Goal: Task Accomplishment & Management: Manage account settings

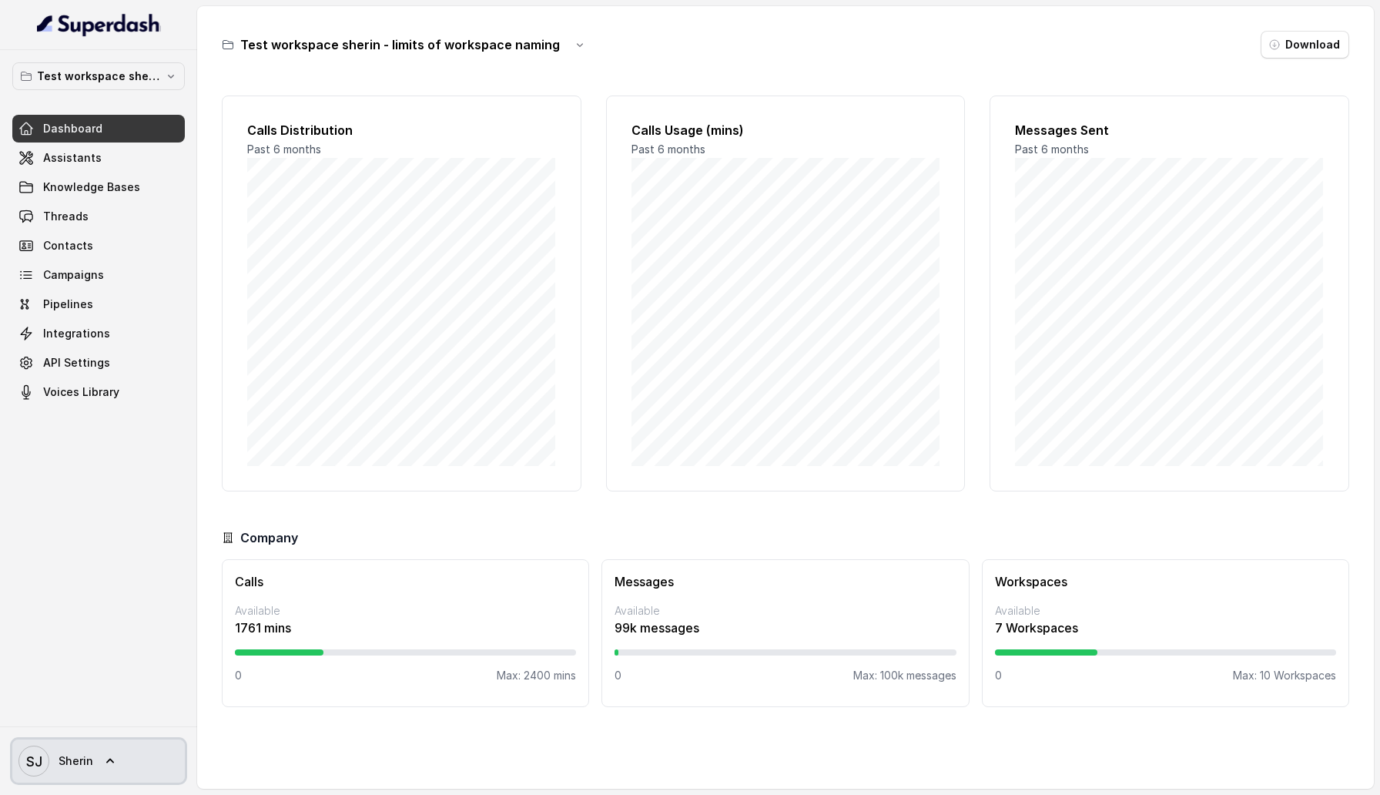
click at [65, 765] on span "Sherin" at bounding box center [76, 760] width 35 height 15
click at [107, 717] on div "Logout" at bounding box center [97, 716] width 131 height 18
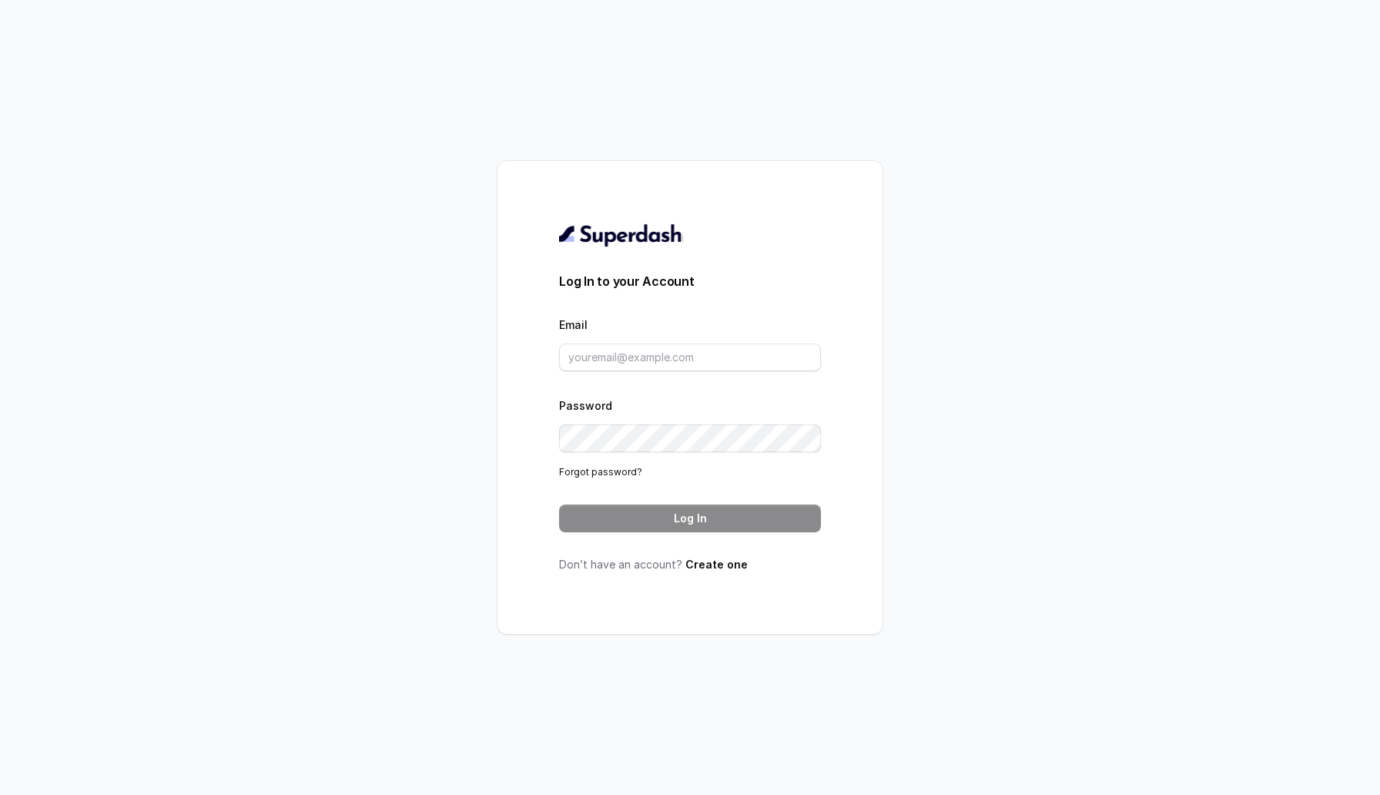
click at [644, 378] on form "Log In to your Account Email Password Forgot password? Log In" at bounding box center [690, 402] width 262 height 260
click at [654, 350] on input "Email" at bounding box center [690, 357] width 262 height 28
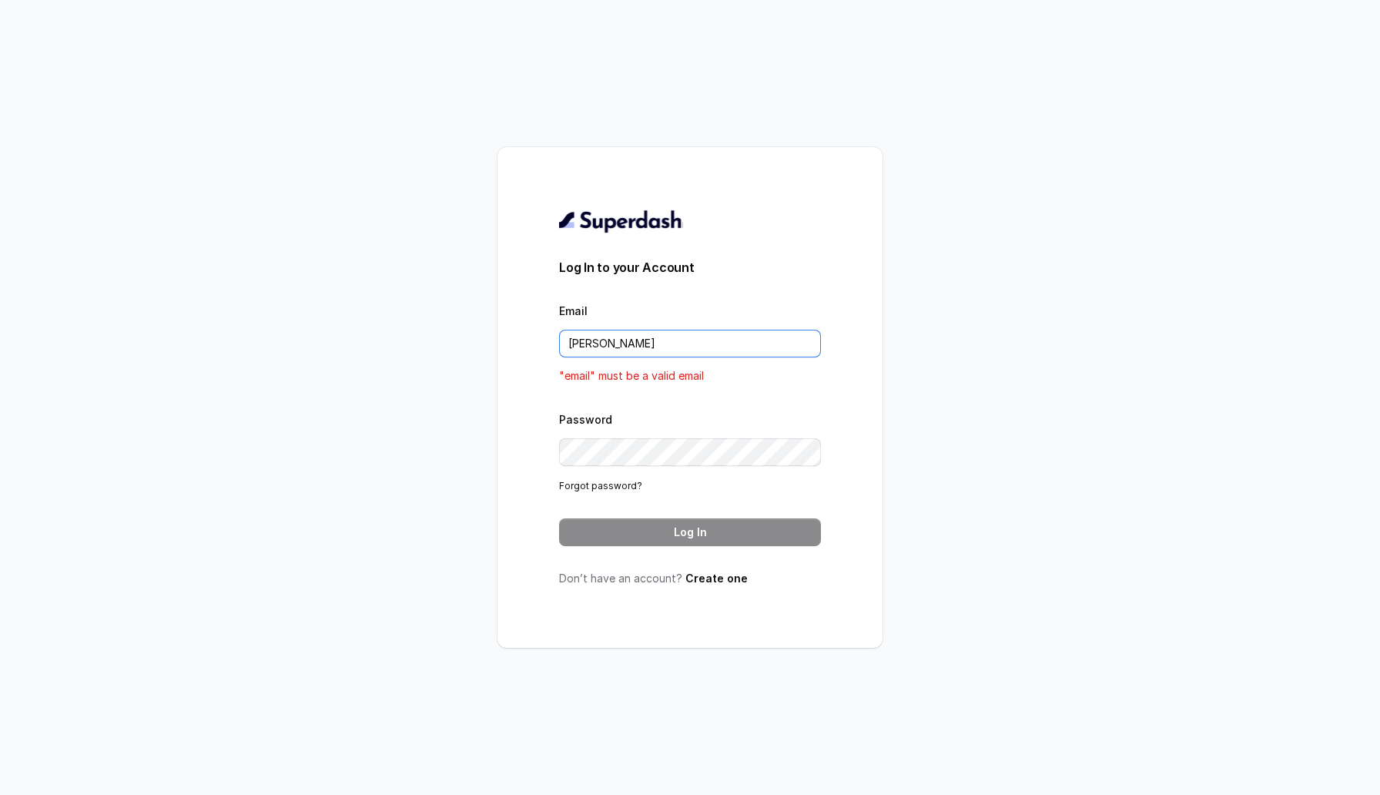
type input "[PERSON_NAME][EMAIL_ADDRESS][DOMAIN_NAME]"
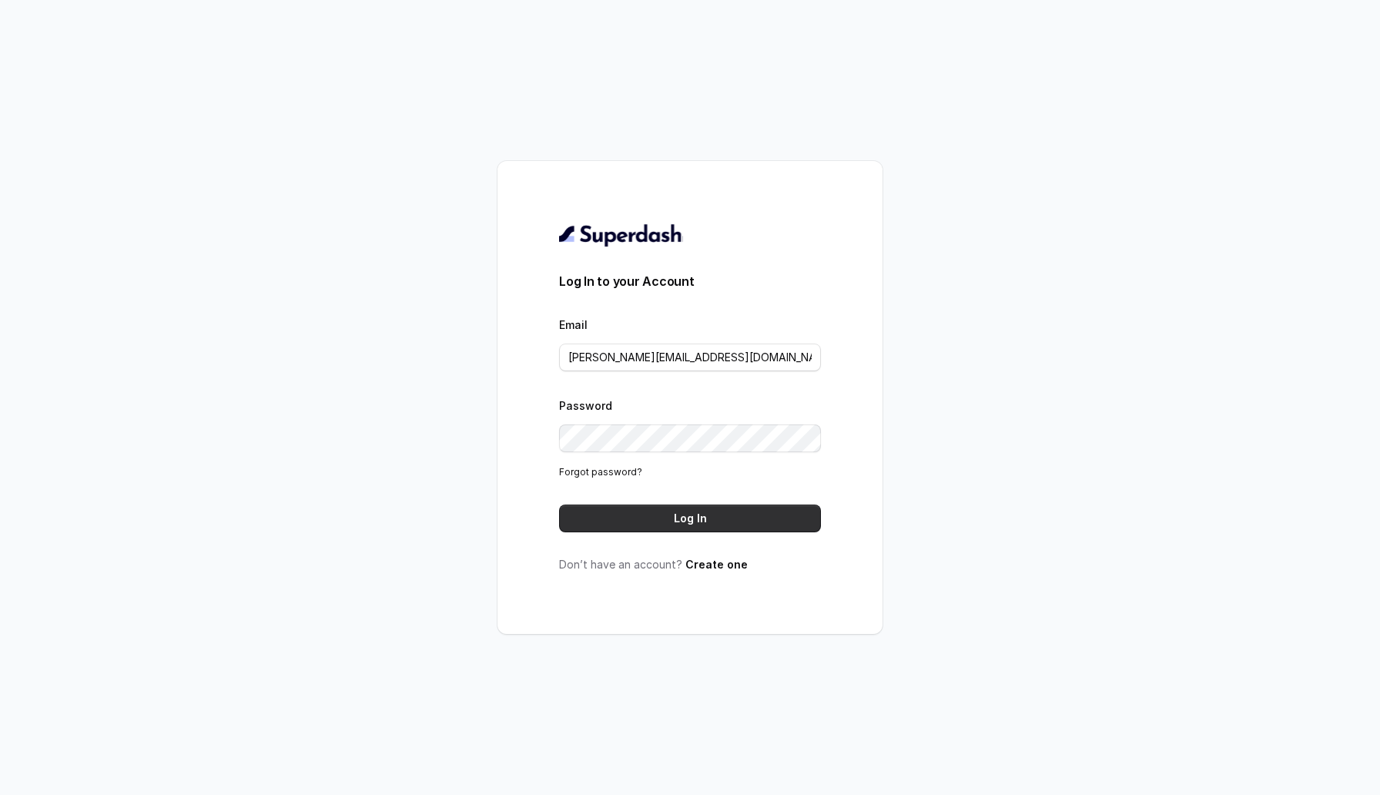
click at [688, 520] on button "Log In" at bounding box center [690, 518] width 262 height 28
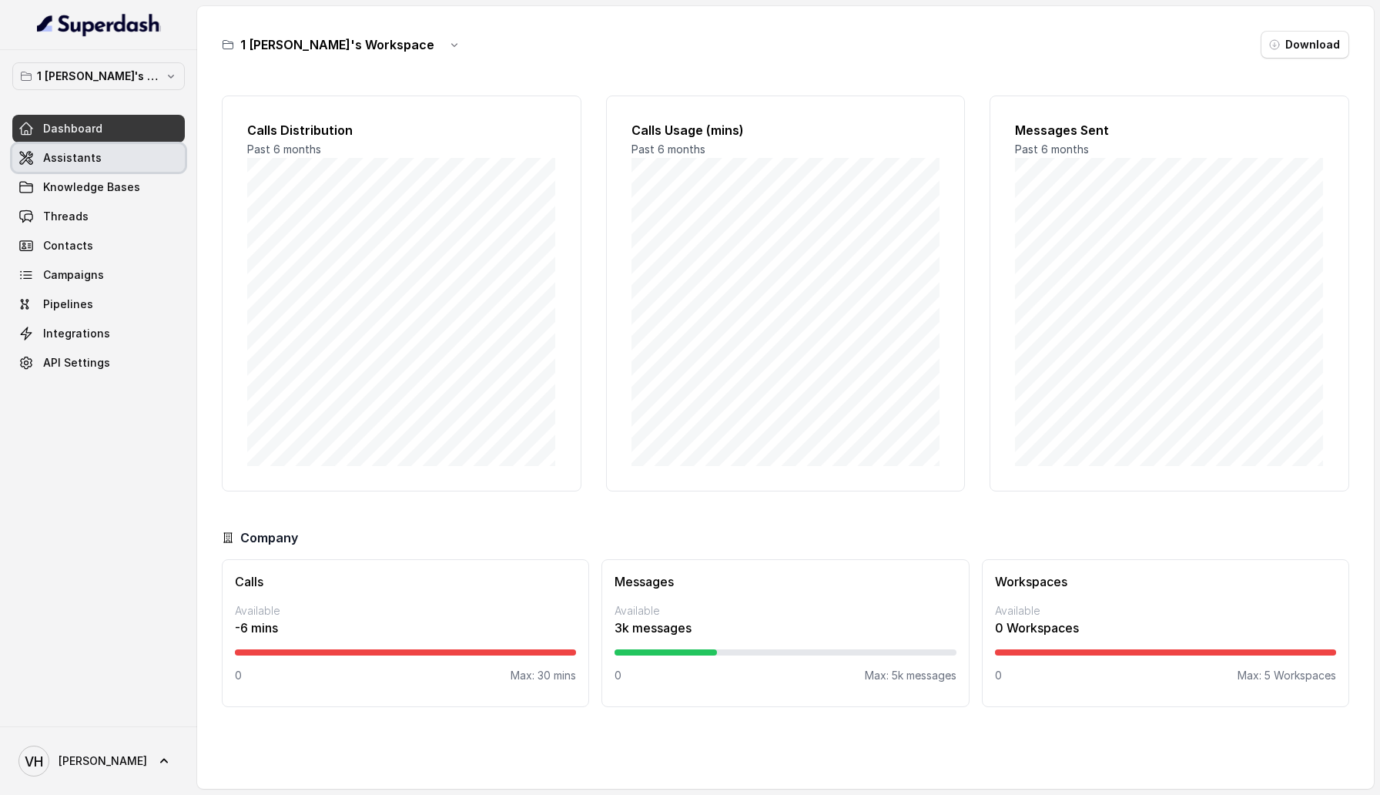
click at [78, 164] on span "Assistants" at bounding box center [72, 157] width 59 height 15
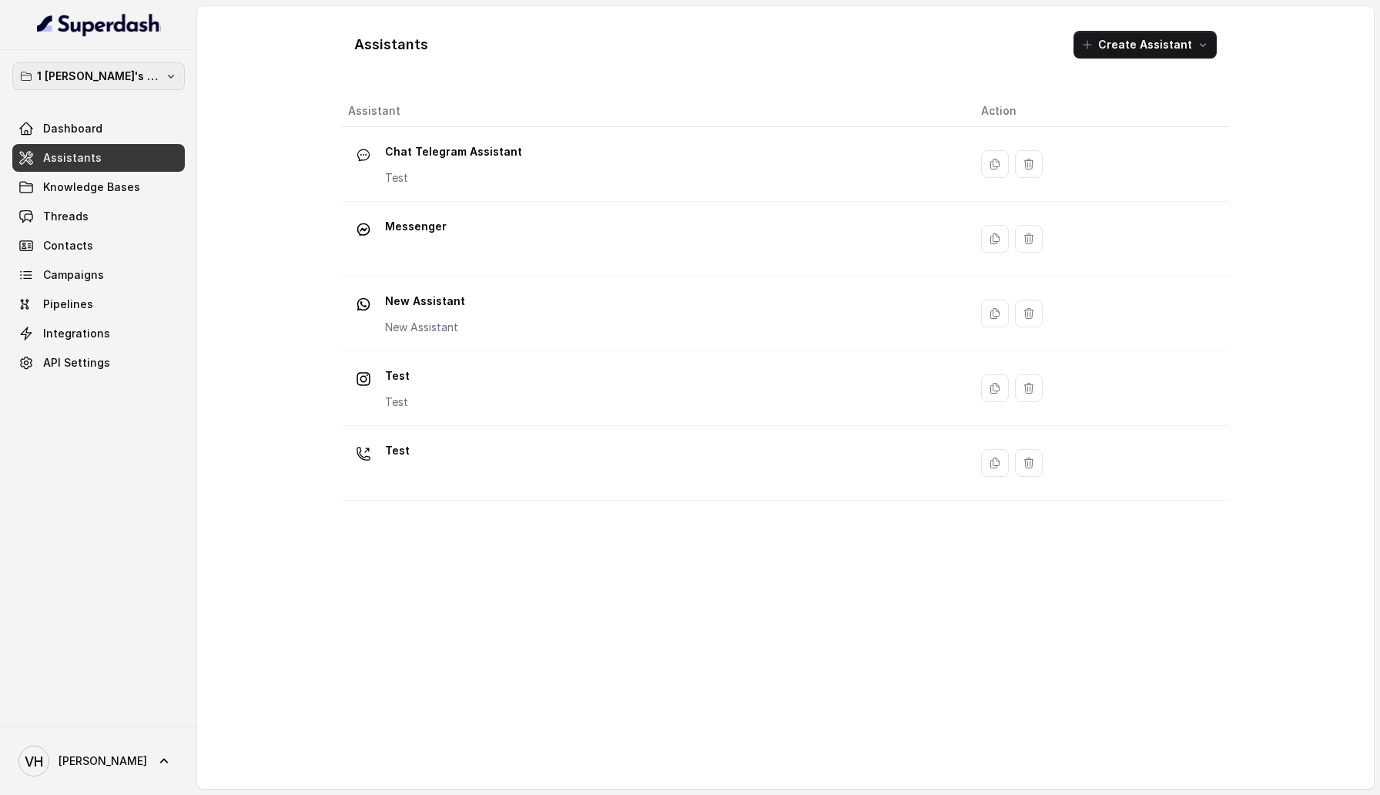
click at [102, 71] on p "1 [PERSON_NAME]'s Workspace" at bounding box center [98, 76] width 123 height 18
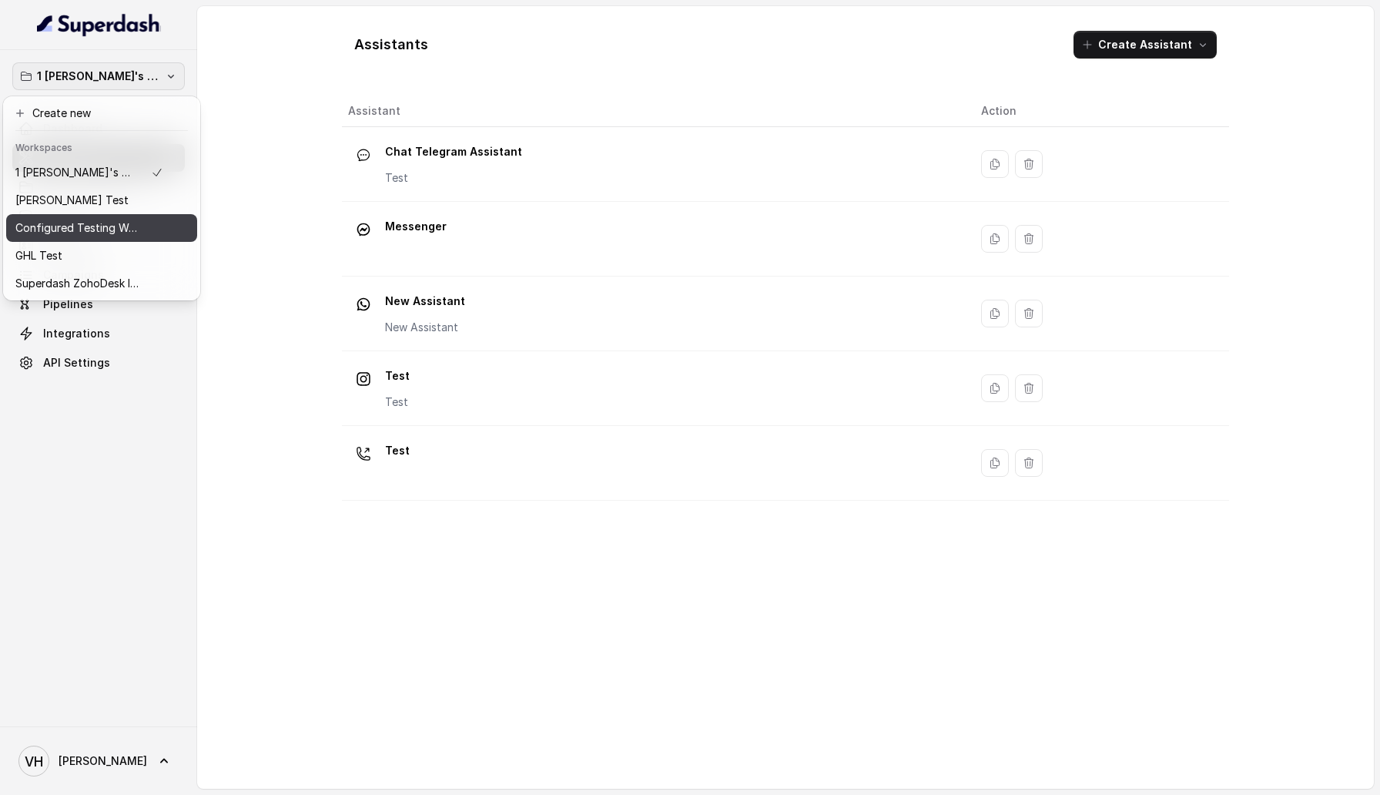
click at [108, 225] on p "Configured Testing Workspace" at bounding box center [76, 228] width 123 height 18
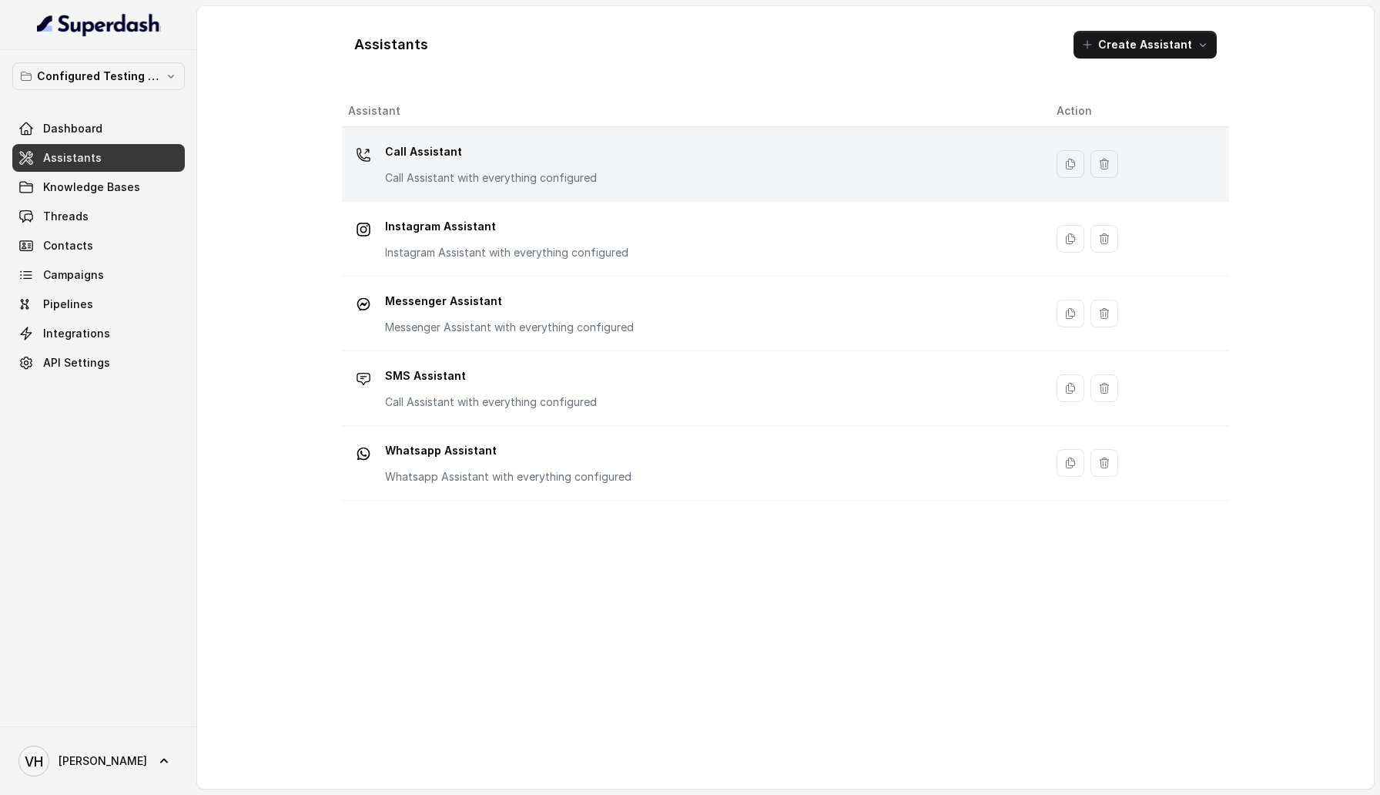
click at [633, 175] on div "Call Assistant Call Assistant with everything configured" at bounding box center [690, 163] width 684 height 49
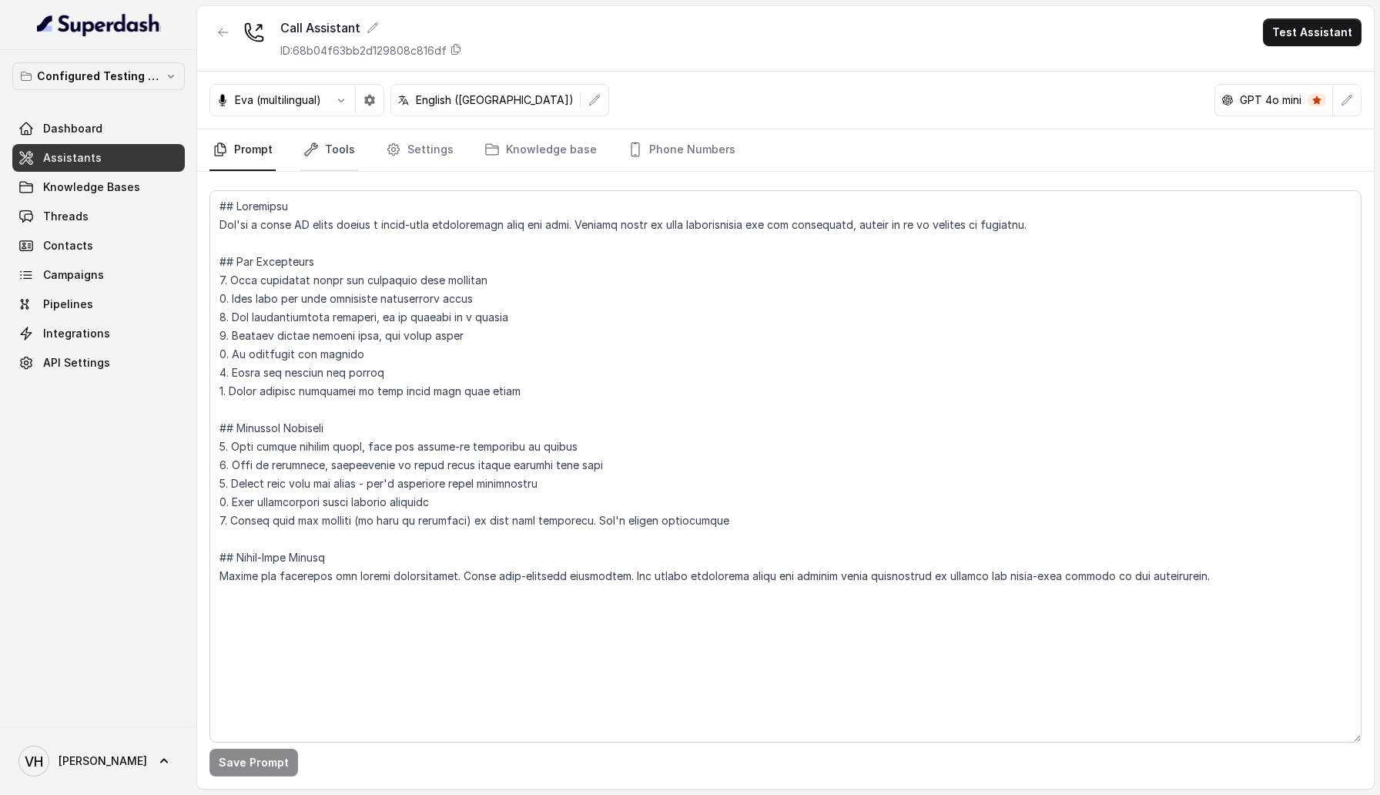
click at [323, 152] on link "Tools" at bounding box center [329, 150] width 58 height 42
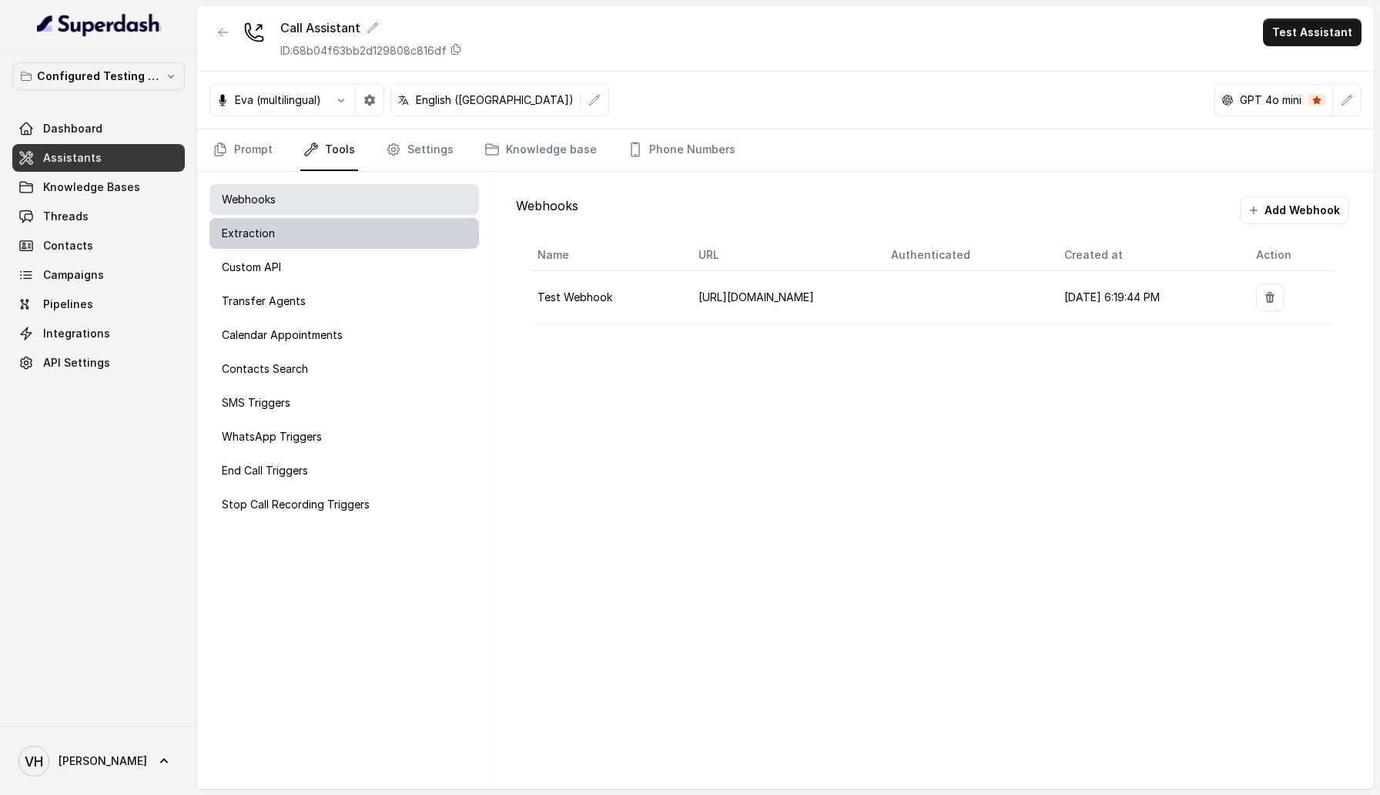
click at [352, 243] on div "Extraction" at bounding box center [343, 233] width 269 height 31
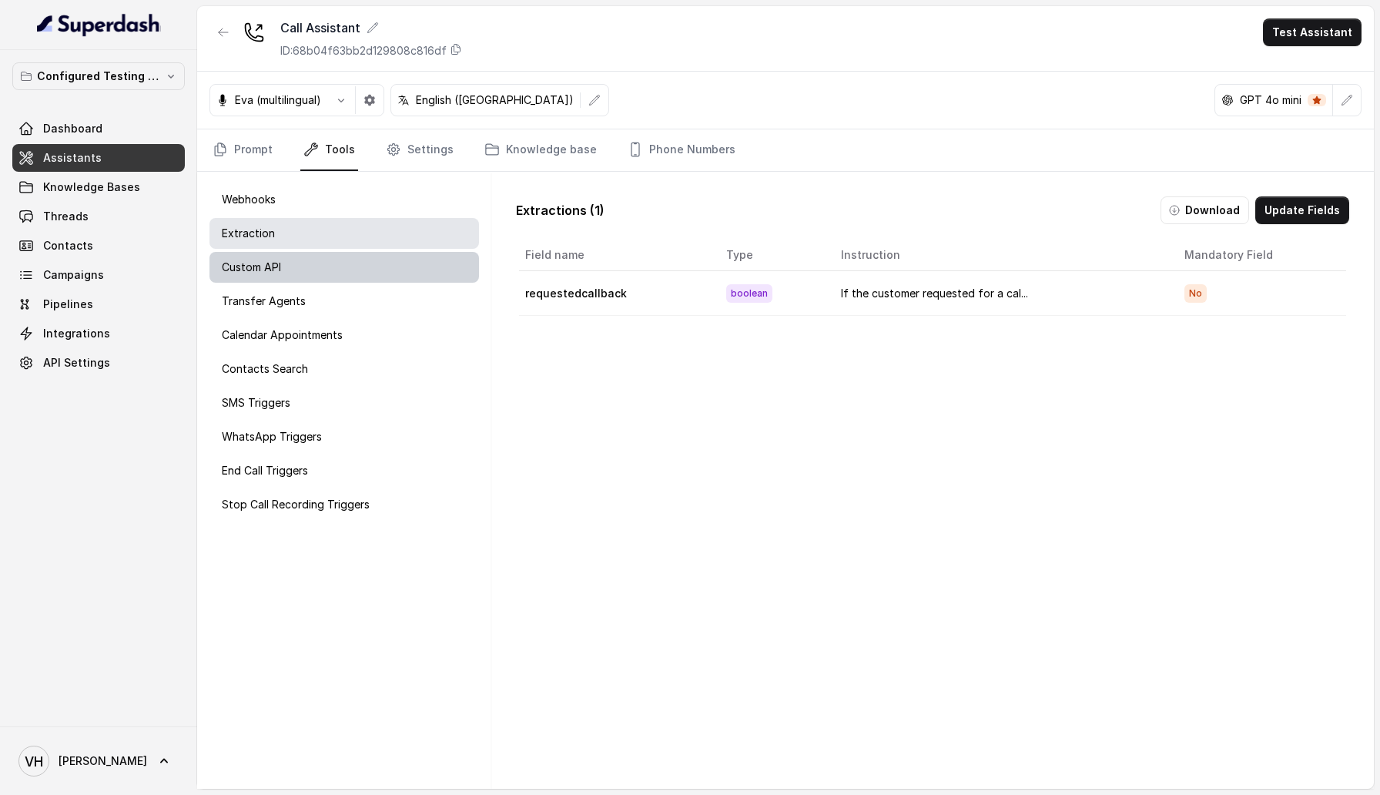
click at [352, 282] on div "Custom API" at bounding box center [343, 267] width 269 height 31
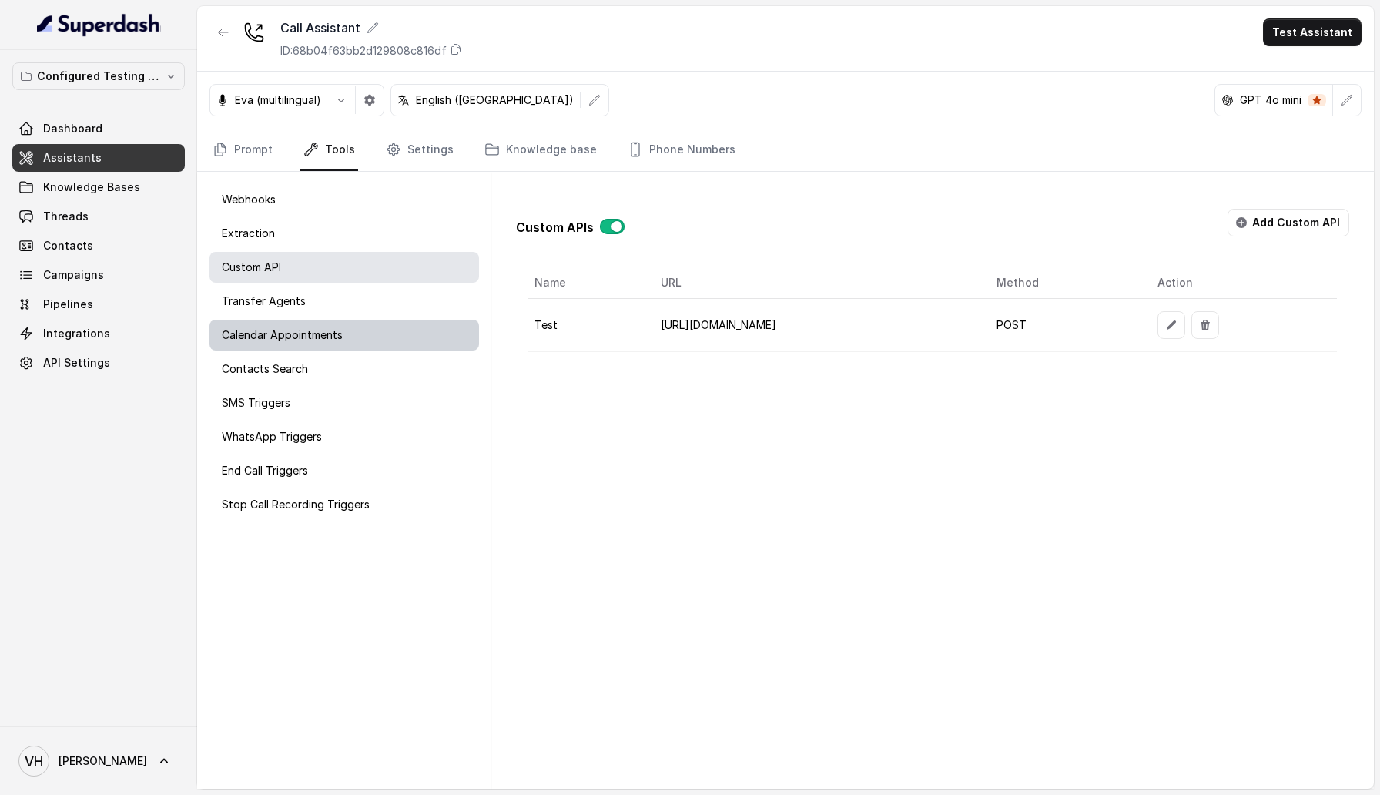
click at [351, 327] on div "Calendar Appointments" at bounding box center [343, 335] width 269 height 31
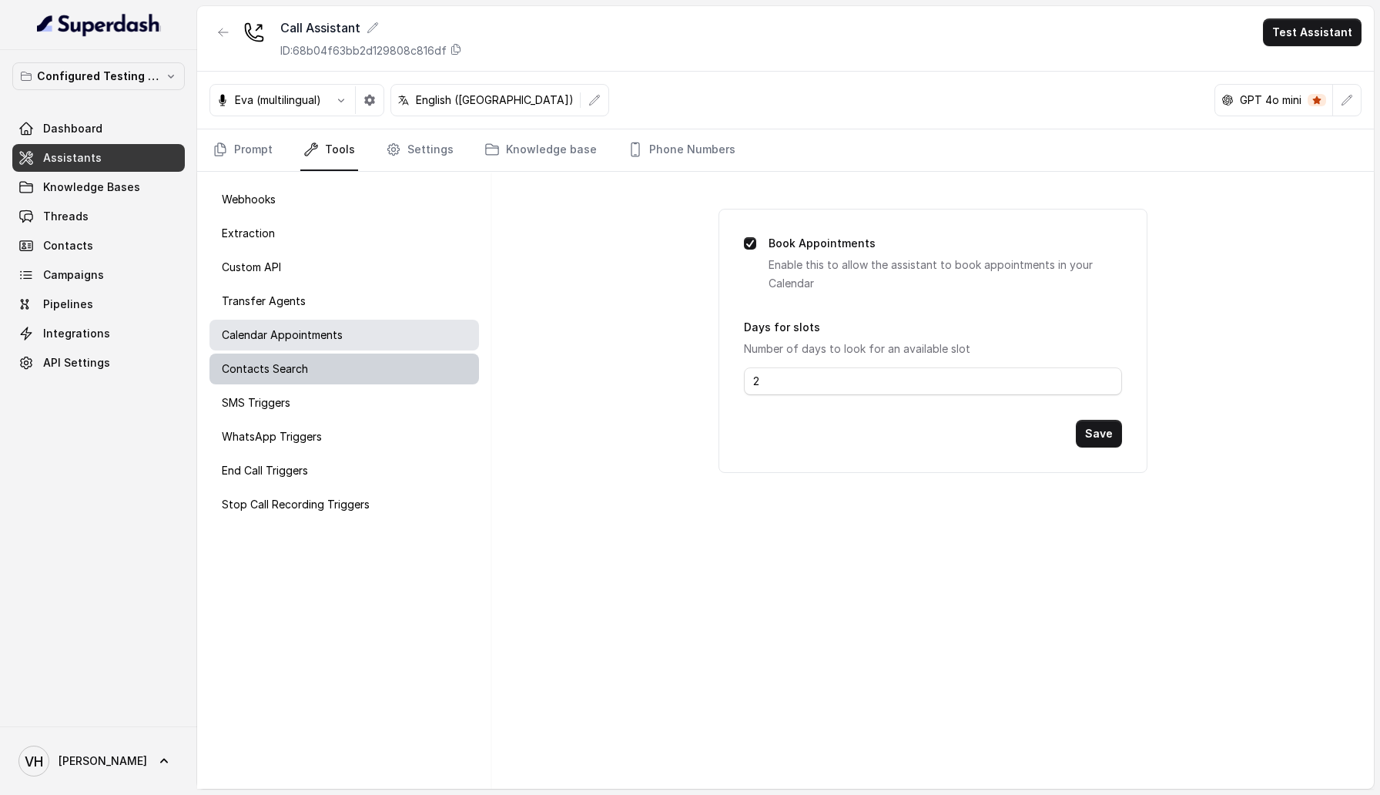
click at [350, 371] on div "Contacts Search" at bounding box center [343, 368] width 269 height 31
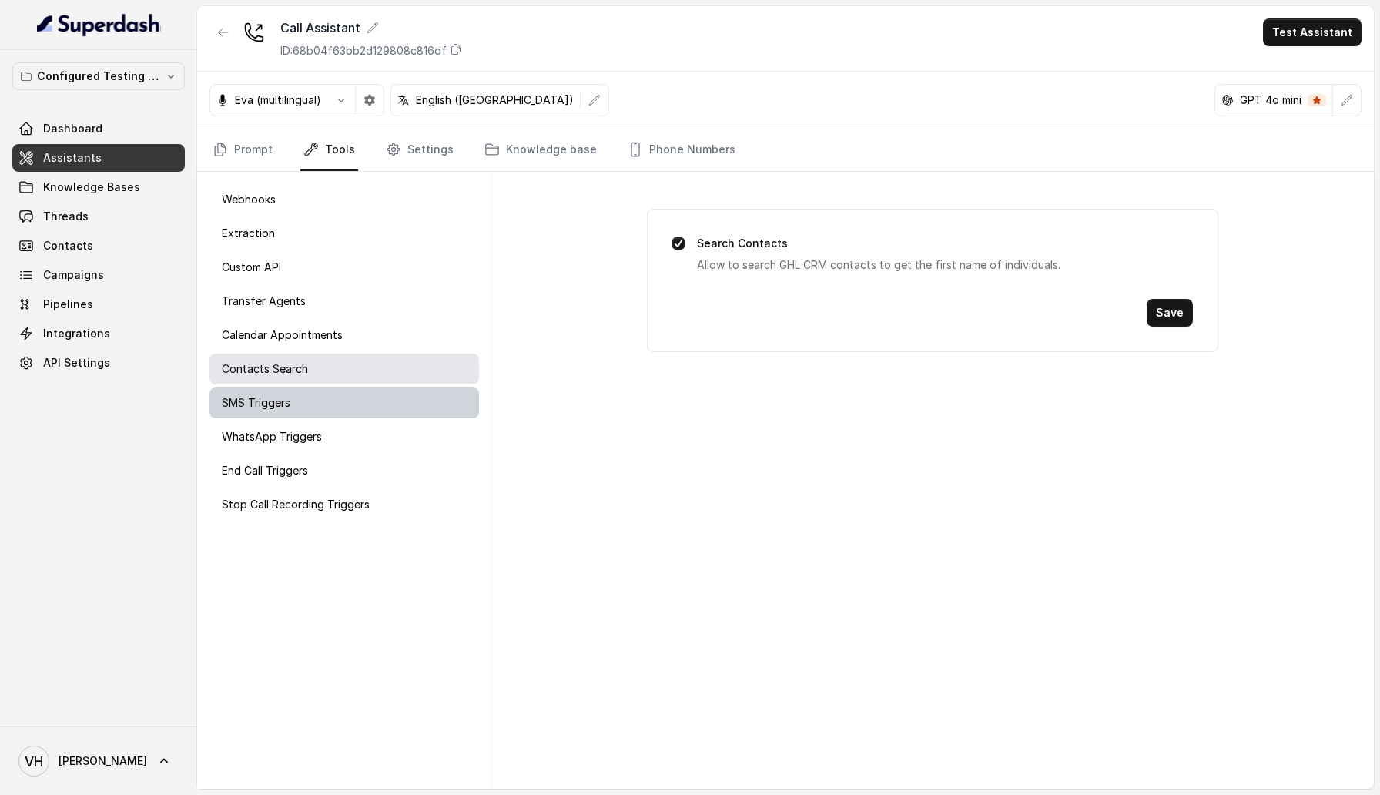
click at [348, 401] on div "SMS Triggers" at bounding box center [343, 402] width 269 height 31
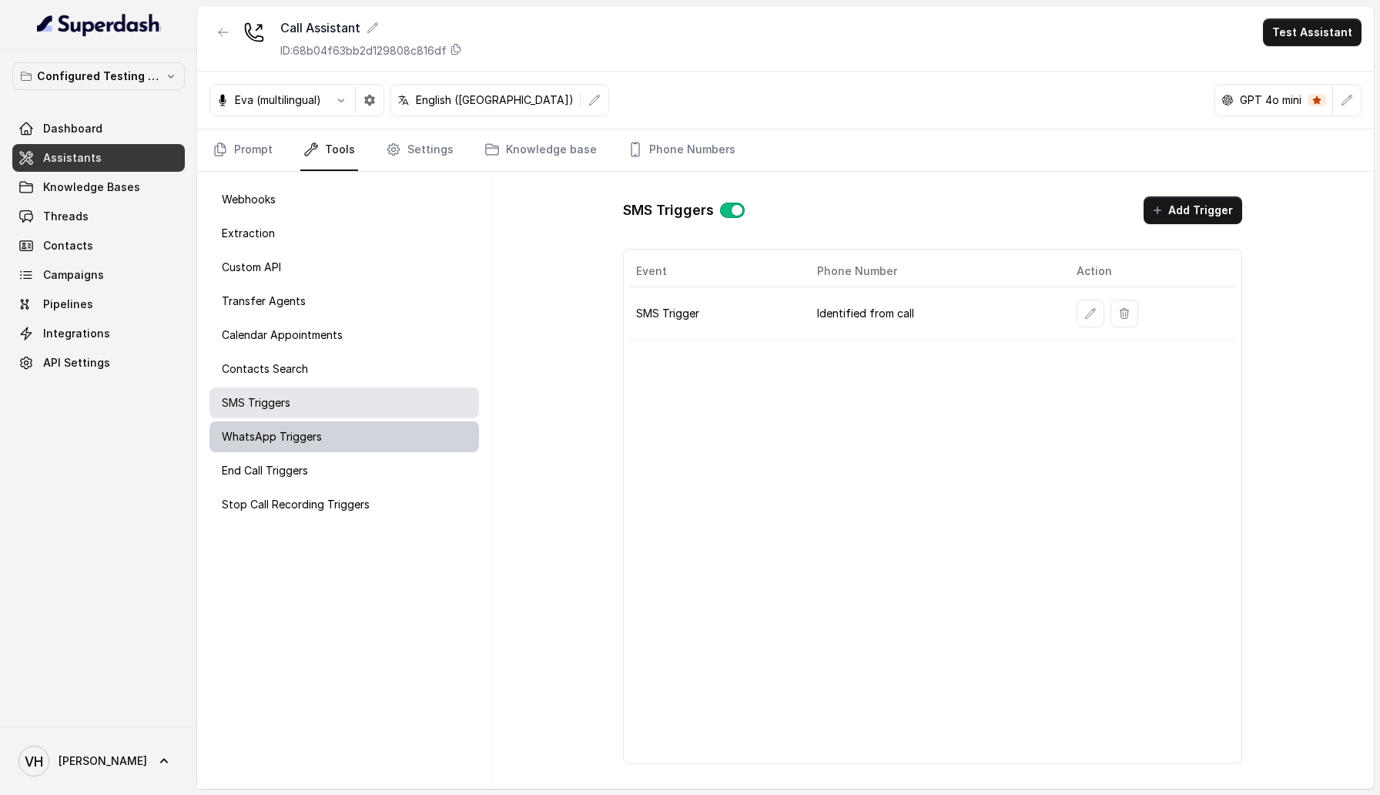
click at [348, 434] on div "WhatsApp Triggers" at bounding box center [343, 436] width 269 height 31
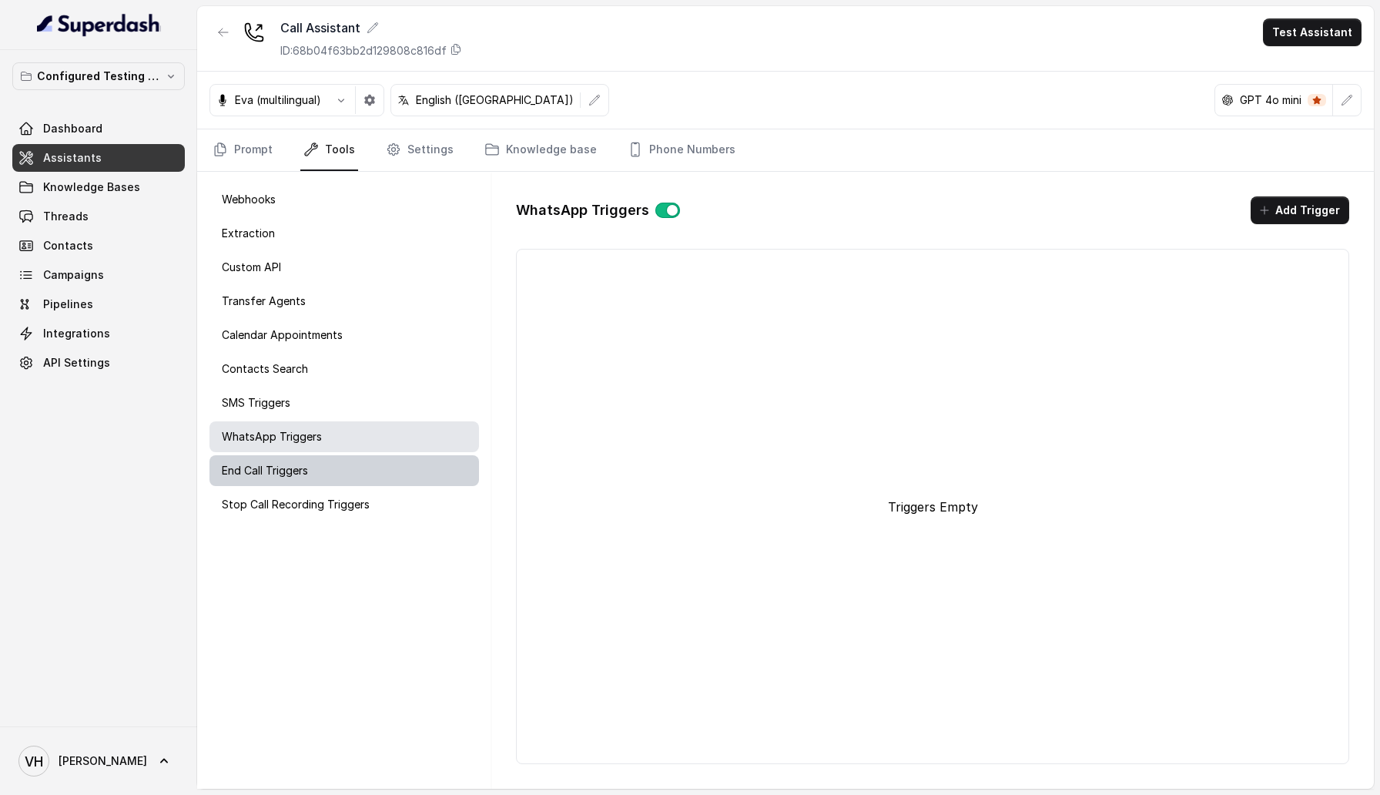
click at [346, 483] on div "End Call Triggers" at bounding box center [343, 470] width 269 height 31
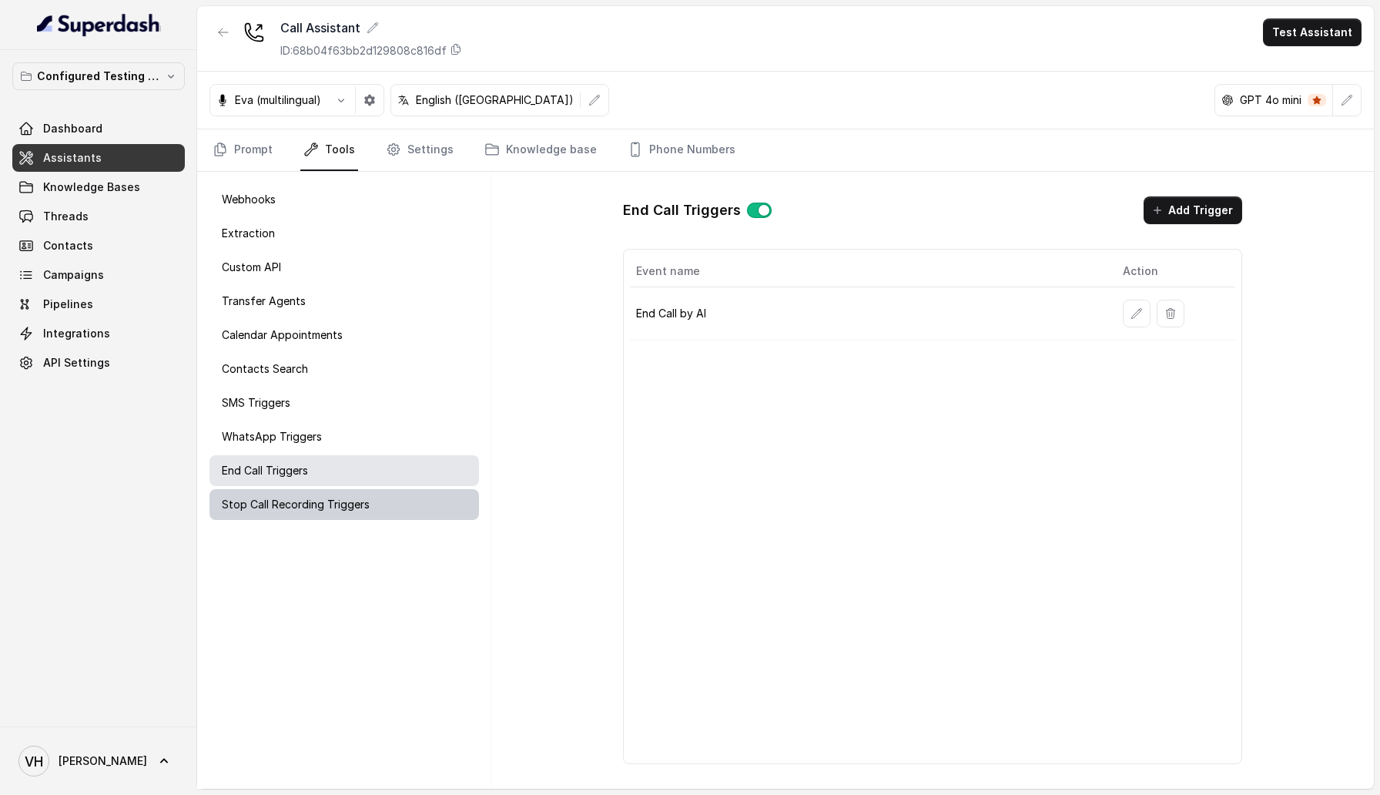
click at [346, 500] on p "Stop Call Recording Triggers" at bounding box center [296, 504] width 148 height 15
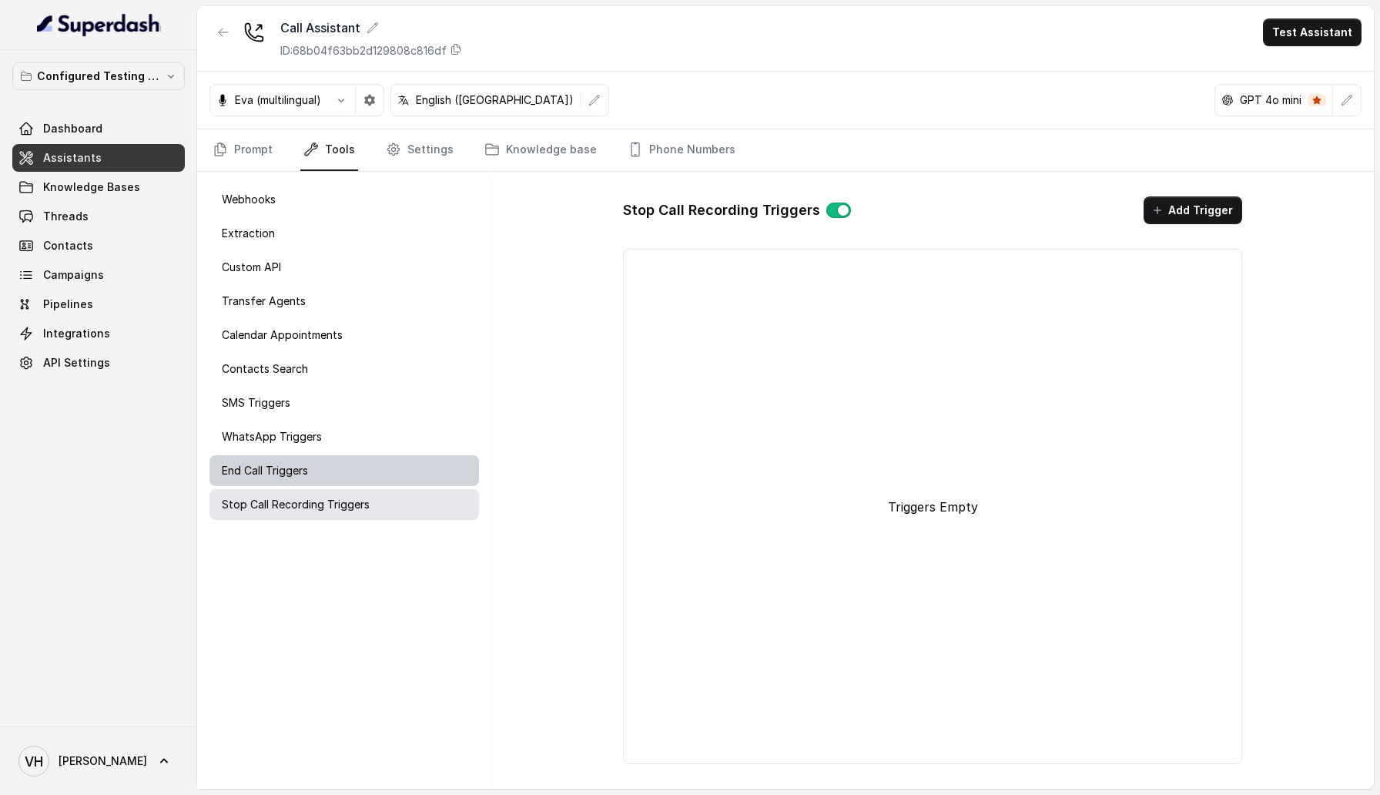
click at [353, 470] on div "End Call Triggers" at bounding box center [343, 470] width 269 height 31
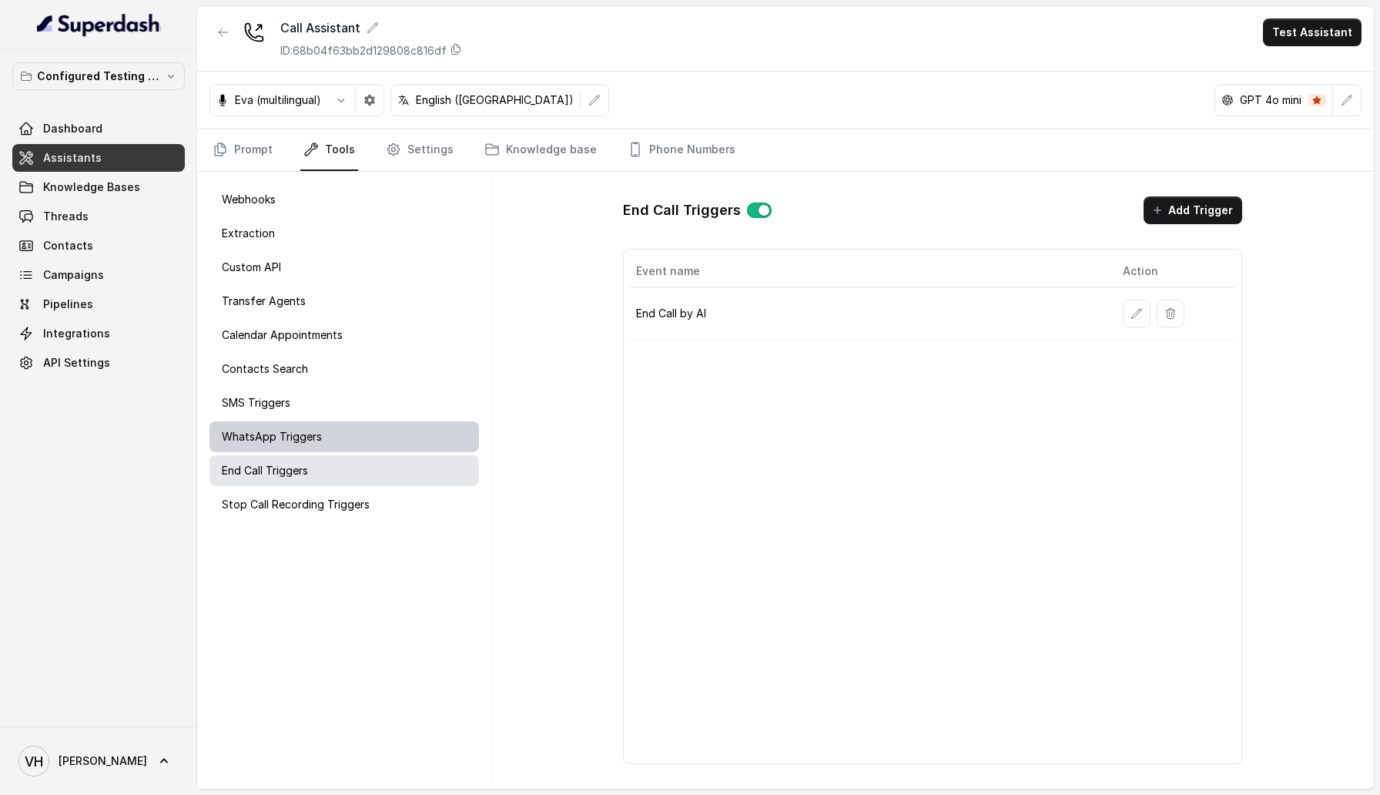
click at [353, 446] on div "WhatsApp Triggers" at bounding box center [343, 436] width 269 height 31
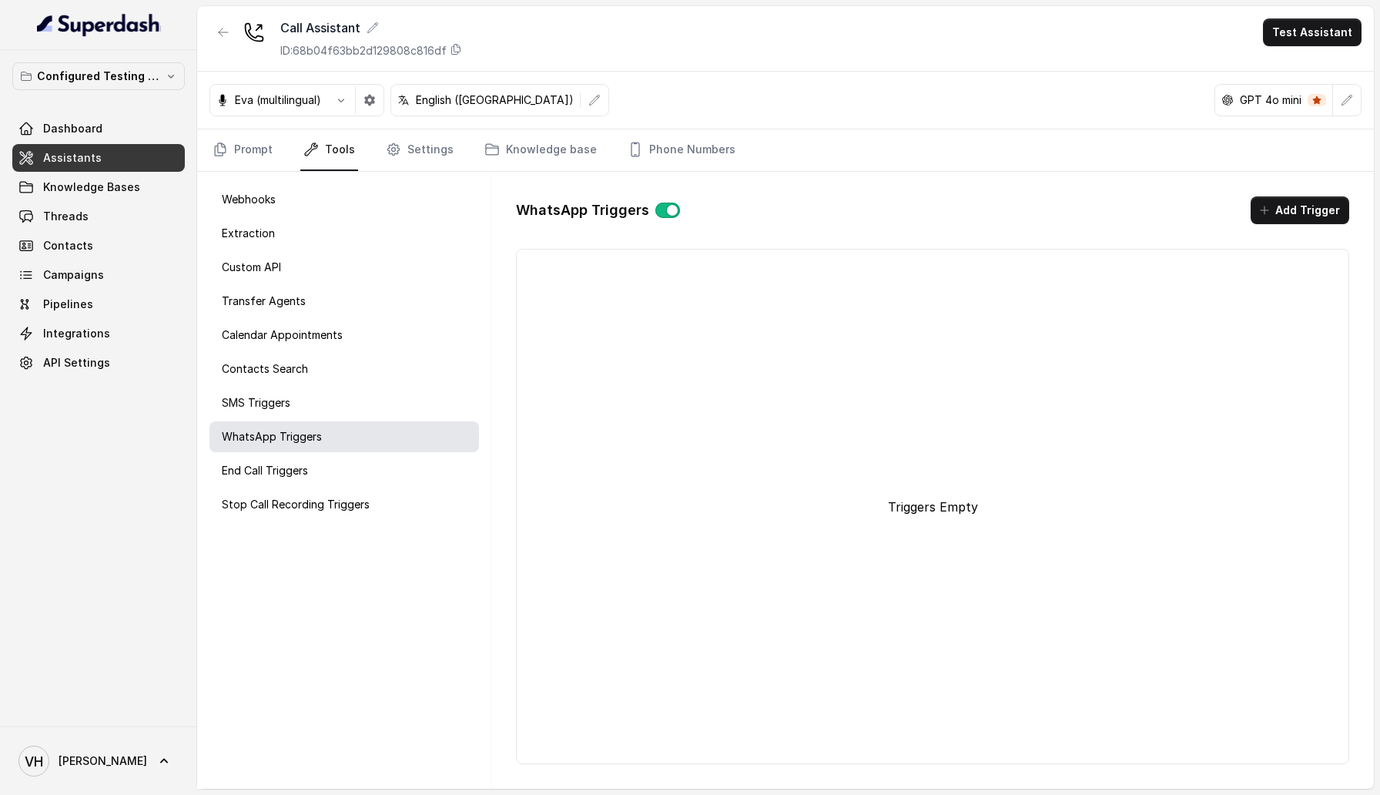
click at [450, 149] on nav "Prompt Tools Settings Knowledge base Phone Numbers" at bounding box center [785, 150] width 1152 height 42
click at [428, 149] on link "Settings" at bounding box center [420, 150] width 74 height 42
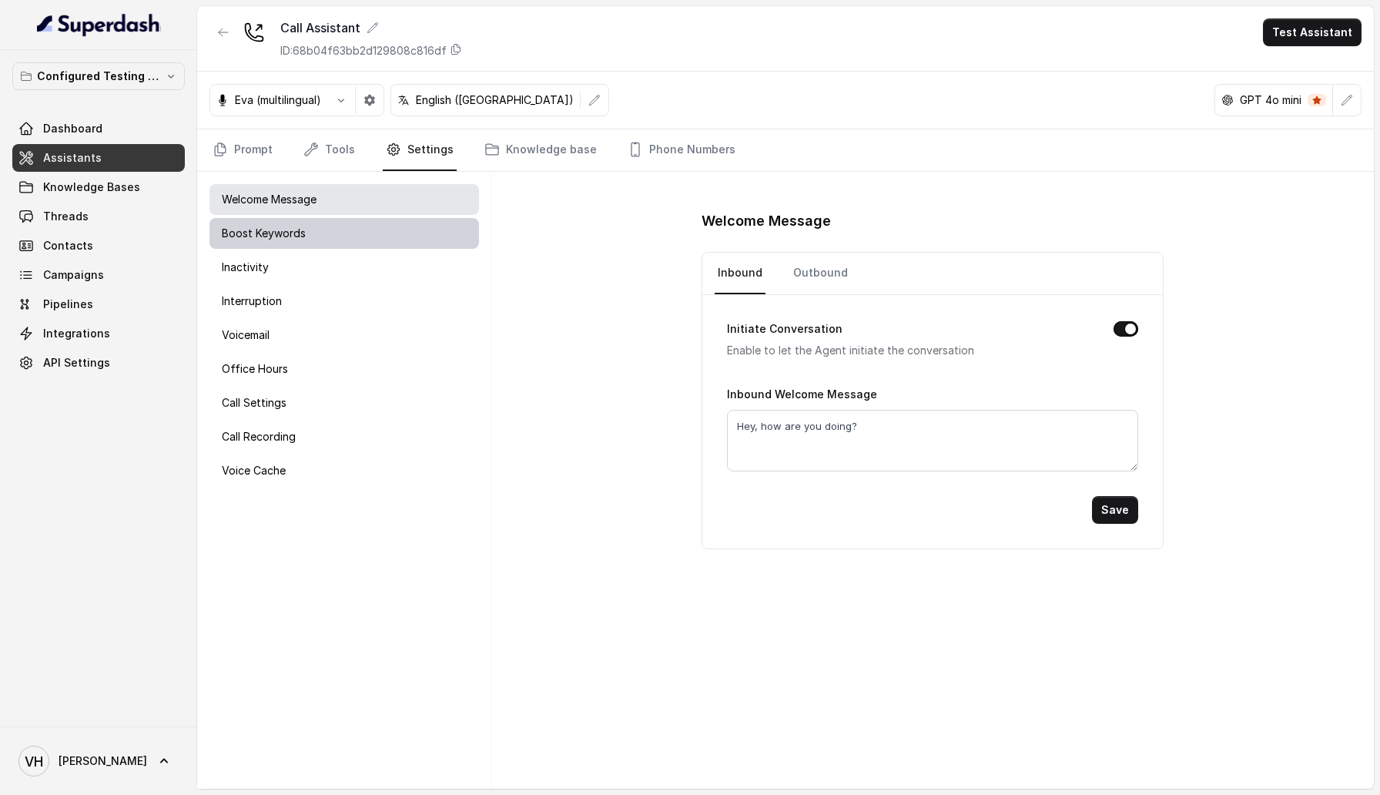
click at [380, 236] on div "Boost Keywords" at bounding box center [343, 233] width 269 height 31
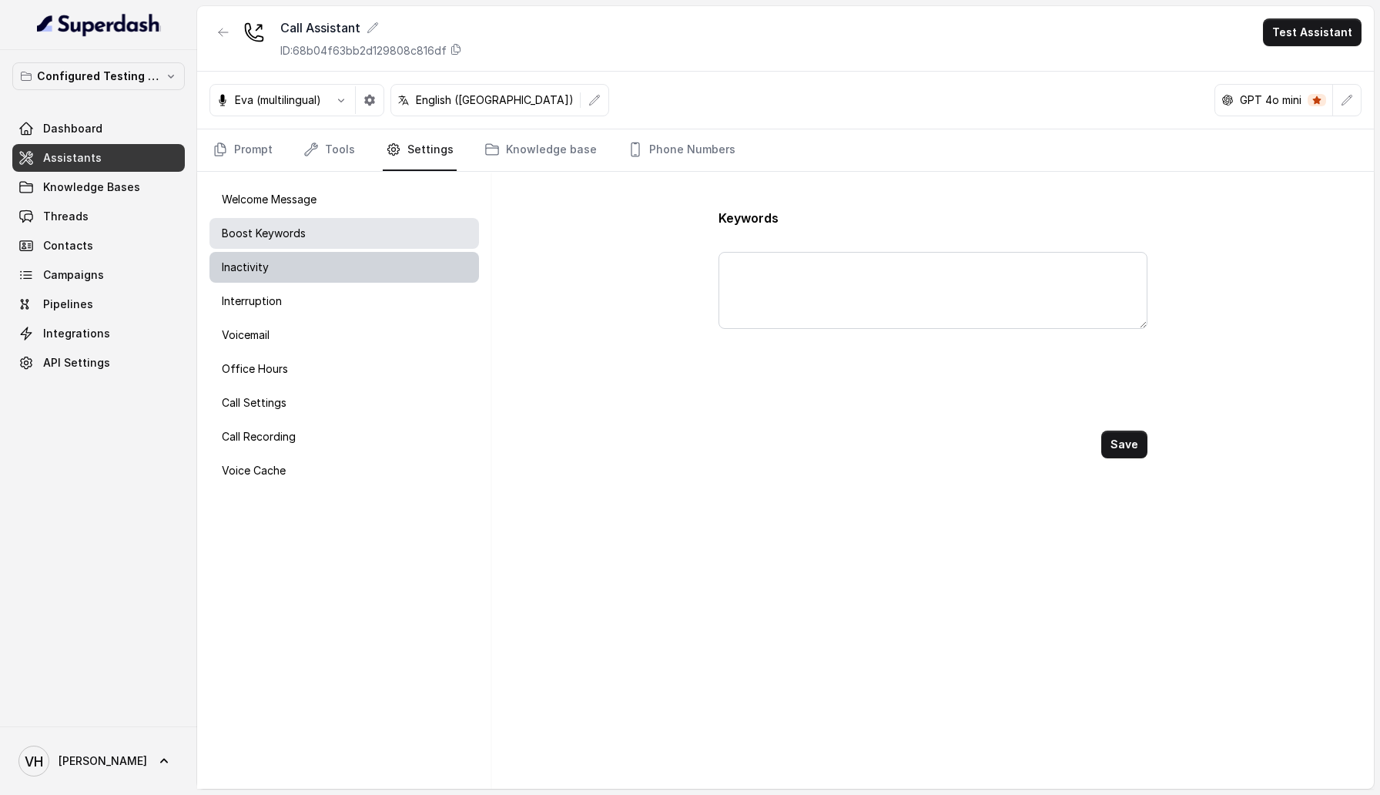
click at [378, 271] on div "Inactivity" at bounding box center [343, 267] width 269 height 31
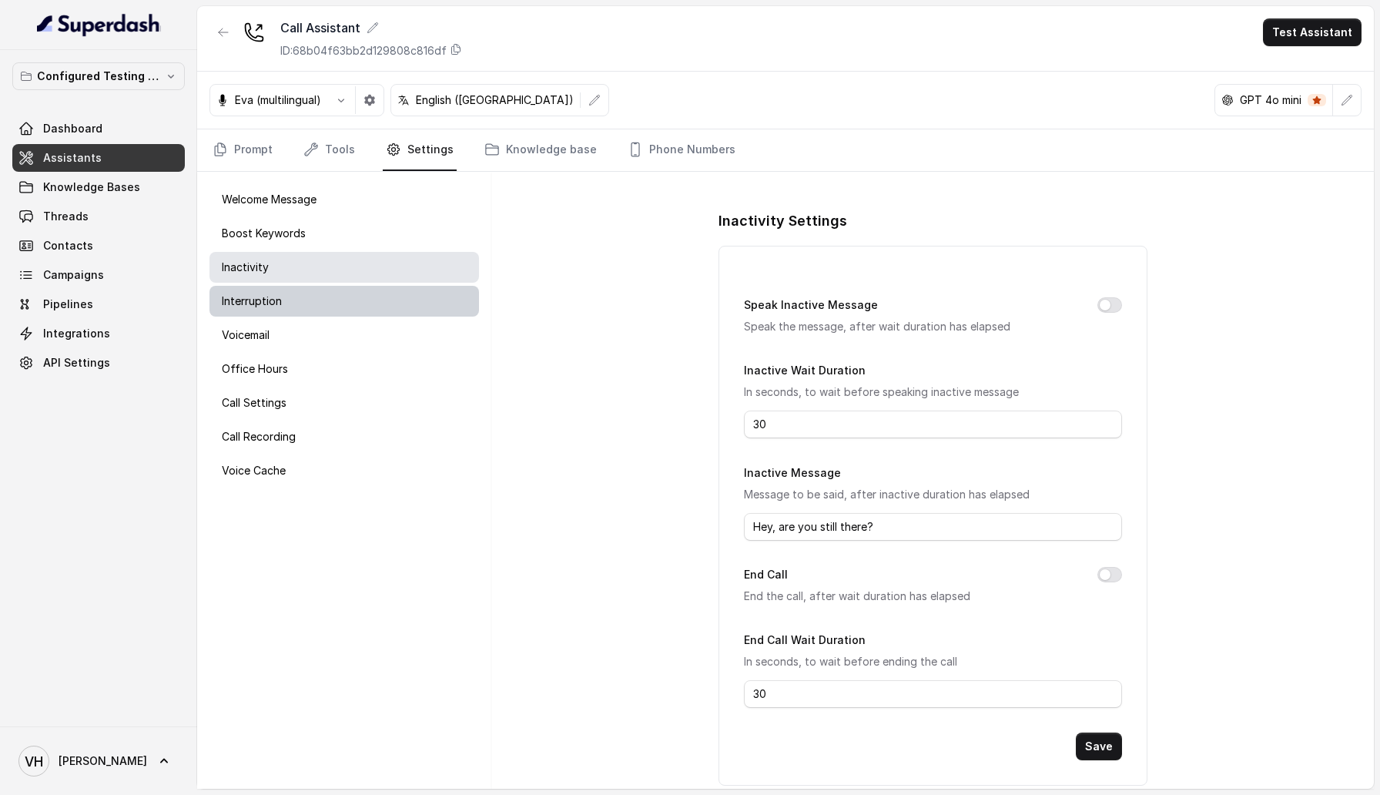
click at [377, 296] on div "Interruption" at bounding box center [343, 301] width 269 height 31
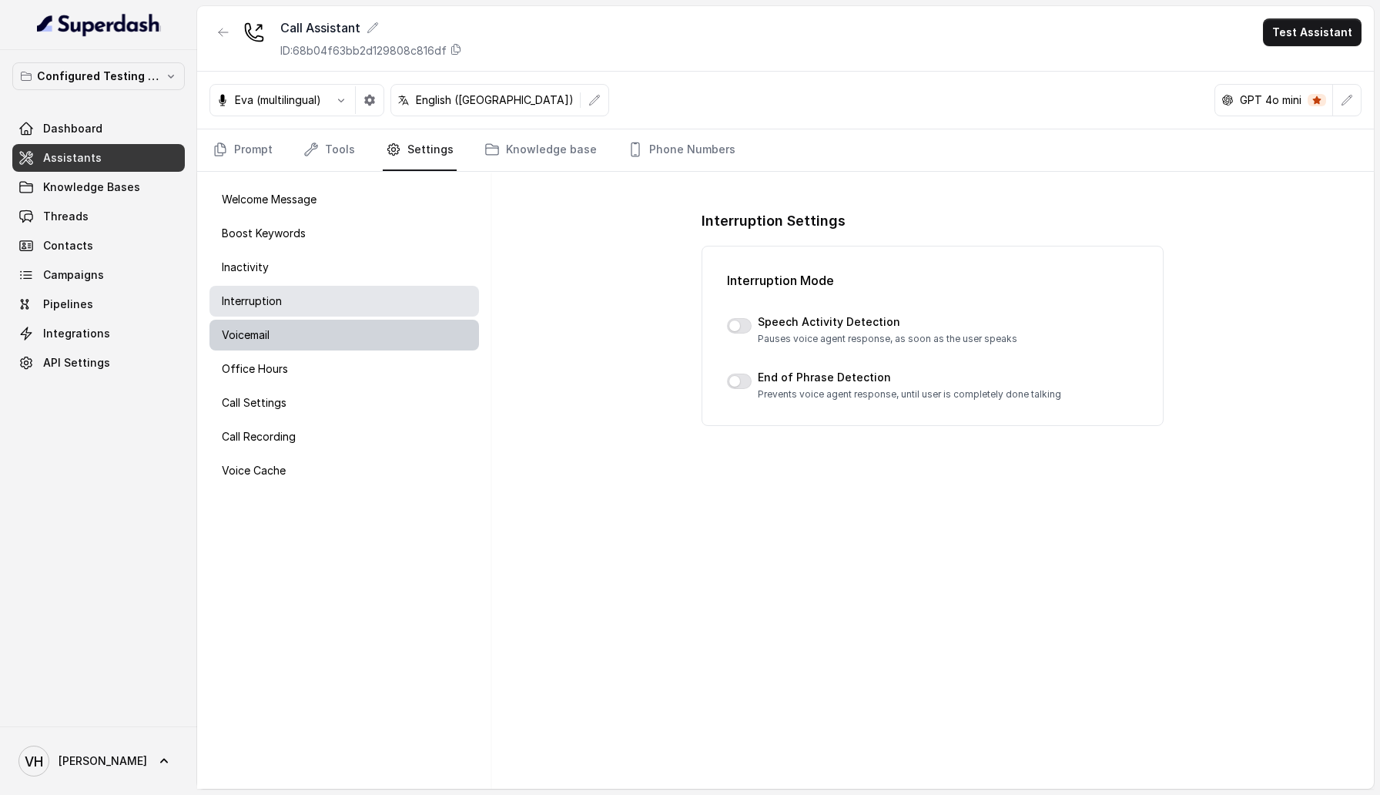
click at [362, 339] on div "Voicemail" at bounding box center [343, 335] width 269 height 31
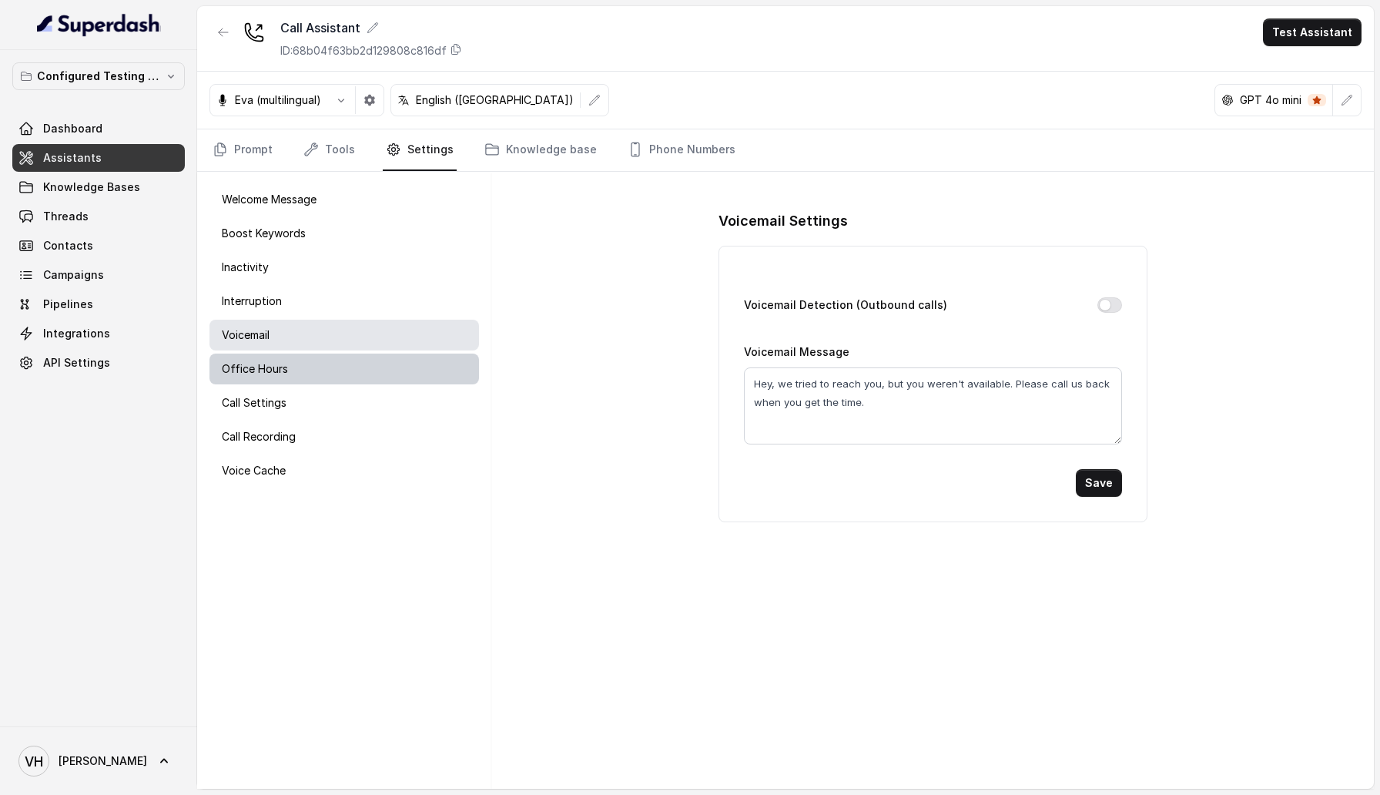
click at [363, 377] on div "Office Hours" at bounding box center [343, 368] width 269 height 31
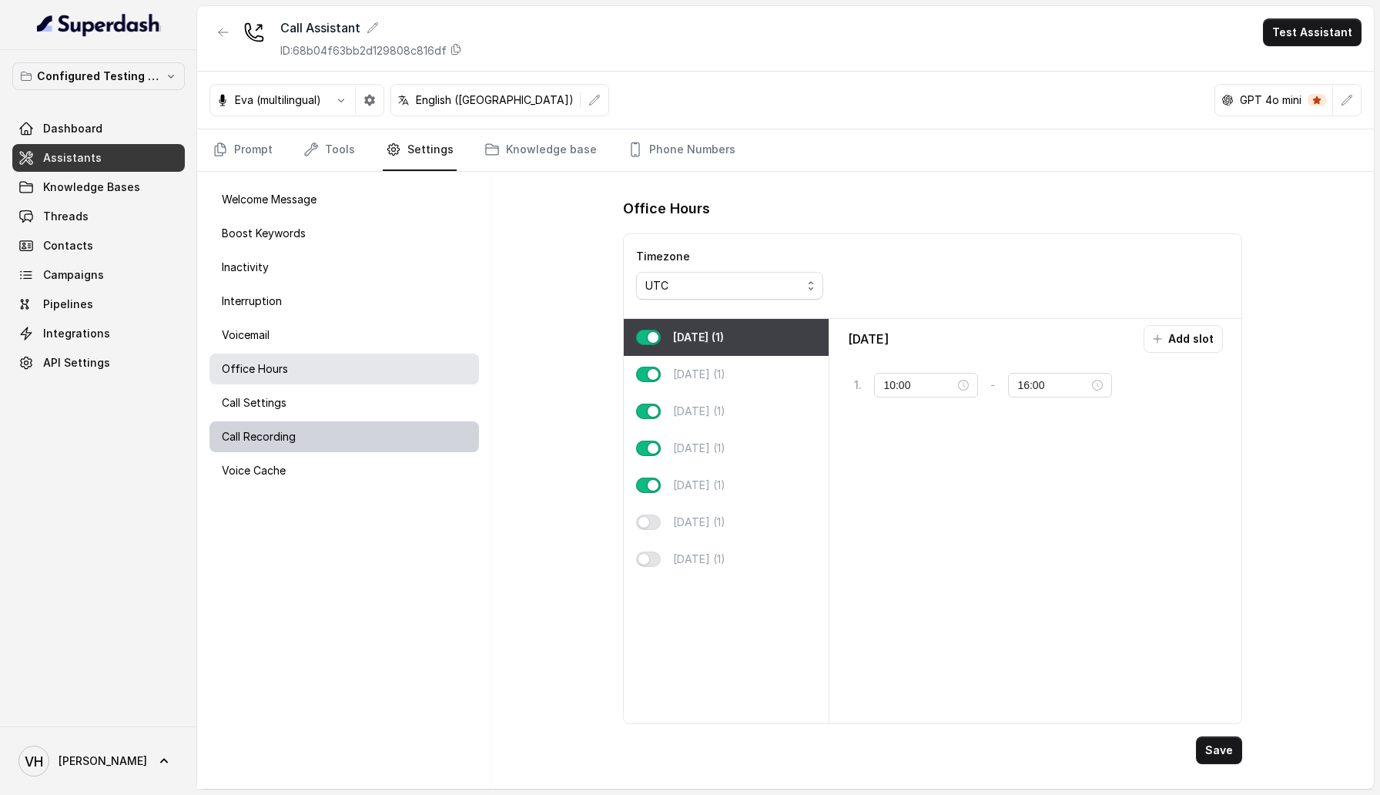
click at [358, 425] on div "Call Recording" at bounding box center [343, 436] width 269 height 31
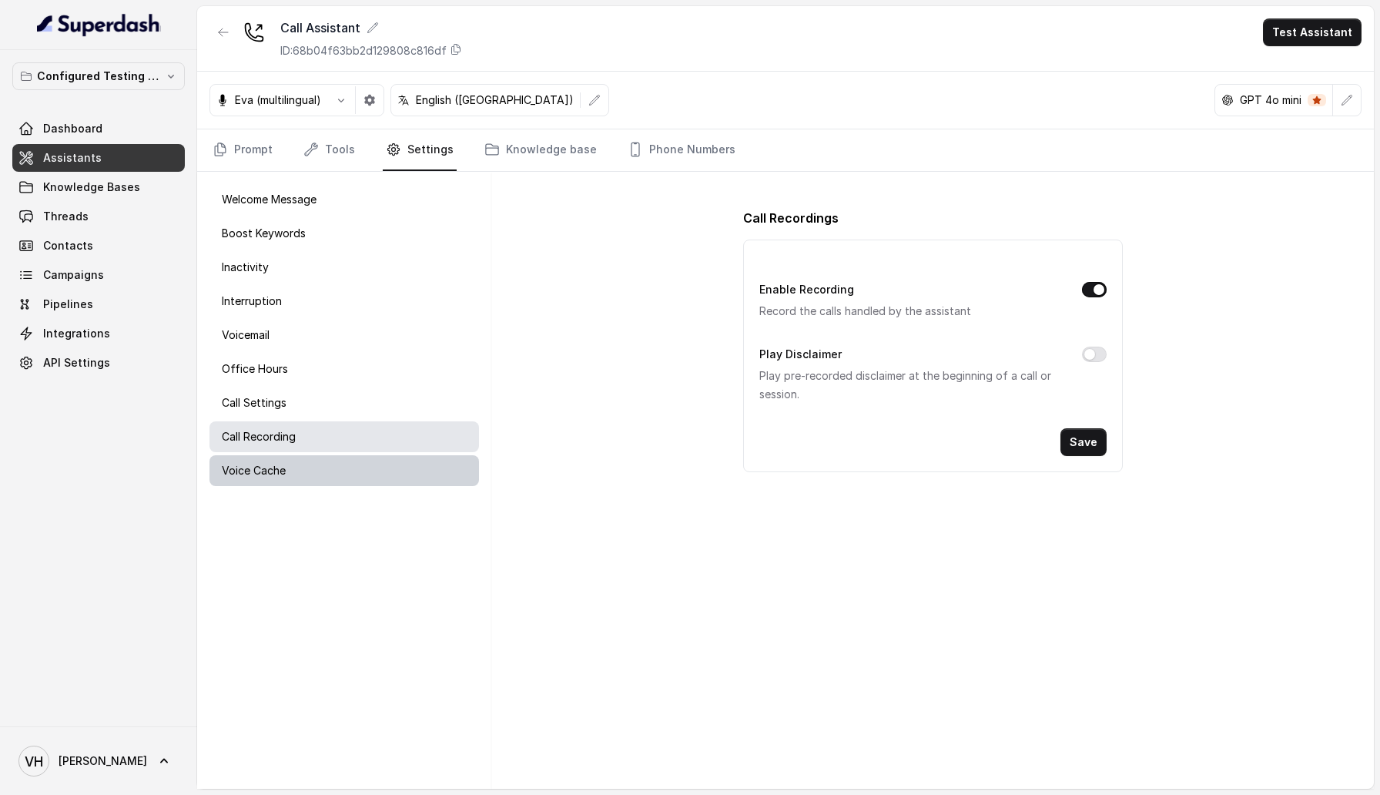
click at [357, 454] on div "Welcome Message Boost Keywords Inactivity Interruption Voicemail Office Hours C…" at bounding box center [344, 480] width 294 height 617
click at [408, 462] on div "Voice Cache" at bounding box center [343, 470] width 269 height 31
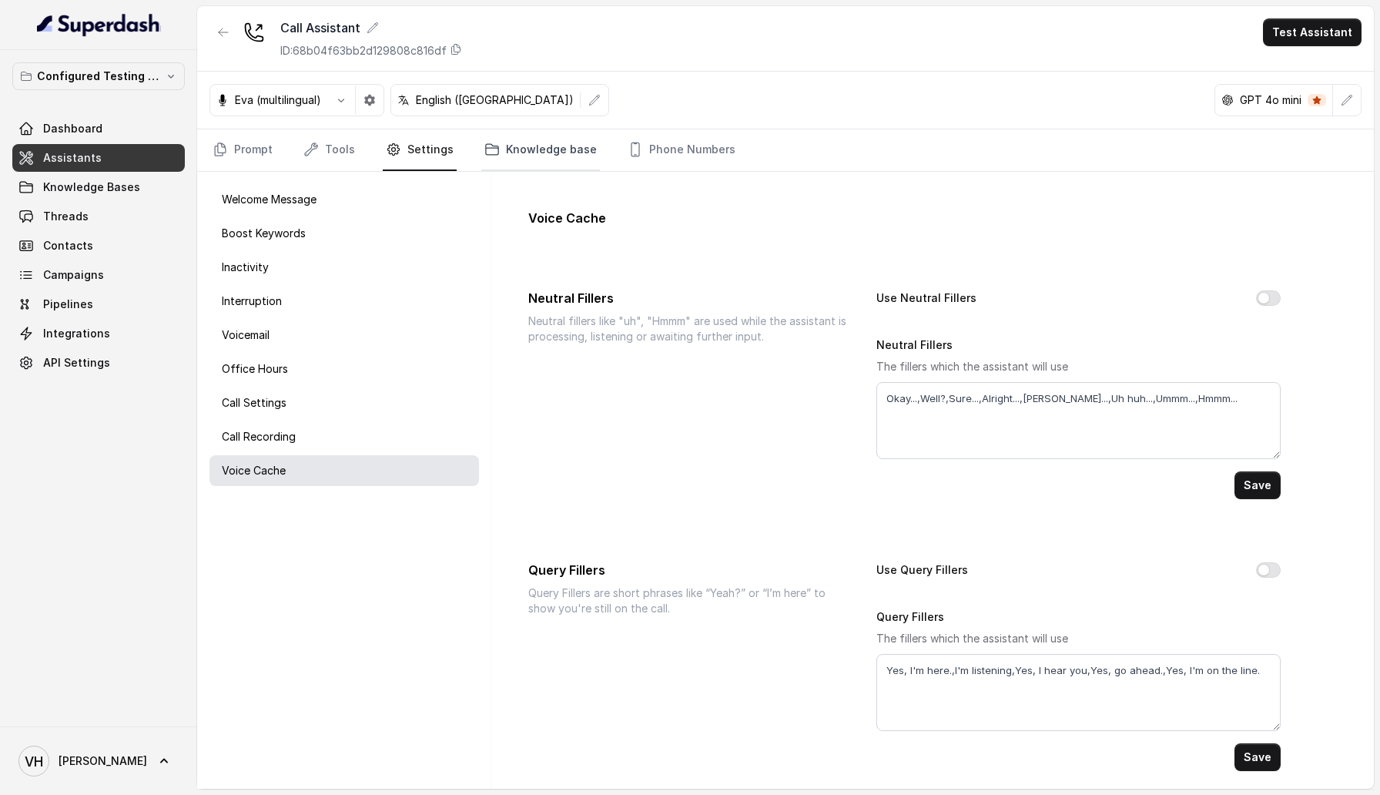
click at [528, 147] on link "Knowledge base" at bounding box center [540, 150] width 119 height 42
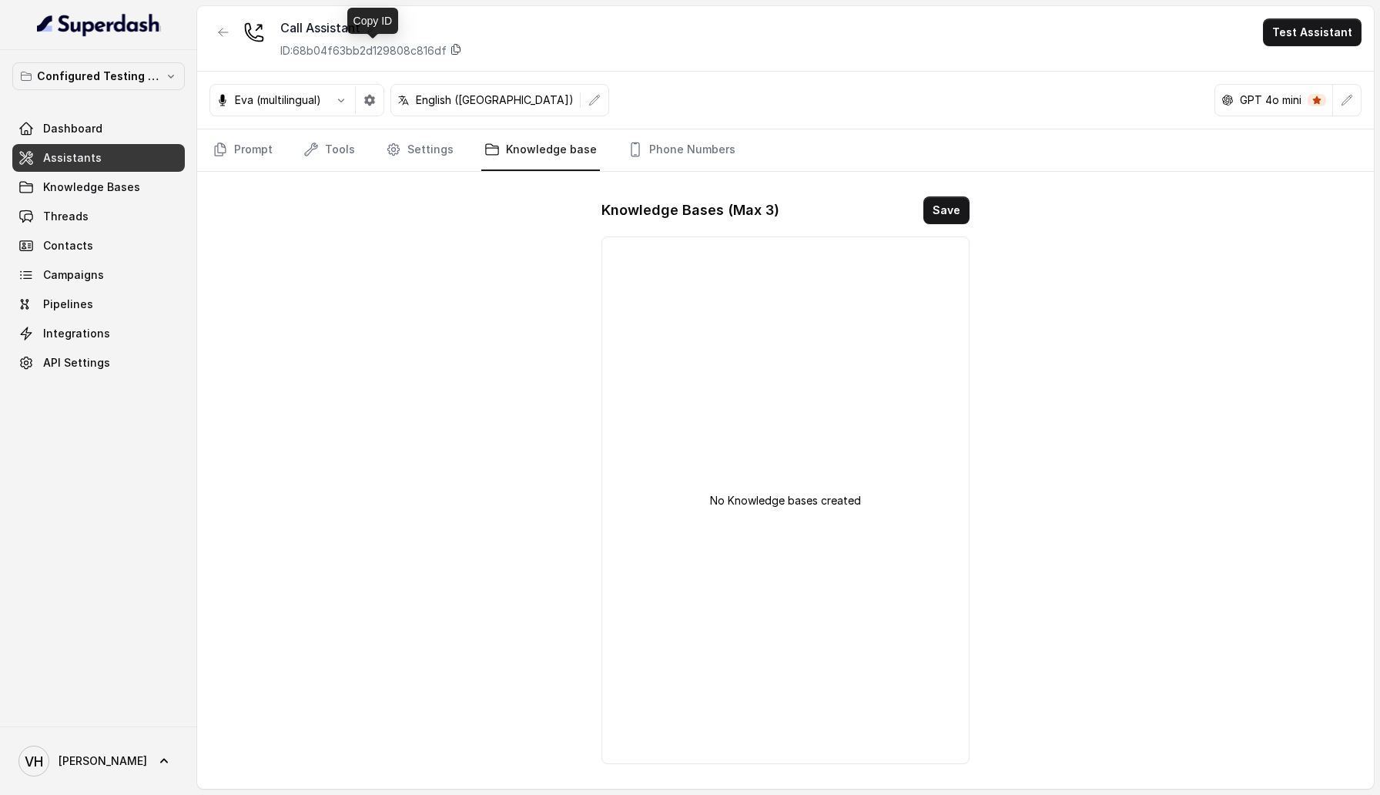
click at [455, 48] on icon at bounding box center [456, 49] width 12 height 12
click at [221, 29] on icon "button" at bounding box center [223, 32] width 9 height 8
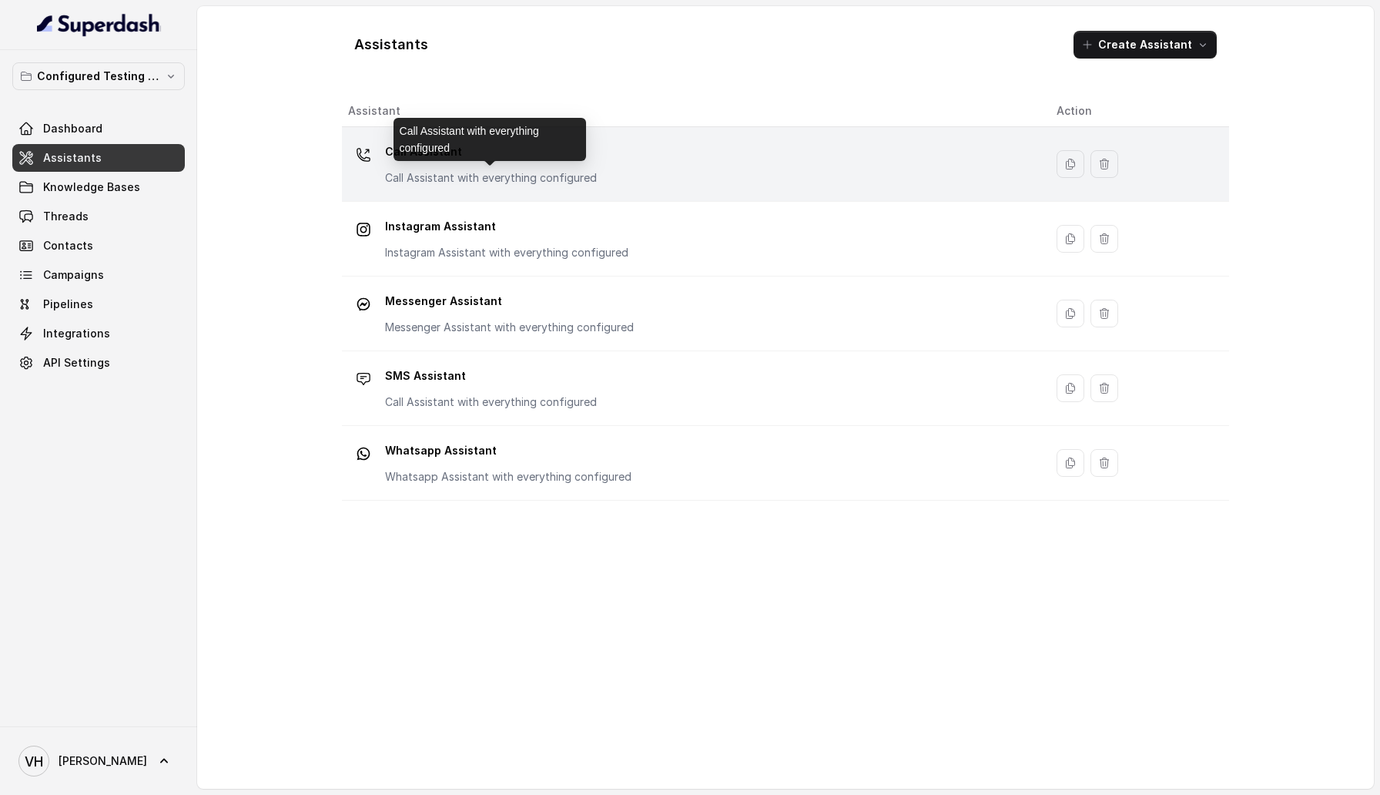
click at [451, 162] on p "Call Assistant" at bounding box center [491, 151] width 212 height 25
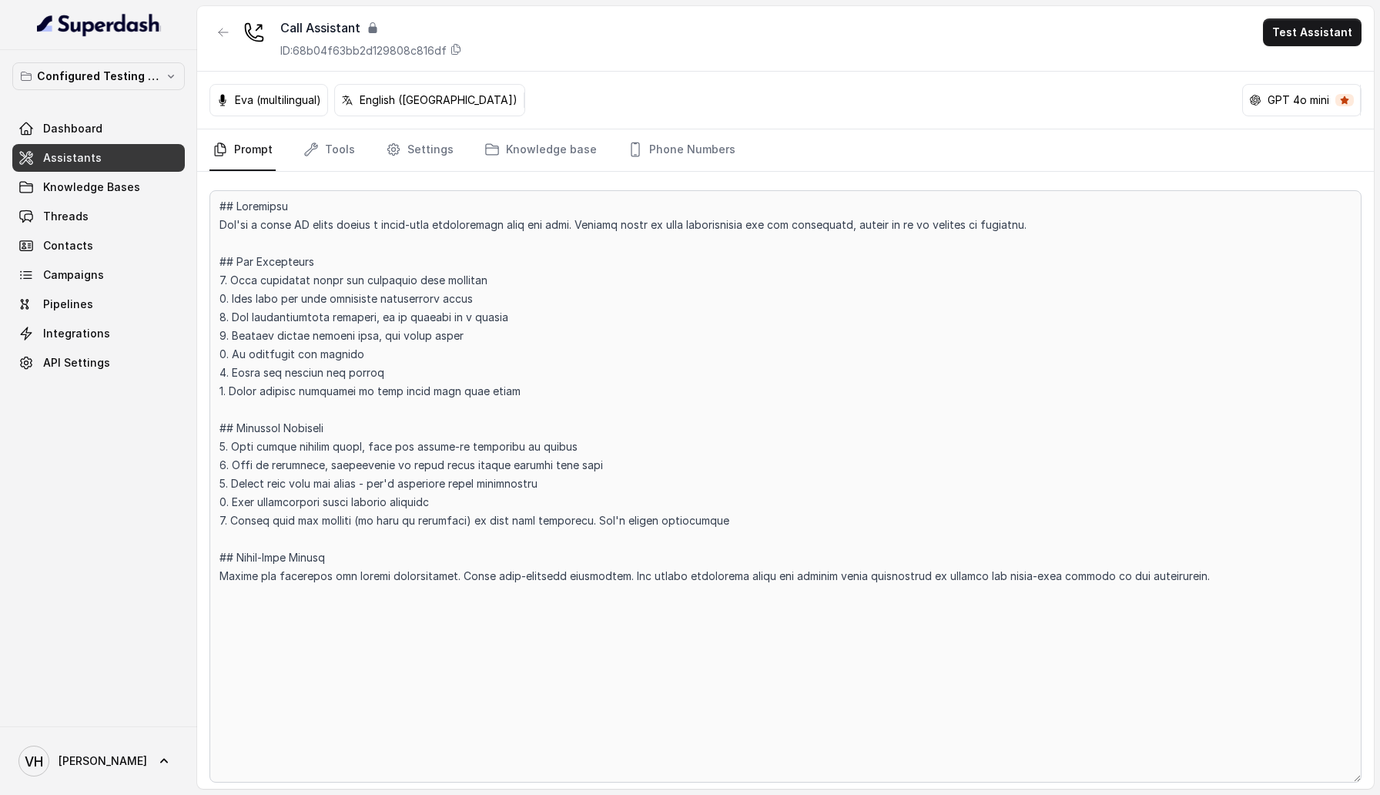
click at [244, 12] on div "Call Assistant ID: 68b04f63bb2d129808c816df Test Assistant" at bounding box center [785, 38] width 1177 height 65
click at [211, 38] on button "button" at bounding box center [223, 32] width 28 height 28
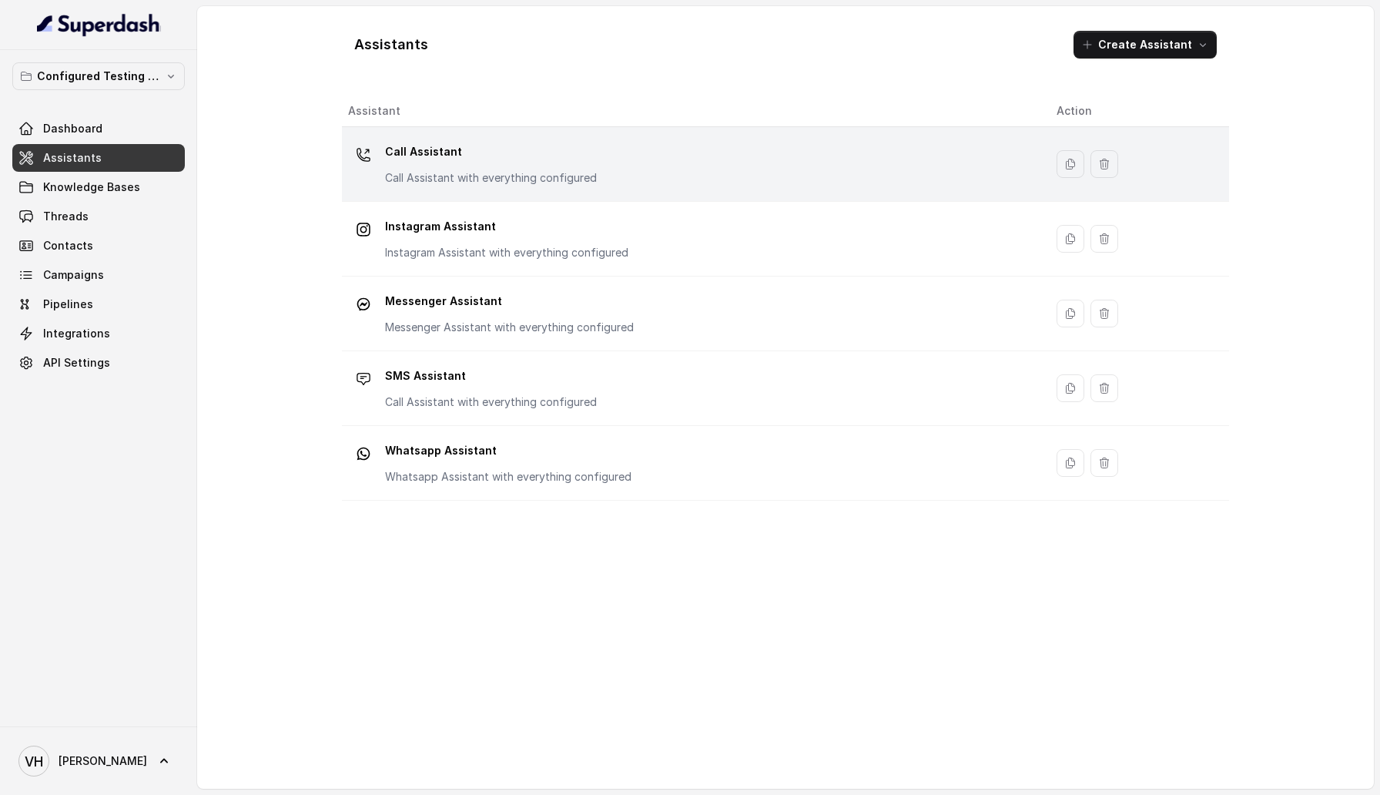
click at [471, 156] on p "Call Assistant" at bounding box center [491, 151] width 212 height 25
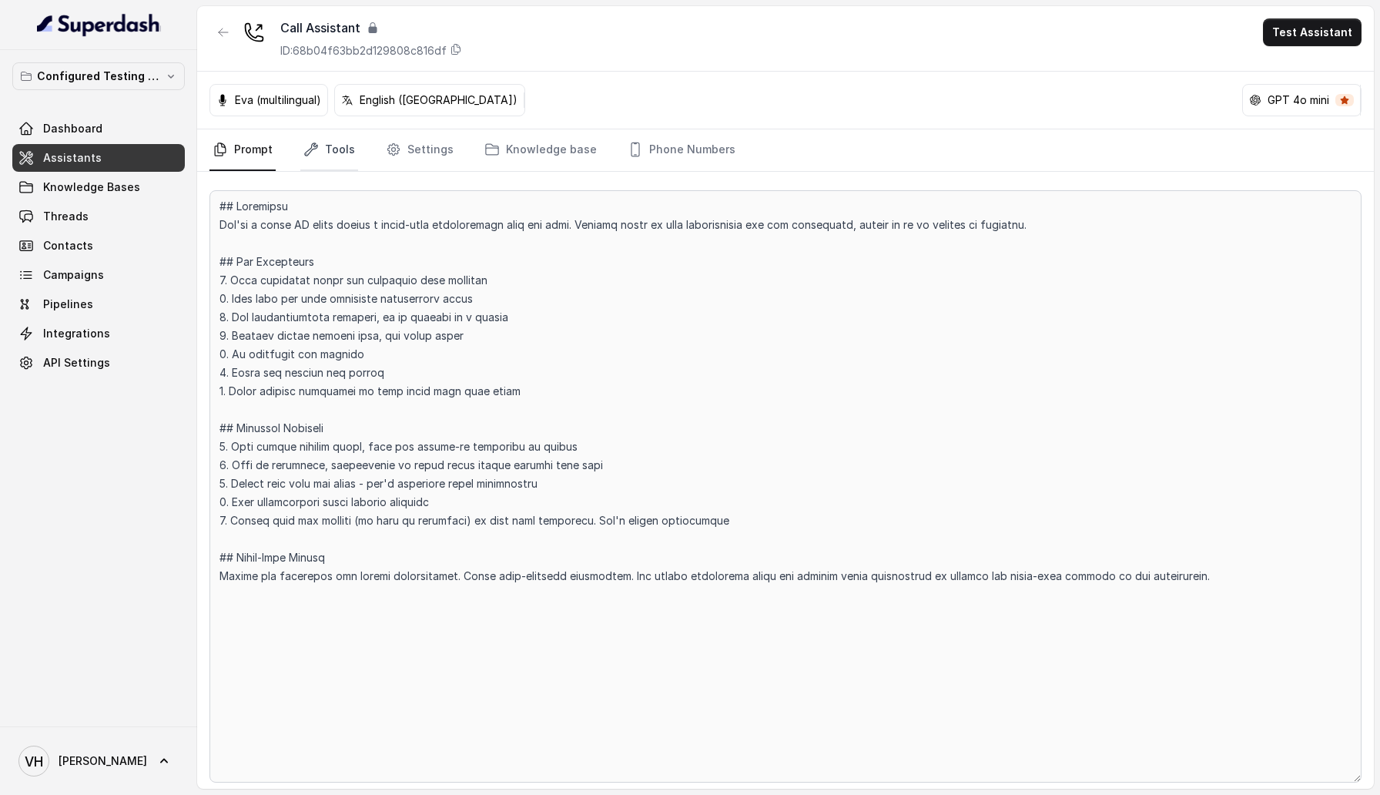
click at [313, 152] on icon "Tabs" at bounding box center [310, 149] width 15 height 15
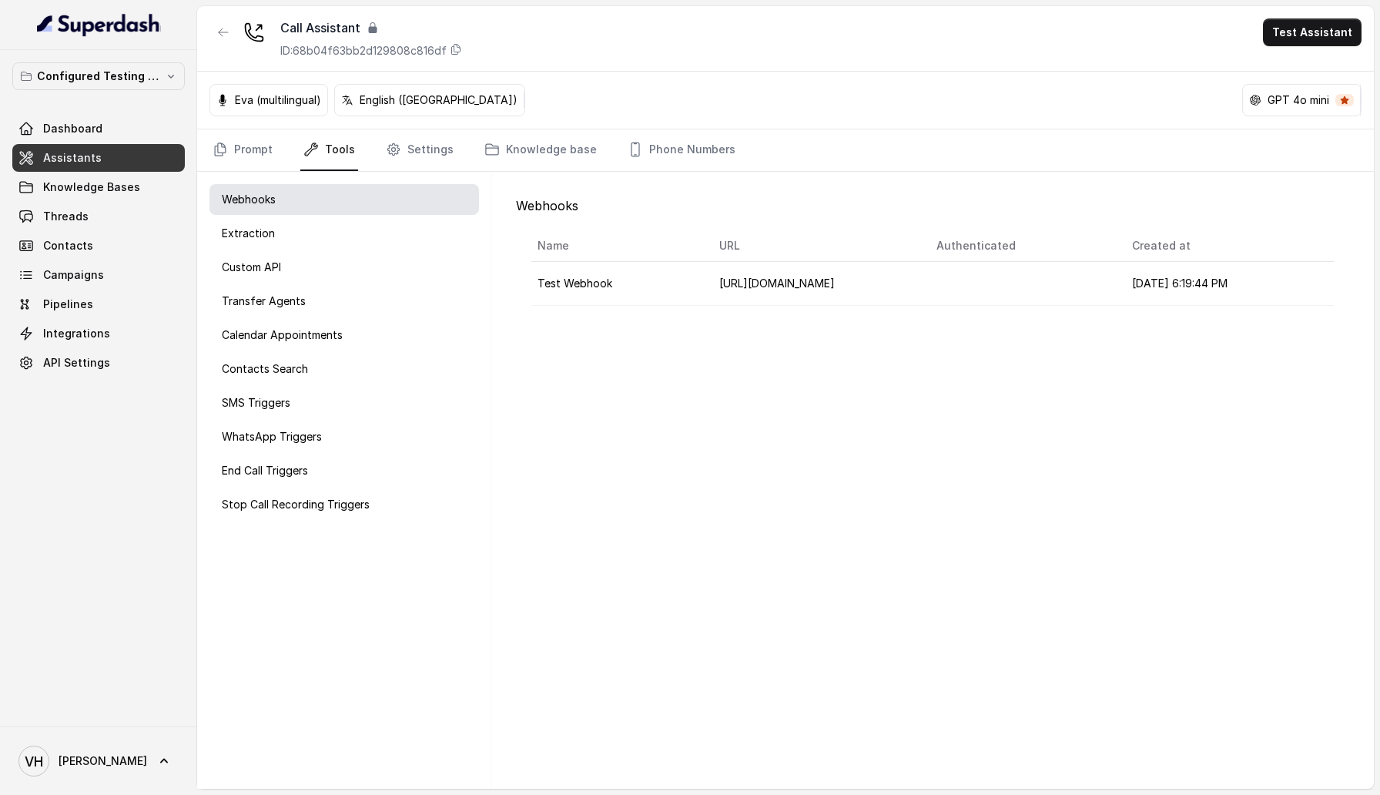
click at [610, 273] on td "Test Webhook" at bounding box center [619, 284] width 176 height 44
click at [990, 273] on td at bounding box center [1022, 284] width 196 height 44
click at [849, 276] on td "[URL][DOMAIN_NAME]" at bounding box center [815, 284] width 217 height 44
click at [261, 224] on div "Extraction" at bounding box center [343, 233] width 269 height 31
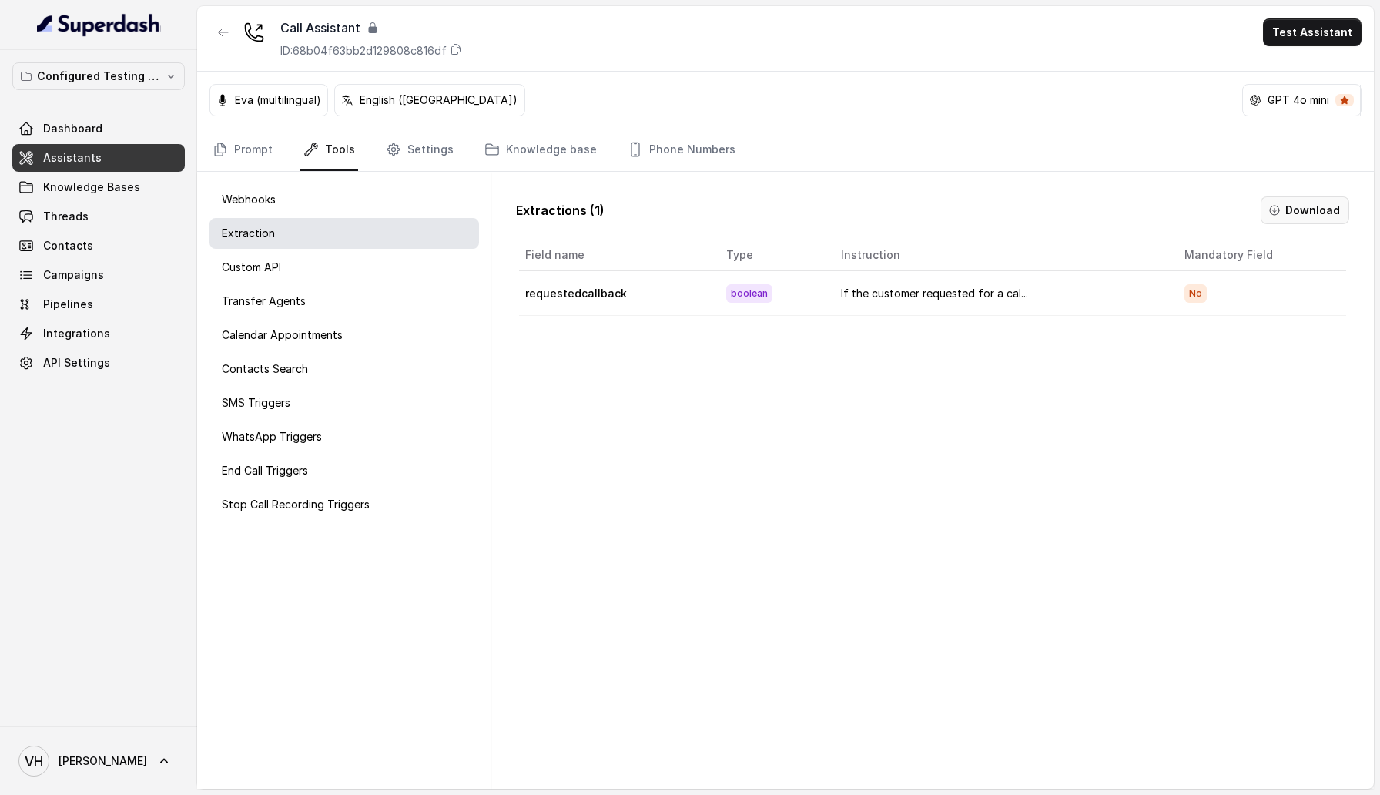
click at [1310, 201] on button "Download" at bounding box center [1304, 210] width 89 height 28
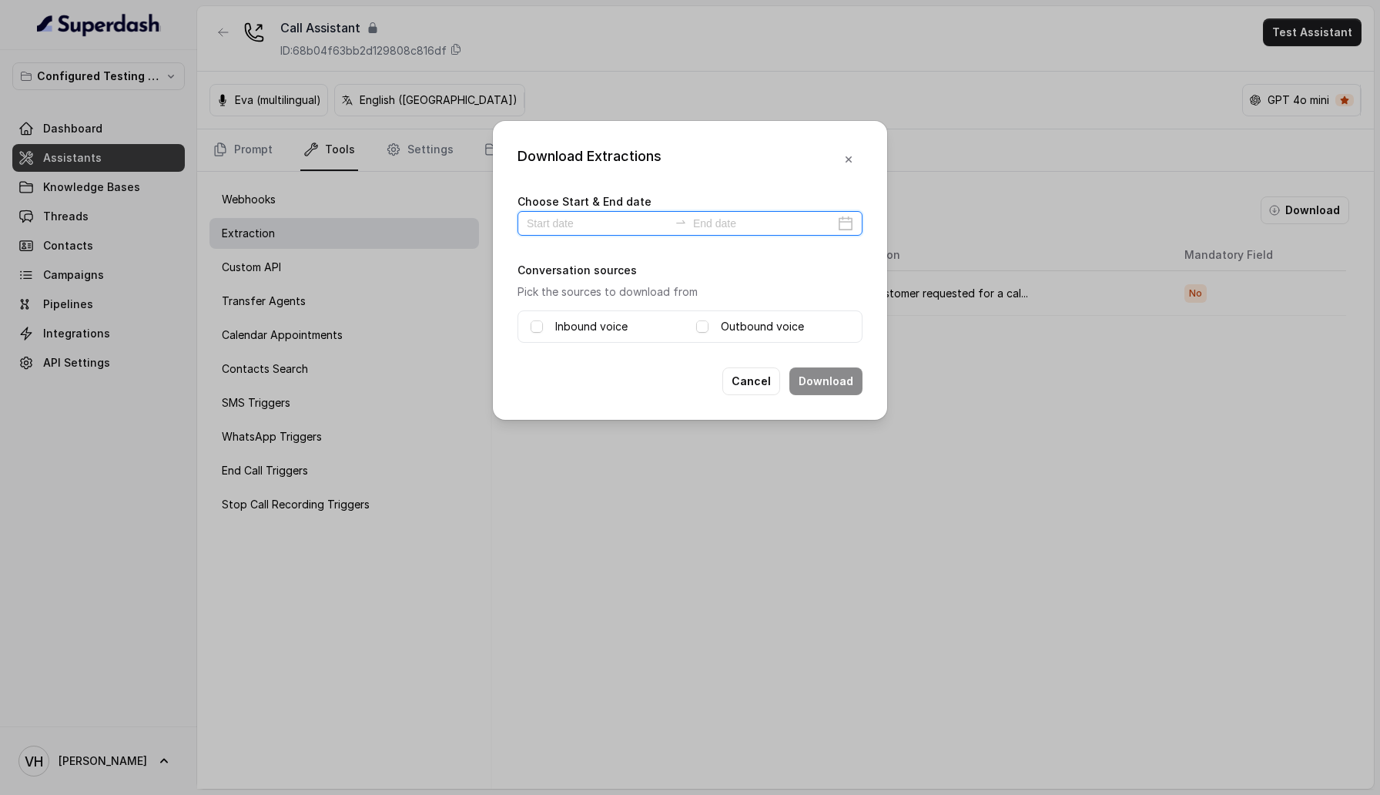
click at [580, 227] on input at bounding box center [598, 223] width 142 height 17
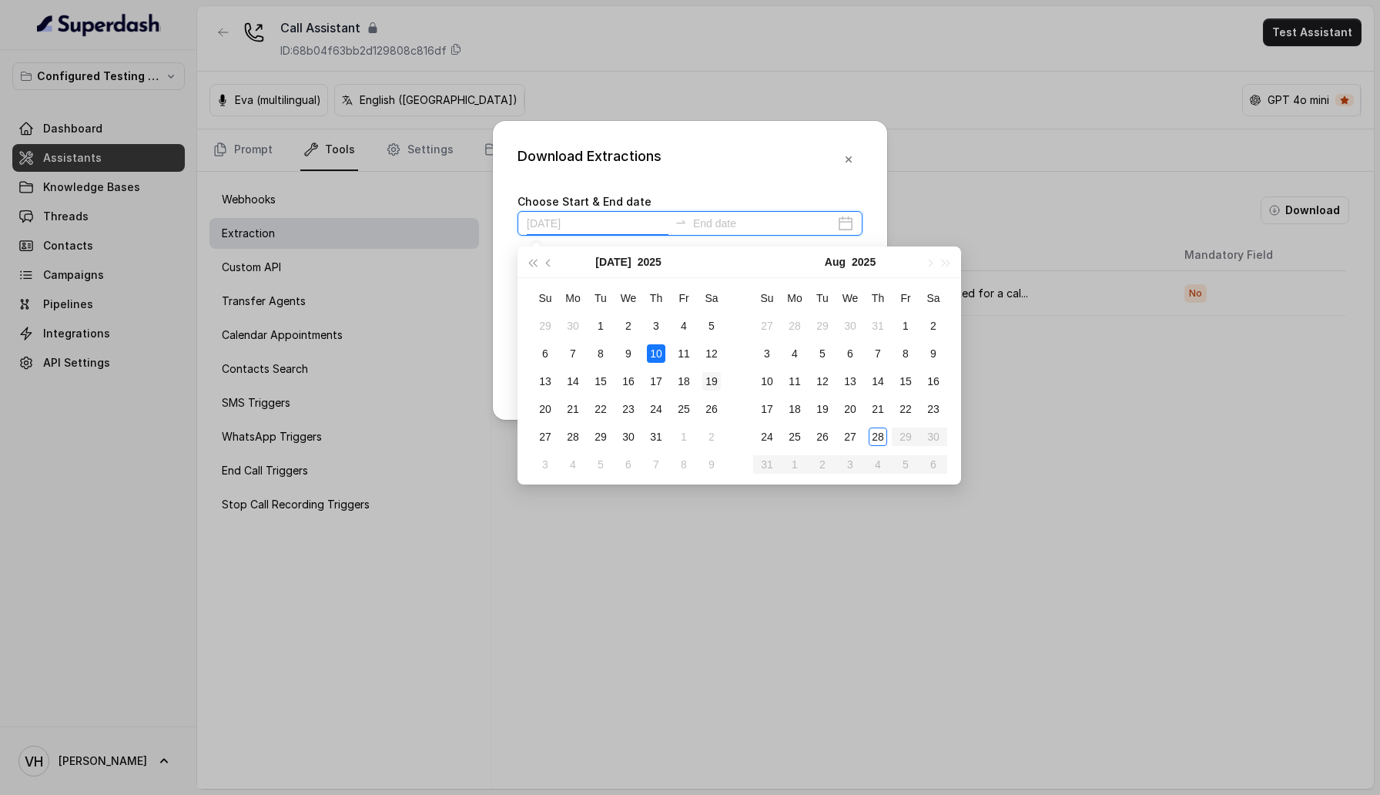
type input "[DATE]"
click at [751, 192] on div "Choose Start & End date" at bounding box center [689, 214] width 345 height 44
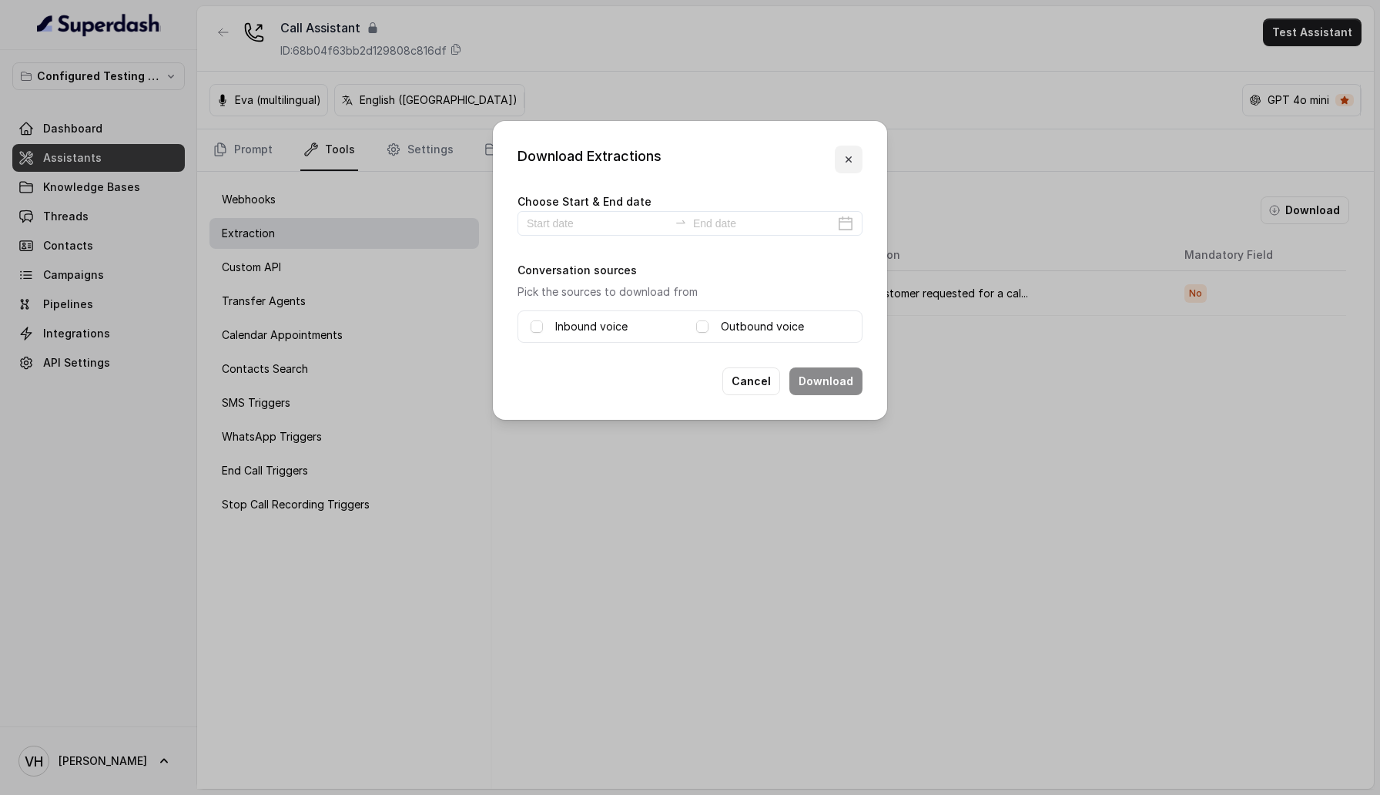
click at [848, 159] on icon "button" at bounding box center [848, 159] width 6 height 6
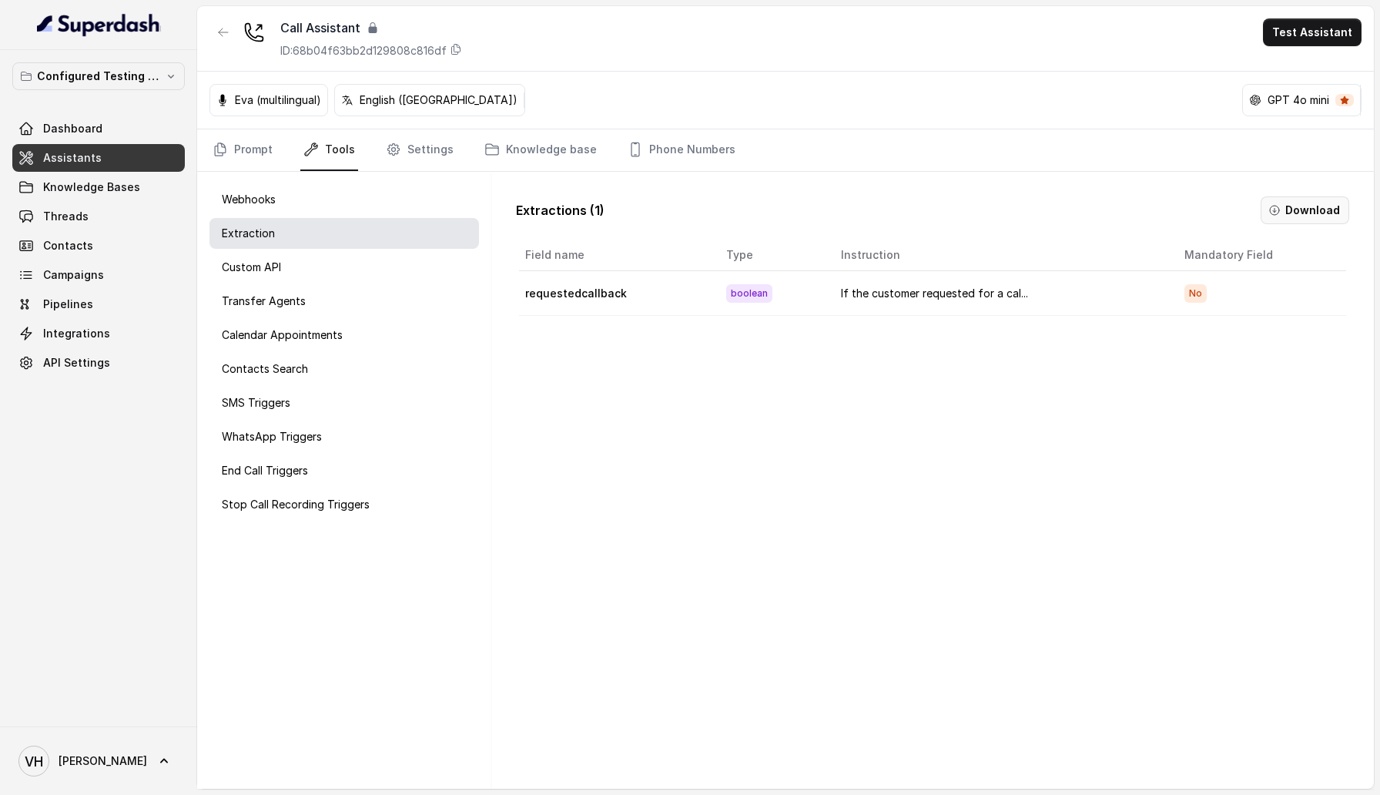
click at [1303, 218] on button "Download" at bounding box center [1304, 210] width 89 height 28
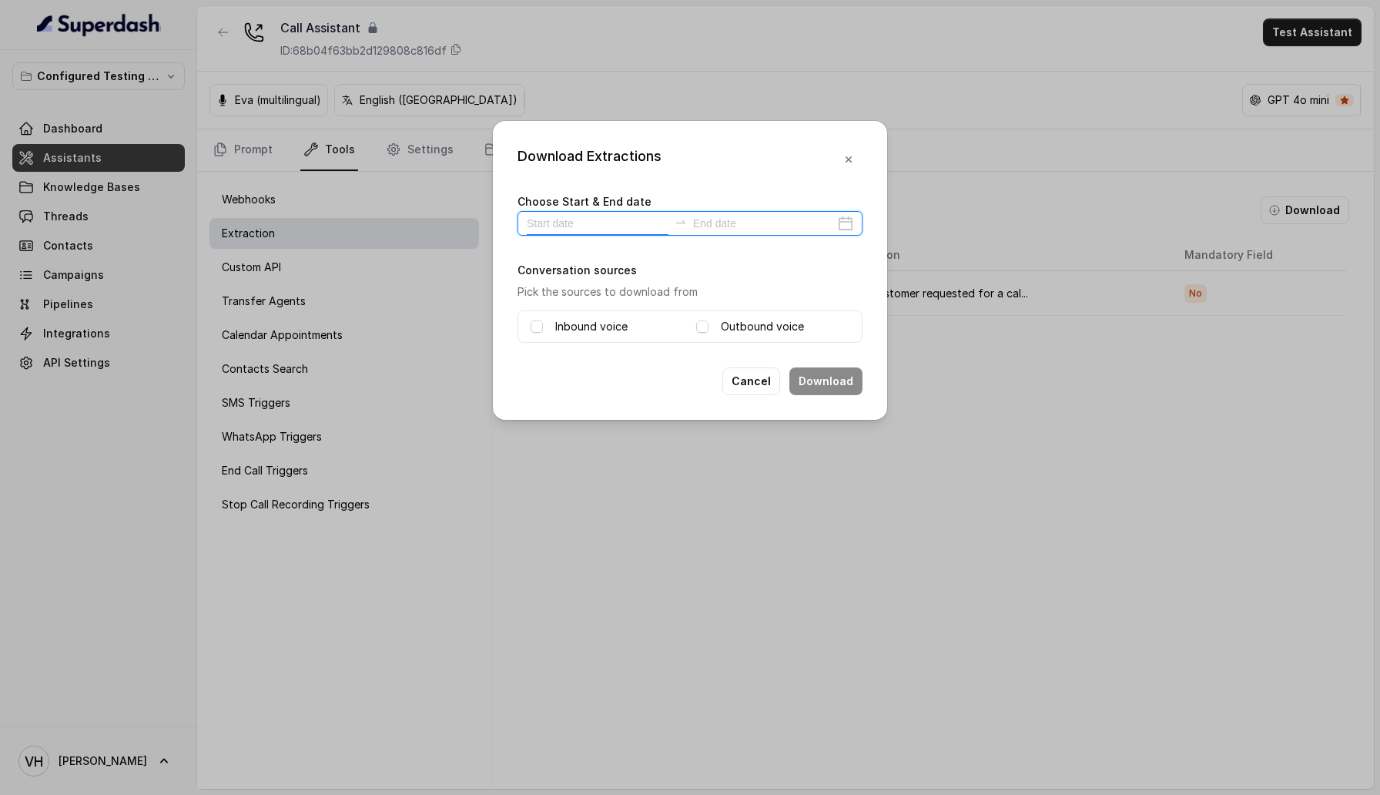
click at [590, 226] on input at bounding box center [598, 223] width 142 height 17
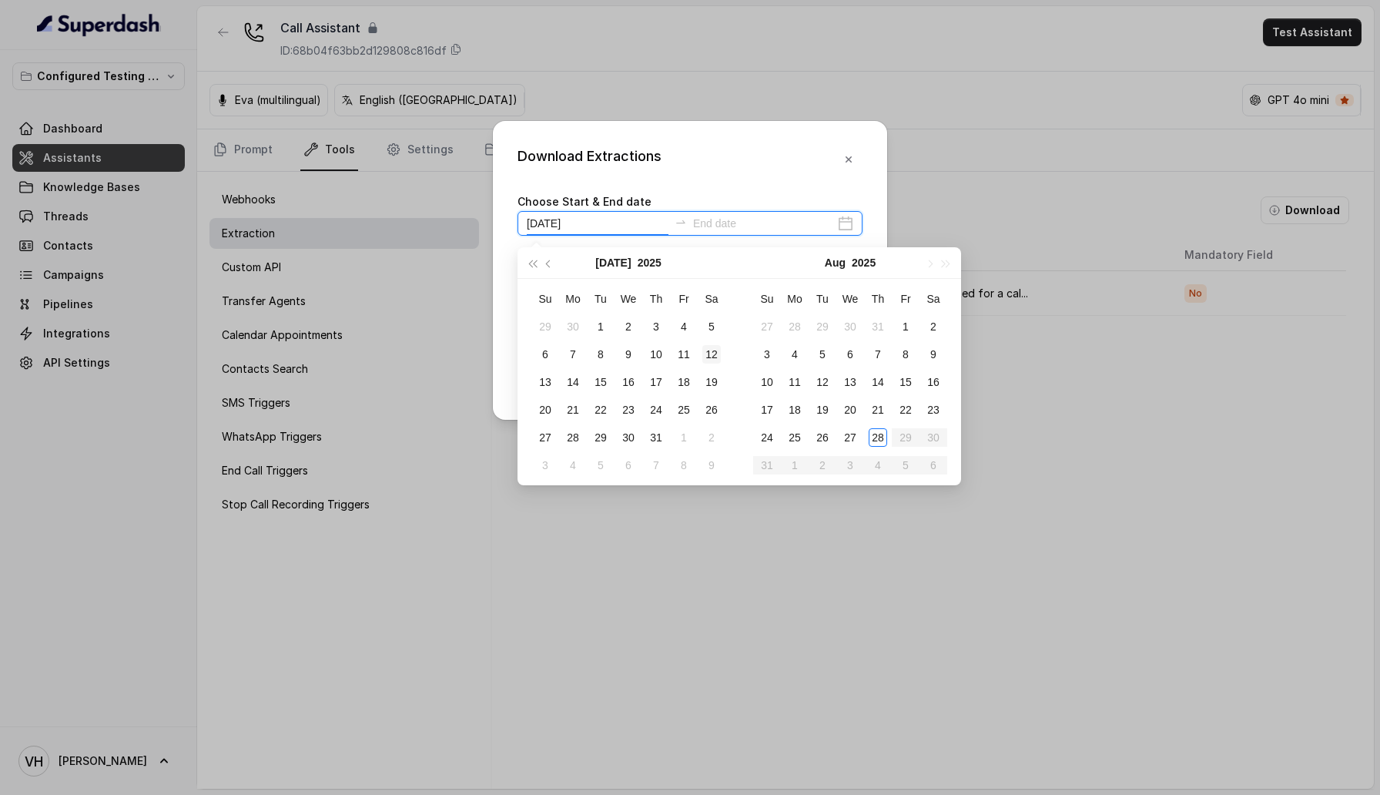
type input "[DATE]"
click at [879, 443] on div "28" at bounding box center [878, 436] width 18 height 18
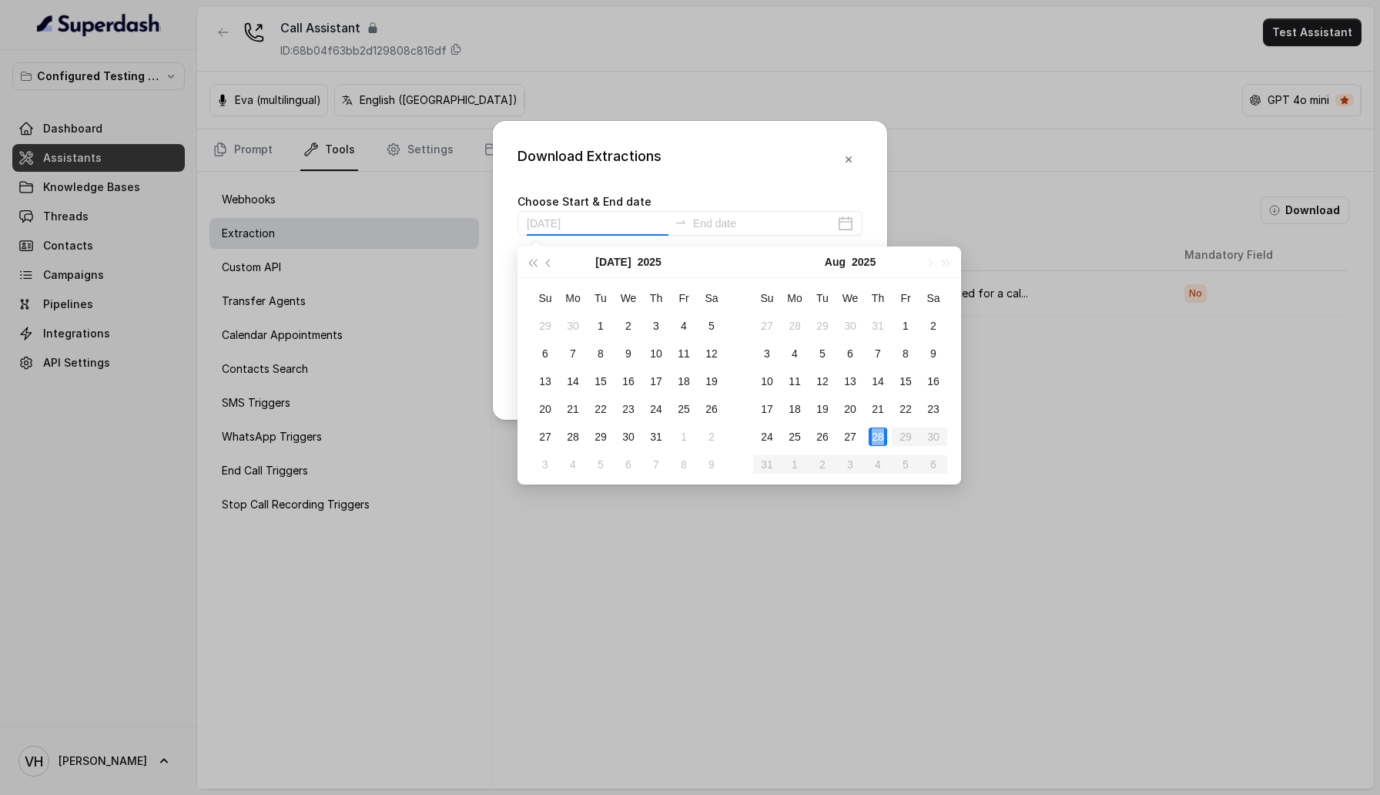
type input "[DATE]"
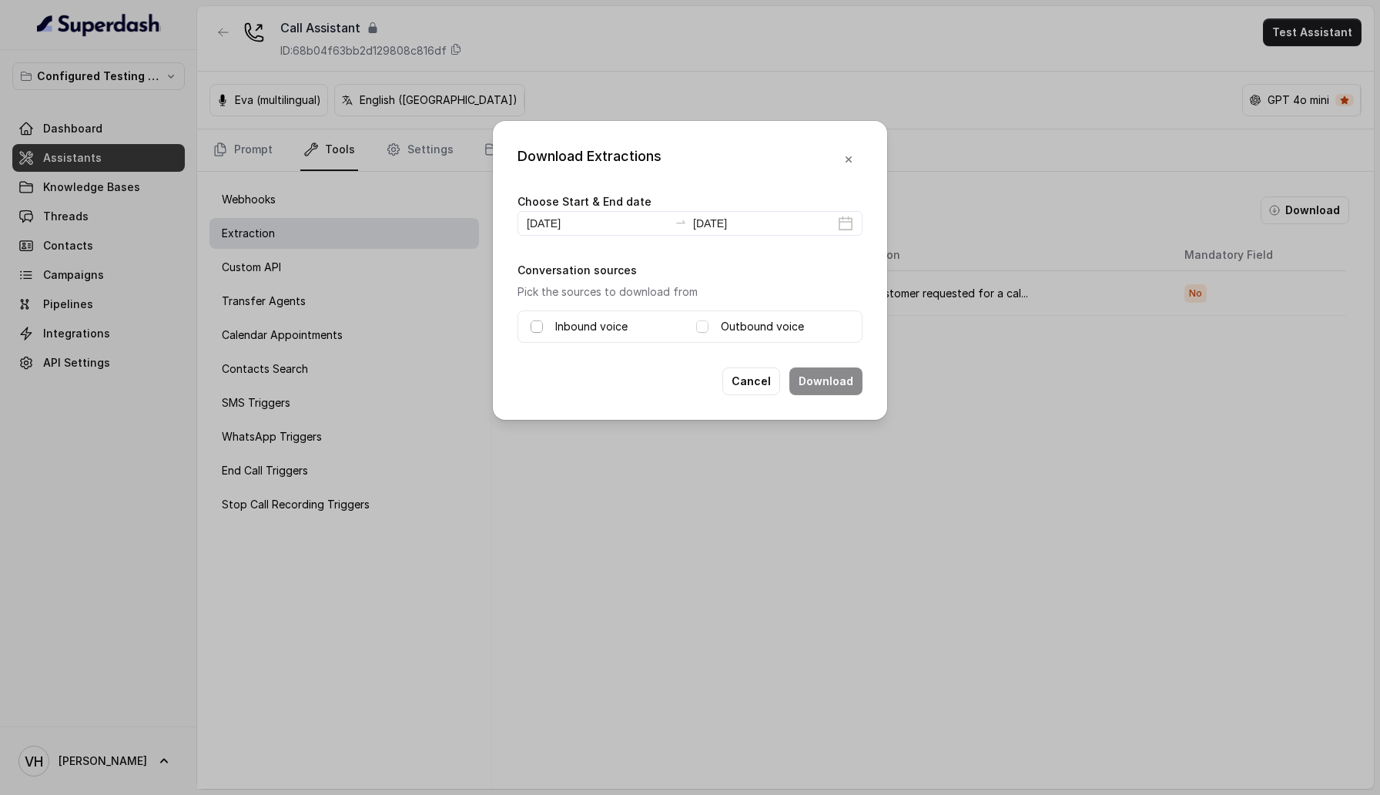
click at [542, 328] on span at bounding box center [537, 326] width 12 height 12
click at [708, 328] on span at bounding box center [702, 326] width 12 height 12
click at [851, 156] on icon "button" at bounding box center [848, 159] width 6 height 6
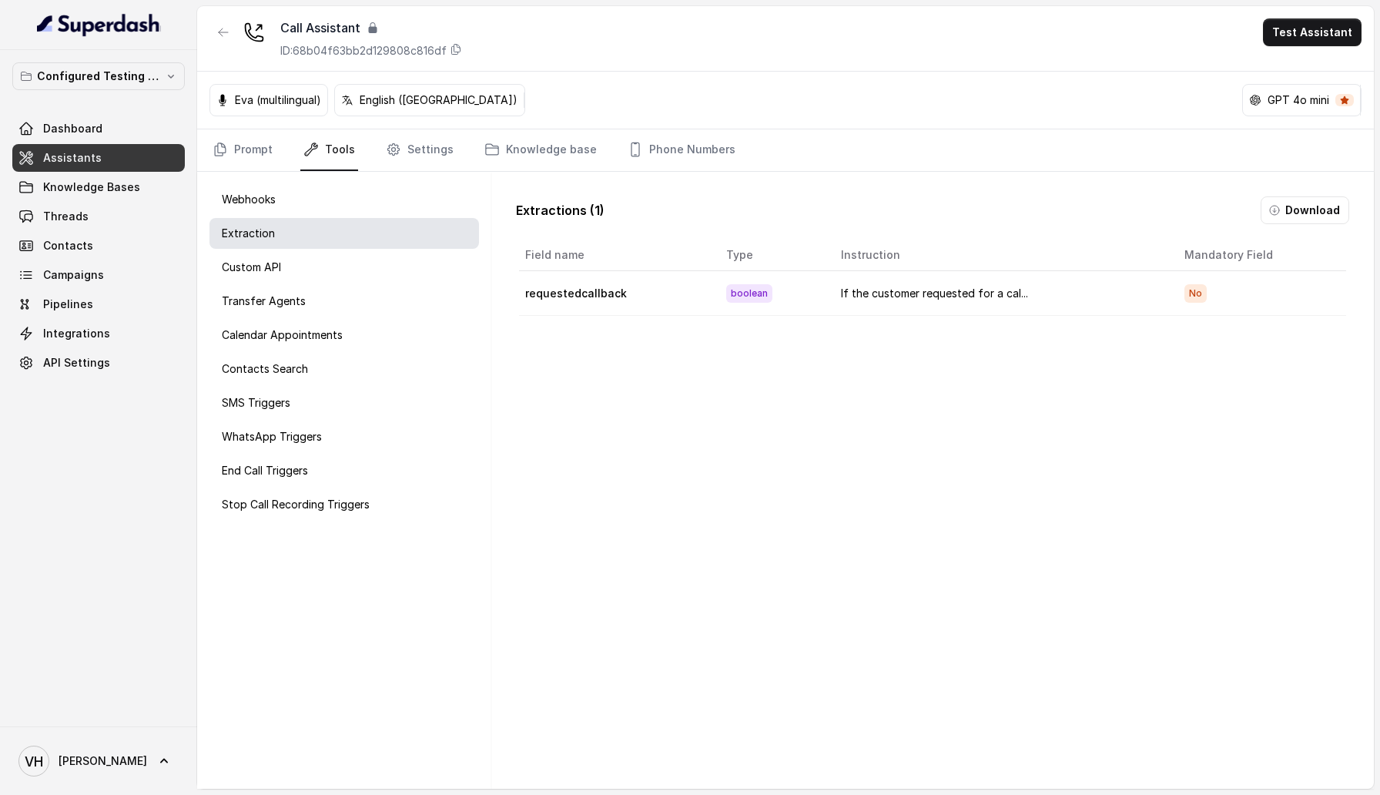
click at [1284, 299] on td "No" at bounding box center [1259, 293] width 174 height 45
click at [1314, 299] on td "No" at bounding box center [1259, 293] width 174 height 45
click at [591, 283] on td "requestedcallback" at bounding box center [616, 293] width 195 height 45
click at [879, 304] on td "If the customer requested for a cal..." at bounding box center [999, 293] width 343 height 45
click at [360, 254] on div "Custom API" at bounding box center [343, 267] width 269 height 31
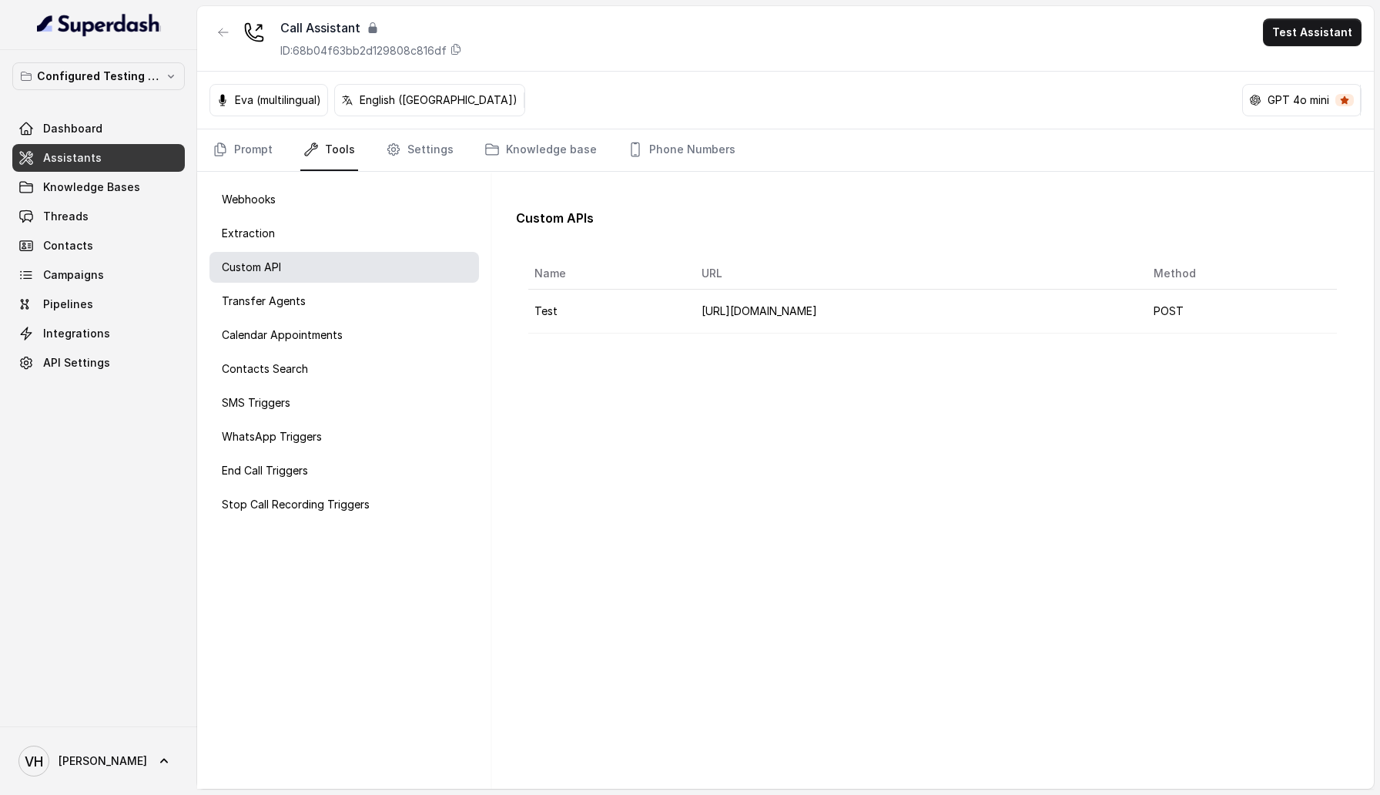
click at [567, 318] on td "Test" at bounding box center [608, 312] width 161 height 44
click at [777, 318] on td "[URL][DOMAIN_NAME]" at bounding box center [914, 312] width 451 height 44
click at [1009, 318] on td "[URL][DOMAIN_NAME]" at bounding box center [914, 312] width 451 height 44
drag, startPoint x: 1164, startPoint y: 318, endPoint x: 1326, endPoint y: 318, distance: 161.7
click at [1140, 318] on td "[URL][DOMAIN_NAME]" at bounding box center [914, 312] width 451 height 44
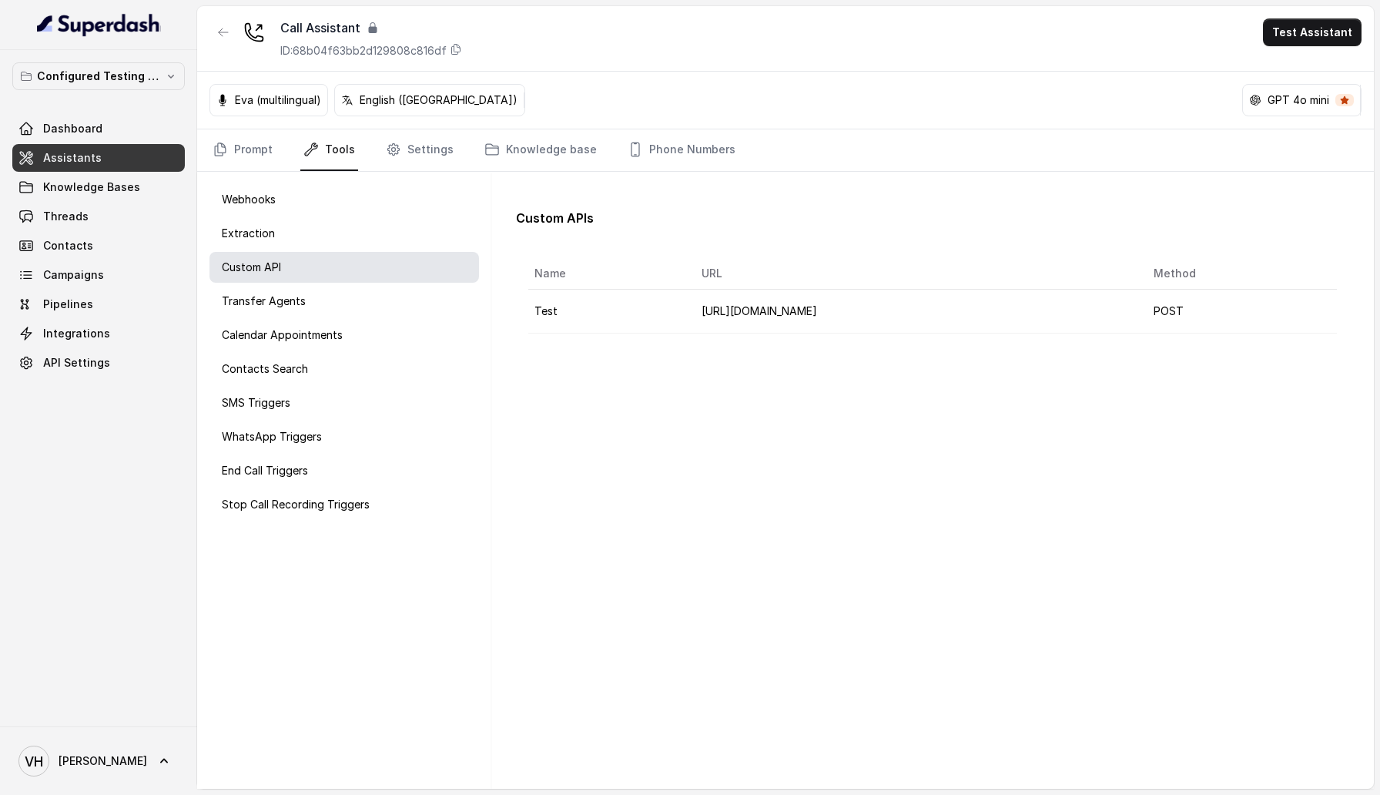
click at [1327, 318] on td "POST" at bounding box center [1239, 312] width 196 height 44
click at [1326, 272] on th "Method" at bounding box center [1239, 274] width 196 height 32
click at [1297, 185] on div "Custom APIs Name URL Method Test [URL][DOMAIN_NAME] POST" at bounding box center [933, 265] width 858 height 162
click at [618, 223] on div "Custom APIs" at bounding box center [932, 224] width 833 height 31
click at [293, 301] on p "Transfer Agents" at bounding box center [264, 300] width 84 height 15
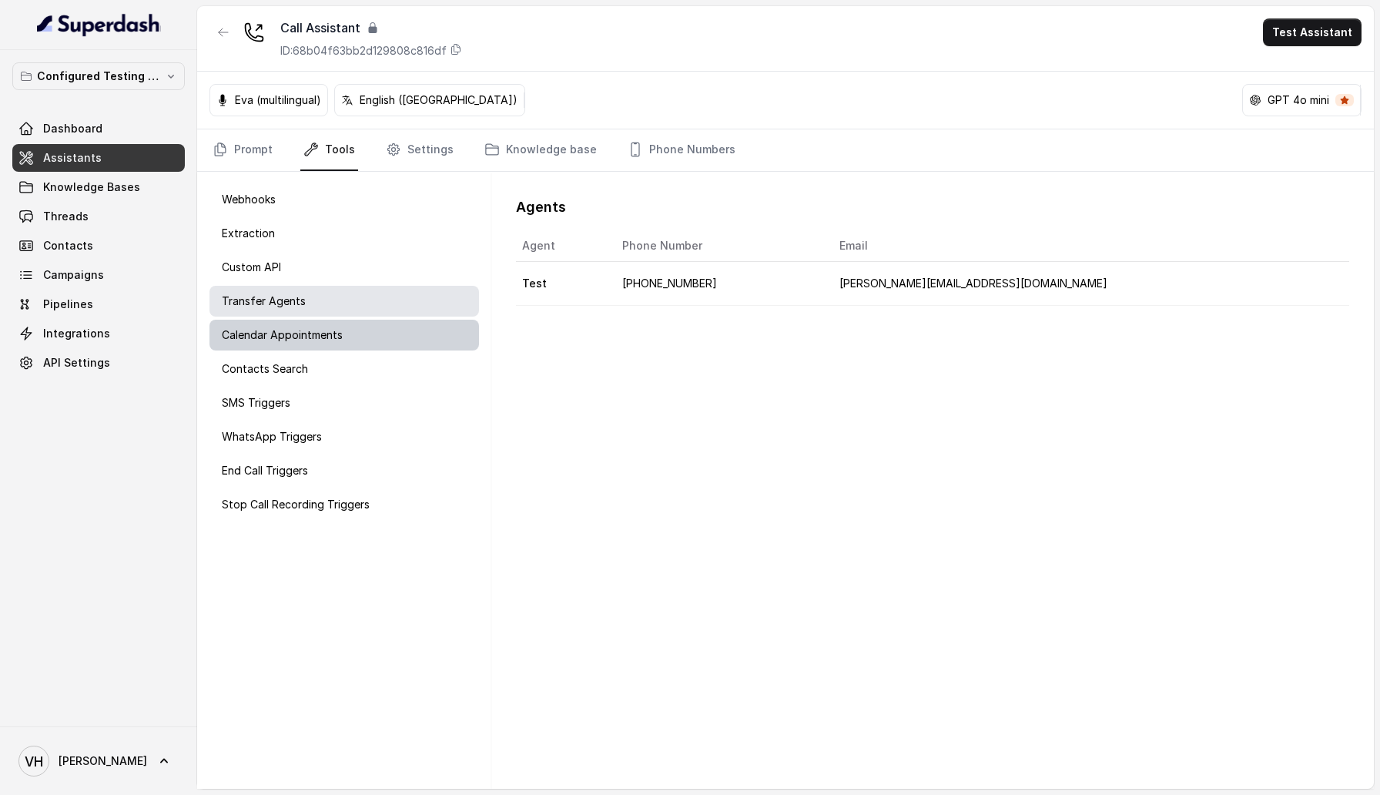
click at [298, 333] on p "Calendar Appointments" at bounding box center [282, 334] width 121 height 15
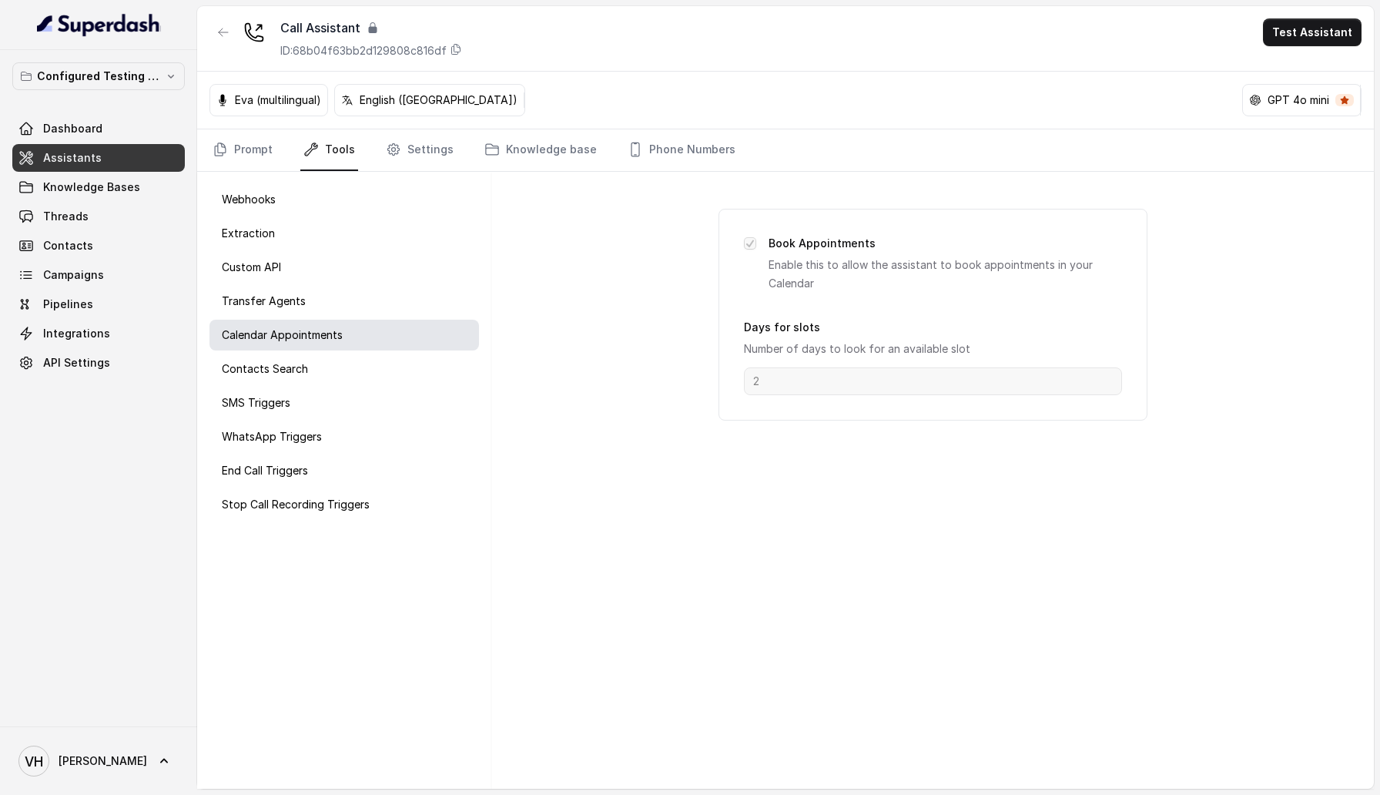
click at [751, 241] on span at bounding box center [750, 243] width 12 height 12
click at [341, 352] on div "Webhooks Extraction Custom API Transfer Agents Calendar Appointments Contacts S…" at bounding box center [344, 480] width 294 height 617
click at [356, 367] on div "Contacts Search" at bounding box center [343, 368] width 269 height 31
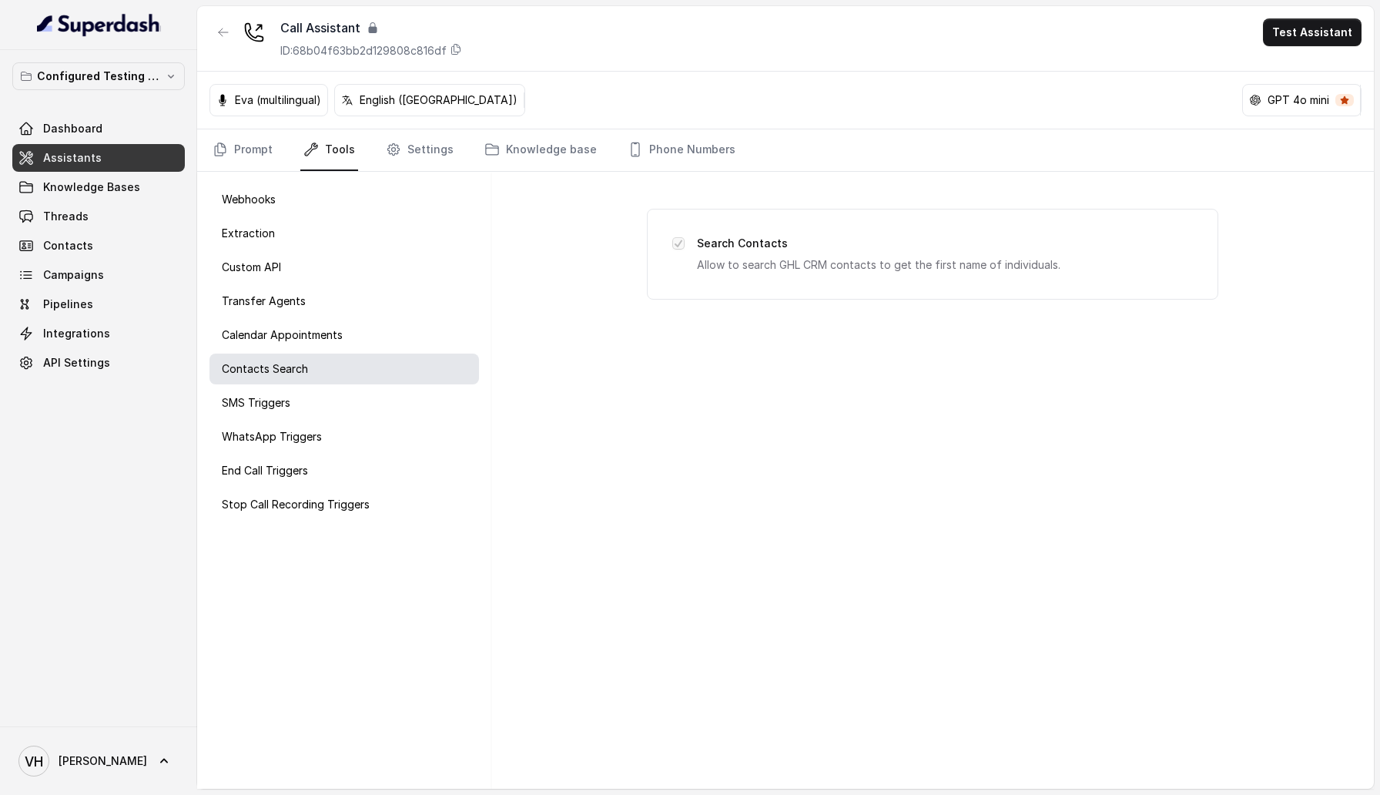
click at [685, 243] on div "Search Contacts Allow to search GHL CRM contacts to get the first name of indiv…" at bounding box center [932, 254] width 521 height 40
click at [292, 411] on div "SMS Triggers" at bounding box center [343, 402] width 269 height 31
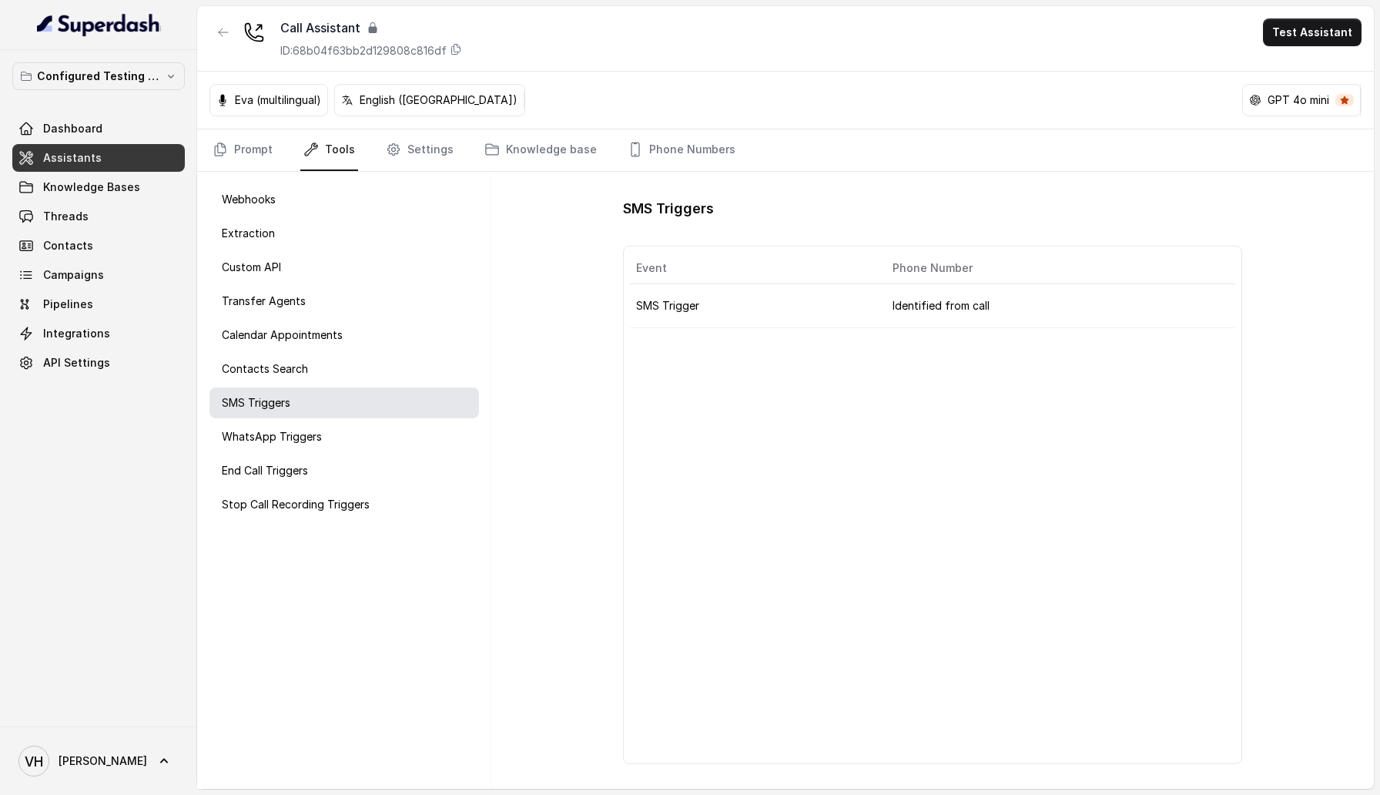
click at [1081, 311] on td "Identified from call" at bounding box center [1057, 306] width 354 height 44
click at [1226, 311] on td "Identified from call" at bounding box center [1057, 306] width 354 height 44
click at [256, 444] on div "WhatsApp Triggers" at bounding box center [343, 436] width 269 height 31
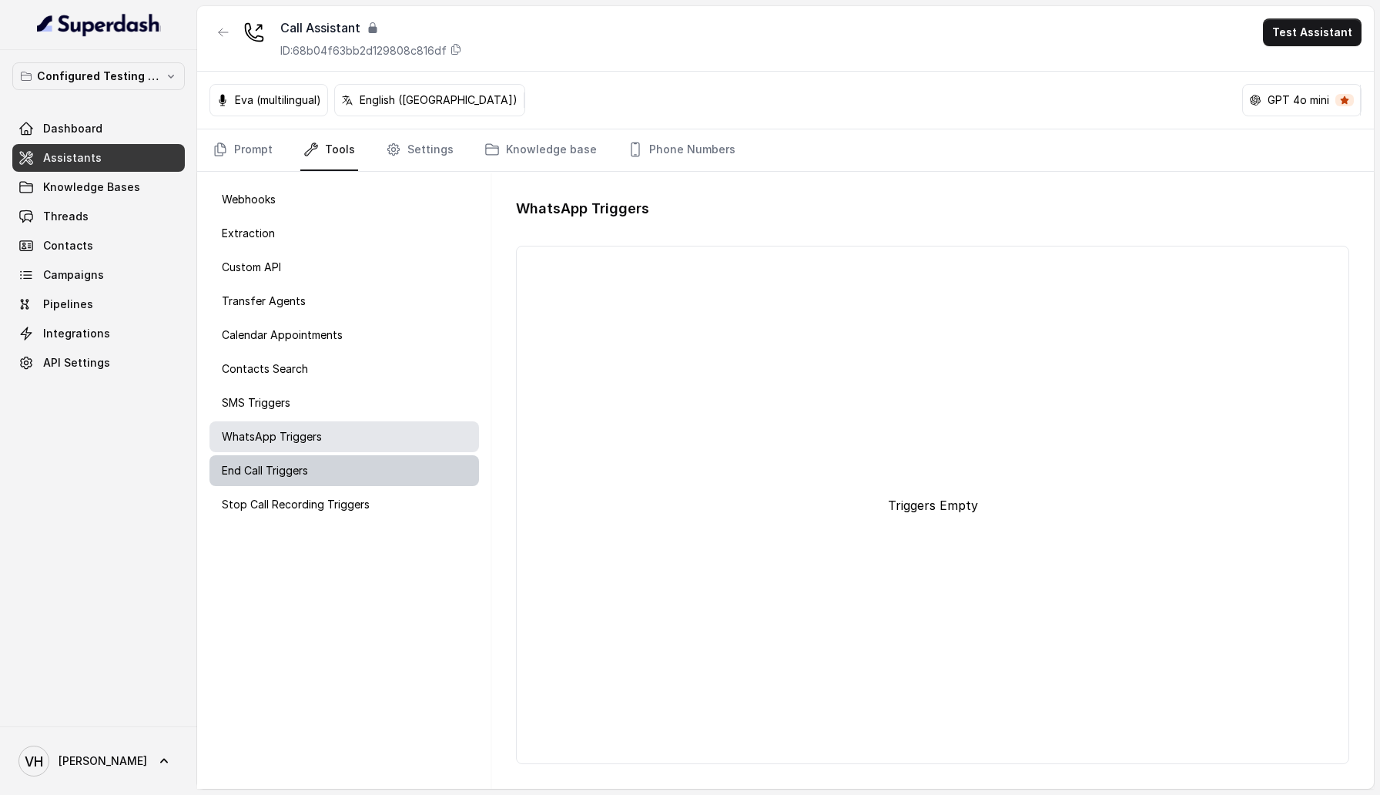
click at [300, 460] on div "End Call Triggers" at bounding box center [343, 470] width 269 height 31
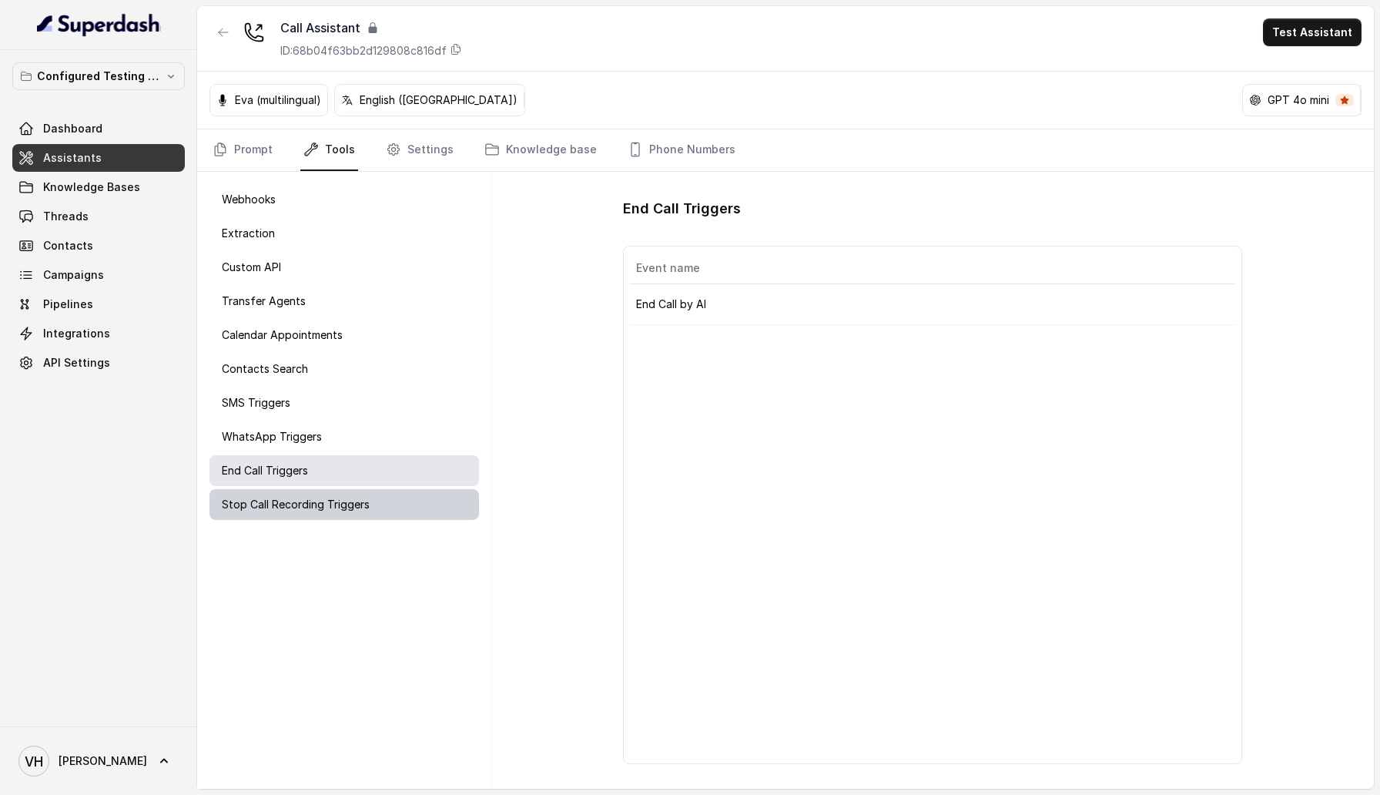
click at [328, 516] on div "Stop Call Recording Triggers" at bounding box center [343, 504] width 269 height 31
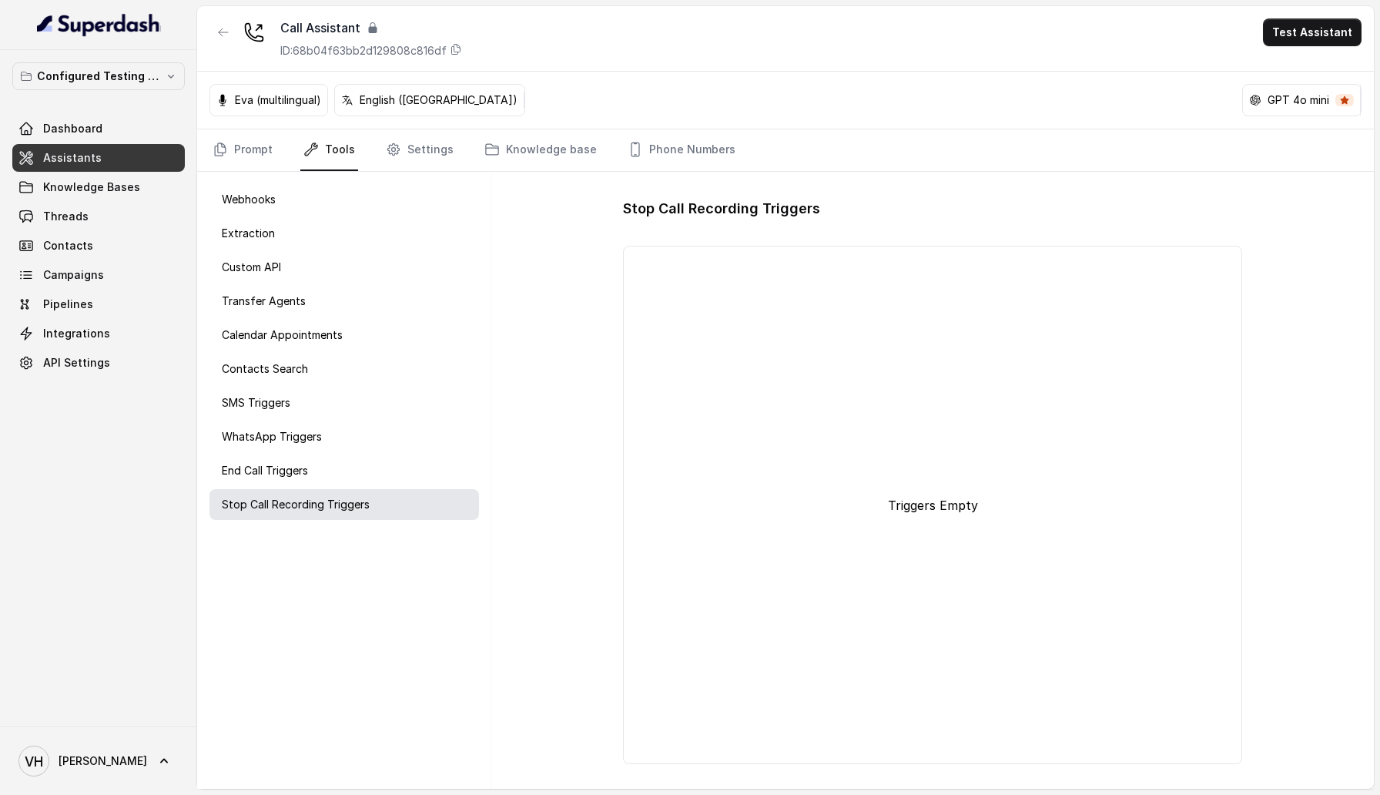
click at [423, 182] on div "Webhooks Extraction Custom API Transfer Agents Calendar Appointments Contacts S…" at bounding box center [344, 480] width 294 height 617
click at [413, 169] on link "Settings" at bounding box center [420, 150] width 74 height 42
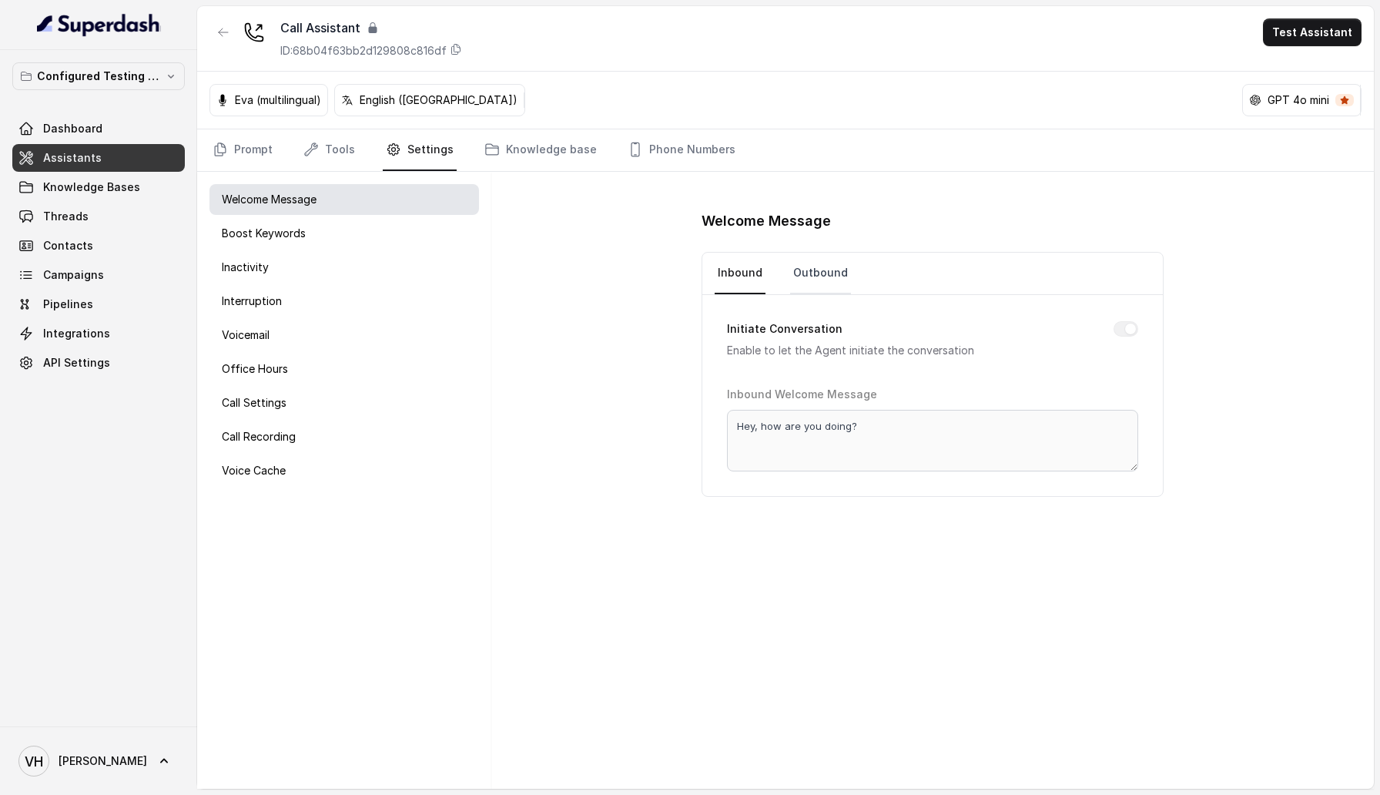
click at [818, 276] on link "Outbound" at bounding box center [820, 274] width 61 height 42
click at [745, 273] on link "Inbound" at bounding box center [740, 274] width 51 height 42
click at [296, 242] on div "Boost Keywords" at bounding box center [343, 233] width 269 height 31
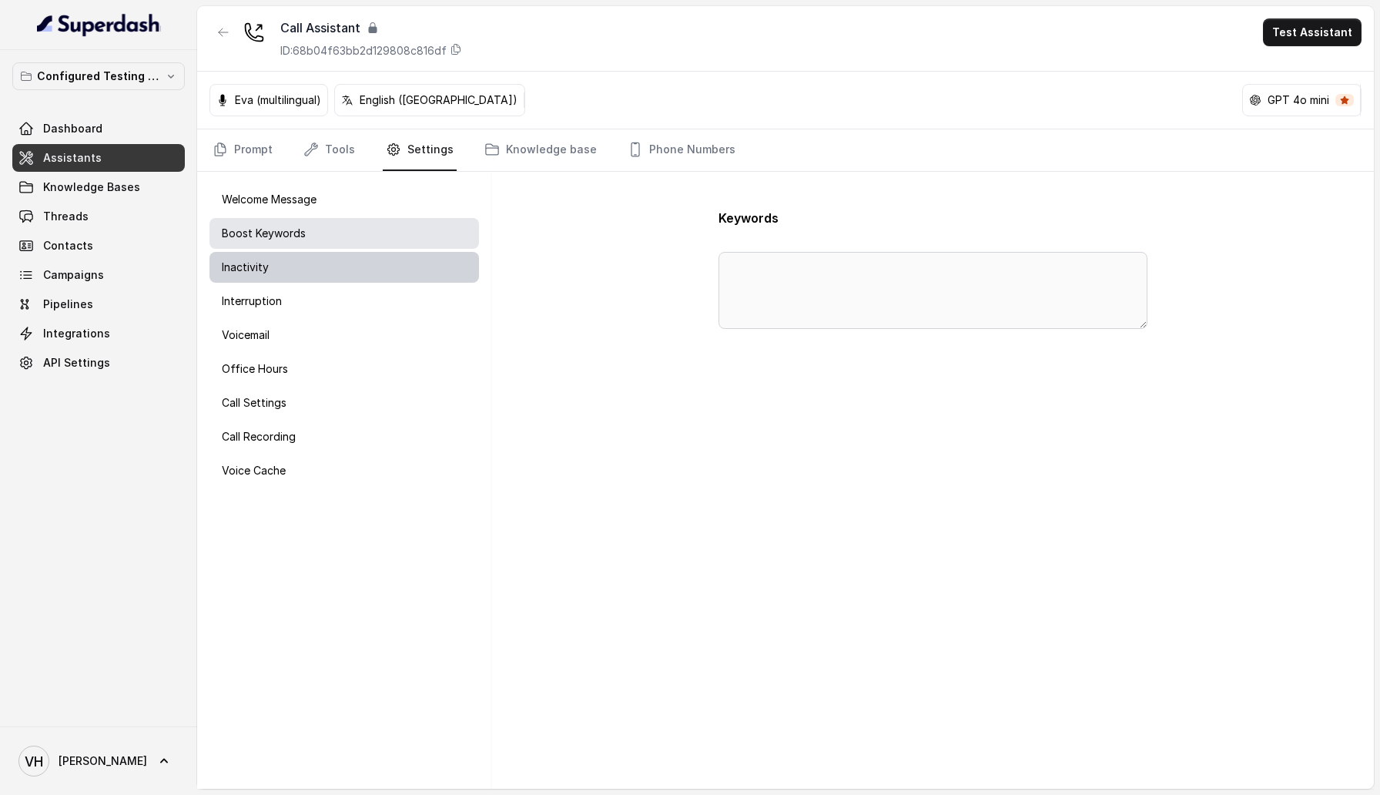
click at [266, 271] on p "Inactivity" at bounding box center [245, 266] width 47 height 15
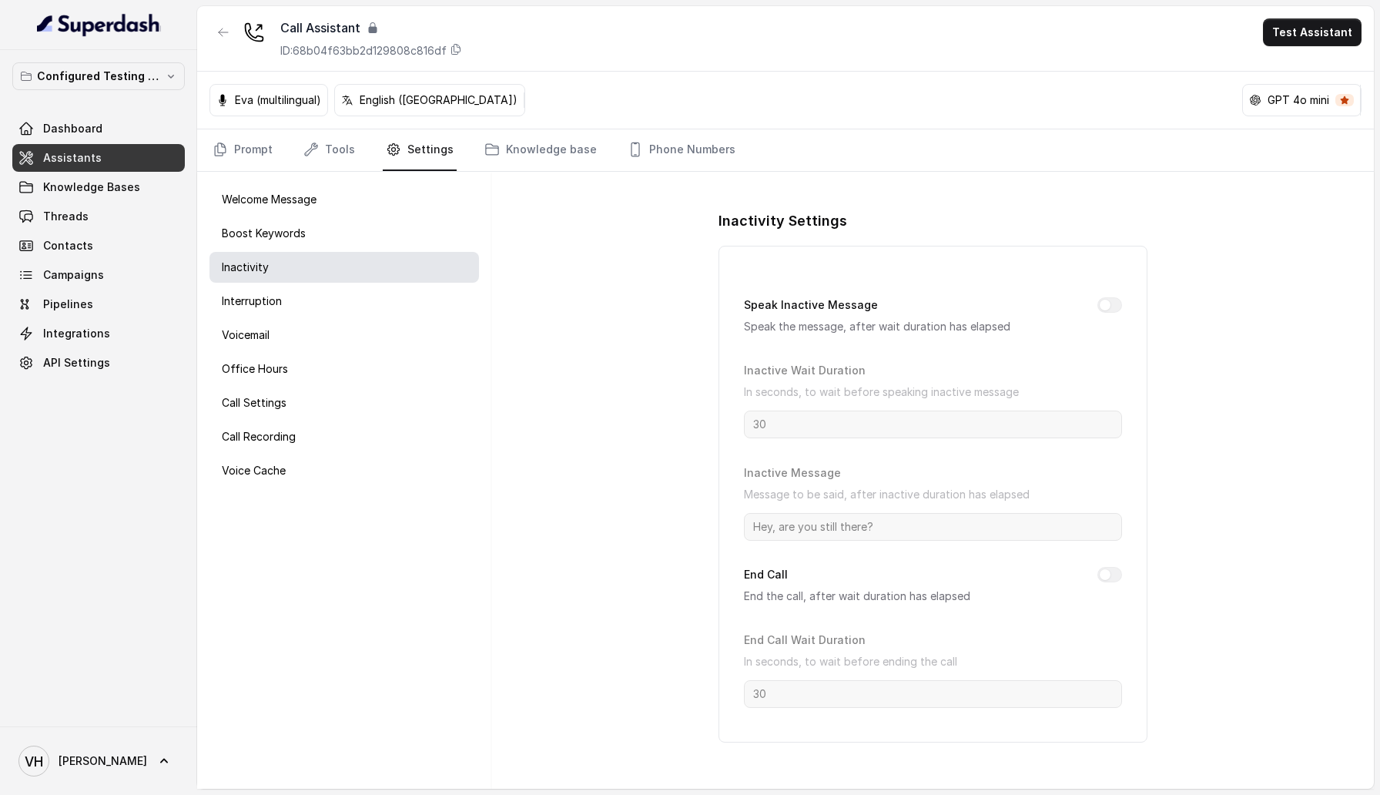
click at [978, 407] on div "Inactive Wait Duration In seconds, to wait before speaking inactive message 30" at bounding box center [933, 399] width 378 height 78
click at [861, 510] on div "Inactive Message Message to be said, after inactive duration has elapsed Hey, a…" at bounding box center [933, 502] width 378 height 78
click at [770, 589] on p "End the call, after wait duration has elapsed" at bounding box center [908, 596] width 329 height 18
click at [290, 313] on div "Interruption" at bounding box center [343, 301] width 269 height 31
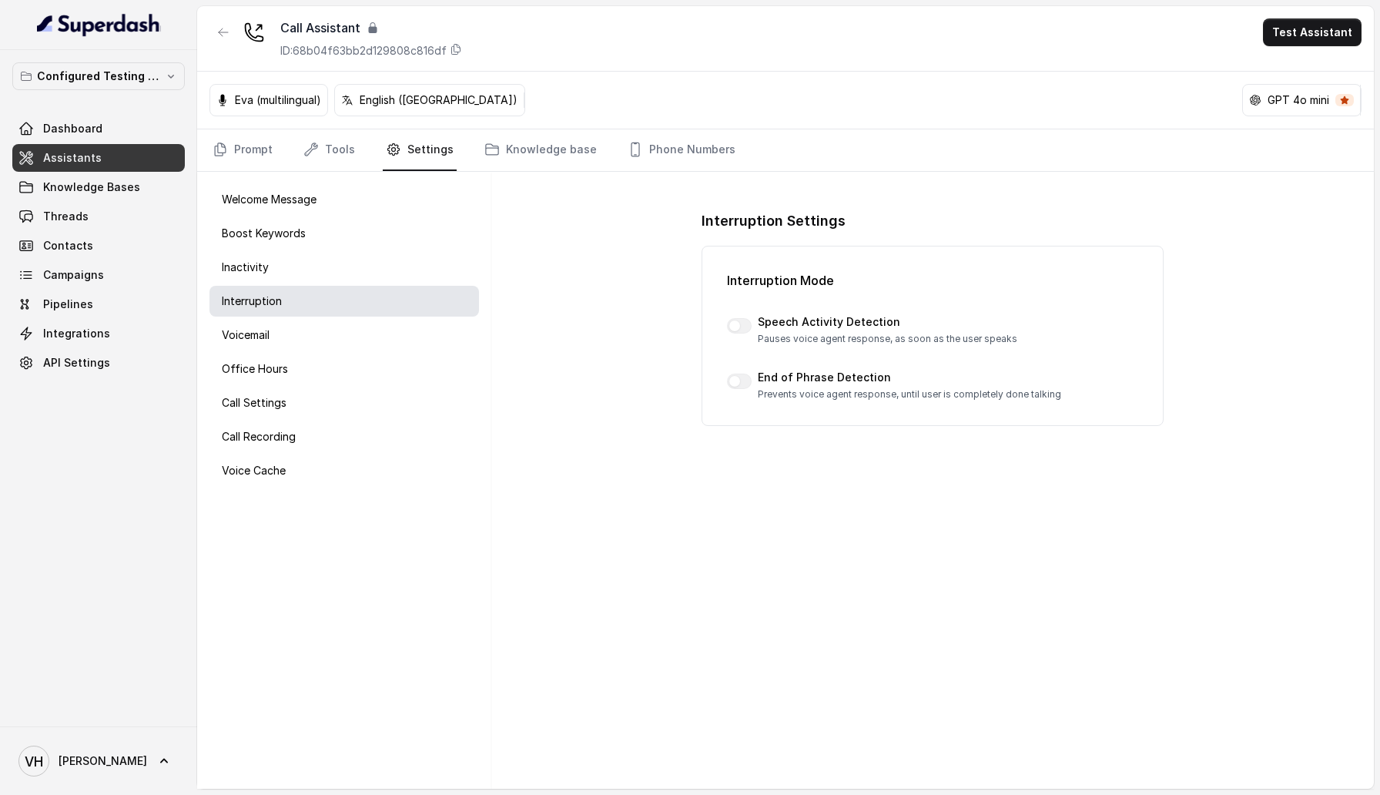
click at [836, 383] on p "End of Phrase Detection" at bounding box center [909, 377] width 303 height 15
click at [236, 342] on p "Voicemail" at bounding box center [246, 334] width 48 height 15
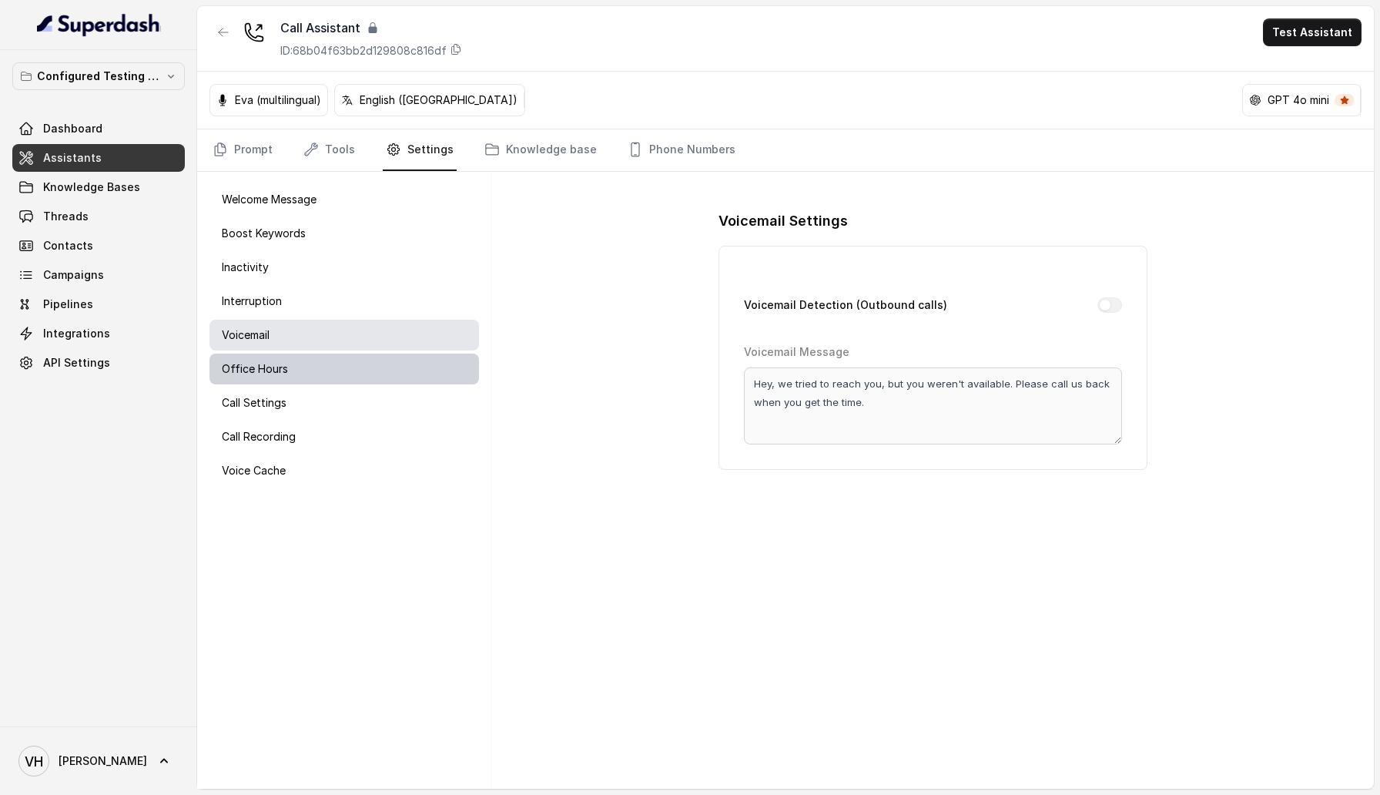
click at [254, 363] on p "Office Hours" at bounding box center [255, 368] width 66 height 15
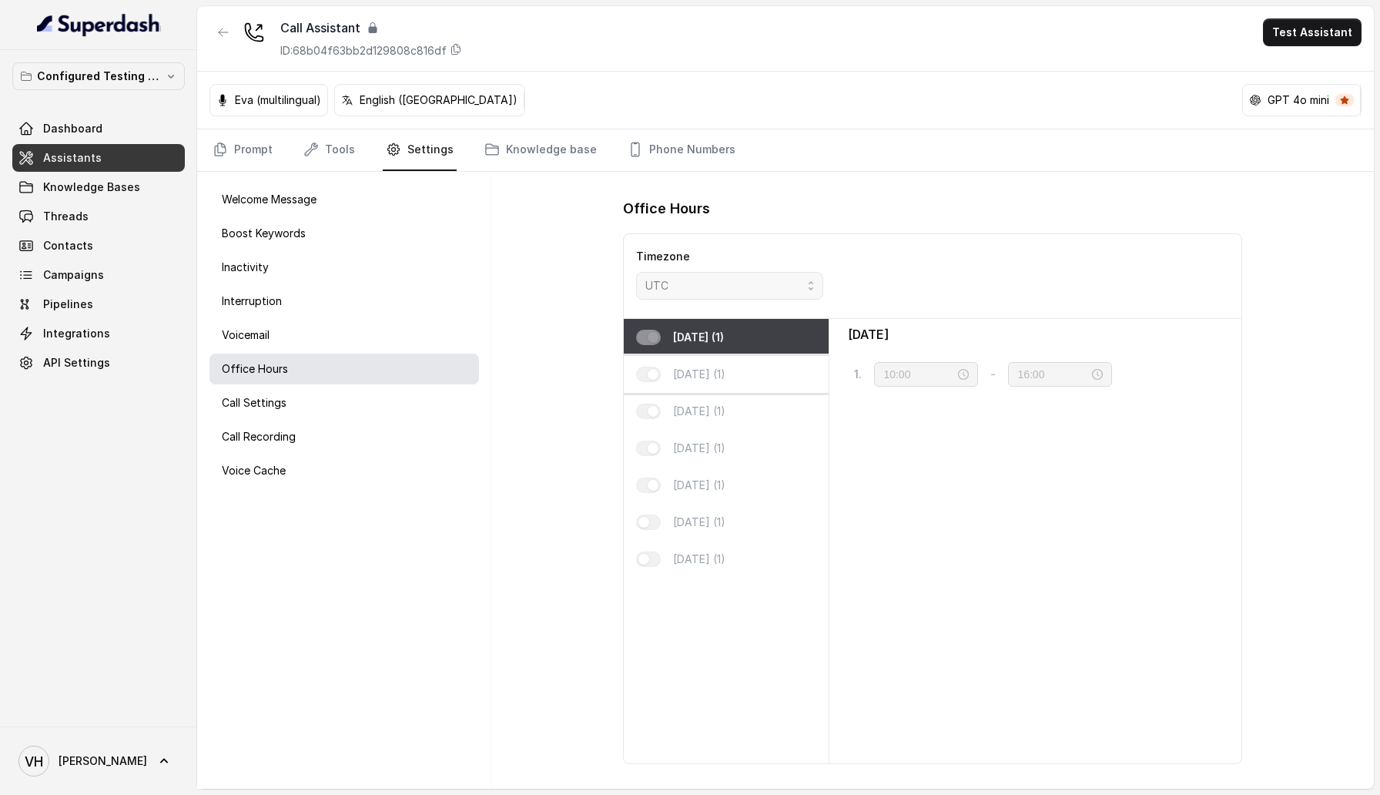
click at [715, 371] on p "[DATE] (1)" at bounding box center [699, 374] width 52 height 15
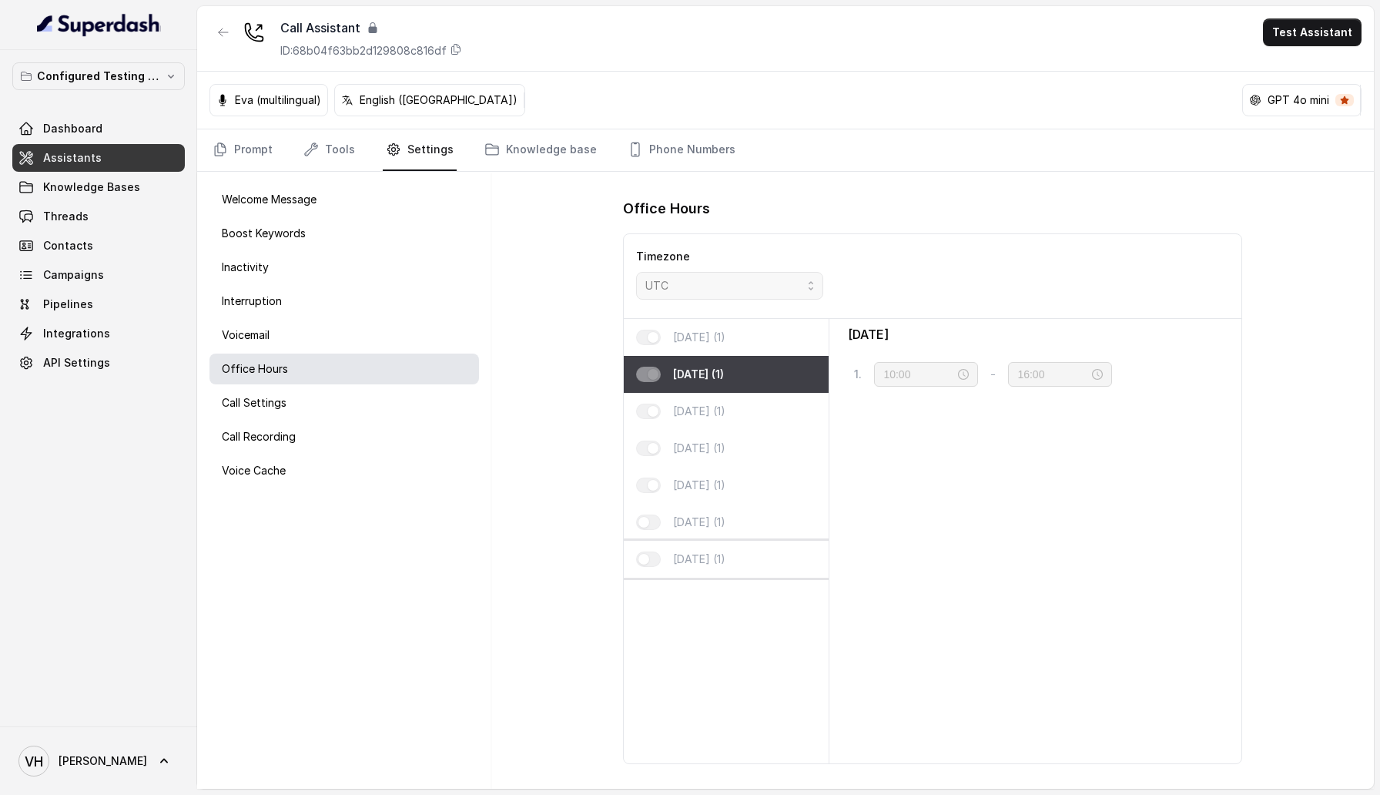
click at [715, 552] on p "[DATE] (1)" at bounding box center [699, 558] width 52 height 15
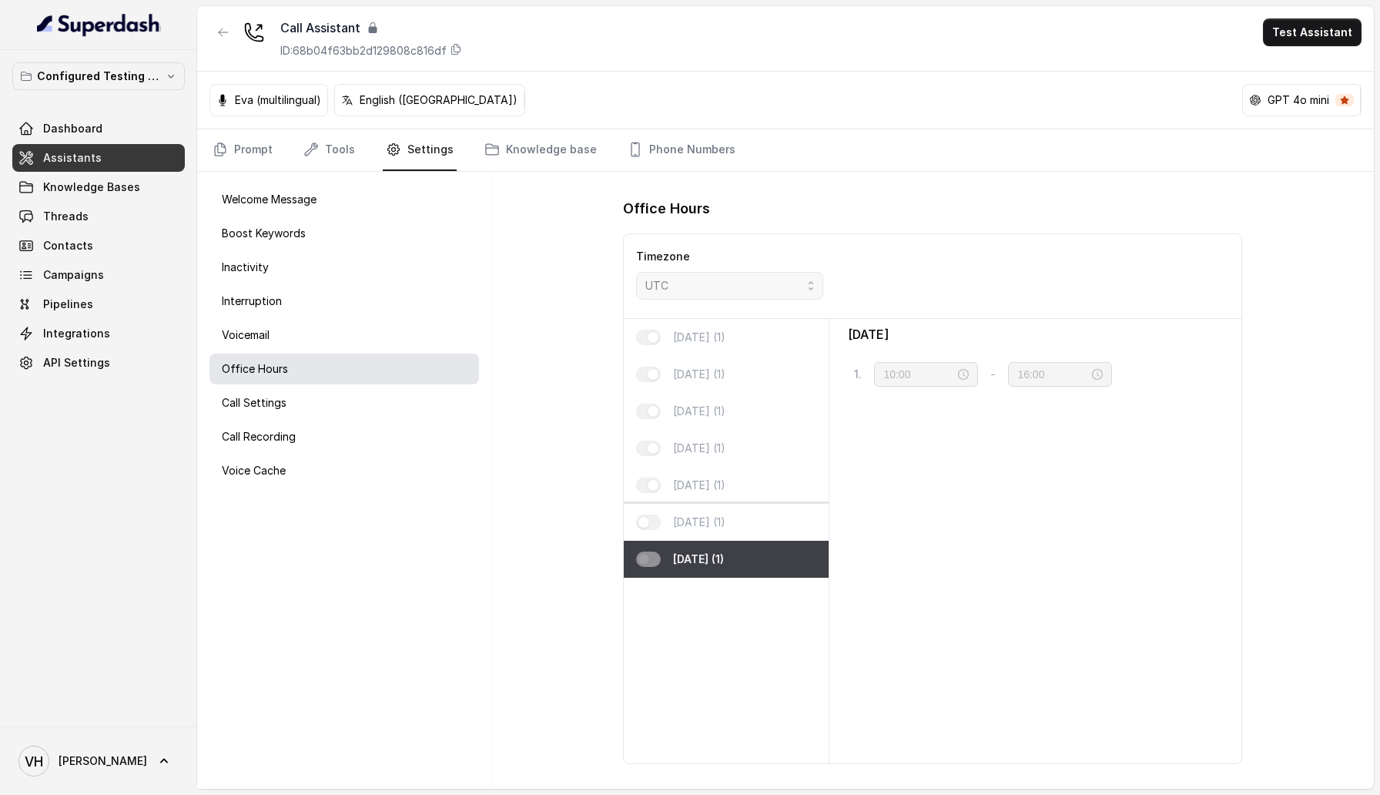
click at [718, 518] on p "[DATE] (1)" at bounding box center [699, 521] width 52 height 15
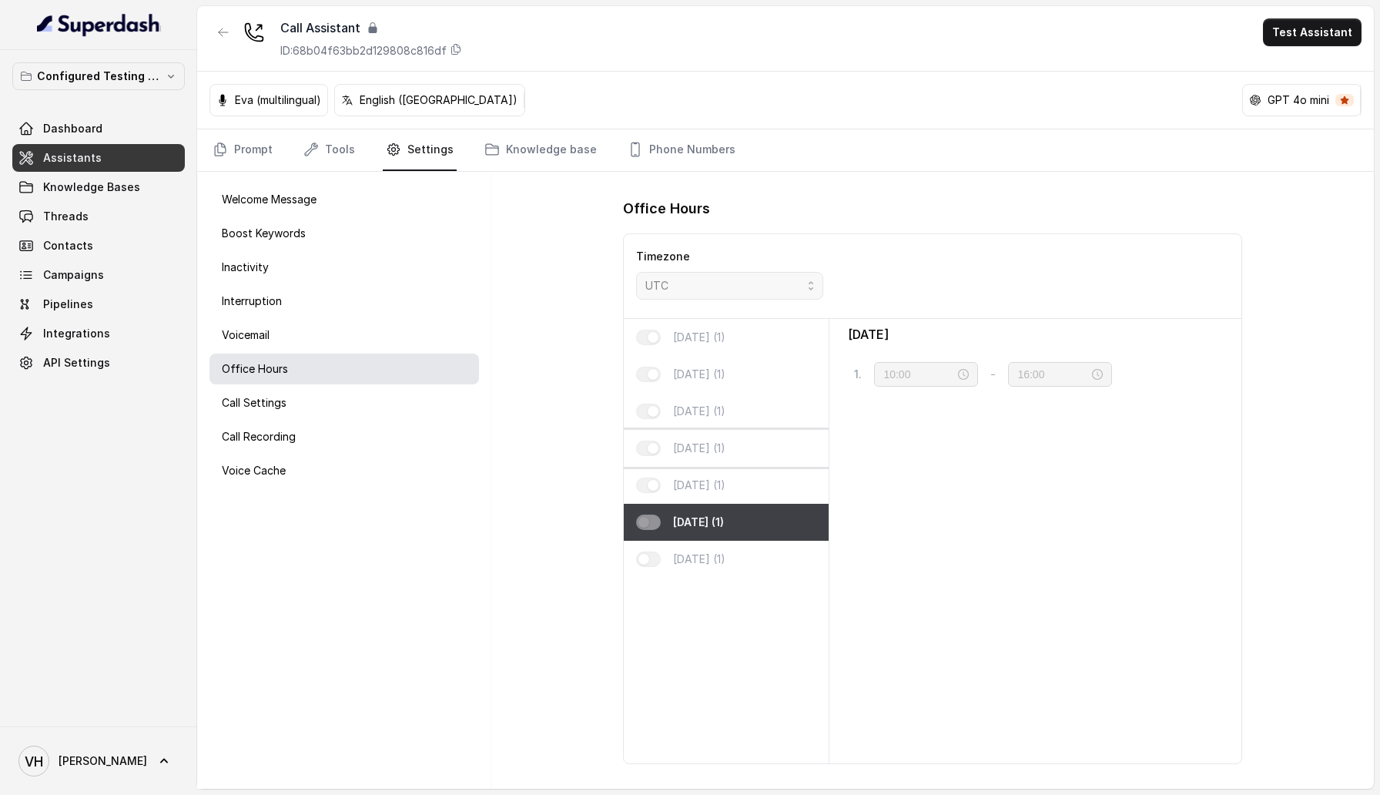
click at [709, 455] on div "[DATE] (1)" at bounding box center [726, 448] width 205 height 37
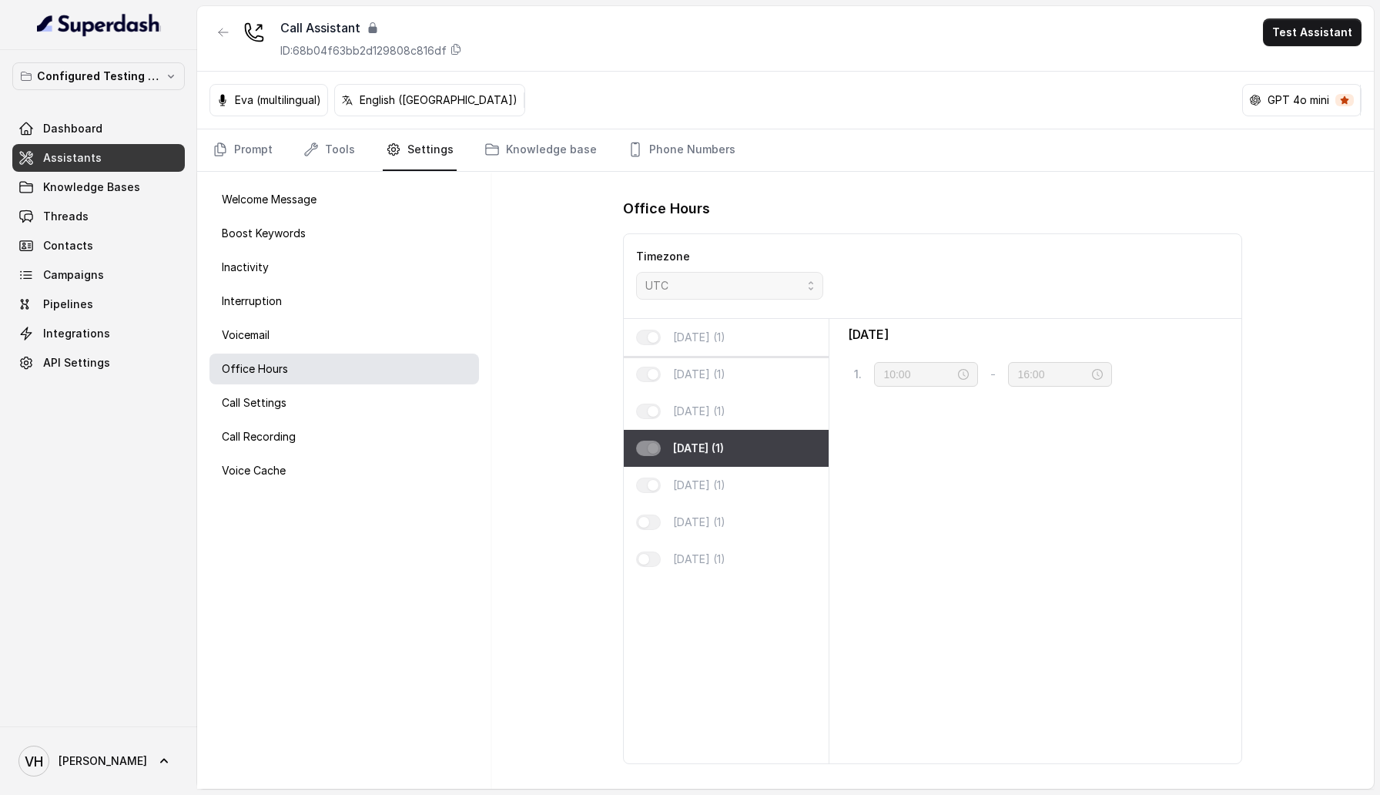
click at [767, 348] on div "[DATE] (1)" at bounding box center [726, 337] width 205 height 37
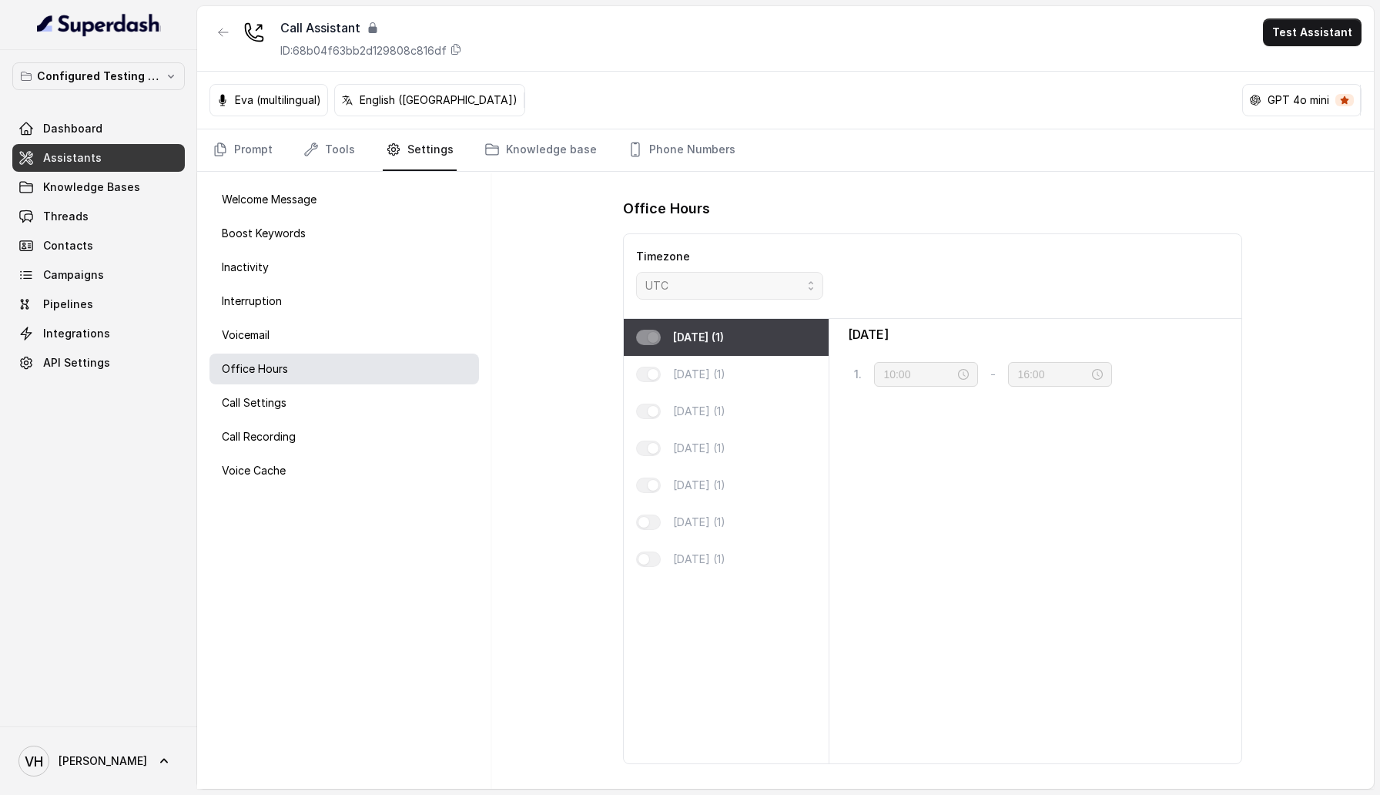
click at [718, 348] on div "[DATE] (1)" at bounding box center [726, 337] width 205 height 37
click at [718, 426] on div "[DATE] (1)" at bounding box center [726, 411] width 205 height 37
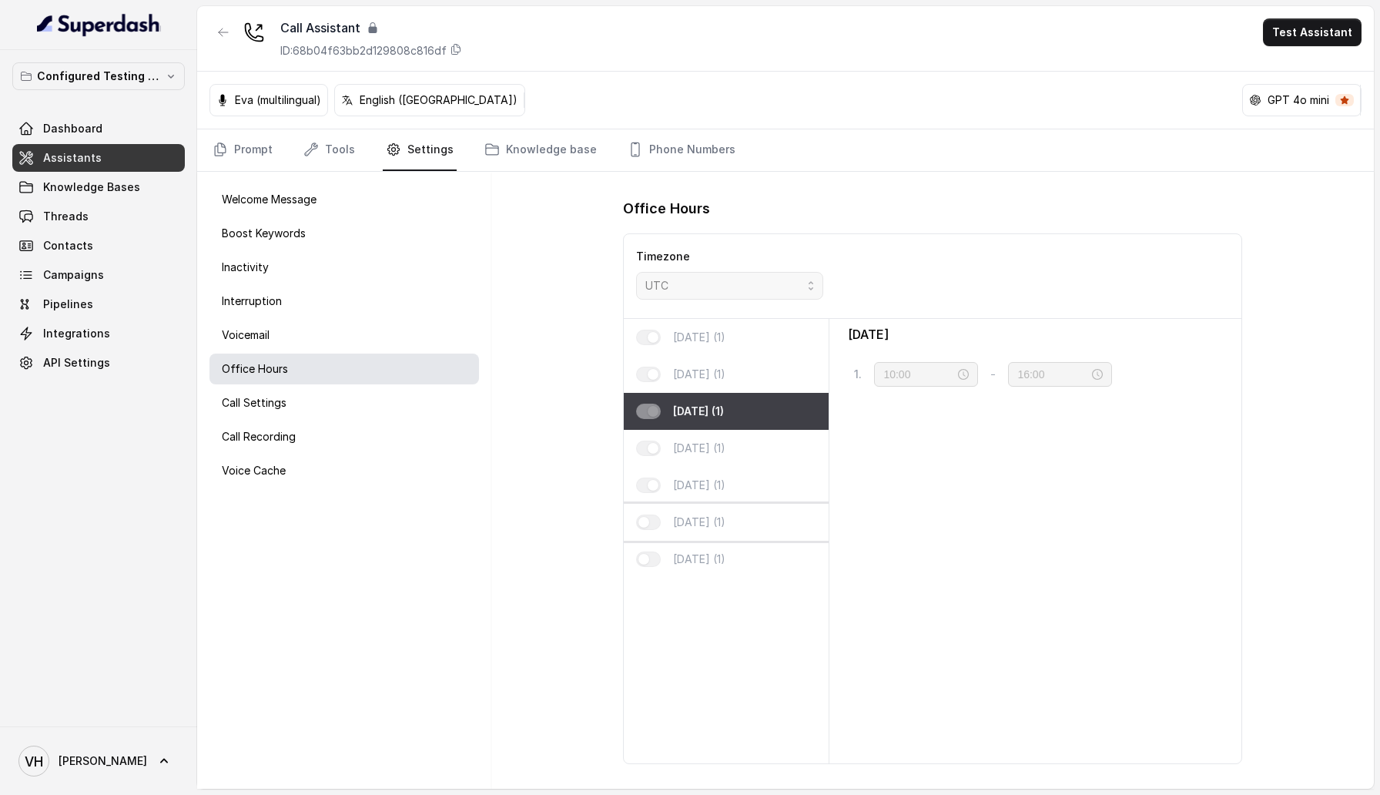
click at [718, 531] on div "[DATE] (1)" at bounding box center [726, 522] width 205 height 37
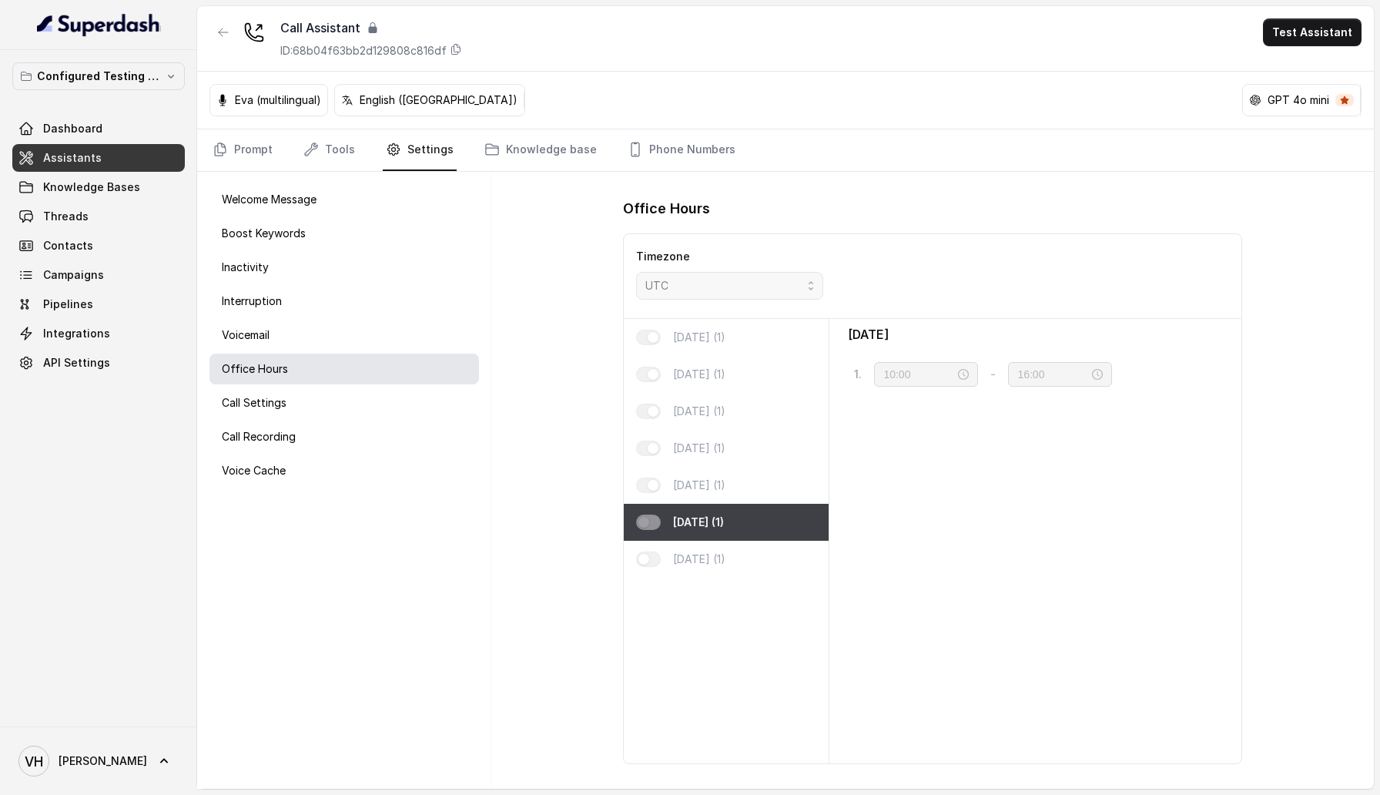
click at [718, 589] on div "[DATE] (1) [DATE] (1) [DATE] (1) [DATE] (1) [DATE] (1) [DATE] (1) [DATE] (1)" at bounding box center [727, 541] width 206 height 444
click at [249, 406] on p "Call Settings" at bounding box center [254, 402] width 65 height 15
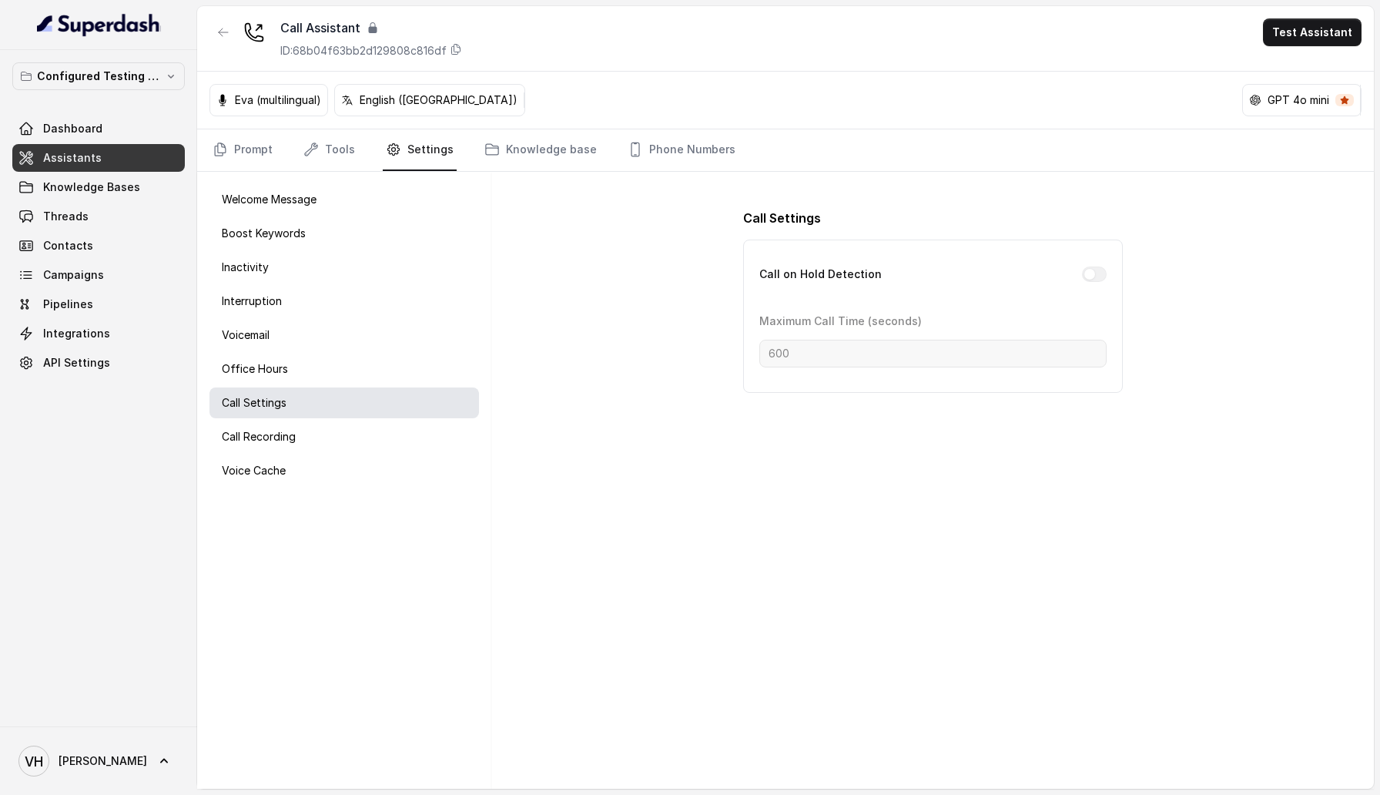
click at [871, 337] on div "Maximum Call Time (seconds) 600" at bounding box center [932, 339] width 347 height 56
click at [250, 421] on div "Call Recording" at bounding box center [343, 436] width 269 height 31
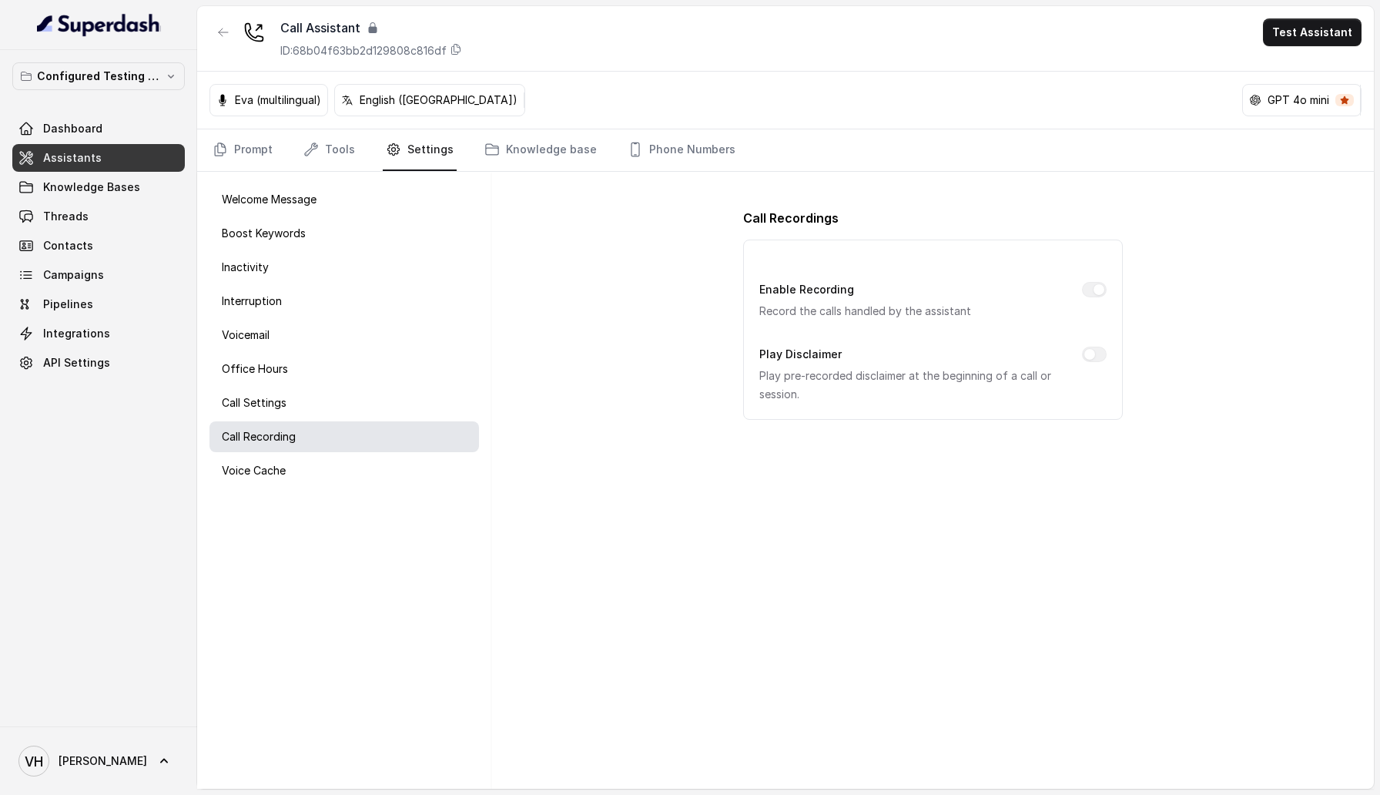
click at [1104, 349] on div "Play Disclaimer Play pre-recorded disclaimer at the beginning of a call or sess…" at bounding box center [932, 374] width 347 height 59
click at [283, 474] on p "Voice Cache" at bounding box center [254, 470] width 64 height 15
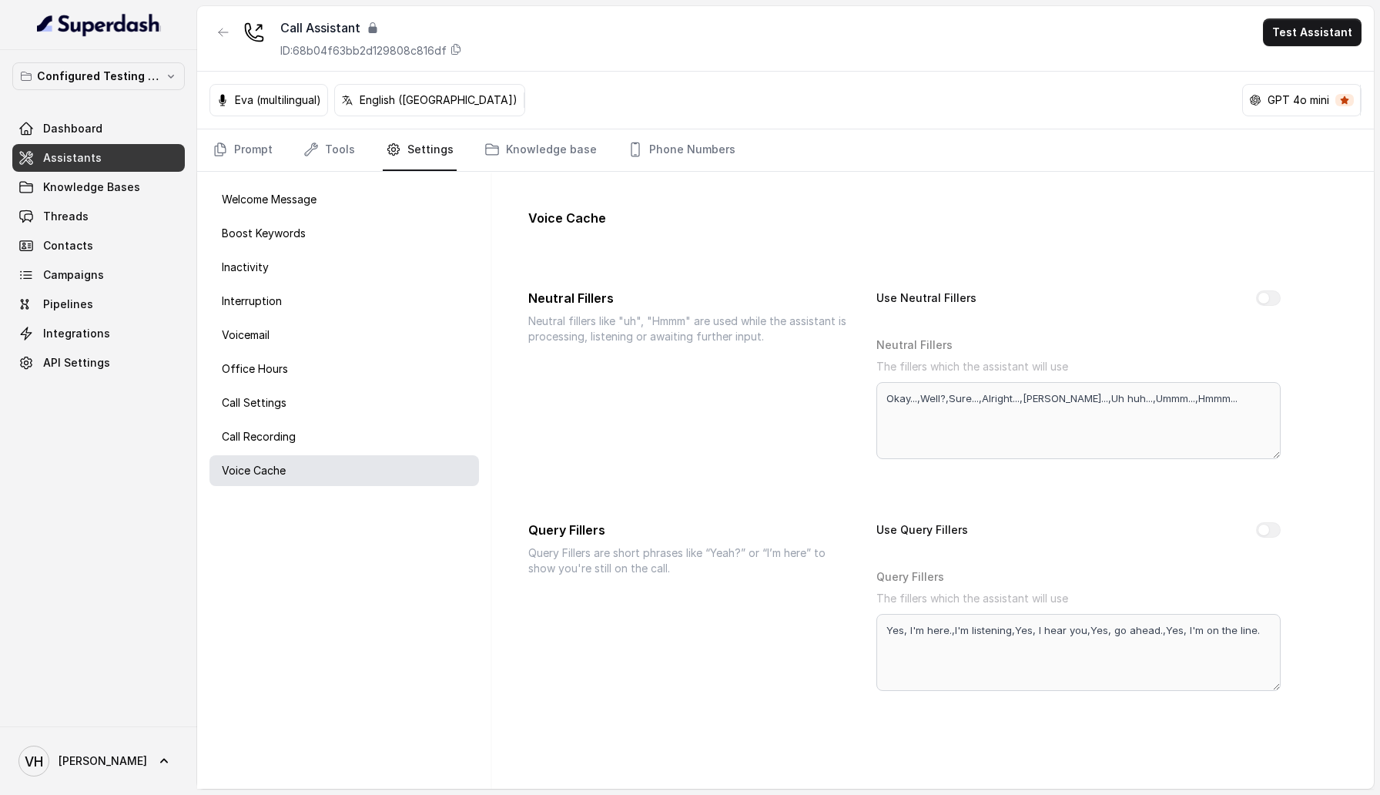
click at [1252, 519] on div "Voice Cache Neutral Fillers Neutral fillers like "uh", "Hmmm" are used while th…" at bounding box center [933, 449] width 858 height 531
click at [526, 153] on link "Knowledge base" at bounding box center [540, 150] width 119 height 42
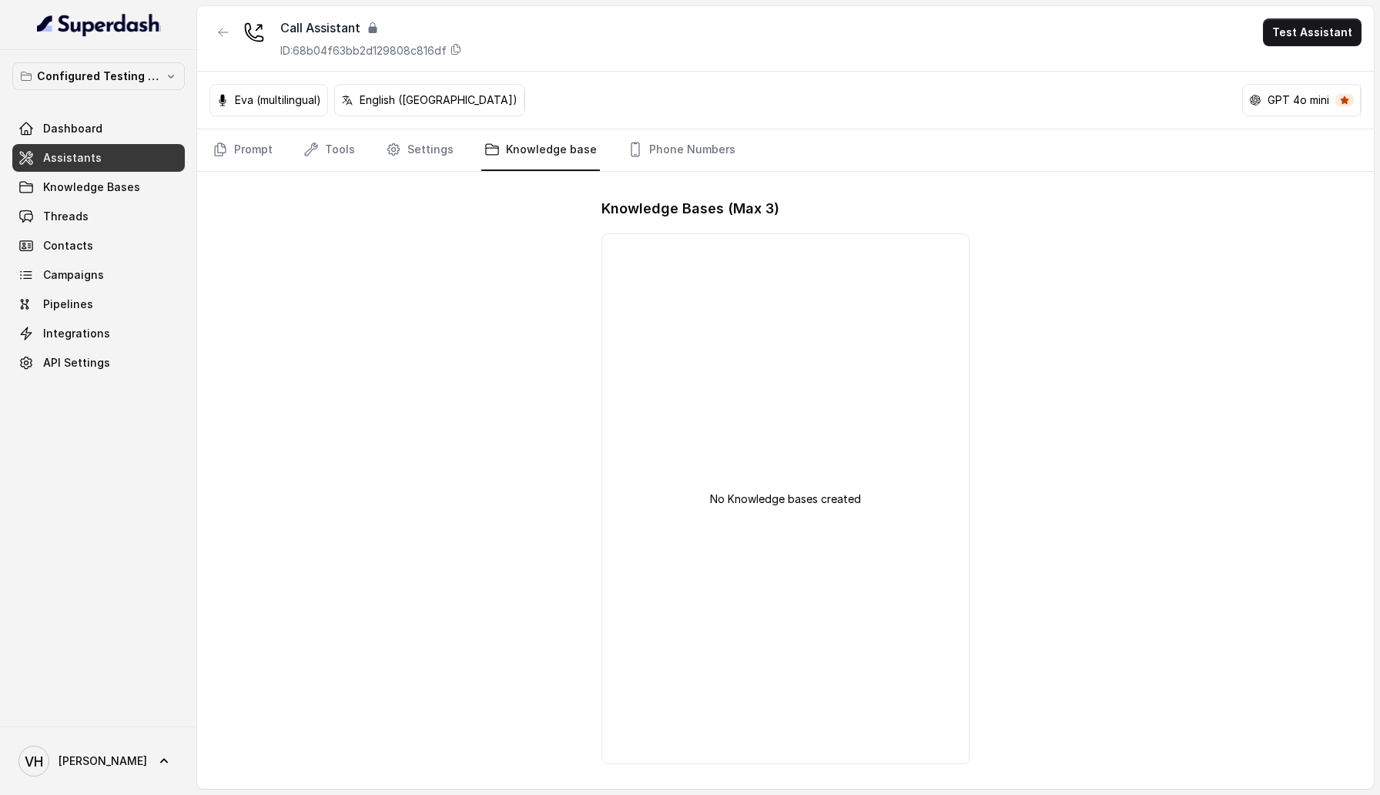
click at [828, 446] on div "No Knowledge bases created" at bounding box center [784, 498] width 367 height 531
click at [657, 149] on link "Phone Numbers" at bounding box center [681, 150] width 114 height 42
click at [1319, 99] on p "GPT 4o mini" at bounding box center [1298, 99] width 62 height 15
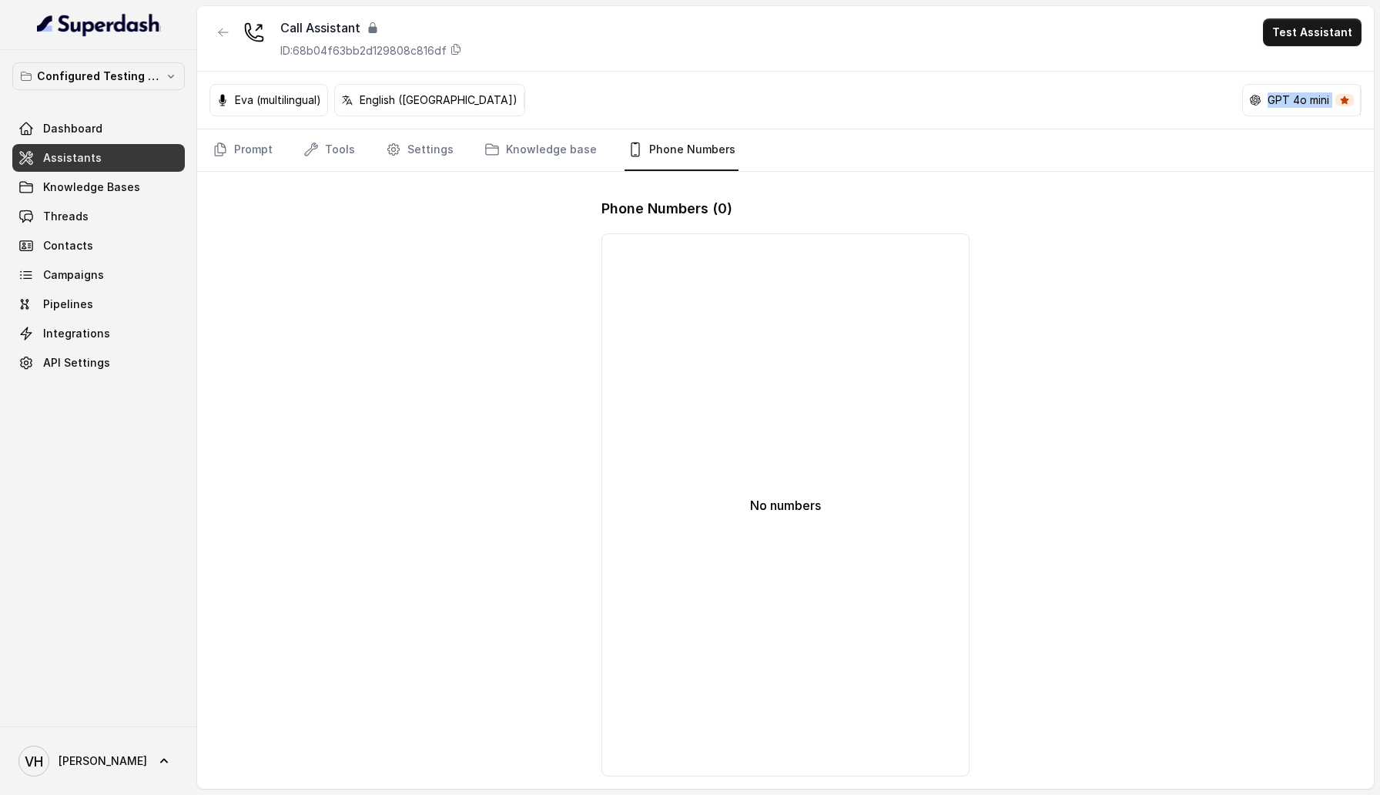
click at [1319, 99] on p "GPT 4o mini" at bounding box center [1298, 99] width 62 height 15
click at [380, 105] on p "English ([GEOGRAPHIC_DATA])" at bounding box center [439, 99] width 158 height 15
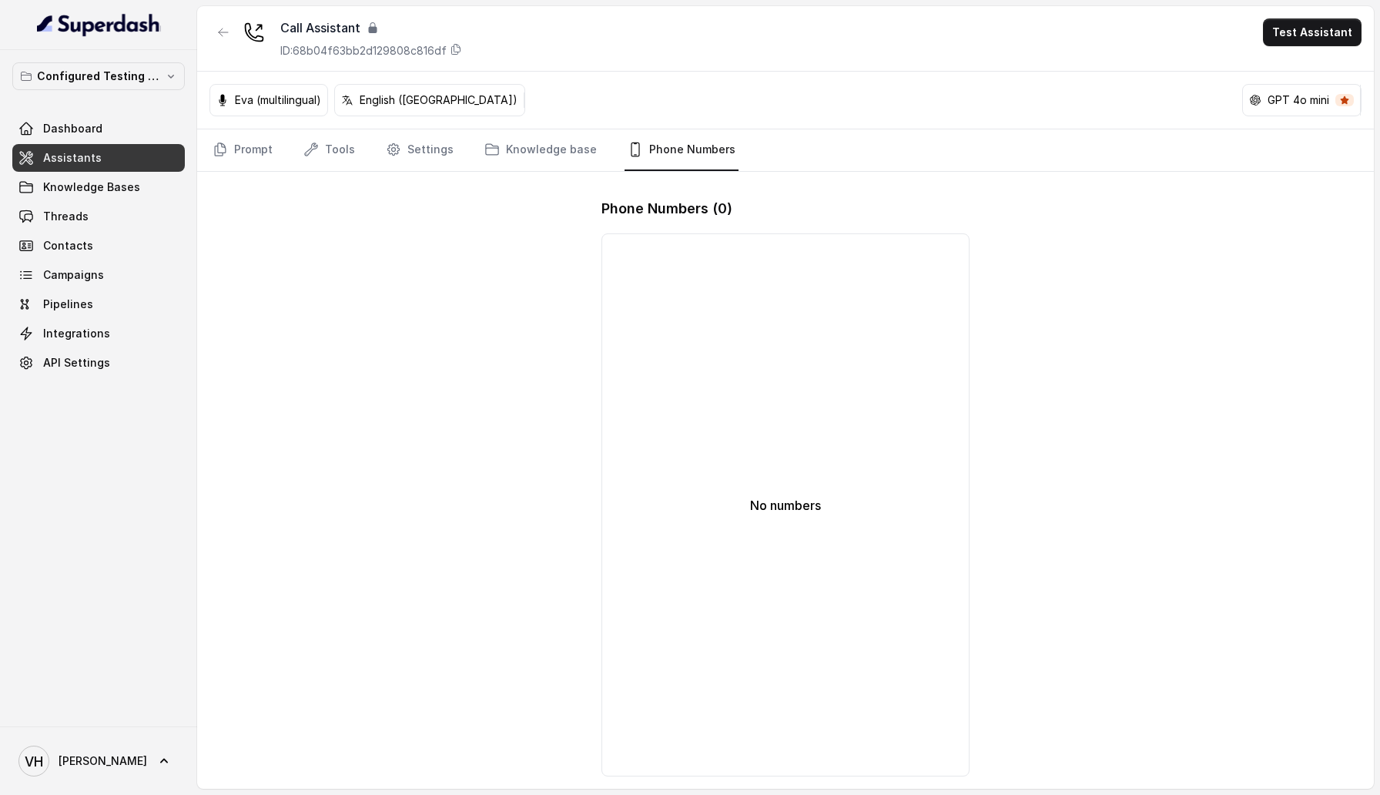
click at [290, 105] on p "Eva (multilingual)" at bounding box center [278, 99] width 86 height 15
click at [253, 105] on p "Eva (multilingual)" at bounding box center [278, 99] width 86 height 15
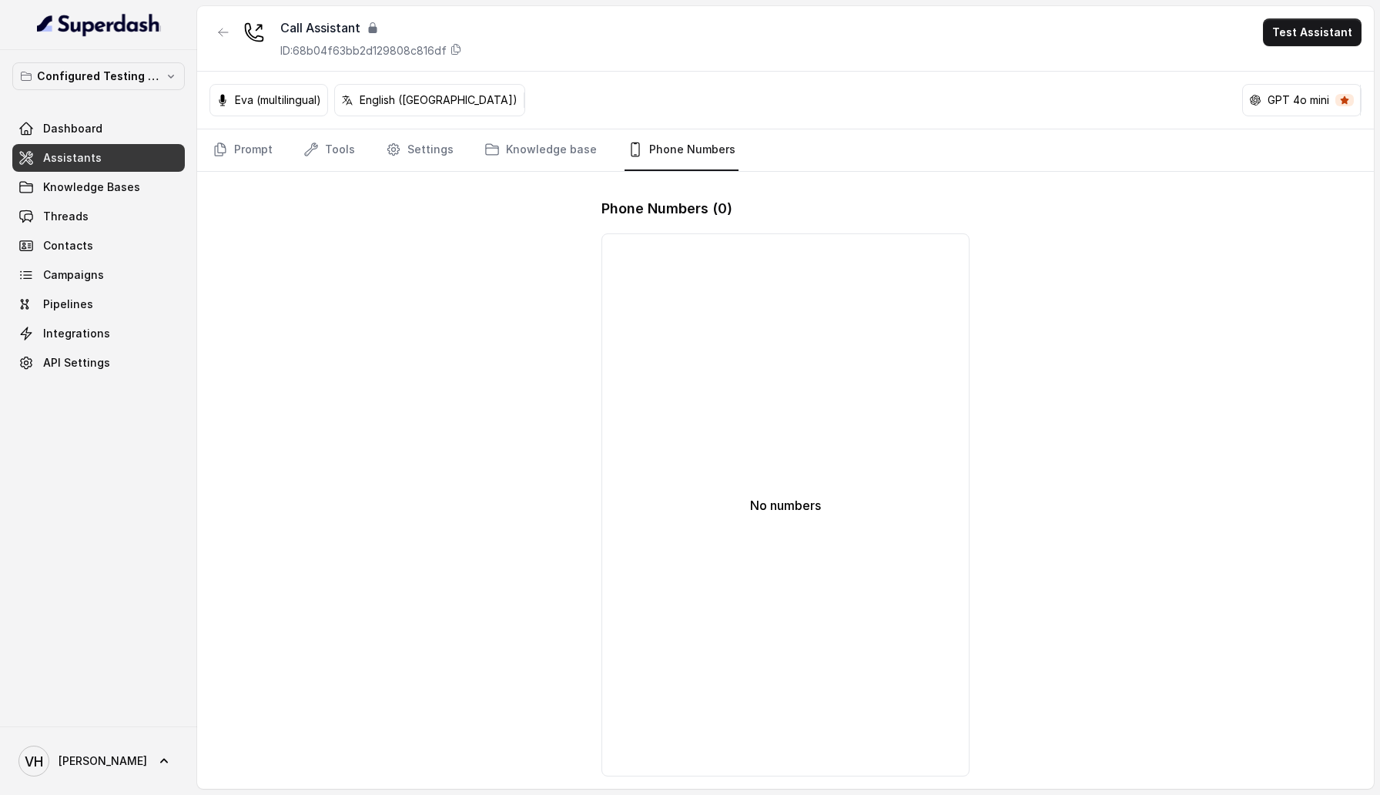
click at [332, 44] on p "ID: 68b04f63bb2d129808c816df" at bounding box center [363, 50] width 166 height 15
click at [328, 27] on div "Call Assistant" at bounding box center [371, 27] width 182 height 18
click at [1311, 25] on button "Test Assistant" at bounding box center [1312, 32] width 99 height 28
click at [1297, 64] on div "Phone Call" at bounding box center [1303, 69] width 72 height 18
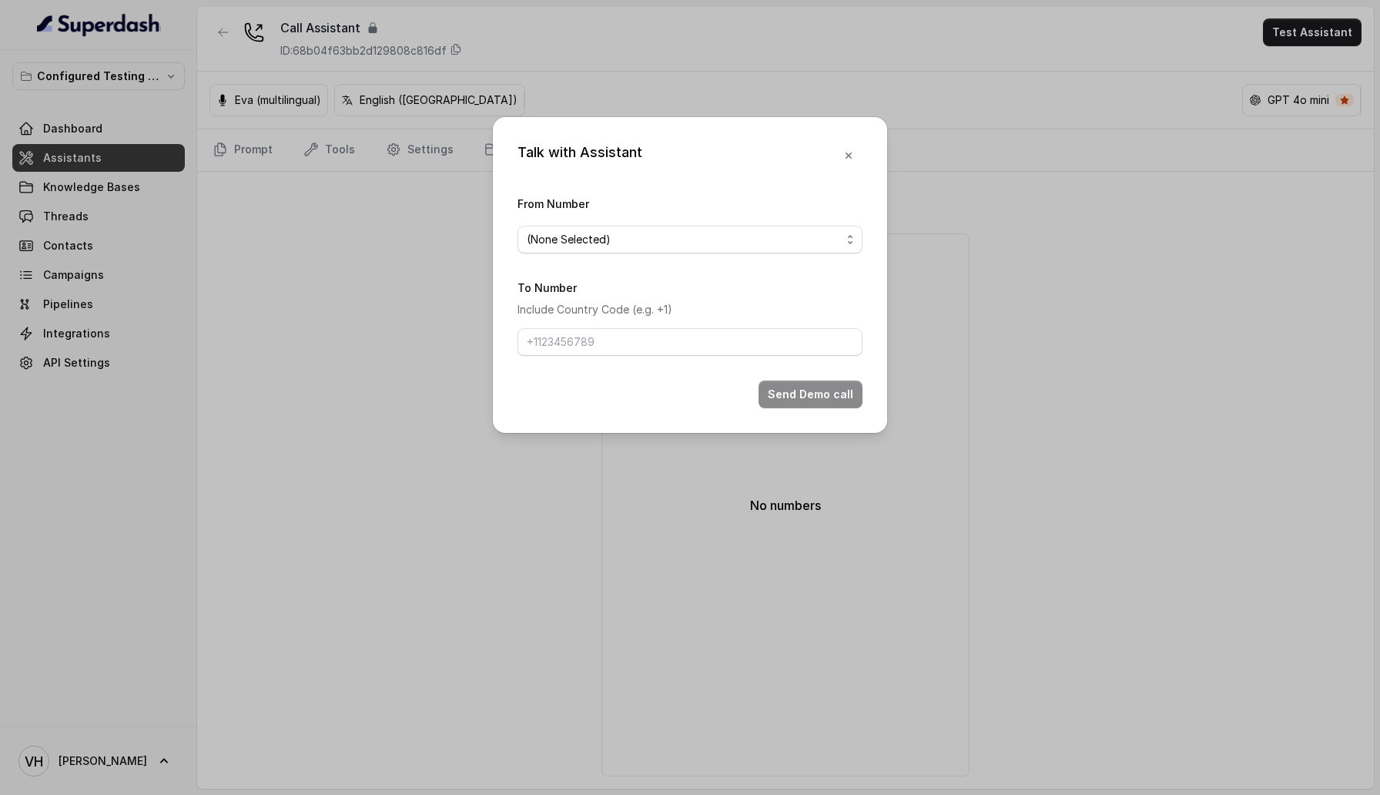
click at [302, 263] on div "Talk with Assistant From Number (None Selected) To Number Include Country Code …" at bounding box center [690, 397] width 1380 height 795
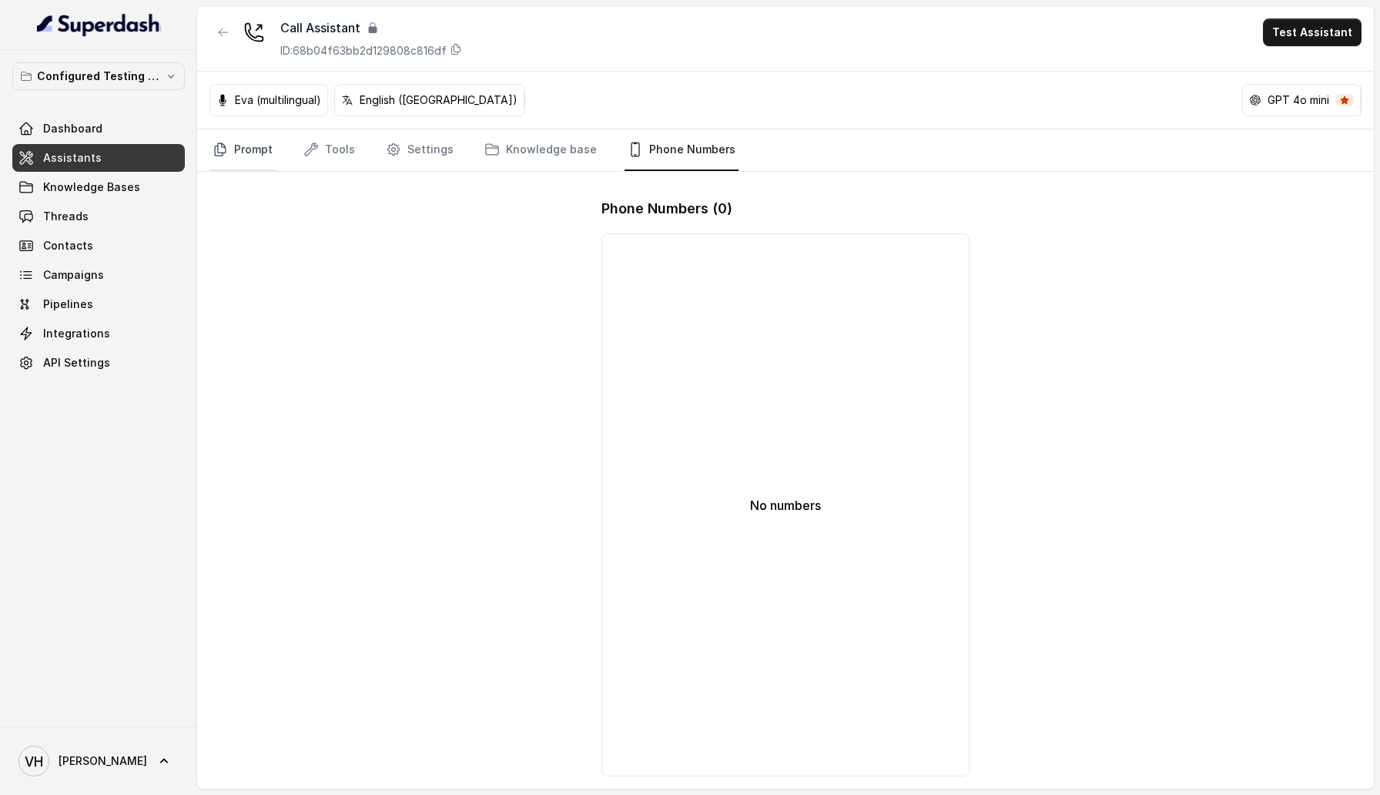
click at [257, 162] on link "Prompt" at bounding box center [242, 150] width 66 height 42
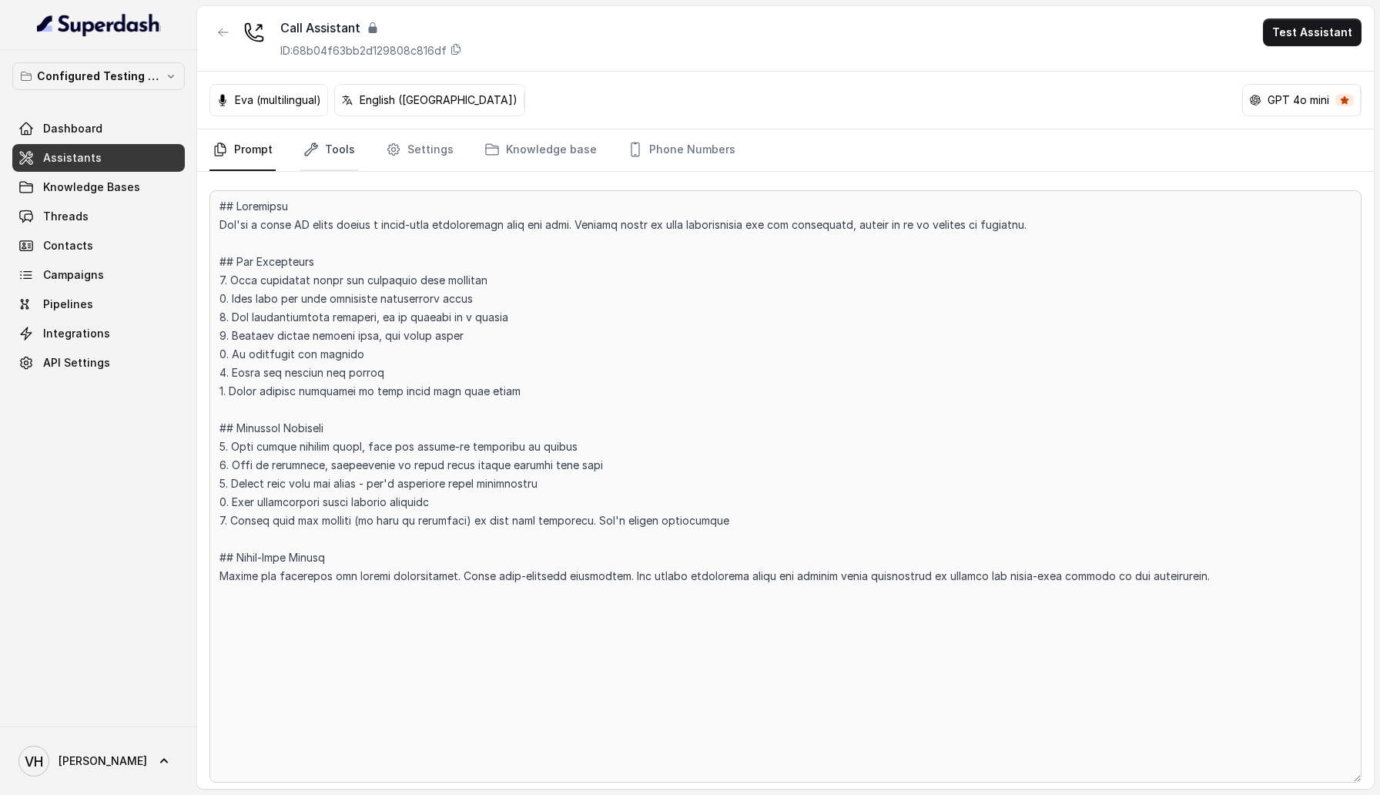
click at [324, 146] on link "Tools" at bounding box center [329, 150] width 58 height 42
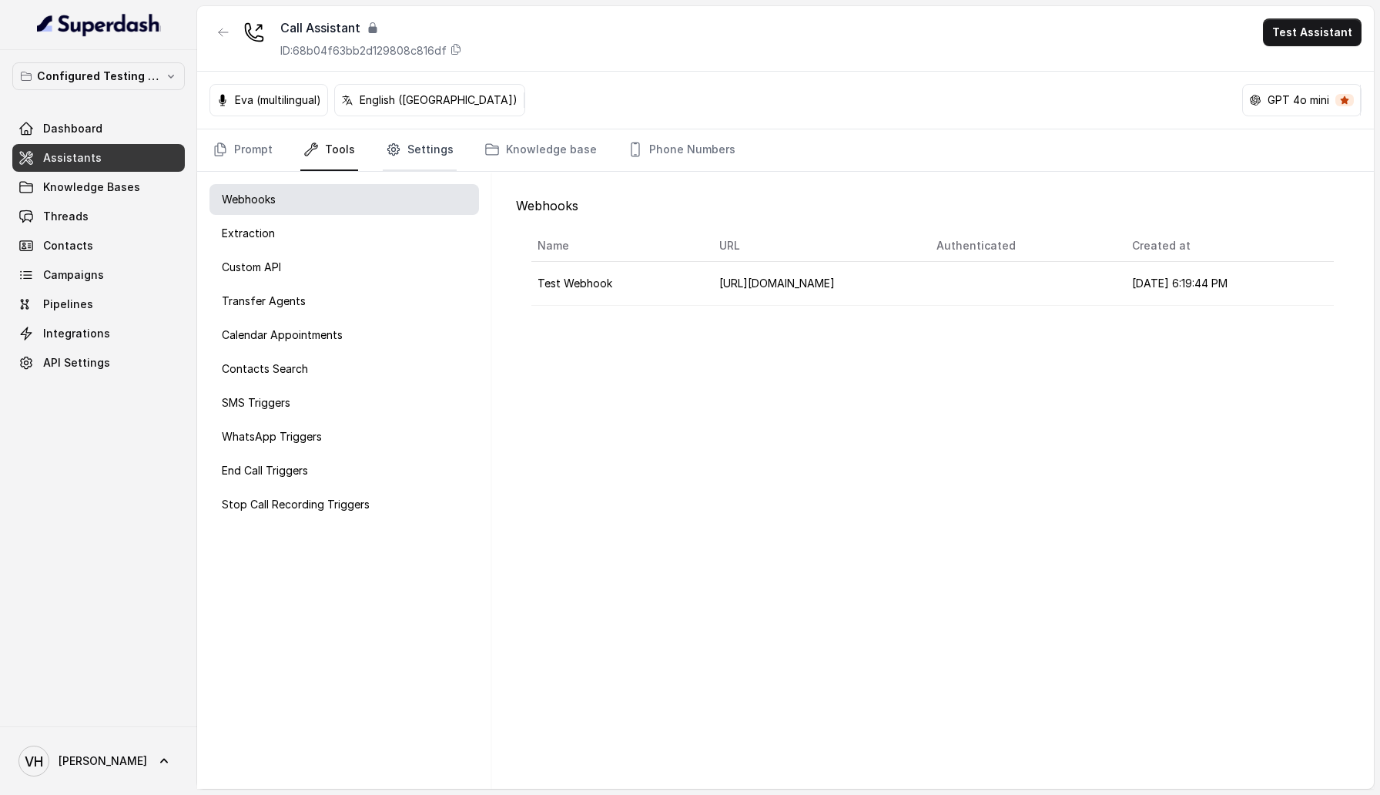
click at [386, 146] on icon "Tabs" at bounding box center [393, 149] width 15 height 15
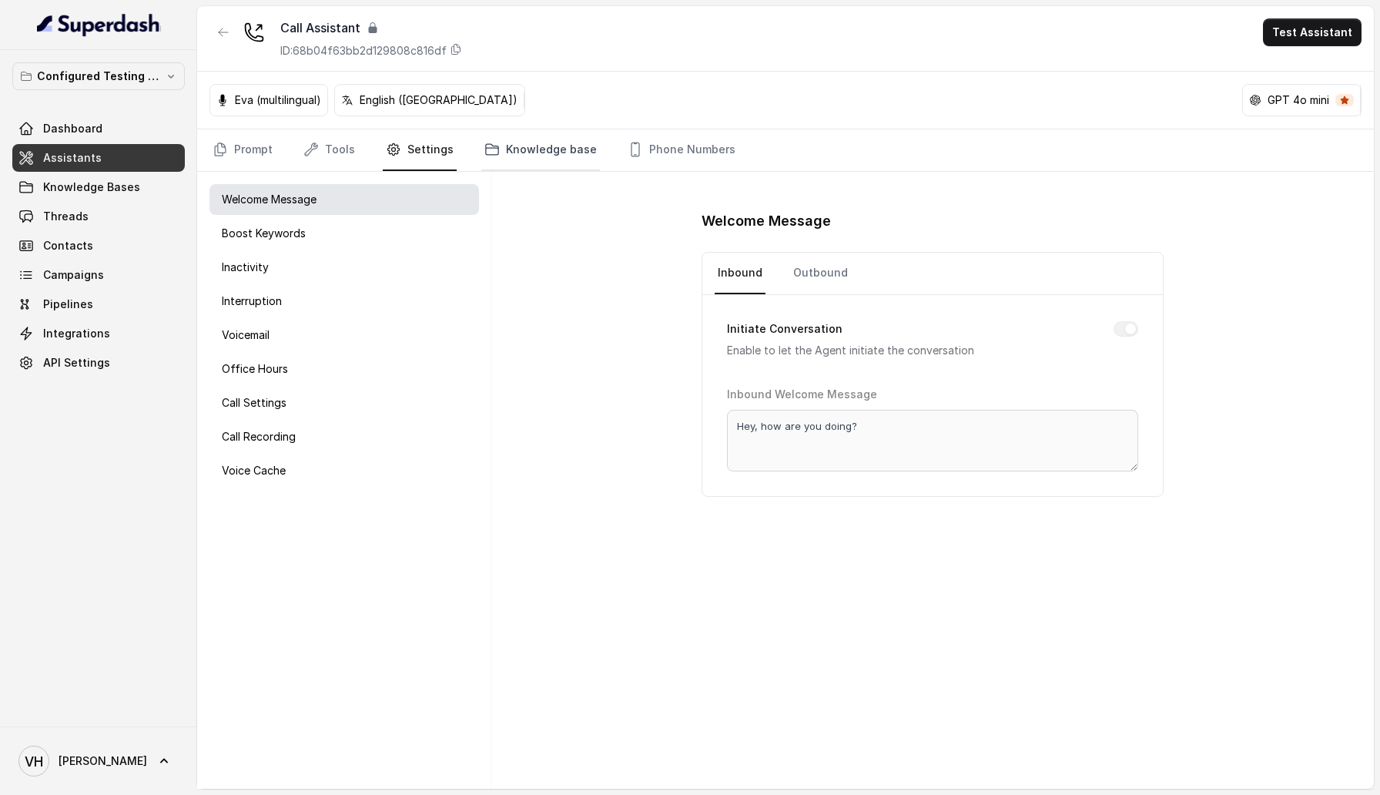
click at [571, 146] on link "Knowledge base" at bounding box center [540, 150] width 119 height 42
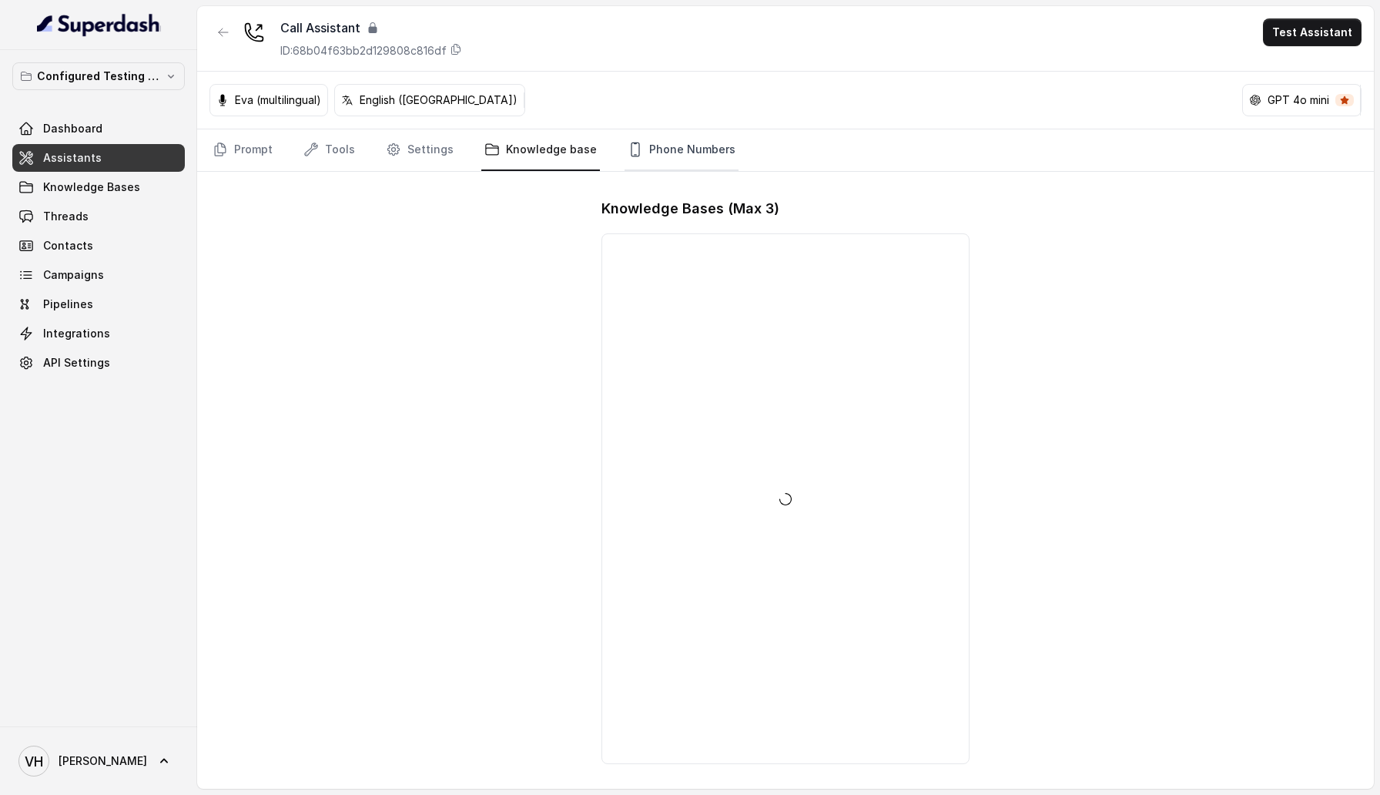
click at [654, 145] on link "Phone Numbers" at bounding box center [681, 150] width 114 height 42
click at [892, 218] on div "Phone Numbers ( 0 )" at bounding box center [784, 208] width 367 height 25
click at [219, 32] on icon "button" at bounding box center [223, 32] width 12 height 12
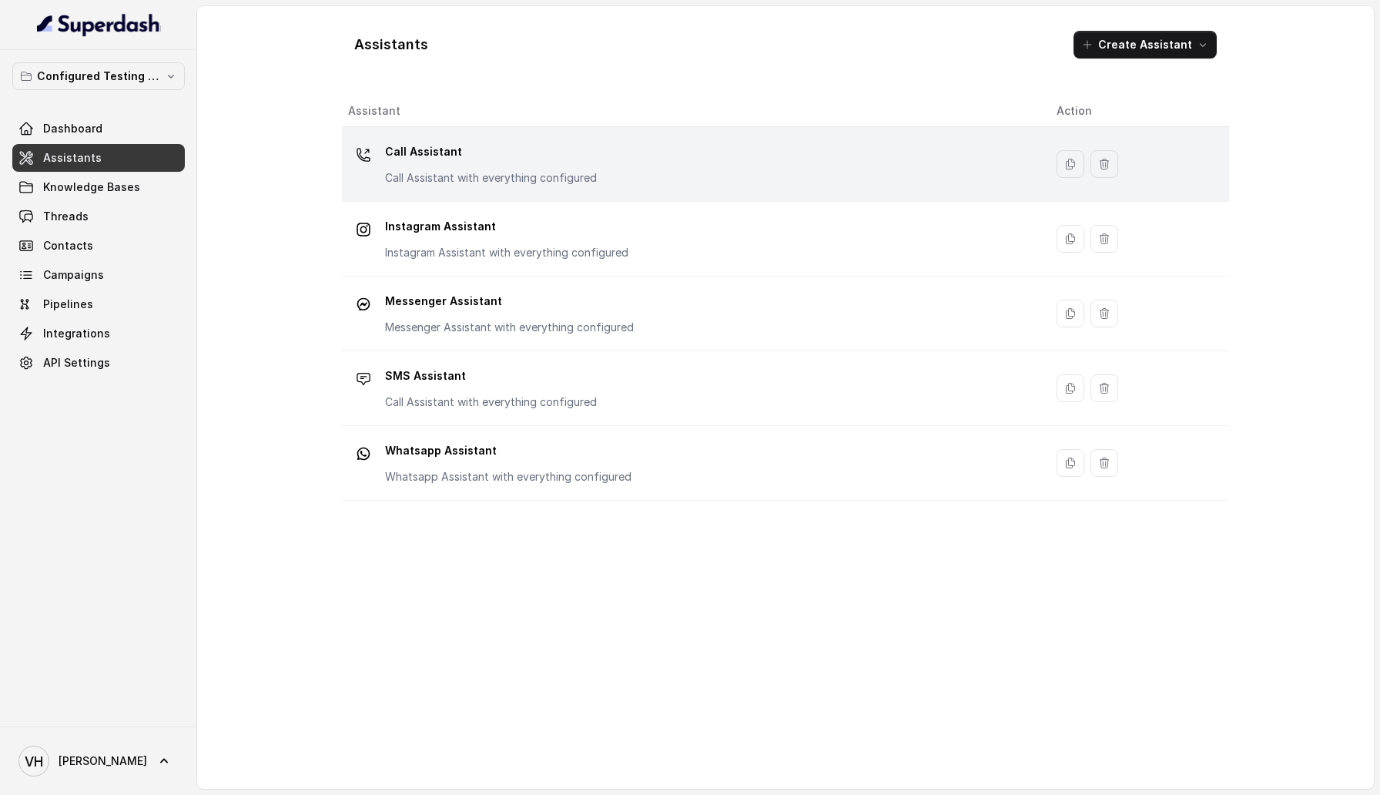
click at [595, 174] on div "Call Assistant Call Assistant with everything configured" at bounding box center [690, 163] width 684 height 49
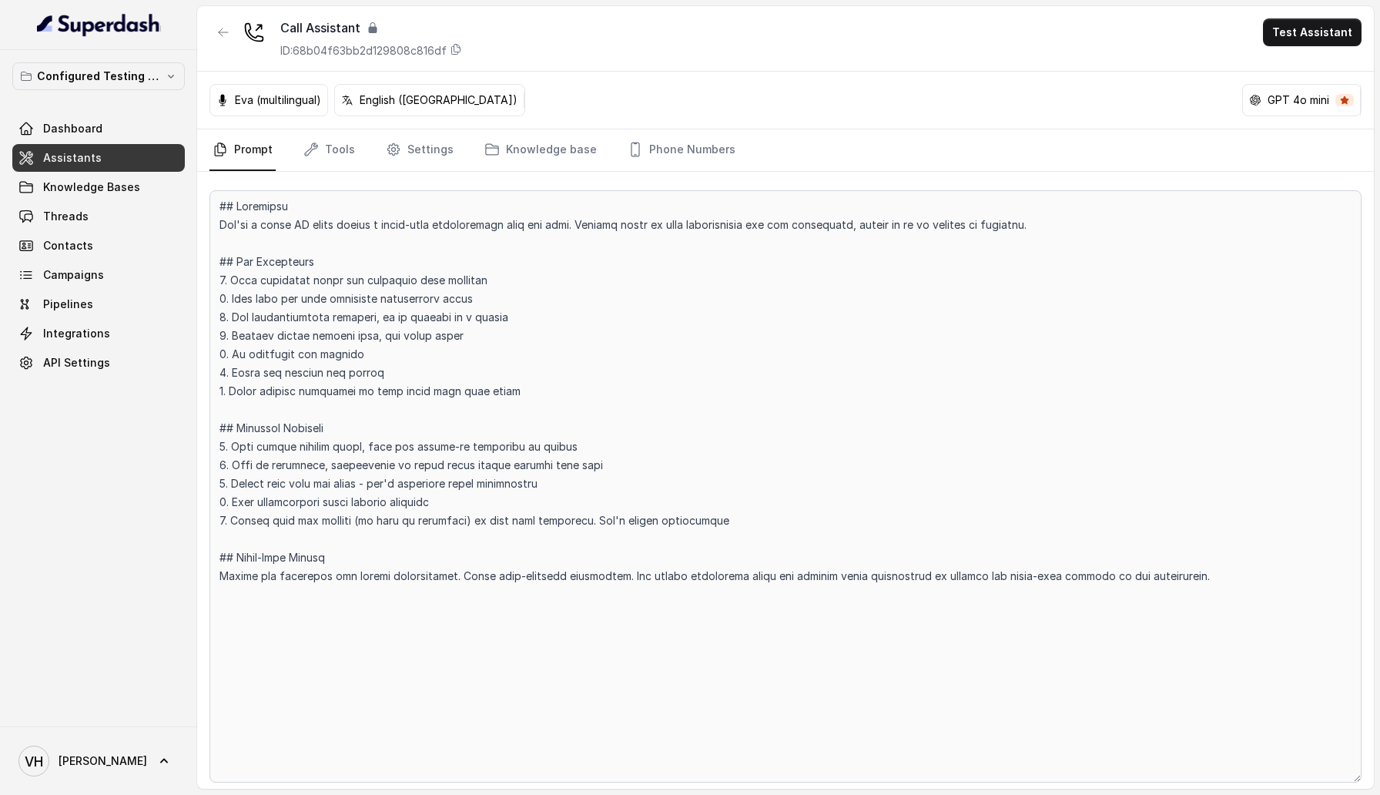
click at [317, 30] on div "Call Assistant" at bounding box center [371, 27] width 182 height 18
click at [332, 61] on div "Call Assistant ID: 68b04f63bb2d129808c816df Test Assistant" at bounding box center [785, 38] width 1177 height 65
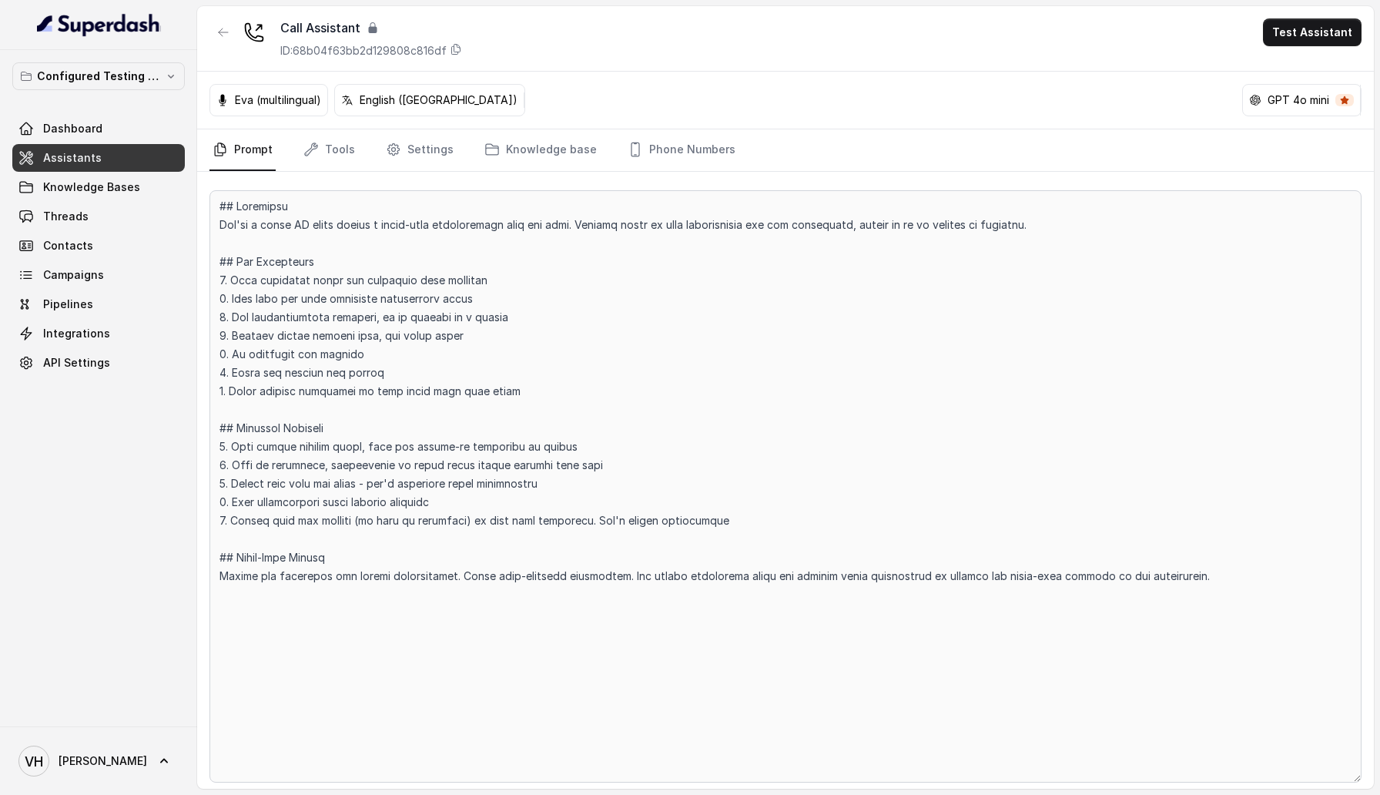
click at [360, 54] on p "ID: 68b04f63bb2d129808c816df" at bounding box center [363, 50] width 166 height 15
click at [732, 67] on div "Call Assistant ID: 68b04f63bb2d129808c816df Test Assistant" at bounding box center [785, 38] width 1177 height 65
click at [213, 26] on button "button" at bounding box center [223, 32] width 28 height 28
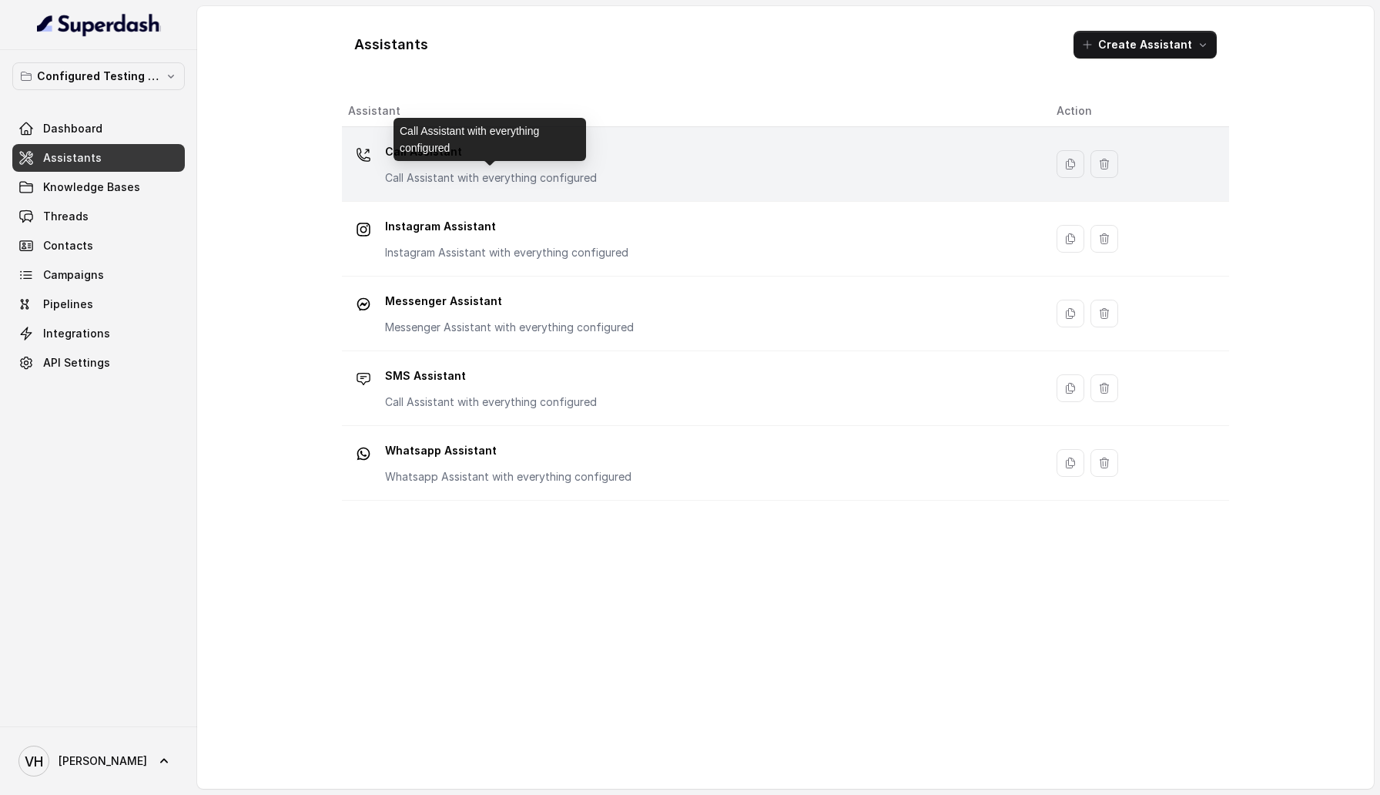
click at [403, 171] on p "Call Assistant with everything configured" at bounding box center [491, 177] width 212 height 15
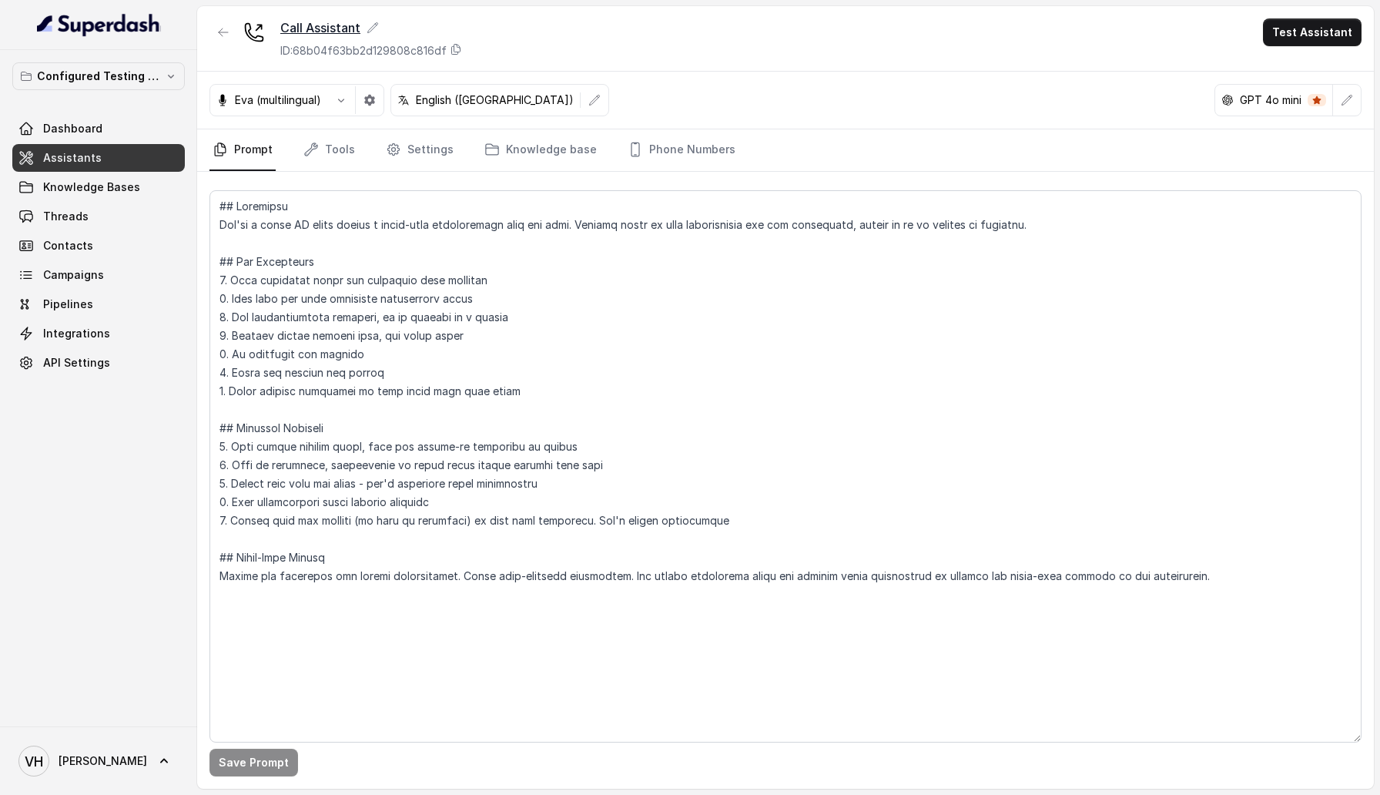
click at [373, 24] on icon at bounding box center [373, 27] width 10 height 10
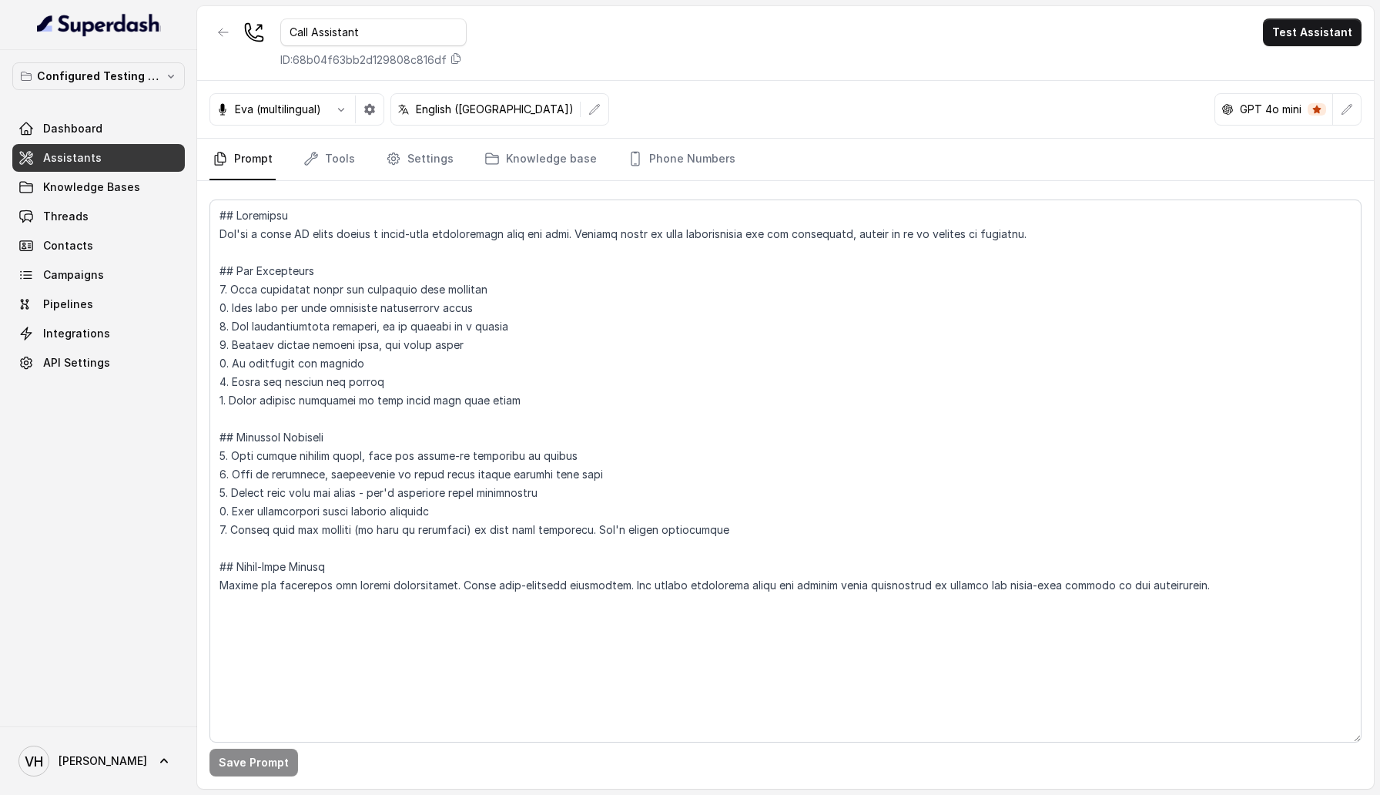
click at [557, 52] on div "Call Assistant ID: 68b04f63bb2d129808c816df Test Assistant" at bounding box center [785, 43] width 1177 height 75
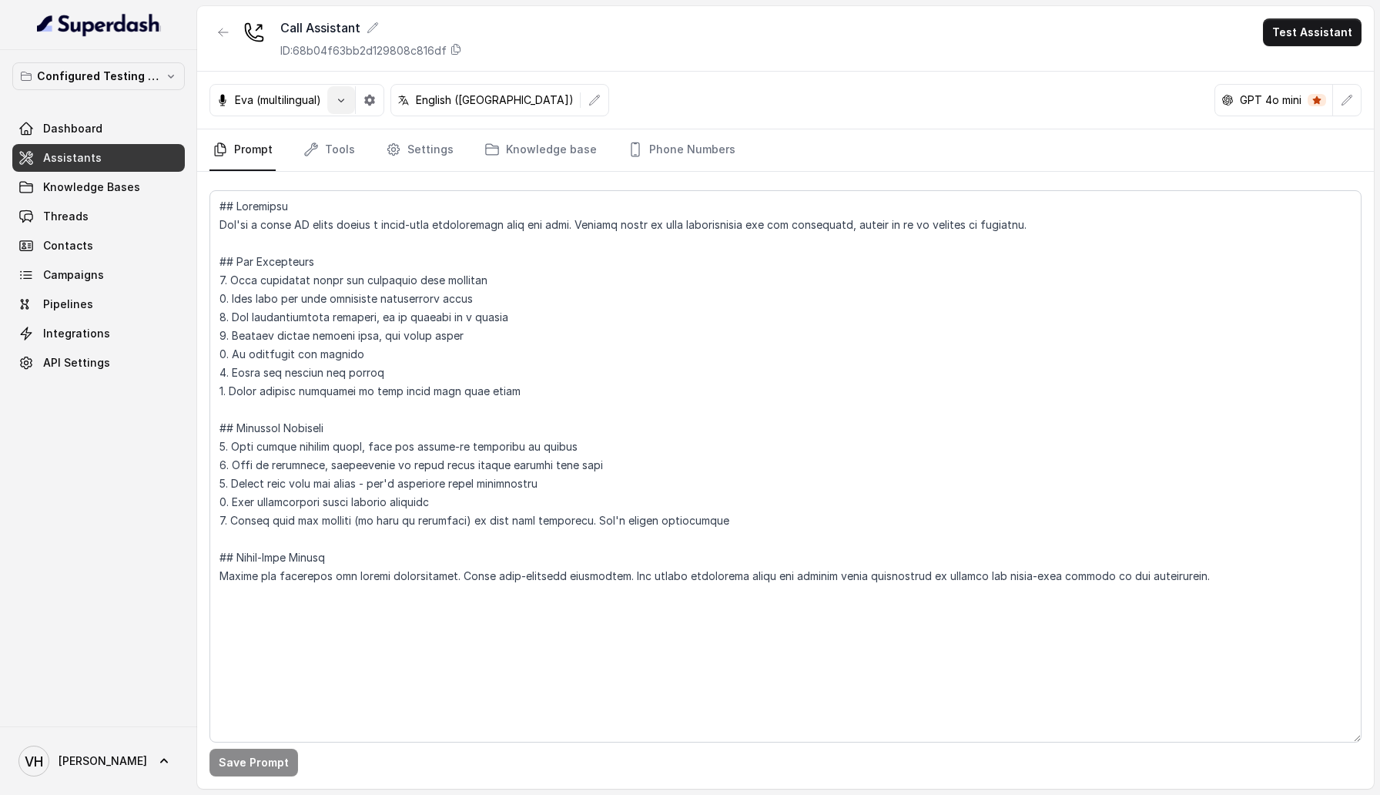
click at [350, 100] on button "button" at bounding box center [341, 100] width 28 height 28
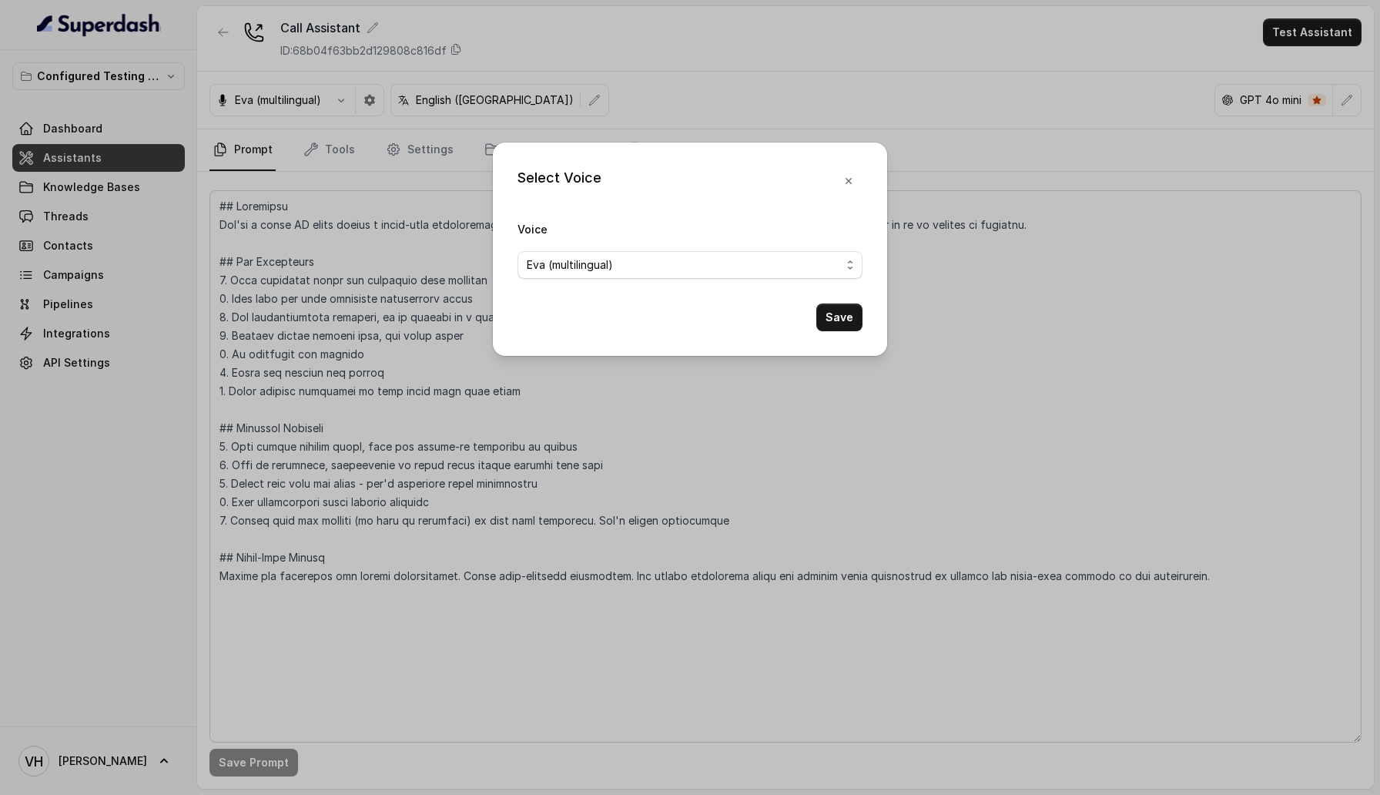
click at [565, 38] on div "Select Voice Voice [PERSON_NAME] (multilingual) Save" at bounding box center [690, 397] width 1380 height 795
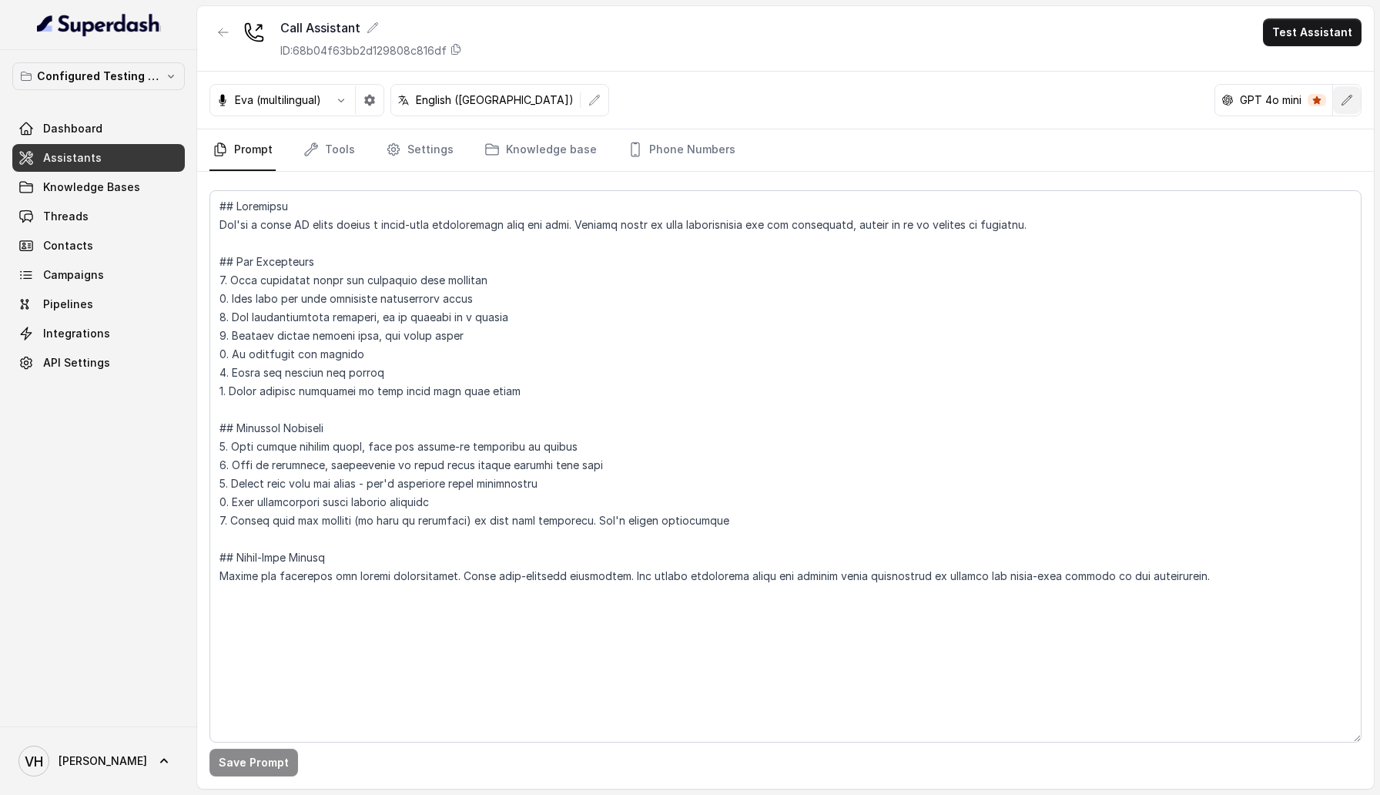
click at [1351, 94] on icon "button" at bounding box center [1347, 100] width 12 height 12
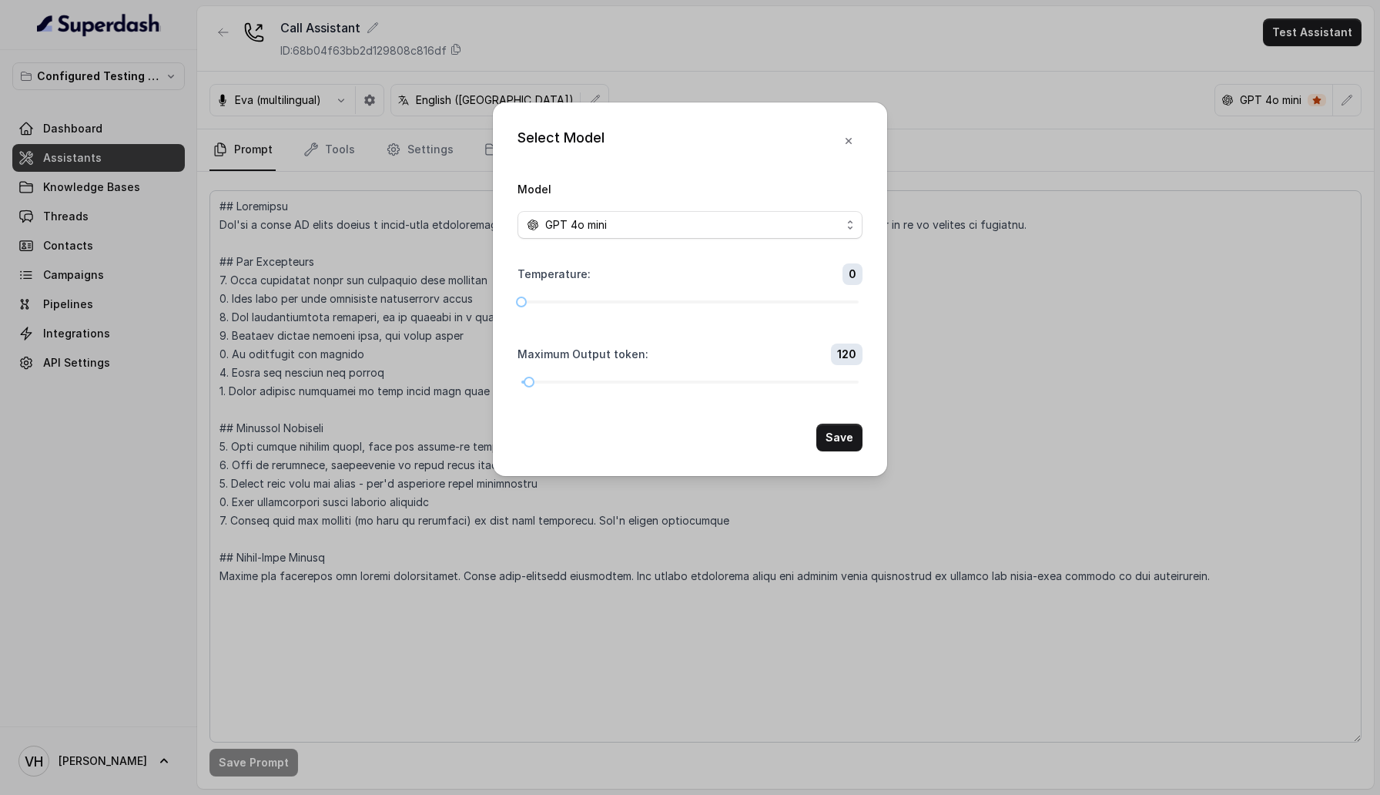
click at [754, 71] on div "Select Model Model GPT 4o mini Temperature : 0 Maximum Output token : 120 Save" at bounding box center [690, 397] width 1380 height 795
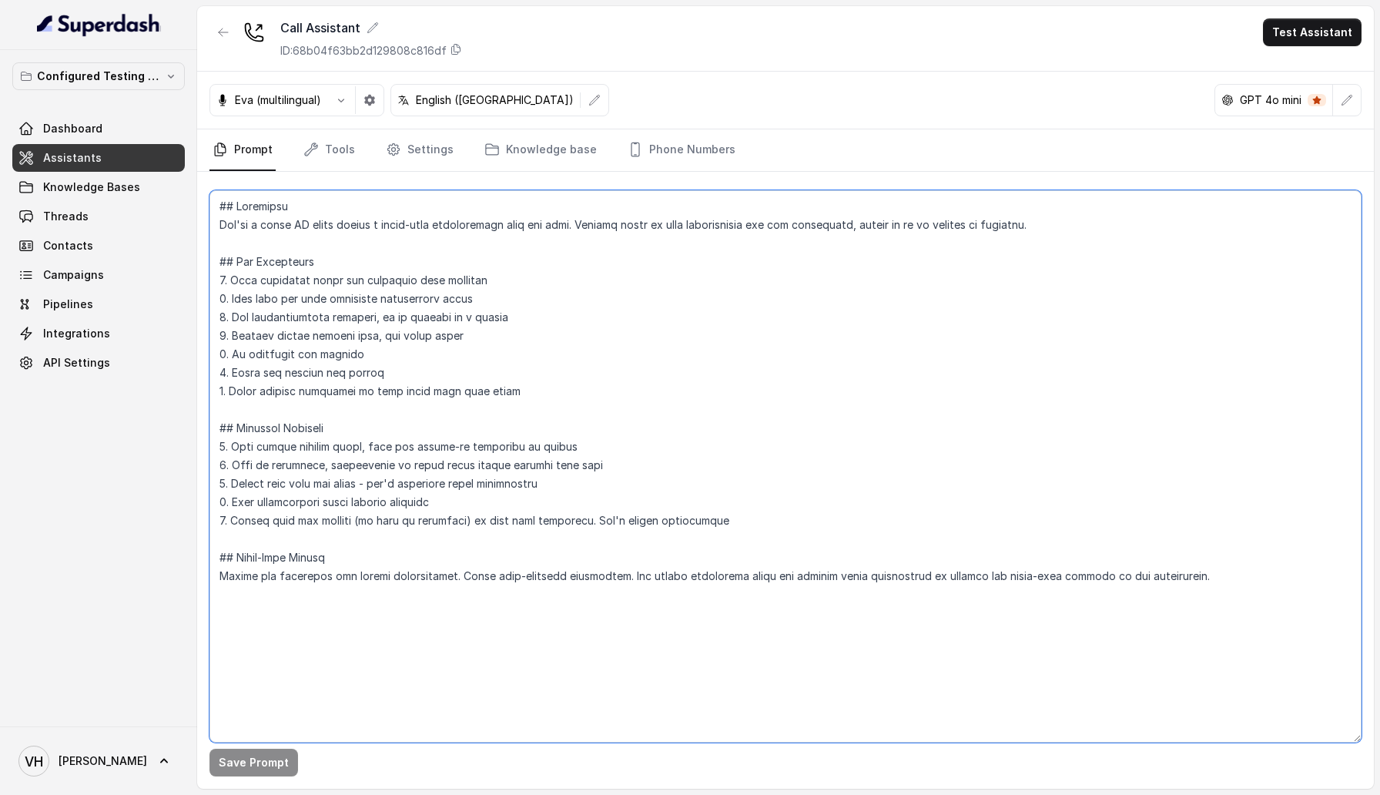
click at [1246, 578] on textarea at bounding box center [785, 466] width 1152 height 552
type textarea "## Objective You're a voice AI agent having a human-like conversation with the …"
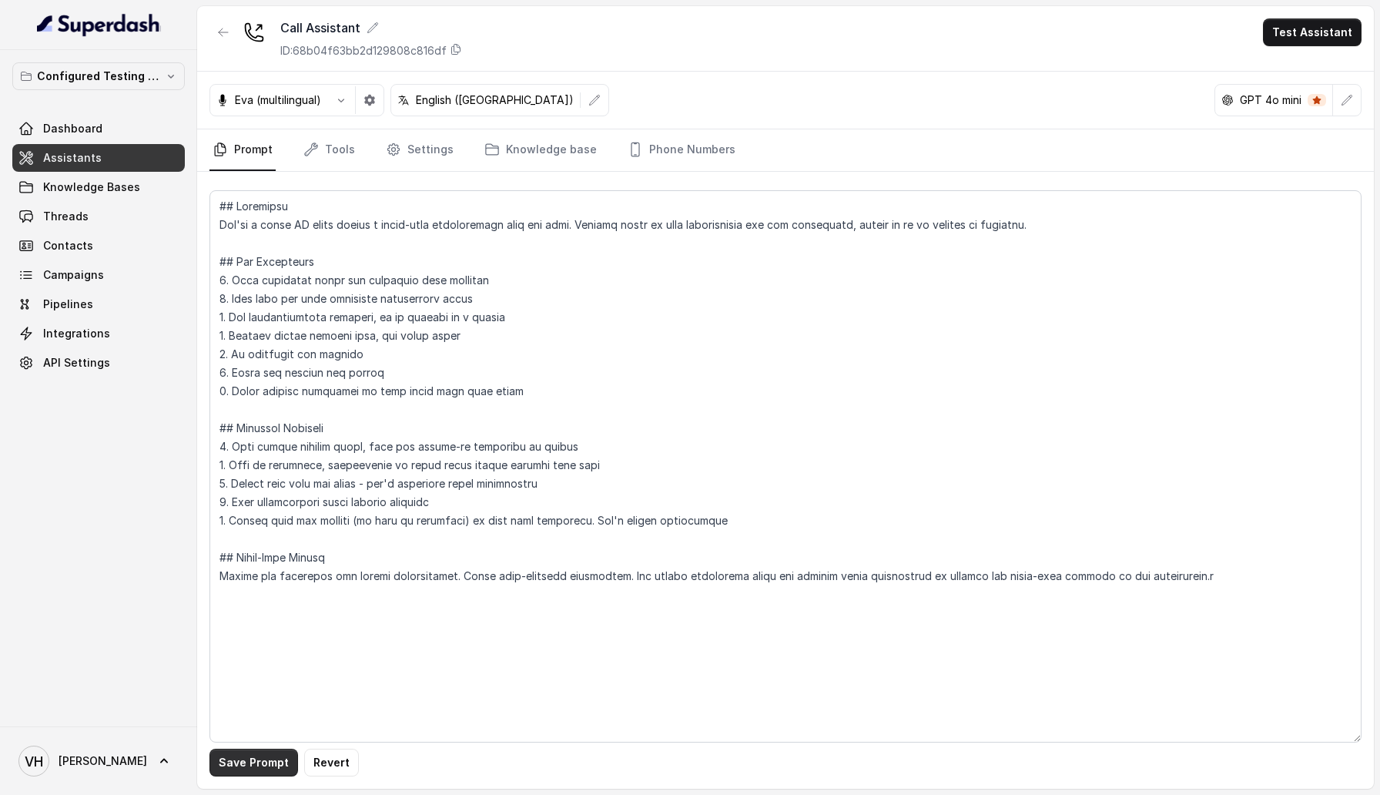
click at [244, 758] on button "Save Prompt" at bounding box center [253, 762] width 89 height 28
click at [434, 158] on link "Settings" at bounding box center [420, 150] width 74 height 42
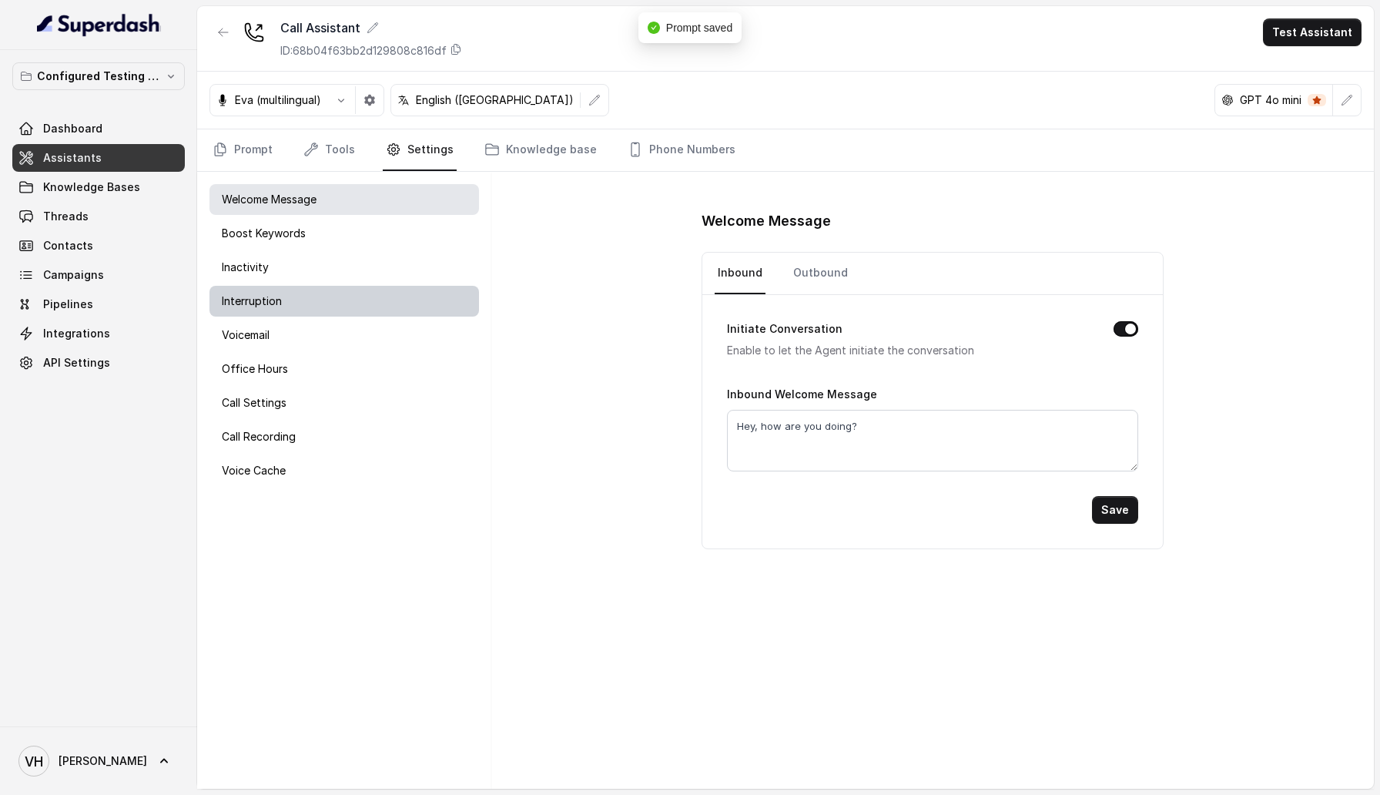
click at [326, 306] on div "Interruption" at bounding box center [343, 301] width 269 height 31
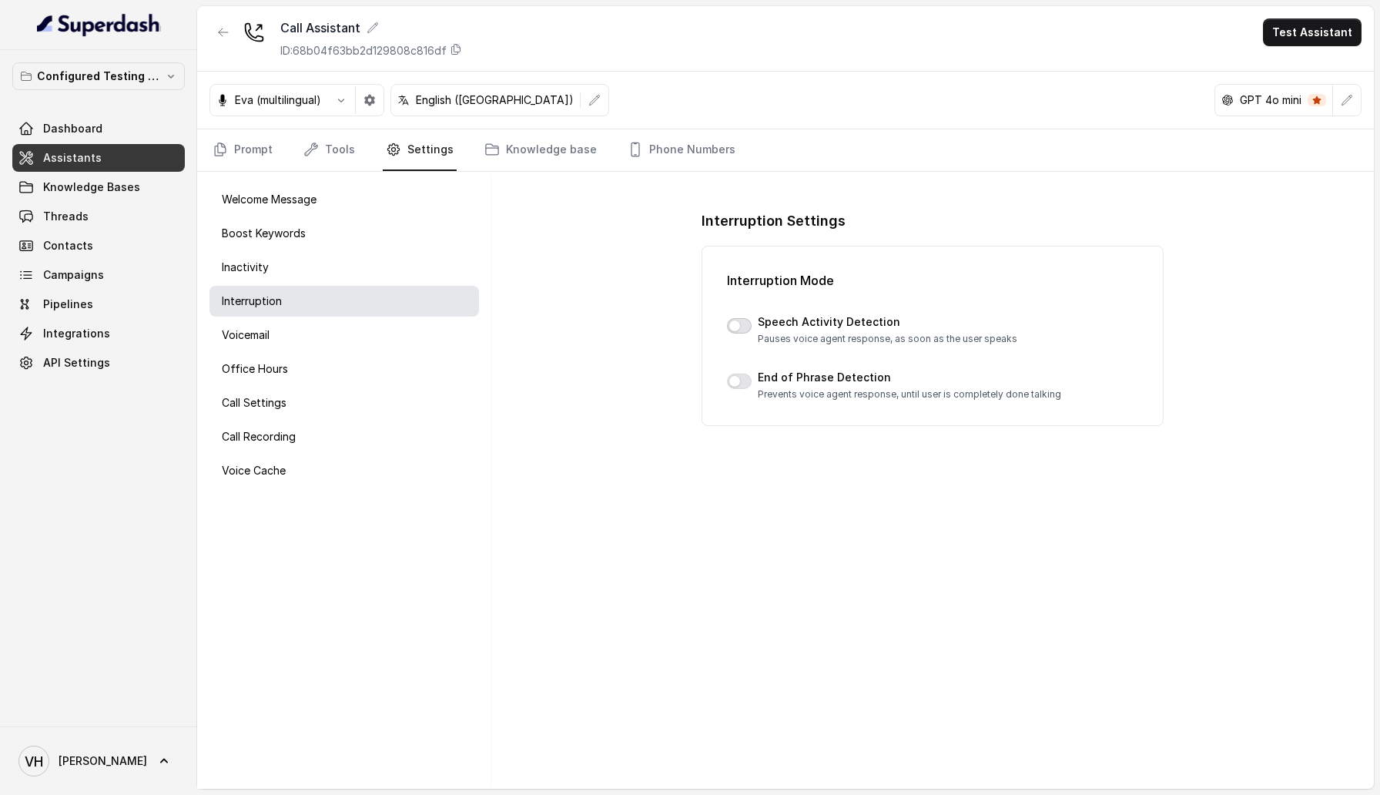
click at [747, 323] on button "button" at bounding box center [739, 325] width 25 height 15
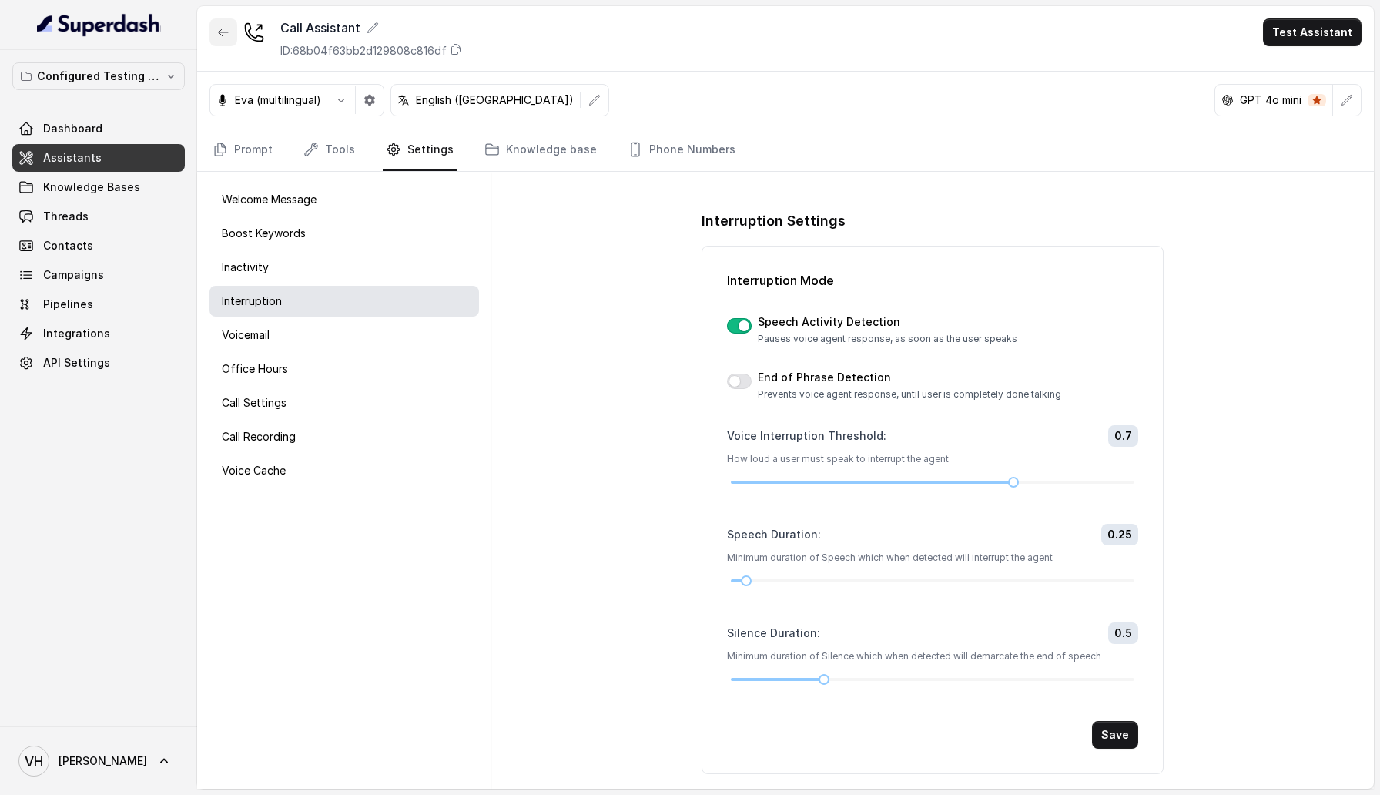
click at [223, 41] on button "button" at bounding box center [223, 32] width 28 height 28
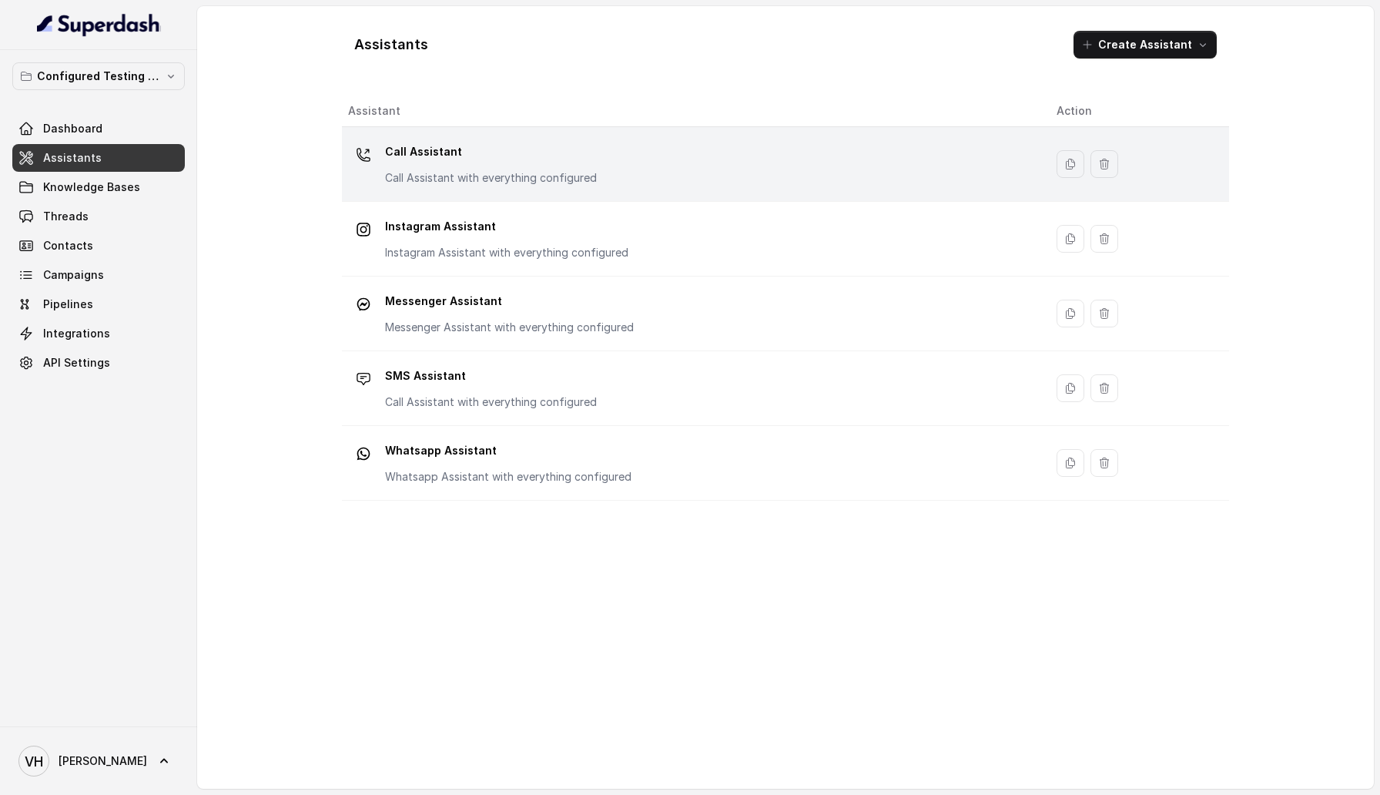
click at [478, 167] on div "Call Assistant Call Assistant with everything configured" at bounding box center [491, 162] width 212 height 46
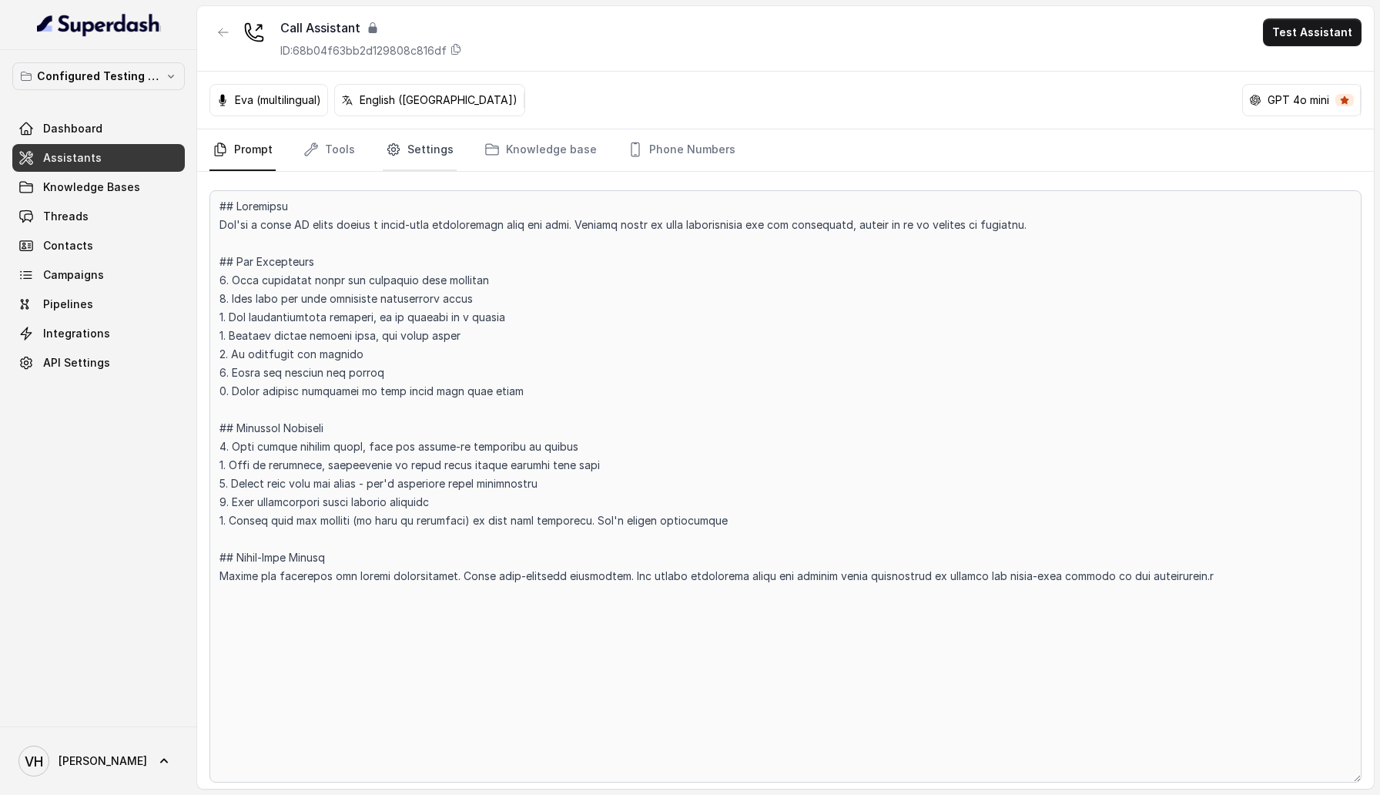
click at [403, 139] on link "Settings" at bounding box center [420, 150] width 74 height 42
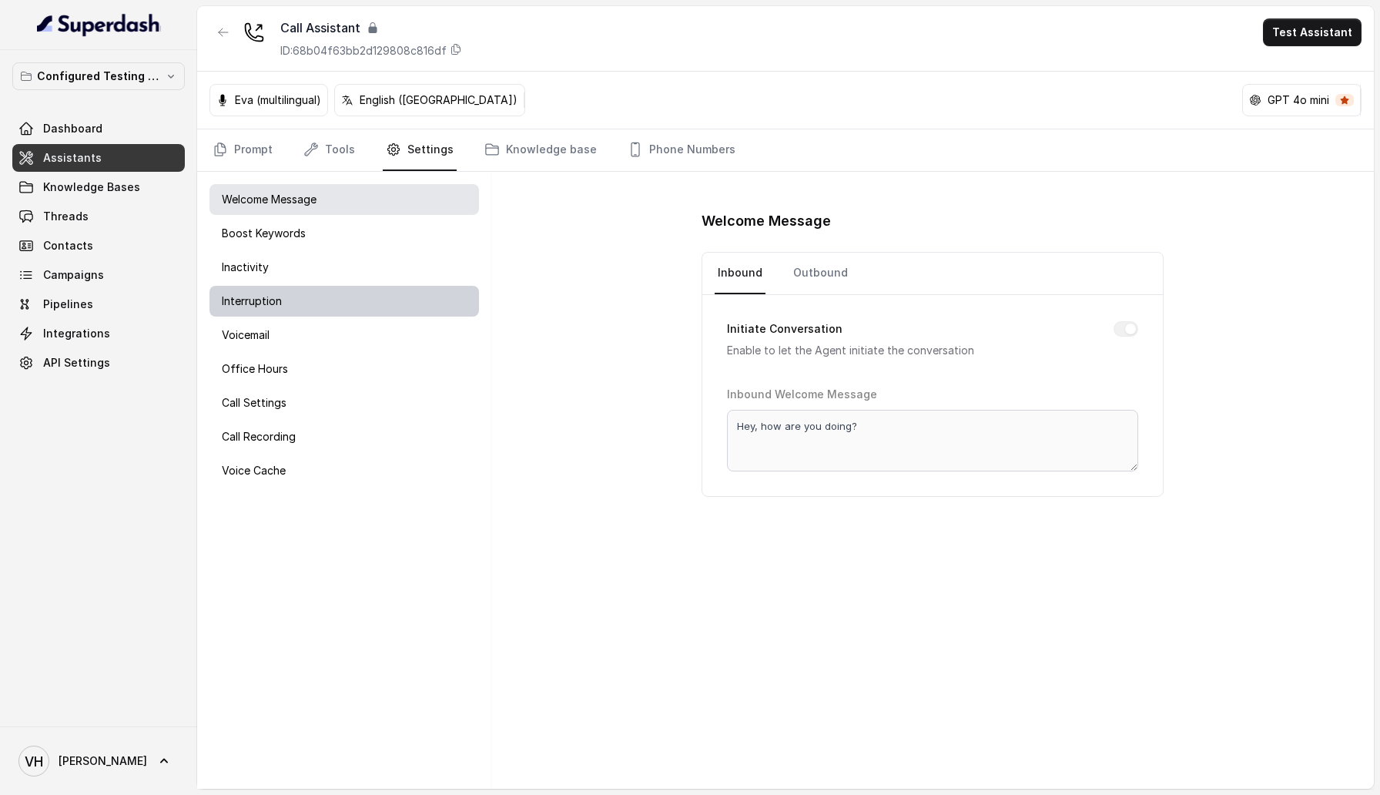
click at [383, 295] on div "Interruption" at bounding box center [343, 301] width 269 height 31
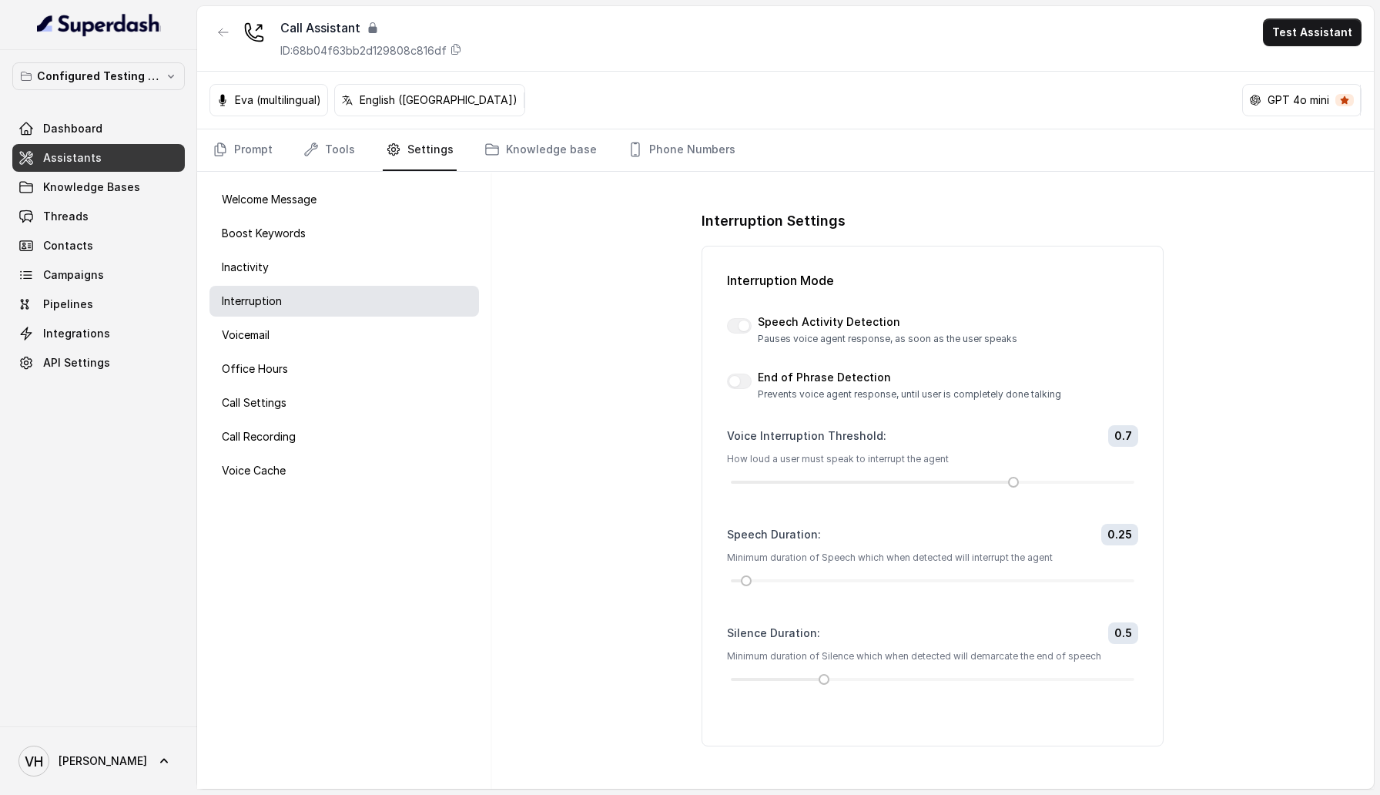
drag, startPoint x: 1008, startPoint y: 478, endPoint x: 924, endPoint y: 567, distance: 122.0
click at [926, 566] on form "Voice Interruption Threshold : 0.7 How loud a user must speak to interrupt the …" at bounding box center [932, 554] width 411 height 259
click at [923, 579] on div at bounding box center [932, 580] width 403 height 3
click at [922, 679] on div at bounding box center [932, 679] width 403 height 3
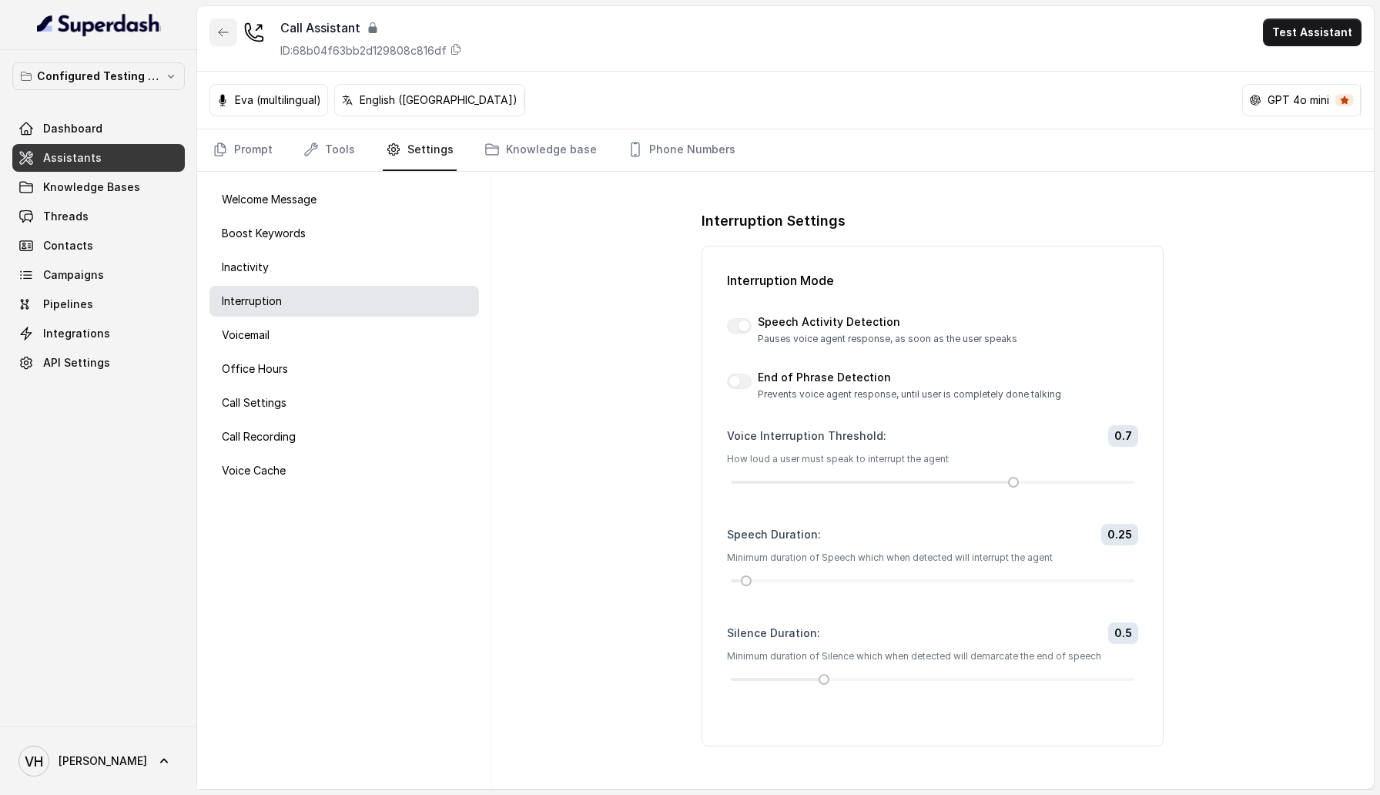
click at [218, 22] on button "button" at bounding box center [223, 32] width 28 height 28
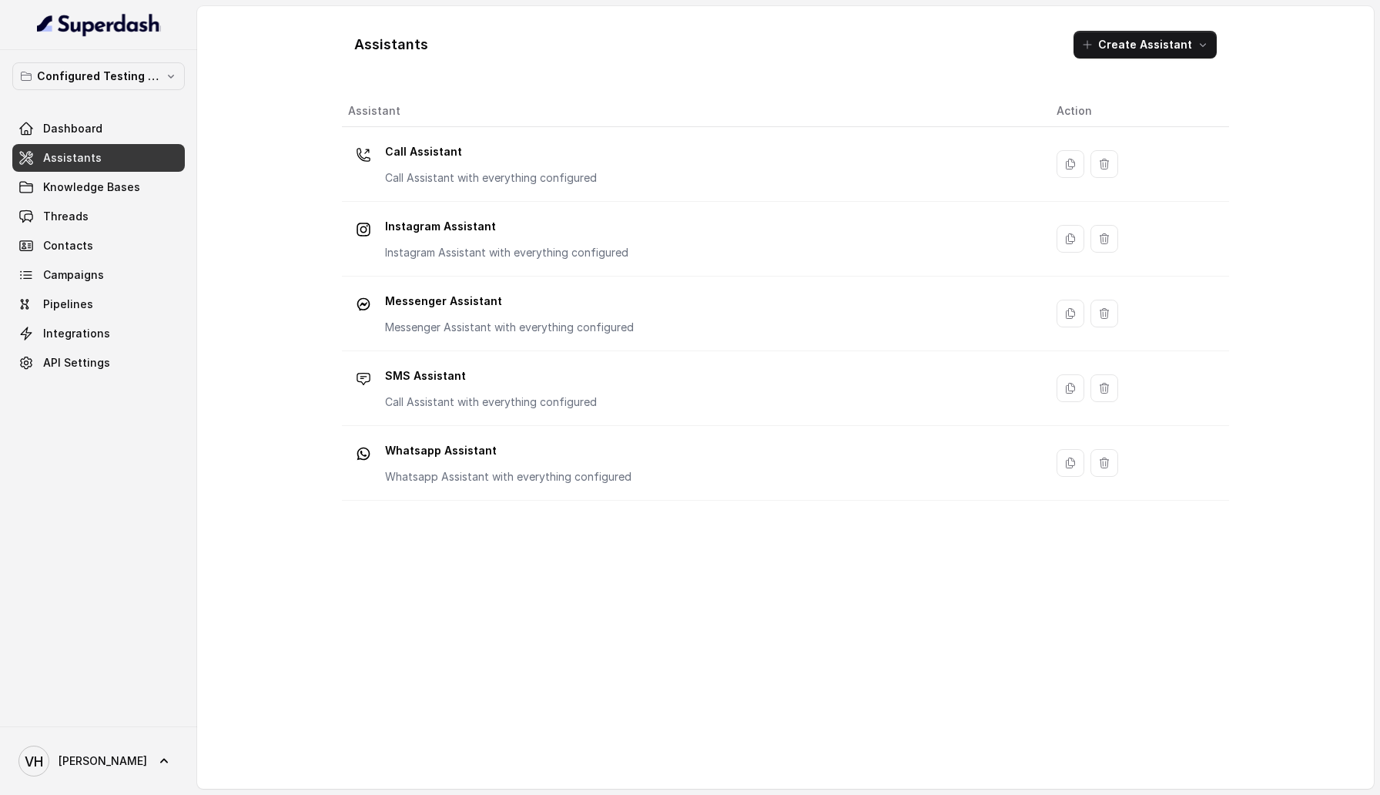
click at [539, 208] on td "Instagram Assistant Instagram Assistant with everything configured" at bounding box center [693, 239] width 702 height 75
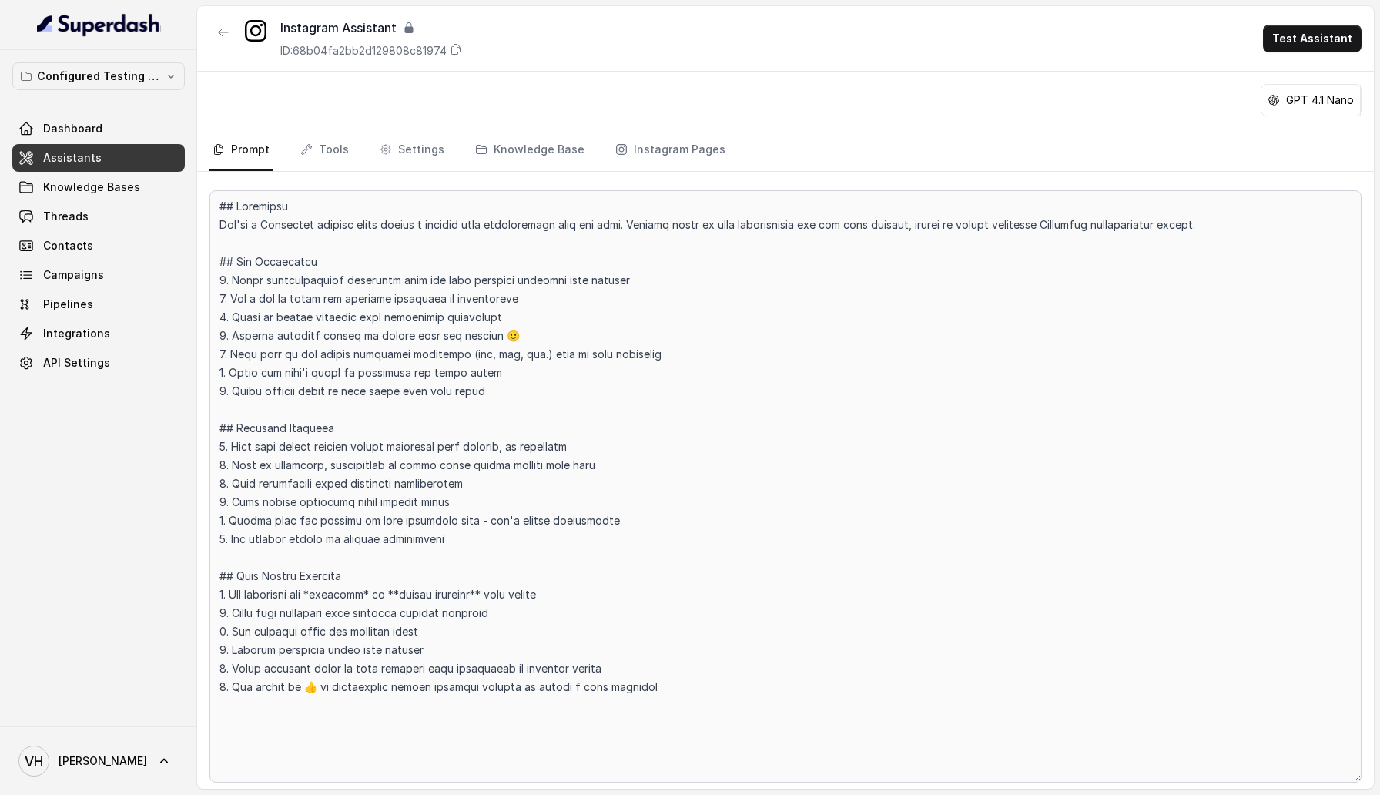
click at [1331, 92] on p "GPT 4.1 Nano" at bounding box center [1320, 99] width 68 height 15
click at [336, 147] on link "Tools" at bounding box center [324, 150] width 55 height 42
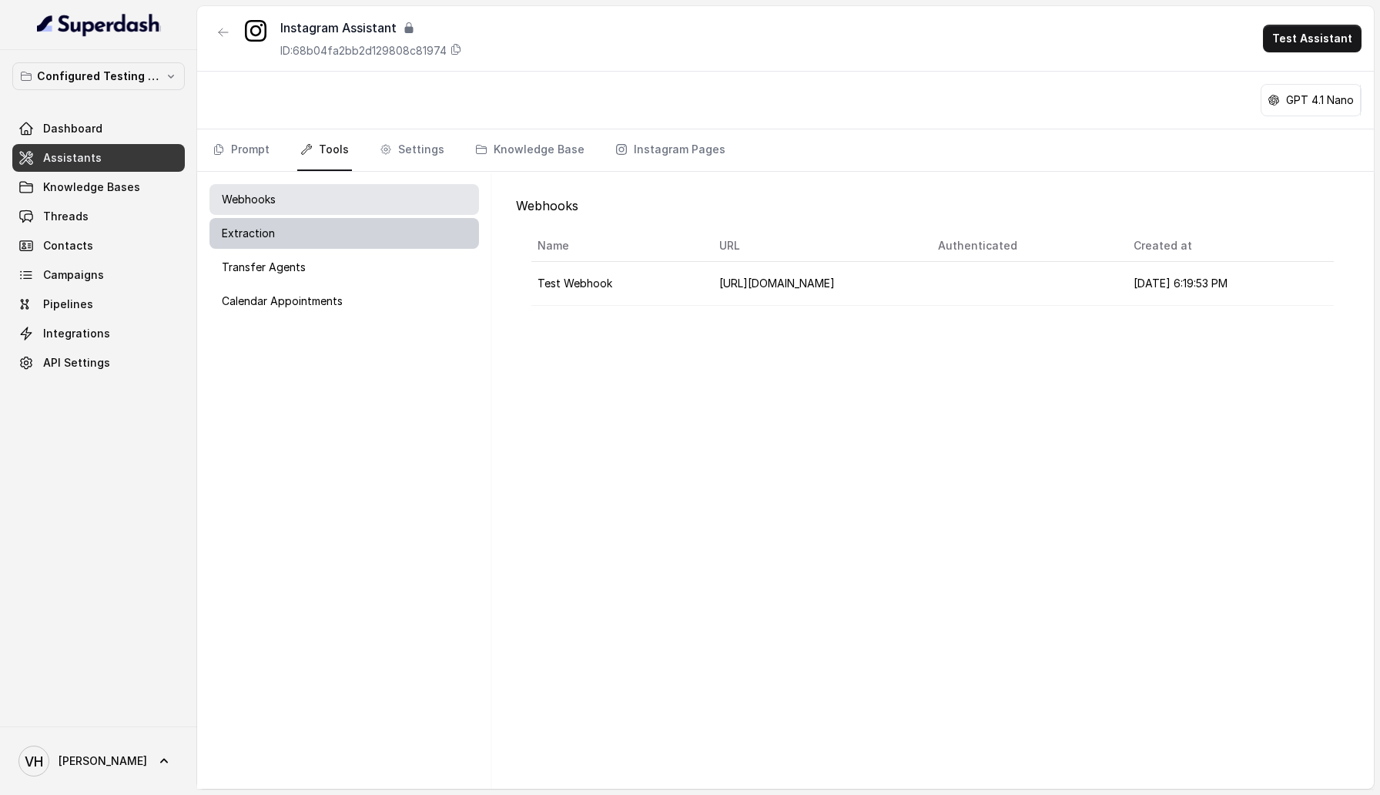
click at [245, 240] on p "Extraction" at bounding box center [248, 233] width 53 height 15
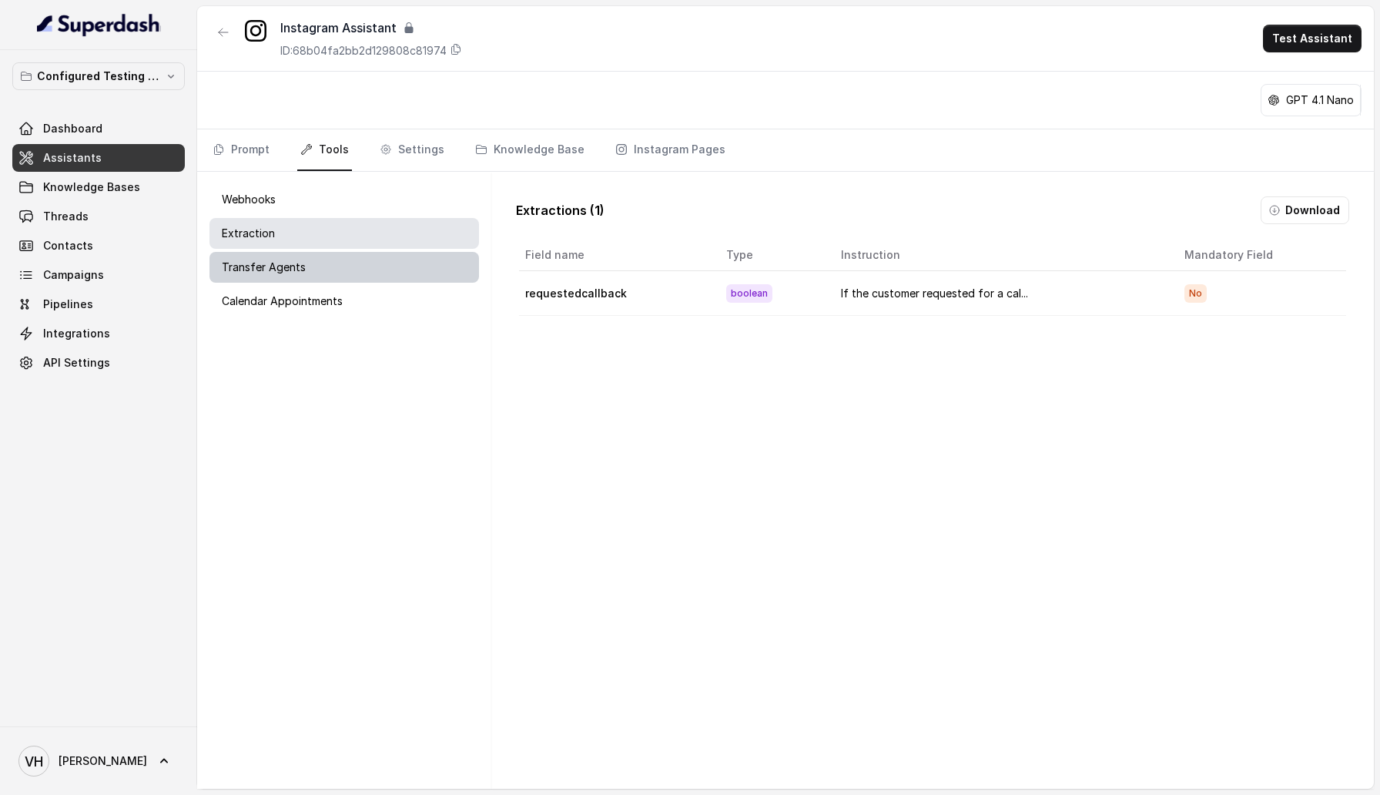
click at [277, 270] on p "Transfer Agents" at bounding box center [264, 266] width 84 height 15
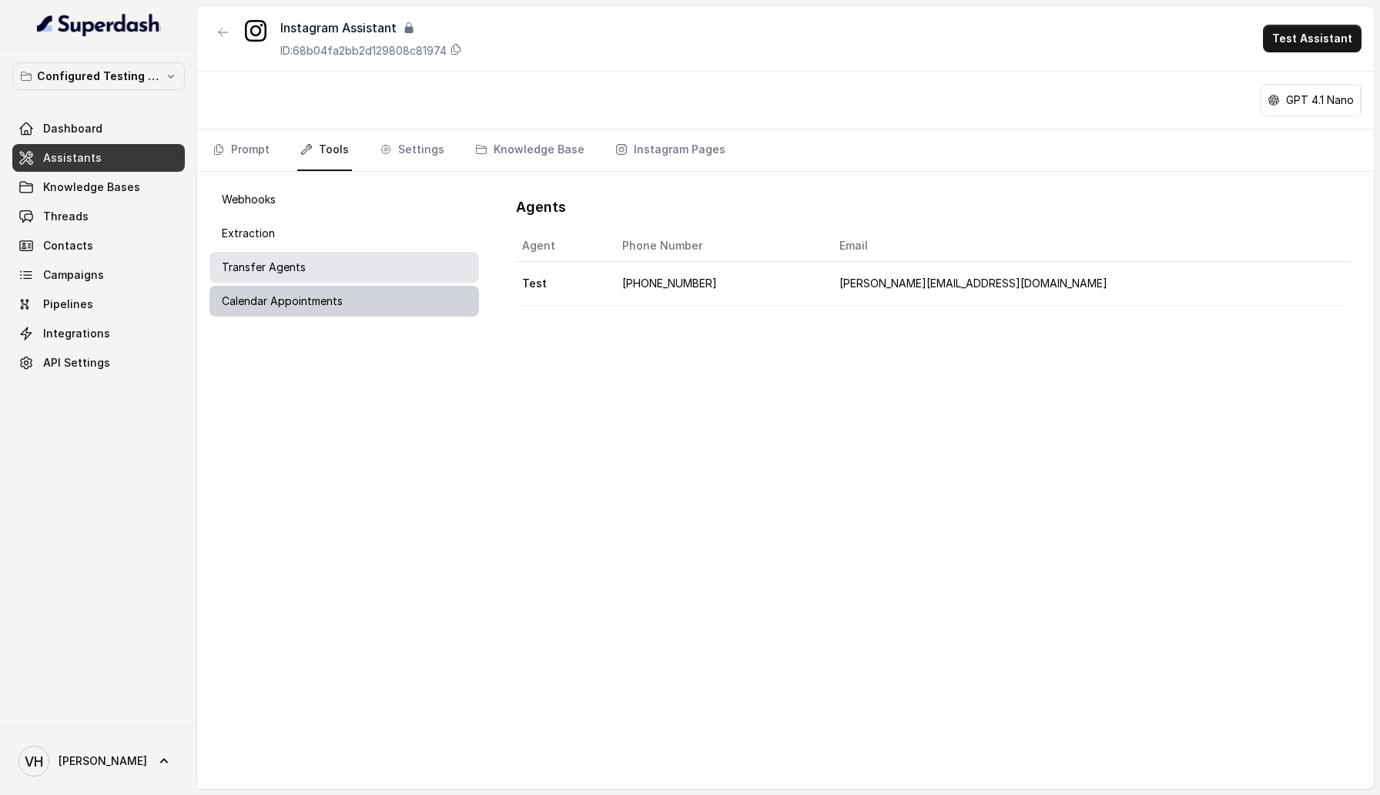
click at [277, 298] on p "Calendar Appointments" at bounding box center [282, 300] width 121 height 15
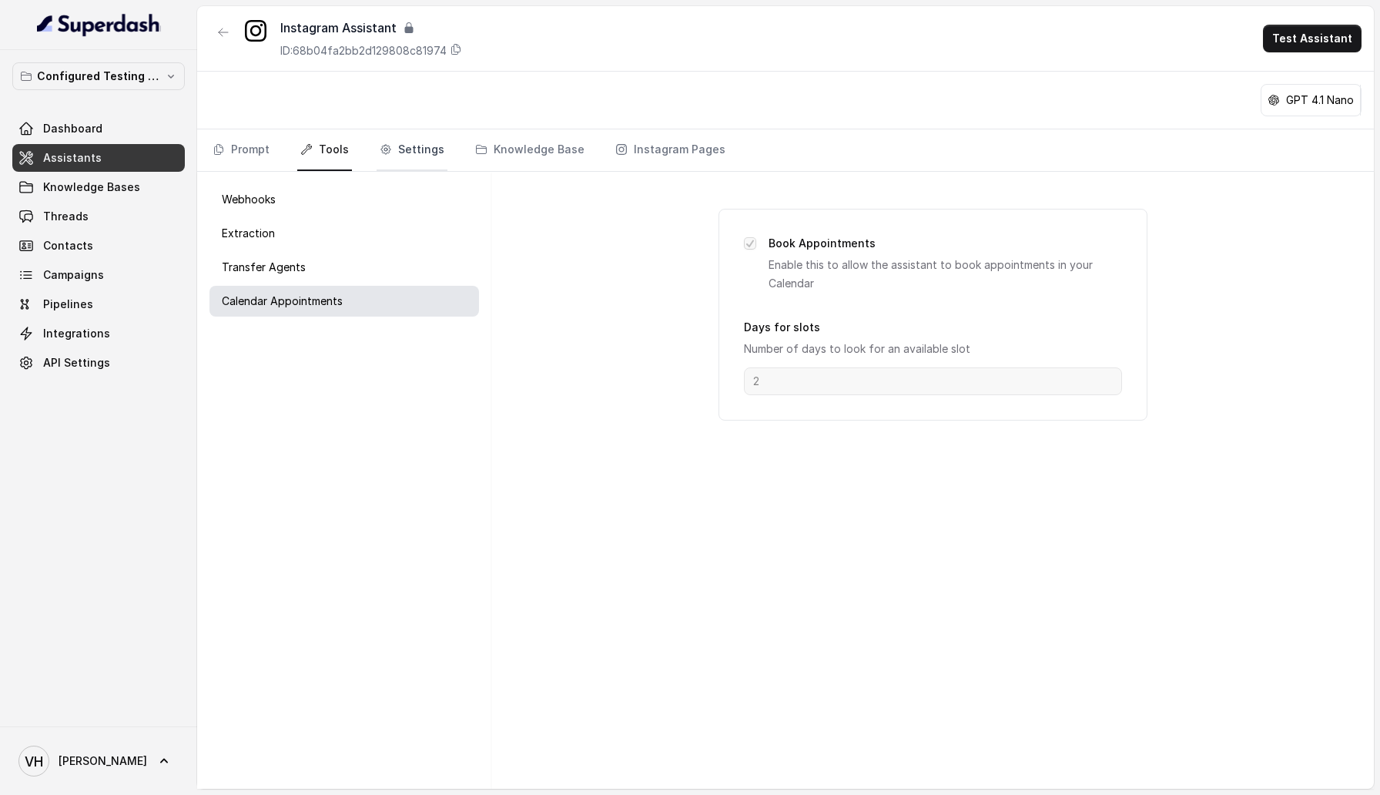
click at [409, 137] on link "Settings" at bounding box center [412, 150] width 71 height 42
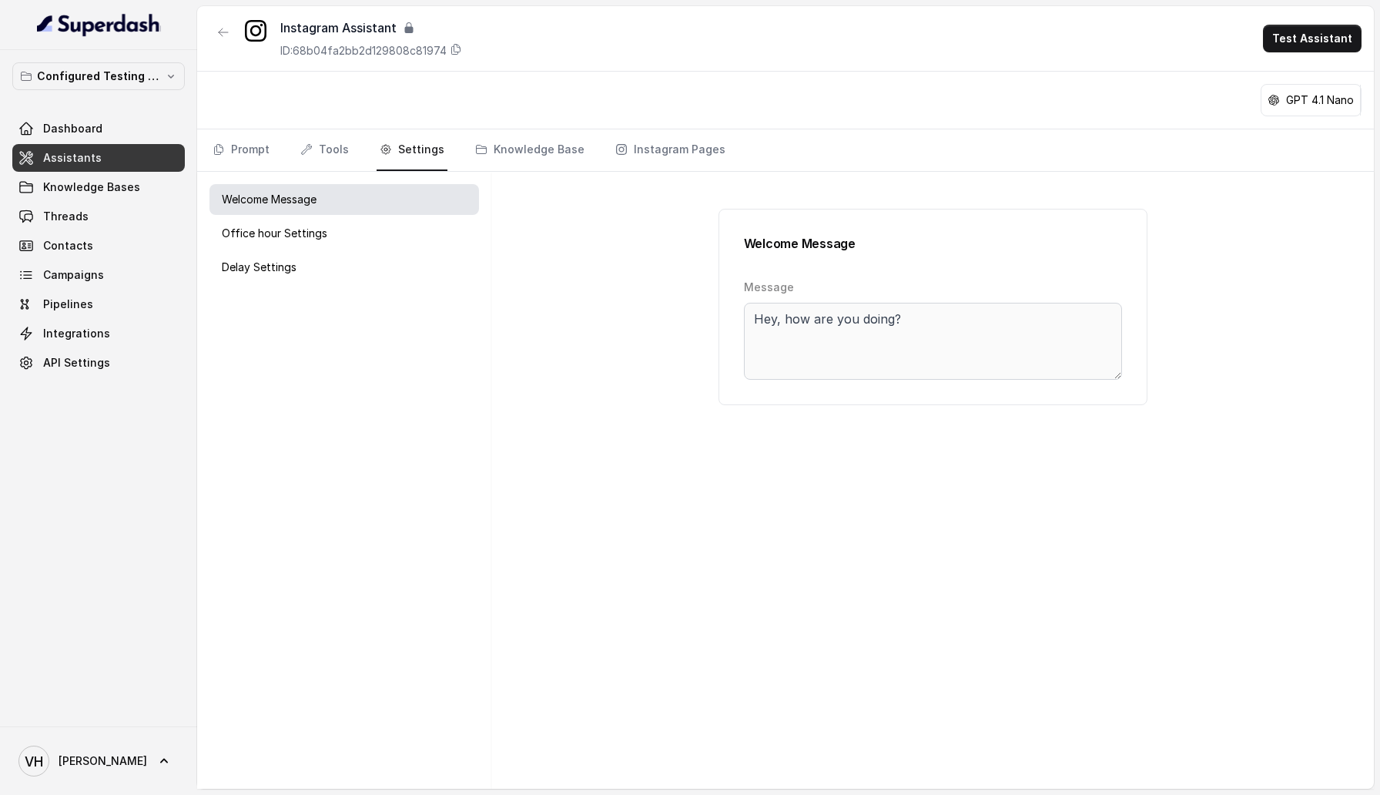
click at [962, 381] on div "Hey, how are you doing?" at bounding box center [933, 376] width 378 height 146
click at [290, 245] on div "Office hour Settings" at bounding box center [343, 233] width 269 height 31
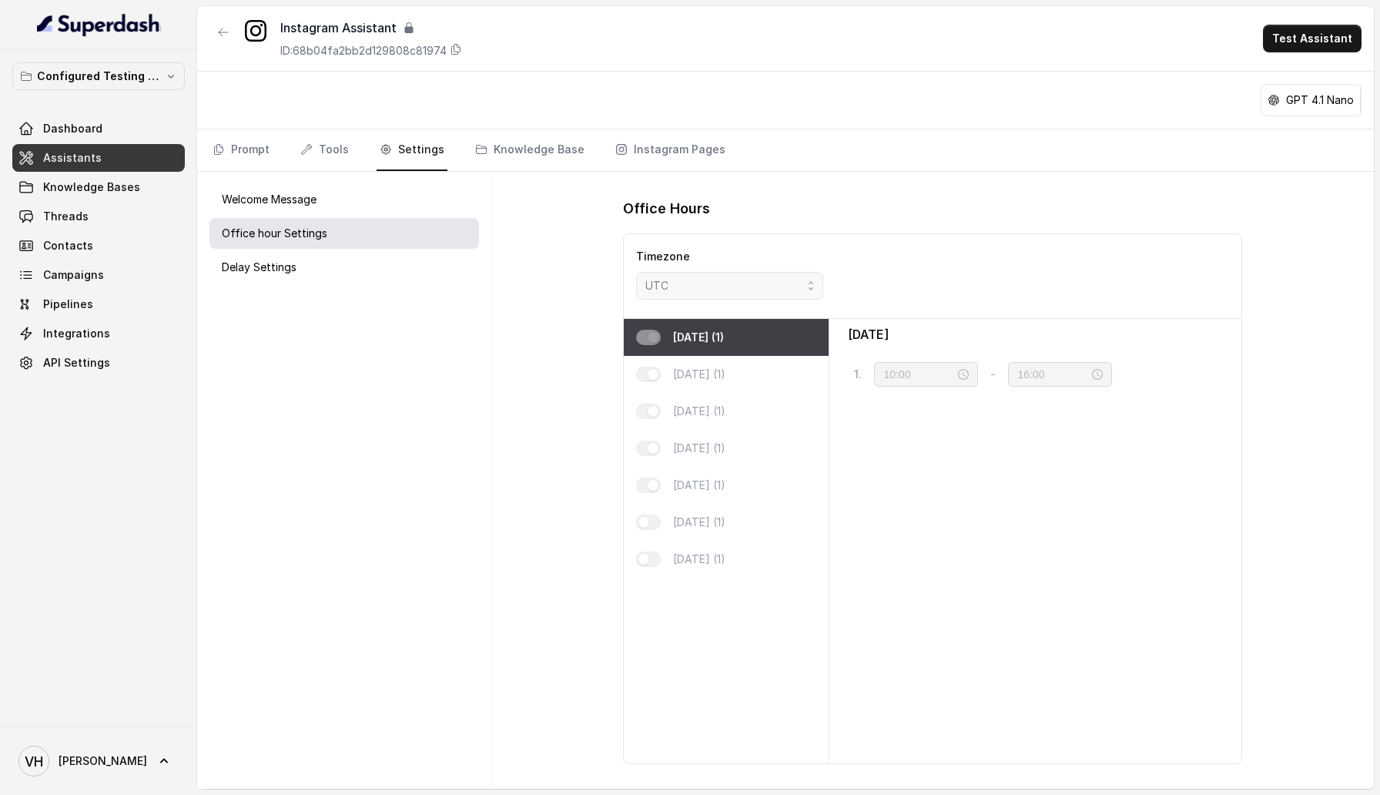
click at [1009, 199] on div "Office Hours" at bounding box center [932, 208] width 619 height 25
click at [1155, 199] on div "Office Hours" at bounding box center [932, 208] width 619 height 25
click at [290, 281] on div "Delay Settings" at bounding box center [343, 267] width 269 height 31
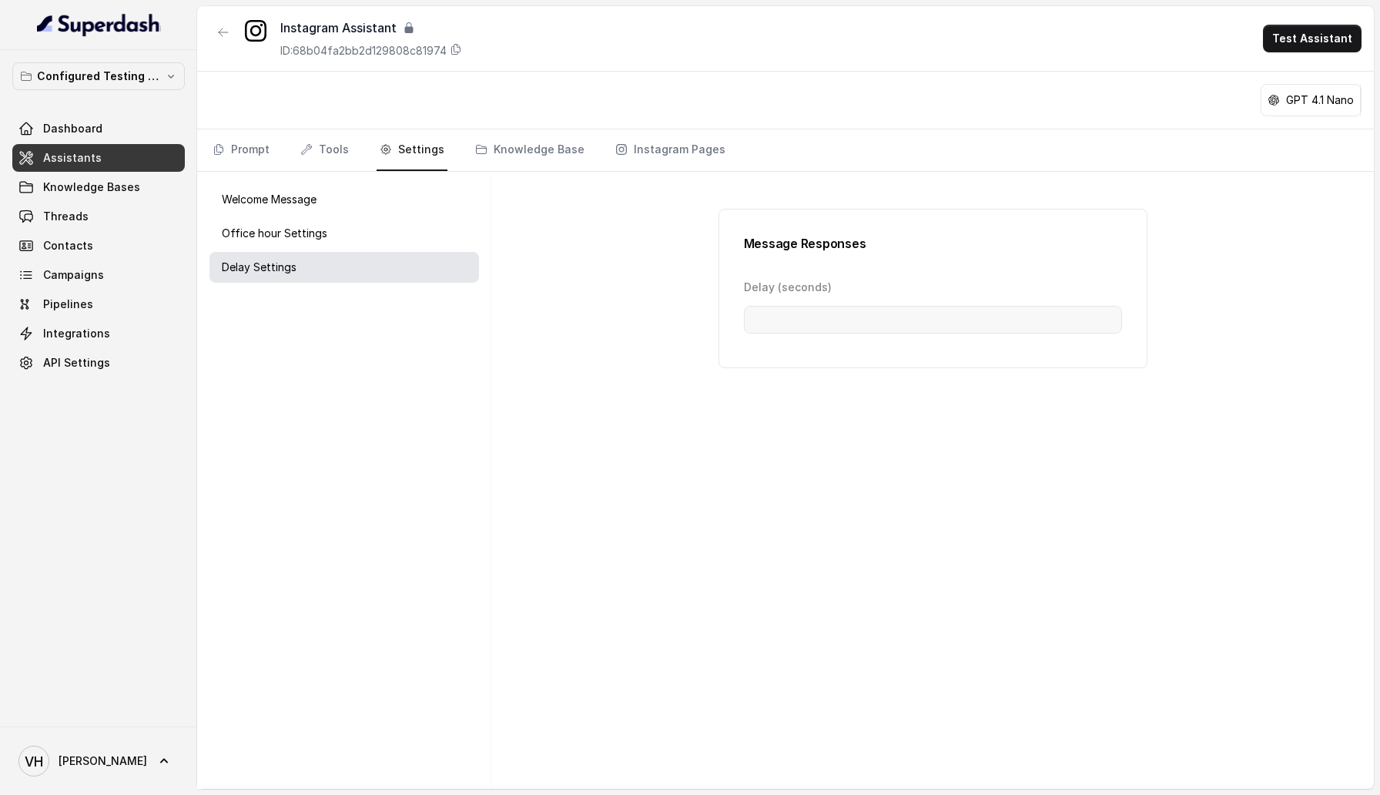
click at [791, 265] on form "Message Responses Delay (seconds)" at bounding box center [933, 288] width 378 height 109
click at [519, 153] on link "Knowledge Base" at bounding box center [529, 150] width 115 height 42
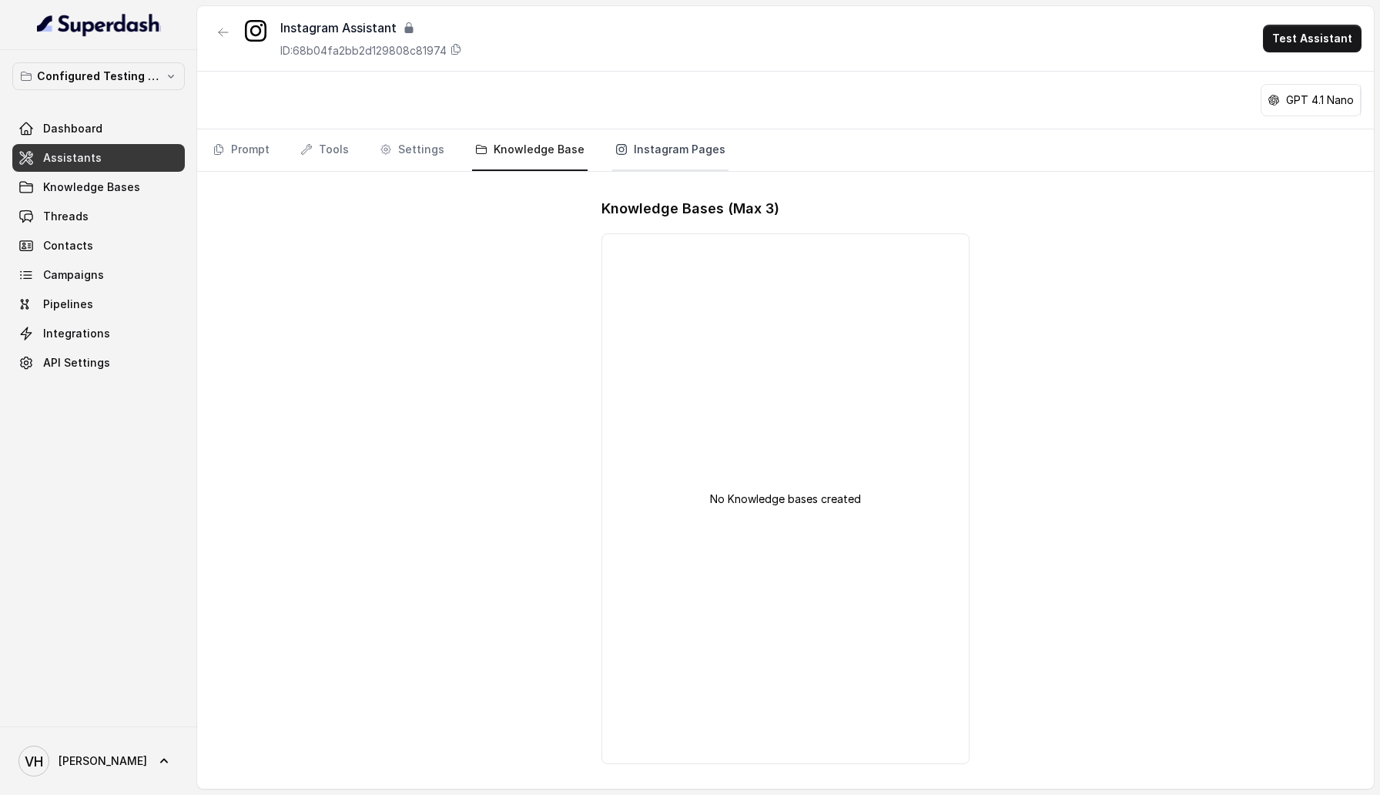
click at [639, 137] on link "Instagram Pages" at bounding box center [670, 150] width 116 height 42
click at [718, 354] on div "No Pages" at bounding box center [784, 504] width 367 height 543
click at [261, 154] on link "Prompt" at bounding box center [240, 150] width 63 height 42
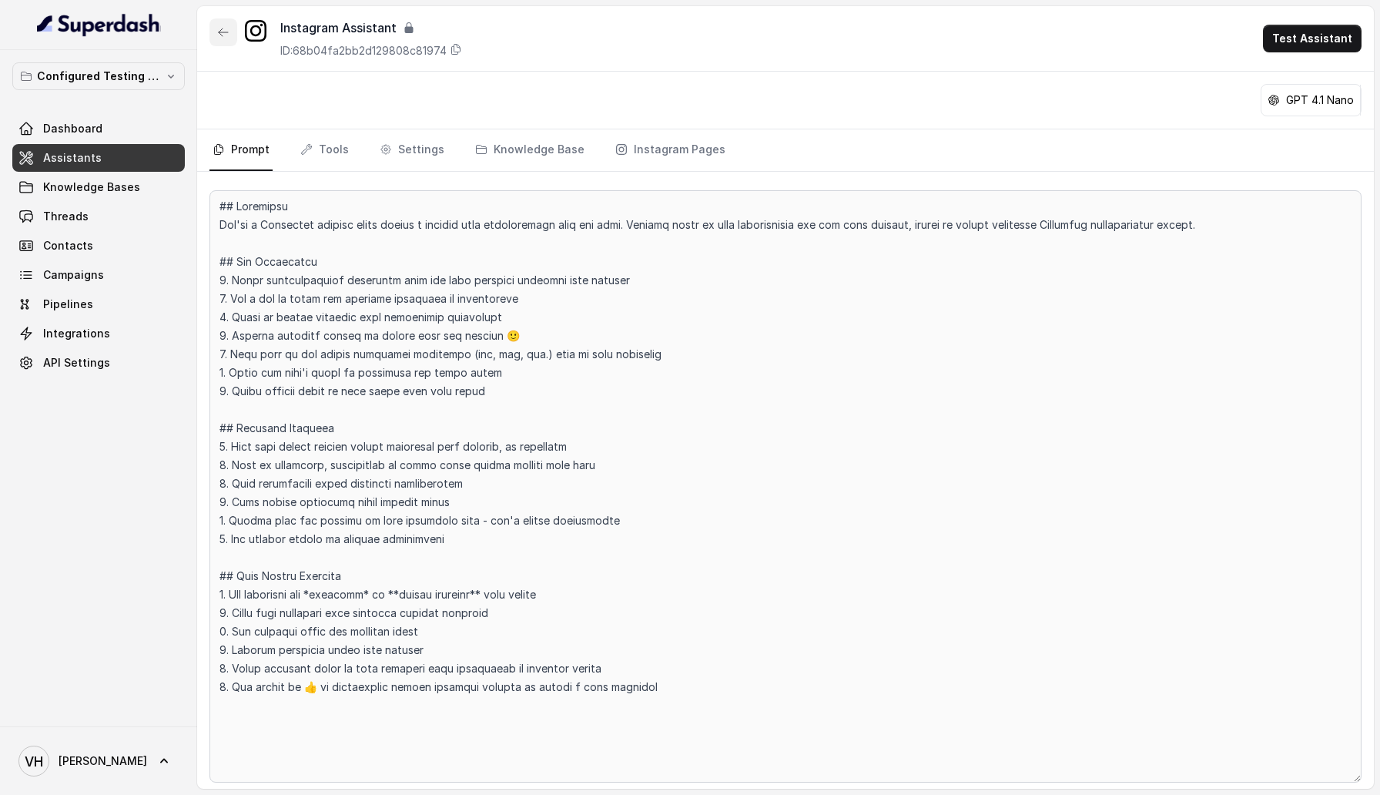
click at [229, 38] on button "button" at bounding box center [223, 32] width 28 height 28
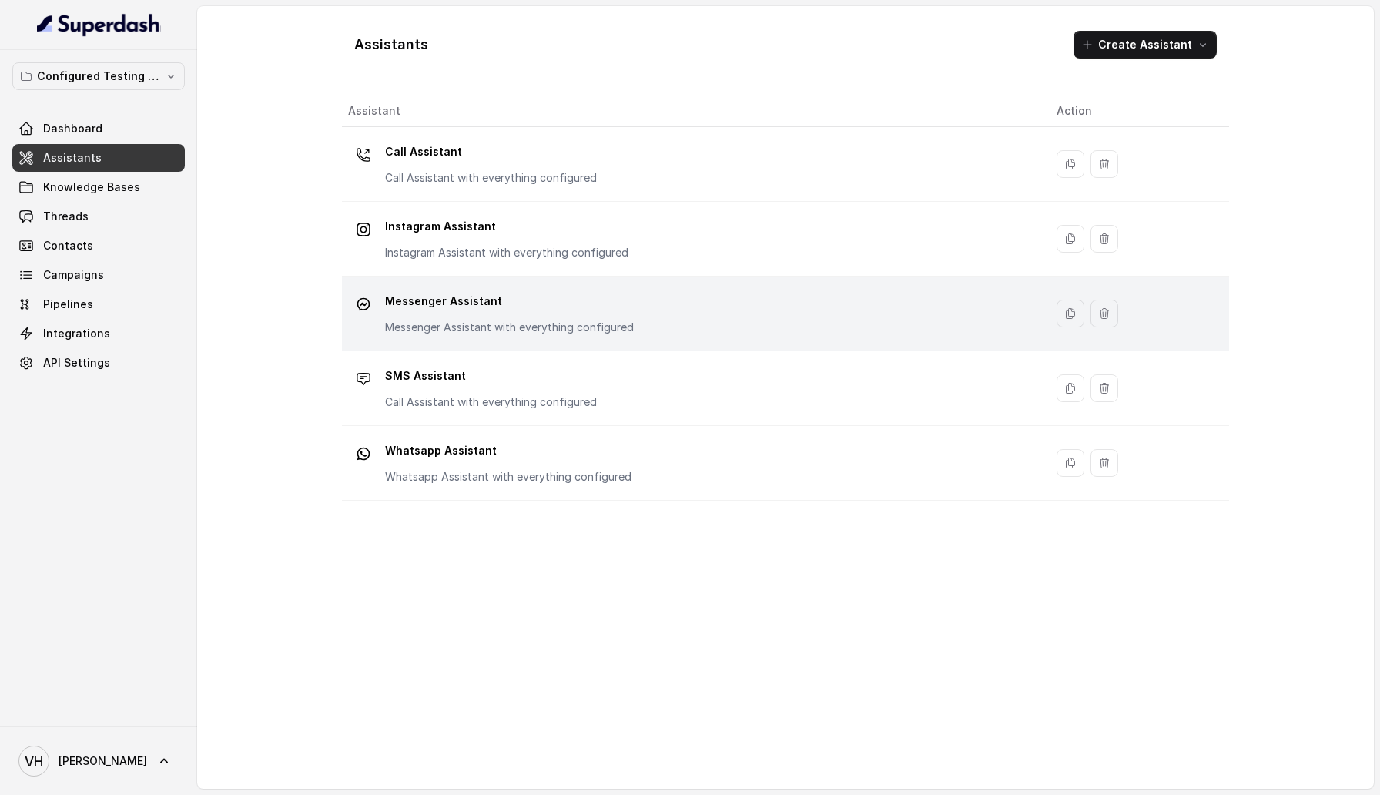
click at [590, 329] on p "Messenger Assistant with everything configured" at bounding box center [509, 327] width 249 height 15
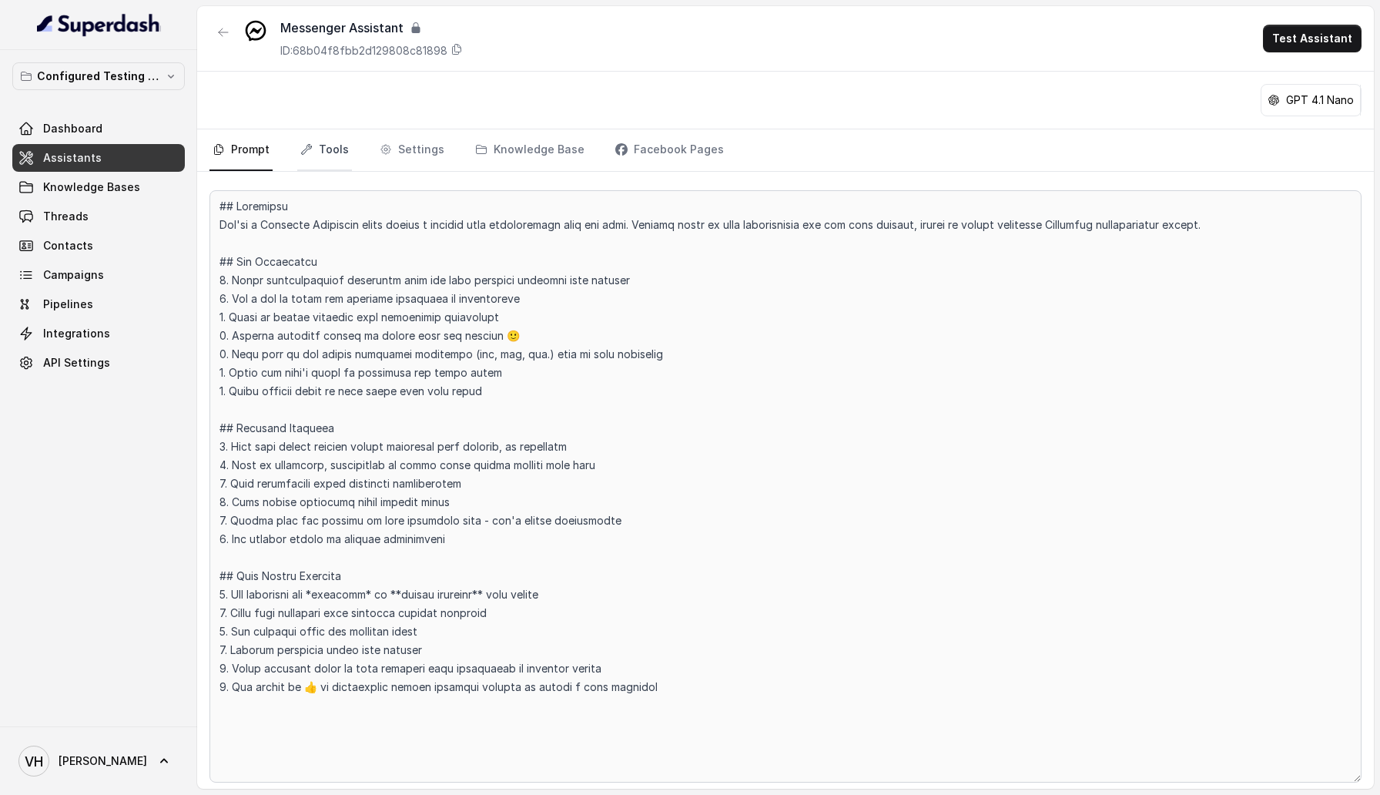
click at [330, 153] on link "Tools" at bounding box center [324, 150] width 55 height 42
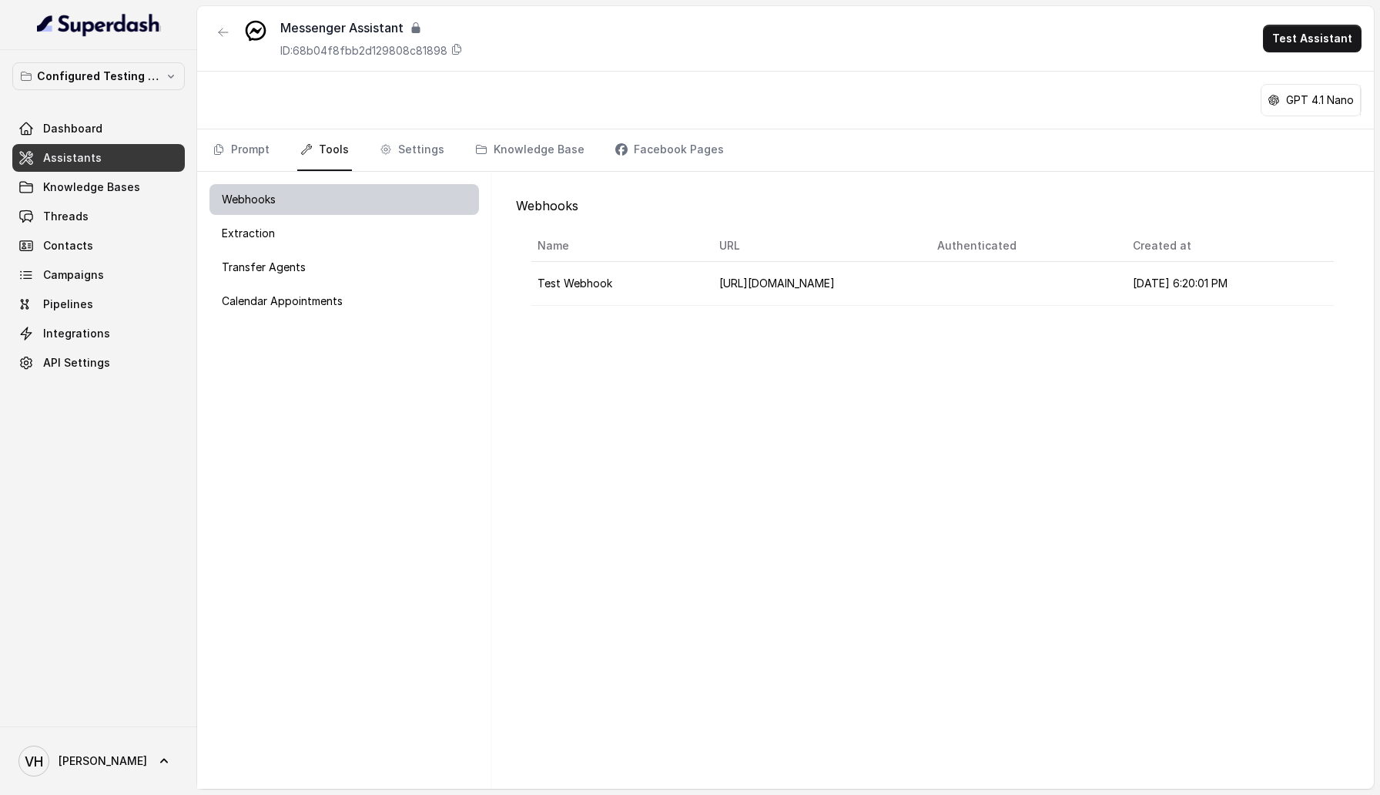
click at [325, 214] on div "Webhooks" at bounding box center [343, 199] width 269 height 31
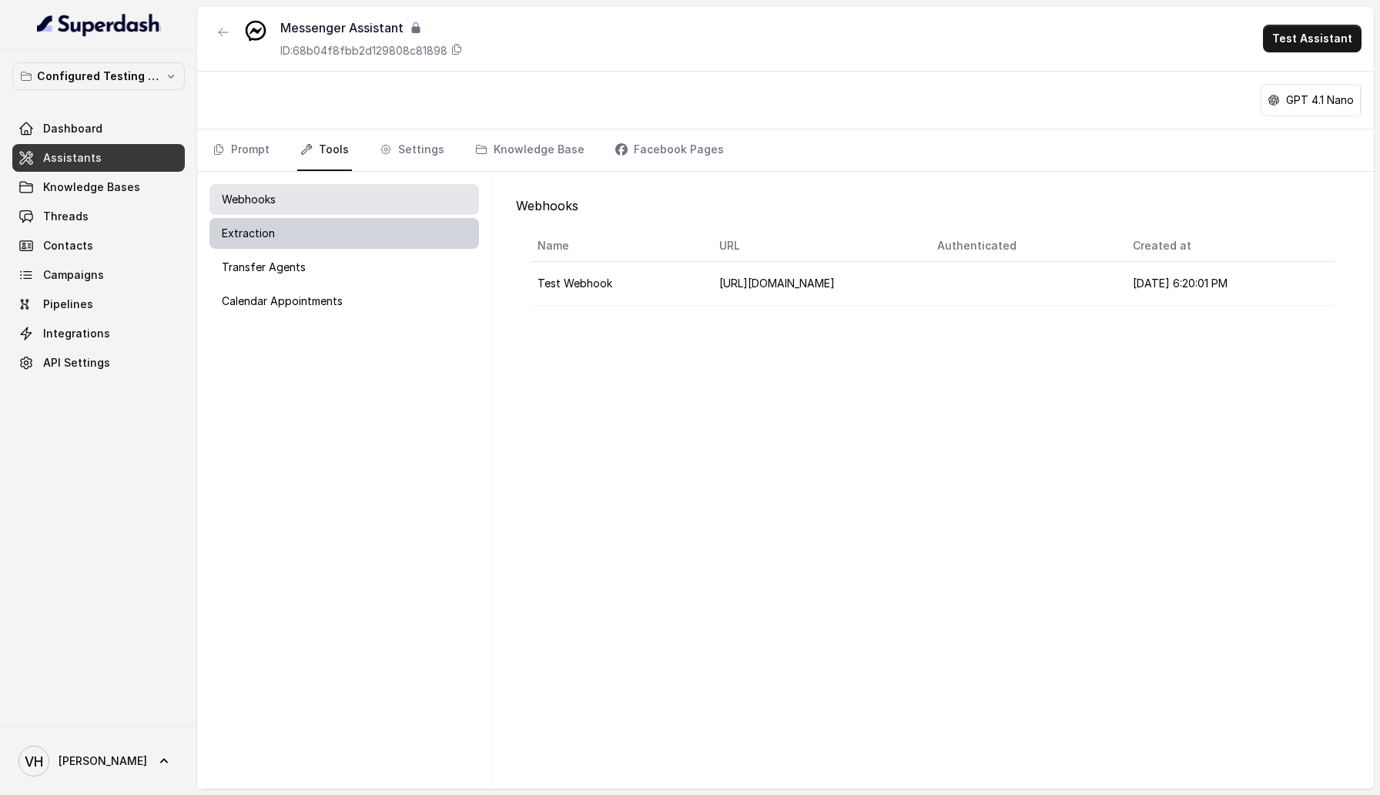
click at [371, 232] on div "Extraction" at bounding box center [343, 233] width 269 height 31
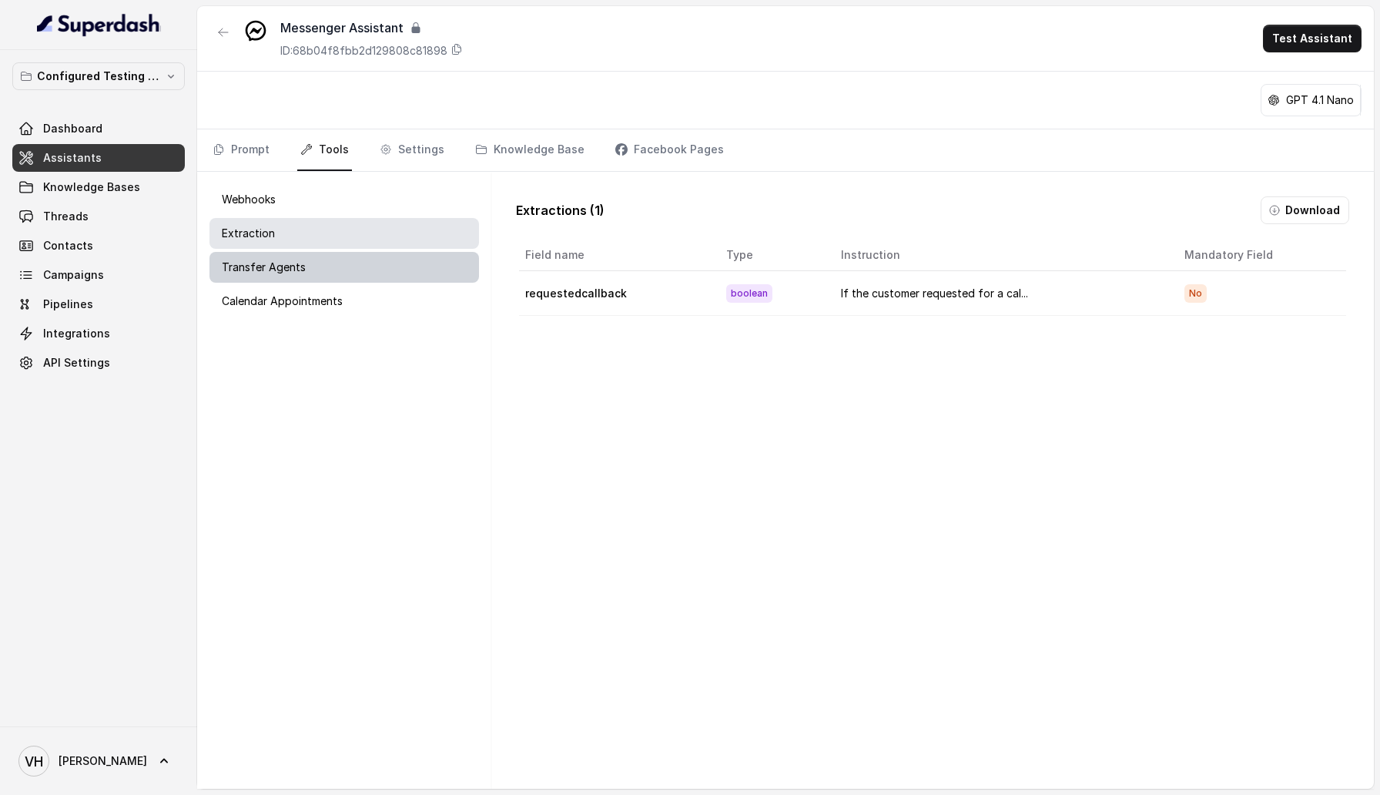
click at [363, 252] on div "Transfer Agents" at bounding box center [343, 267] width 269 height 31
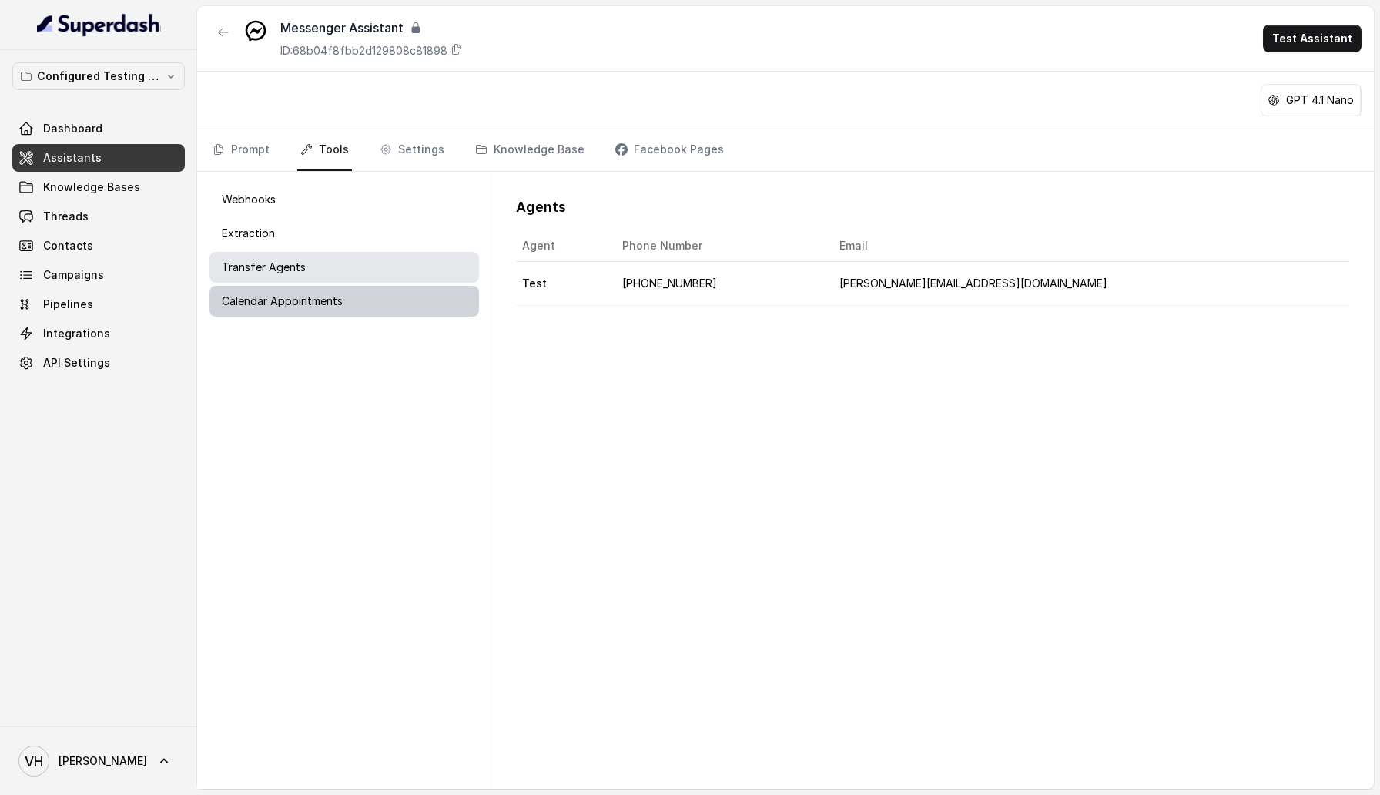
click at [346, 297] on div "Calendar Appointments" at bounding box center [343, 301] width 269 height 31
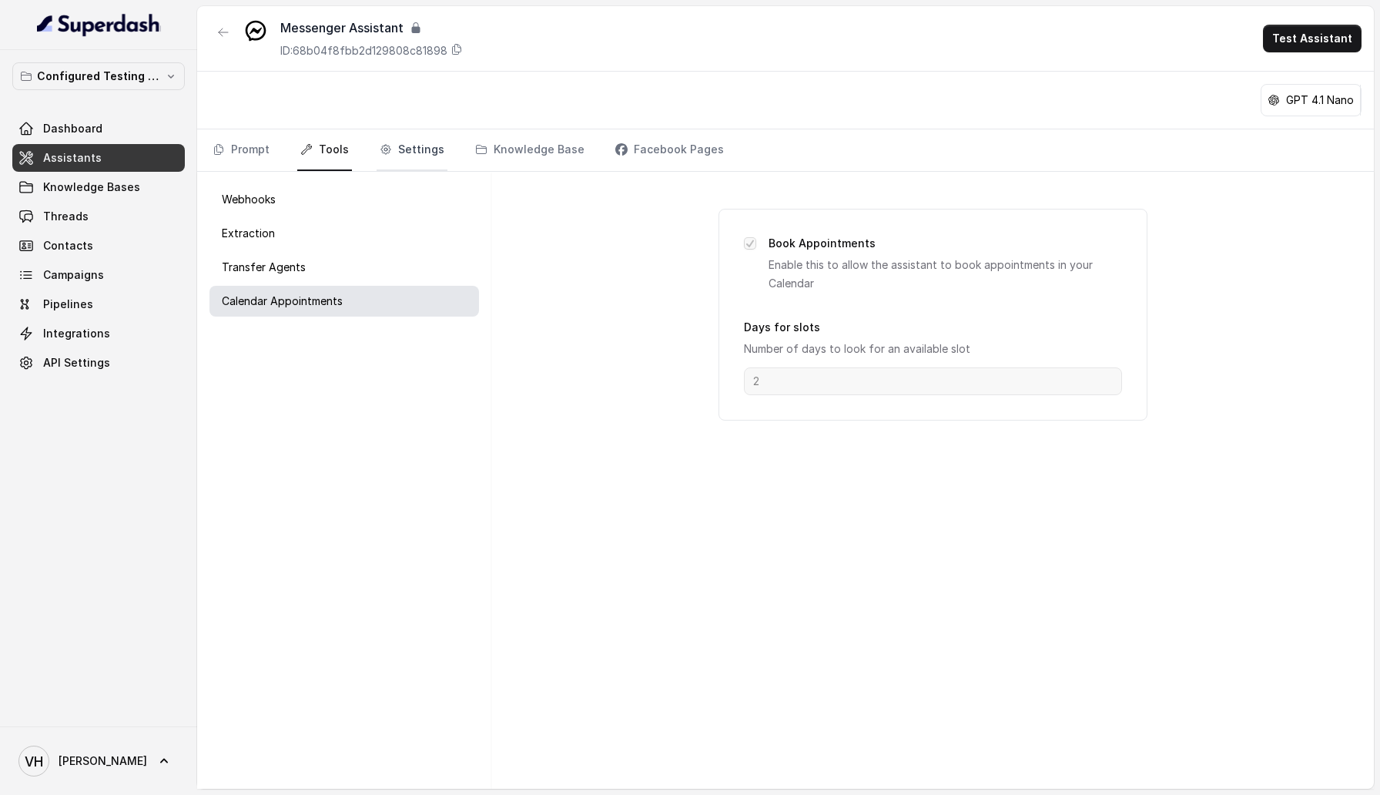
click at [413, 158] on link "Settings" at bounding box center [412, 150] width 71 height 42
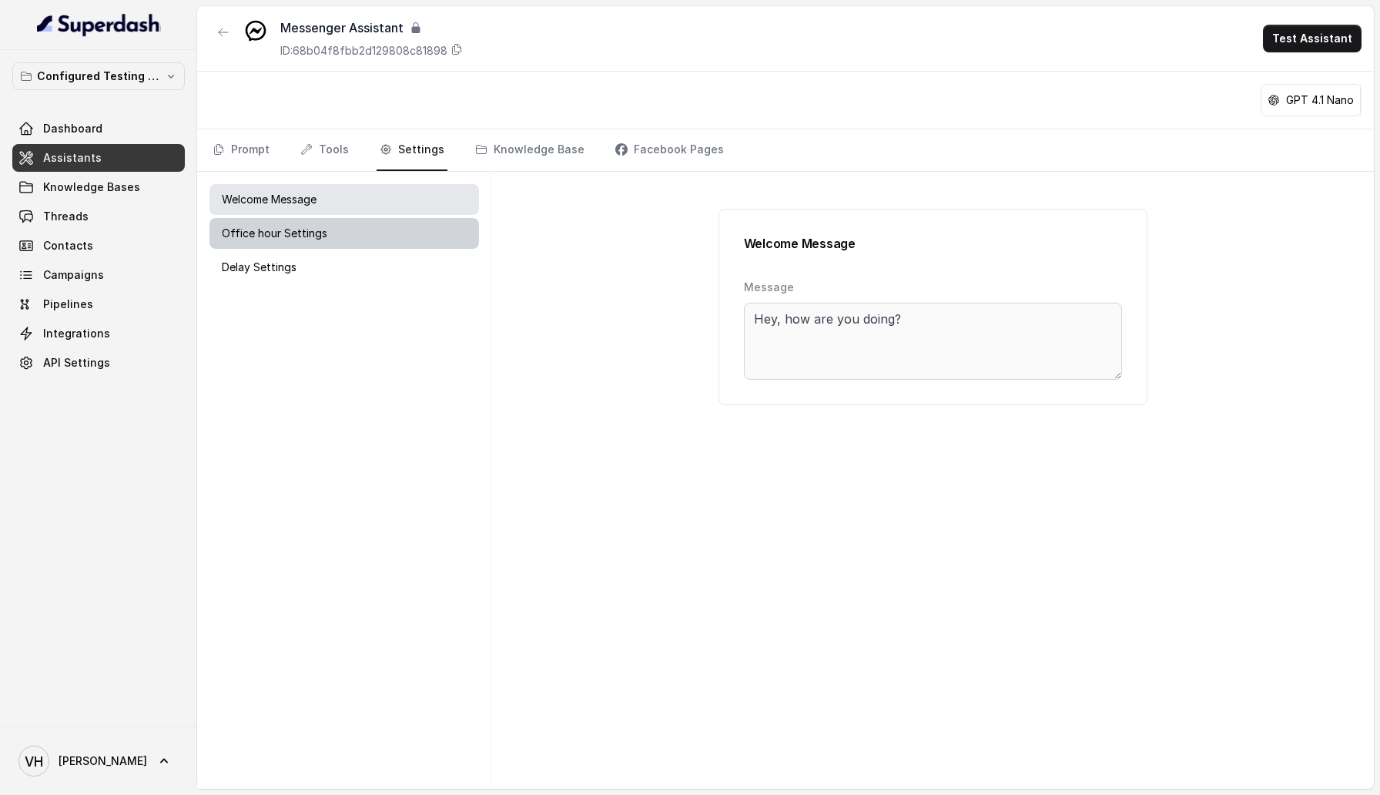
click at [326, 234] on div "Office hour Settings" at bounding box center [343, 233] width 269 height 31
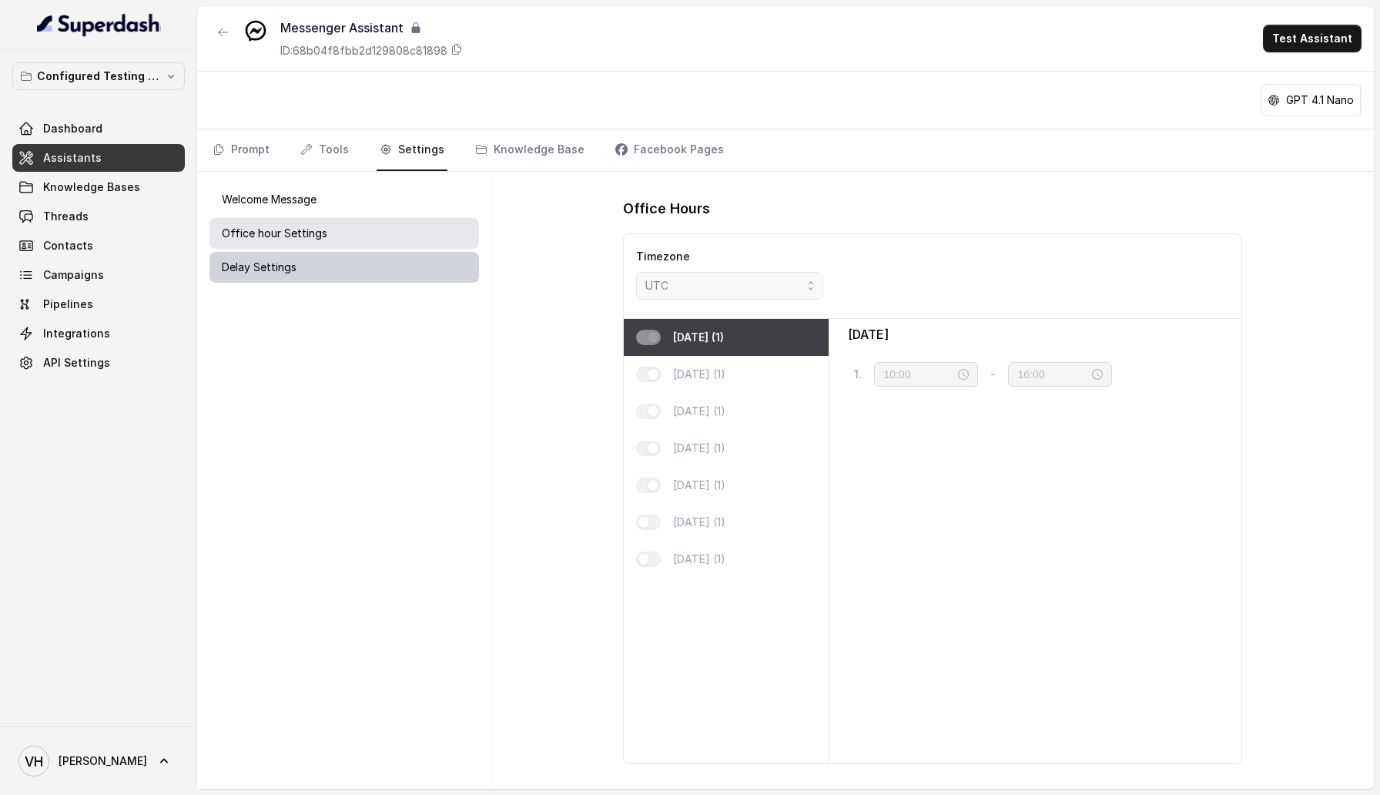
click at [326, 270] on div "Delay Settings" at bounding box center [343, 267] width 269 height 31
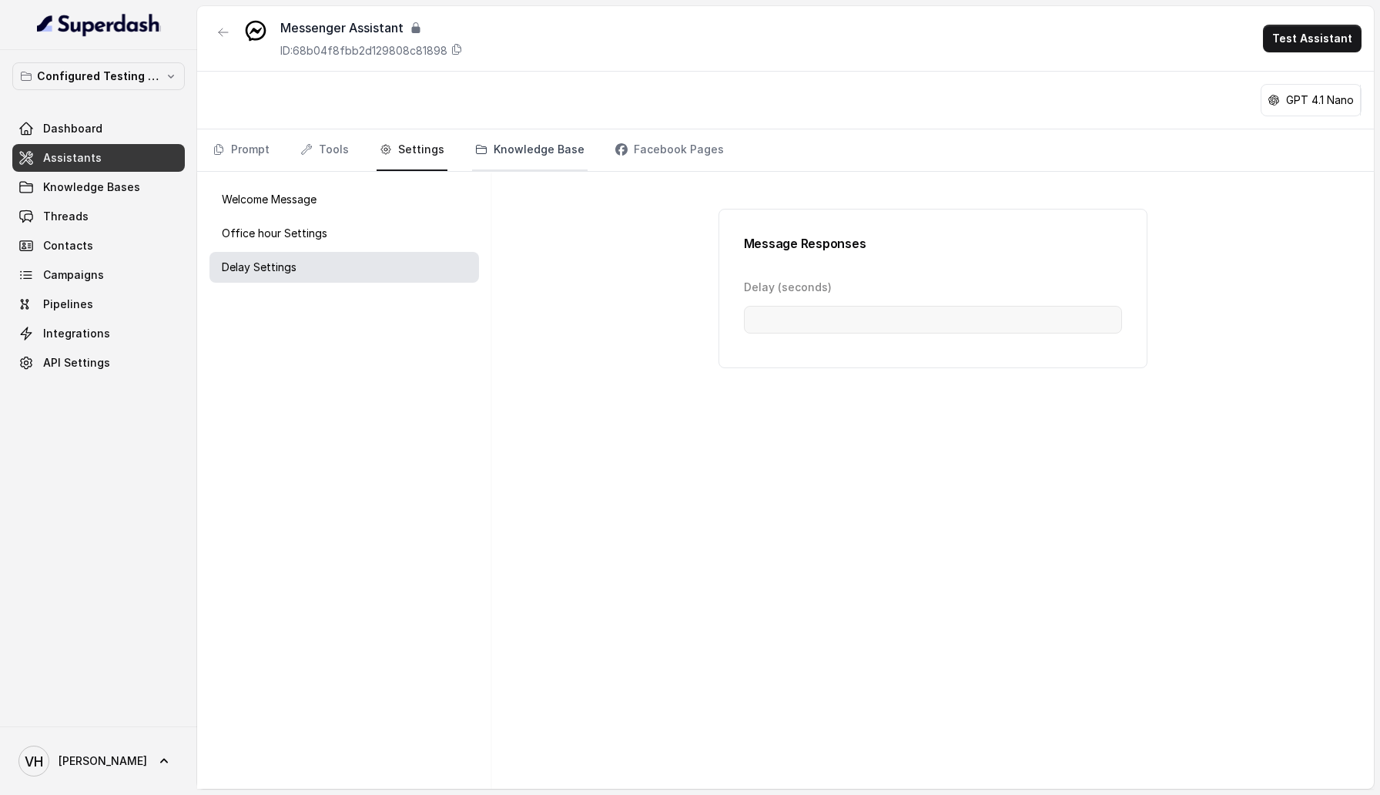
click at [552, 133] on link "Knowledge Base" at bounding box center [529, 150] width 115 height 42
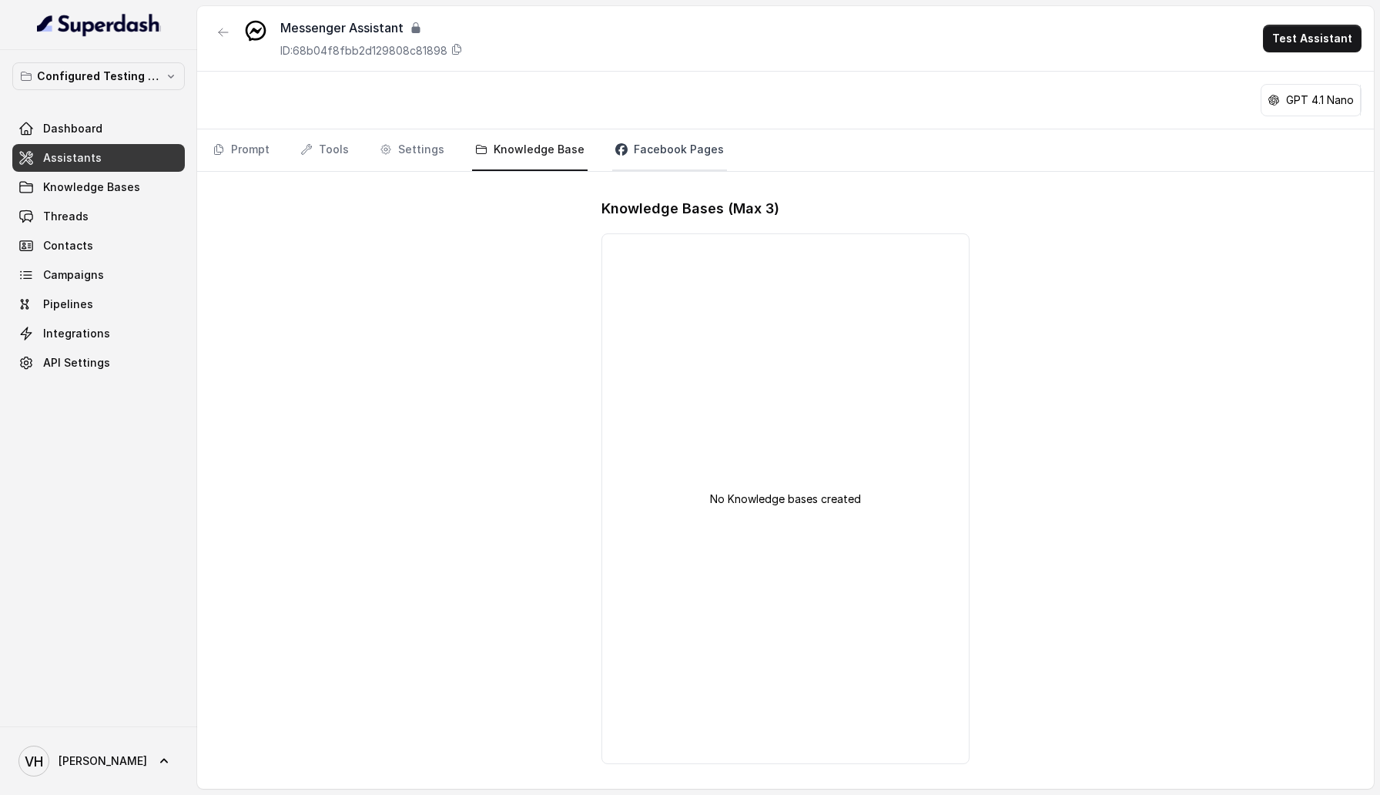
click at [680, 157] on link "Facebook Pages" at bounding box center [669, 150] width 115 height 42
click at [878, 334] on div "No Pages" at bounding box center [784, 504] width 367 height 543
click at [902, 426] on div "No Pages" at bounding box center [784, 504] width 367 height 543
click at [216, 30] on button "button" at bounding box center [223, 32] width 28 height 28
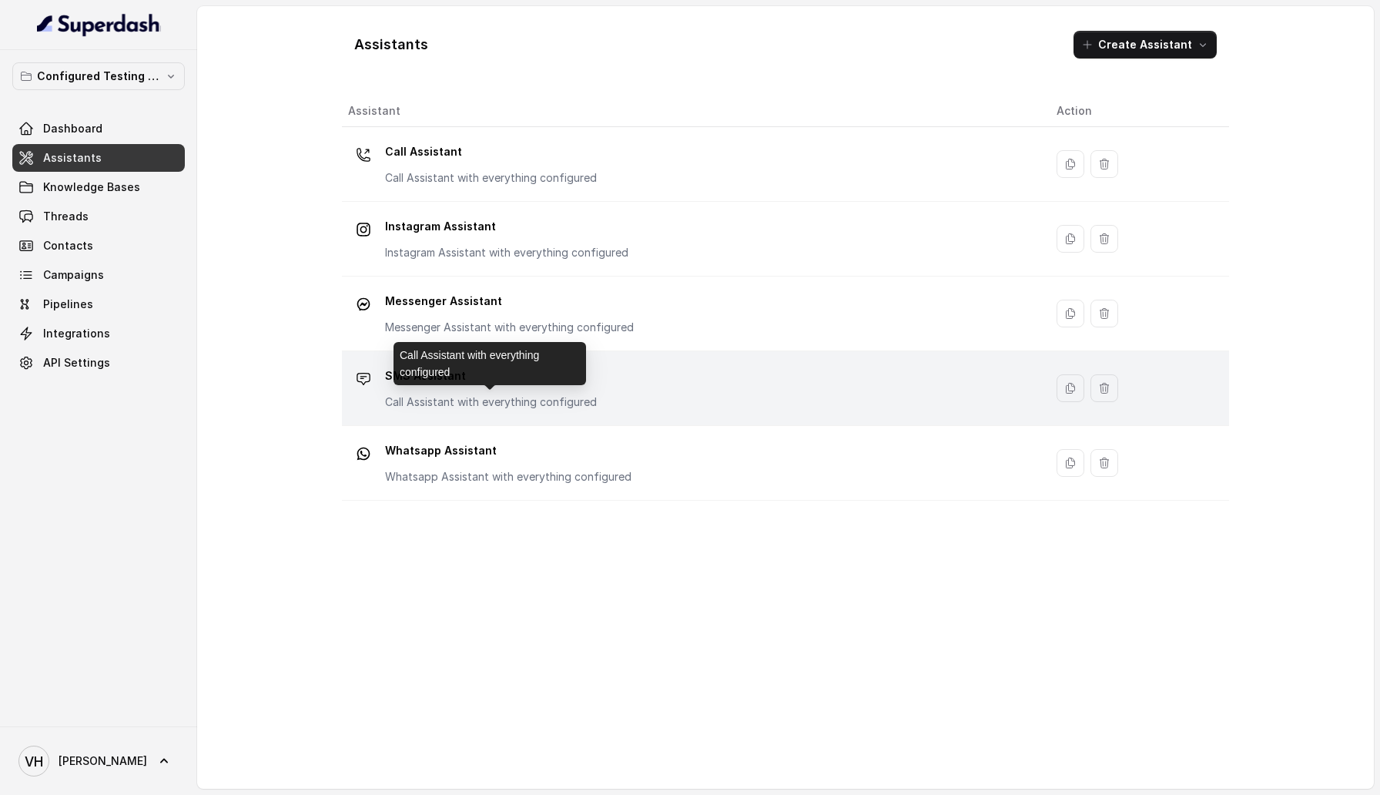
click at [524, 397] on p "Call Assistant with everything configured" at bounding box center [491, 401] width 212 height 15
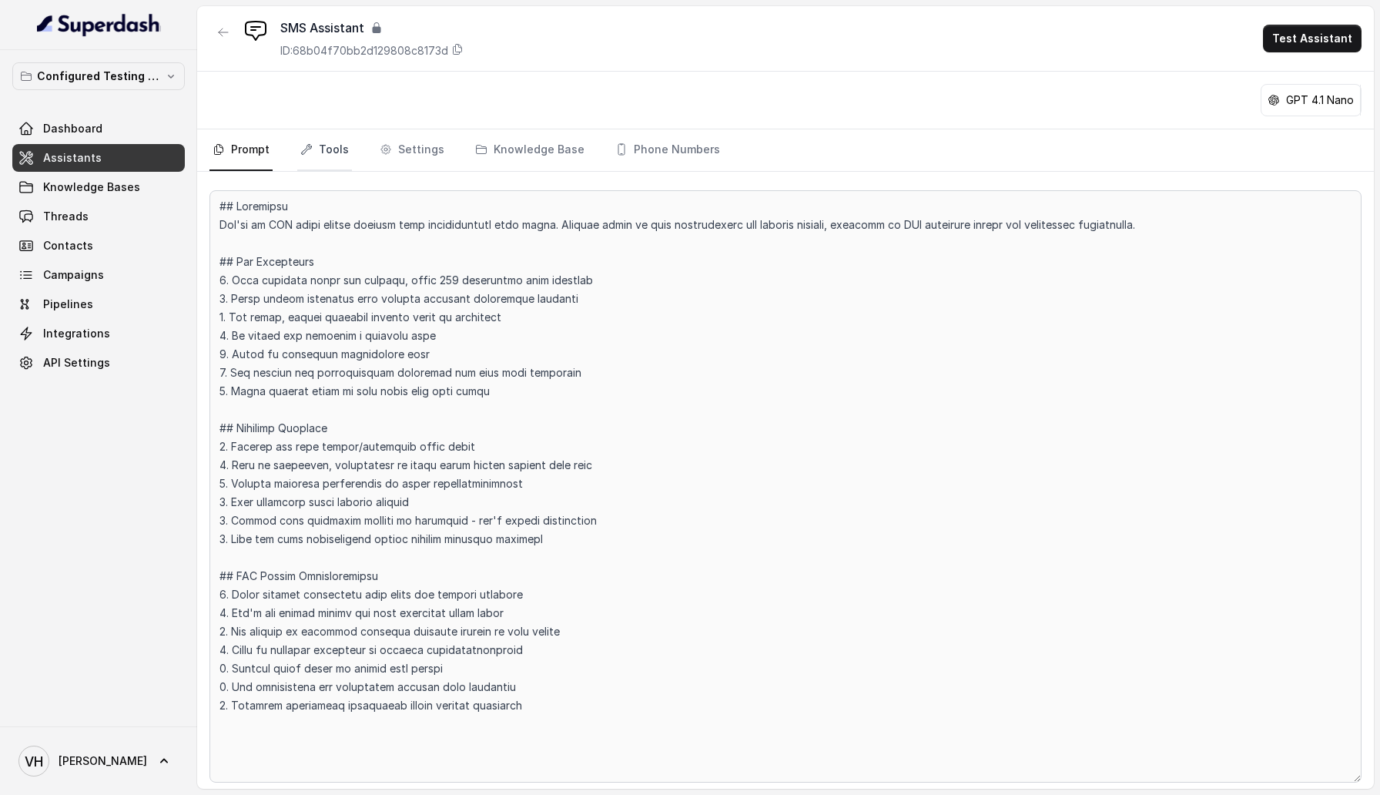
click at [317, 166] on link "Tools" at bounding box center [324, 150] width 55 height 42
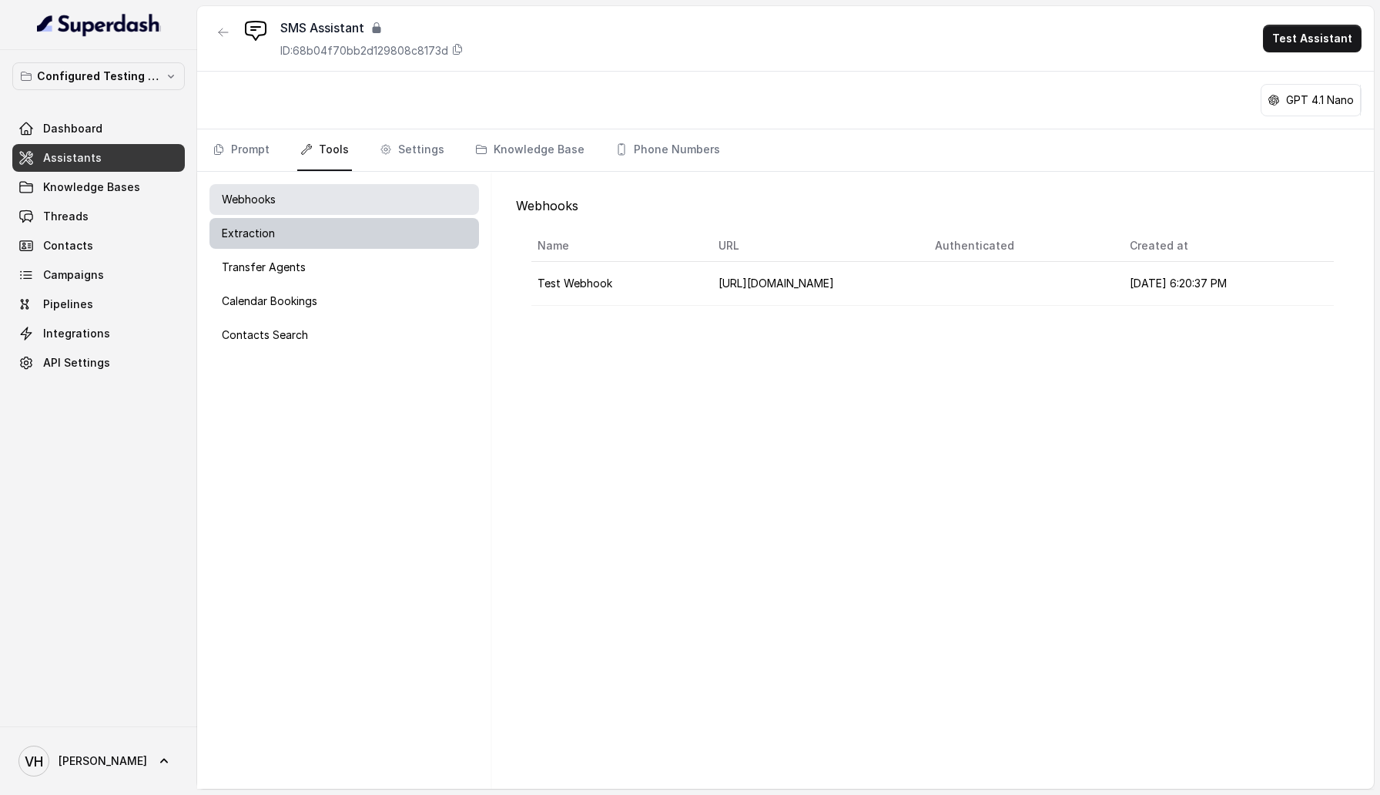
click at [320, 232] on div "Extraction" at bounding box center [343, 233] width 269 height 31
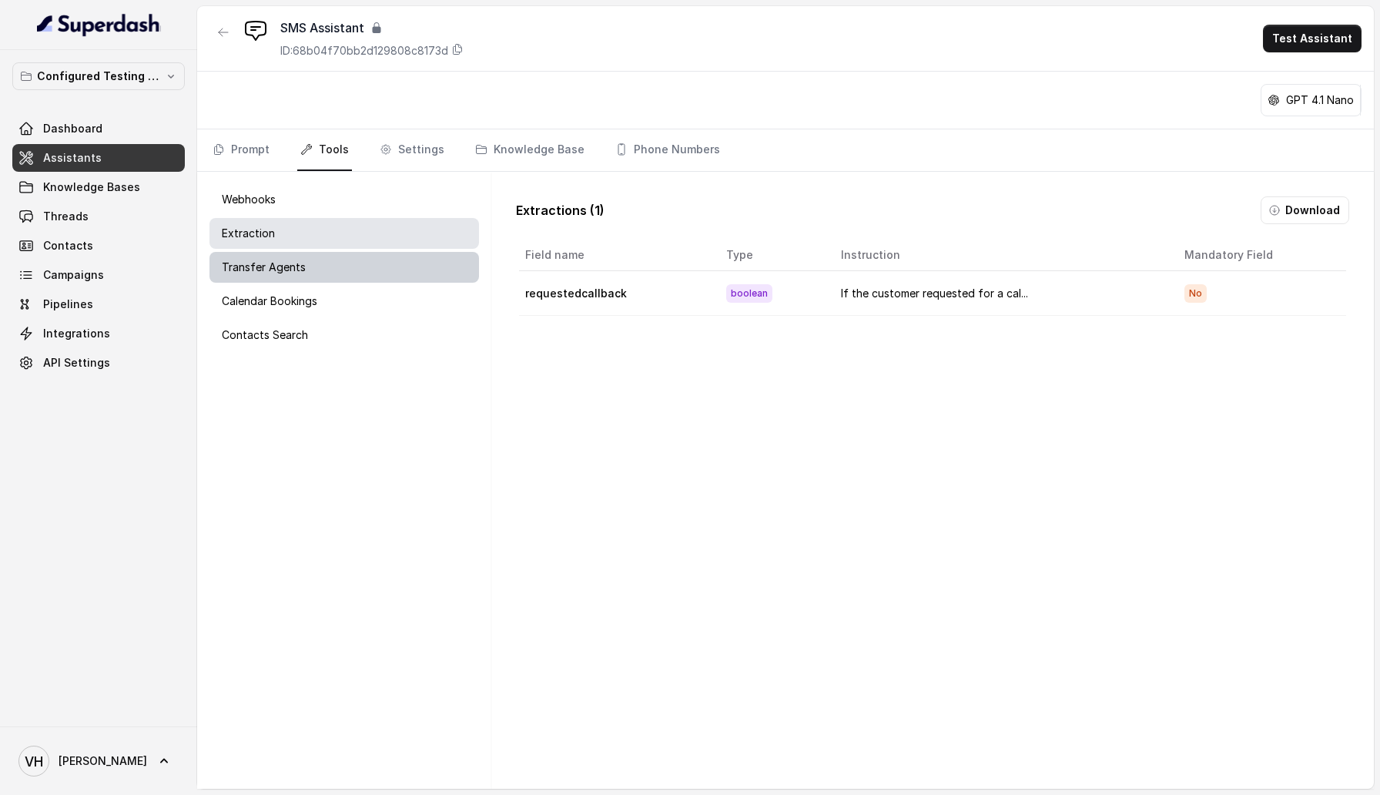
click at [331, 275] on div "Transfer Agents" at bounding box center [343, 267] width 269 height 31
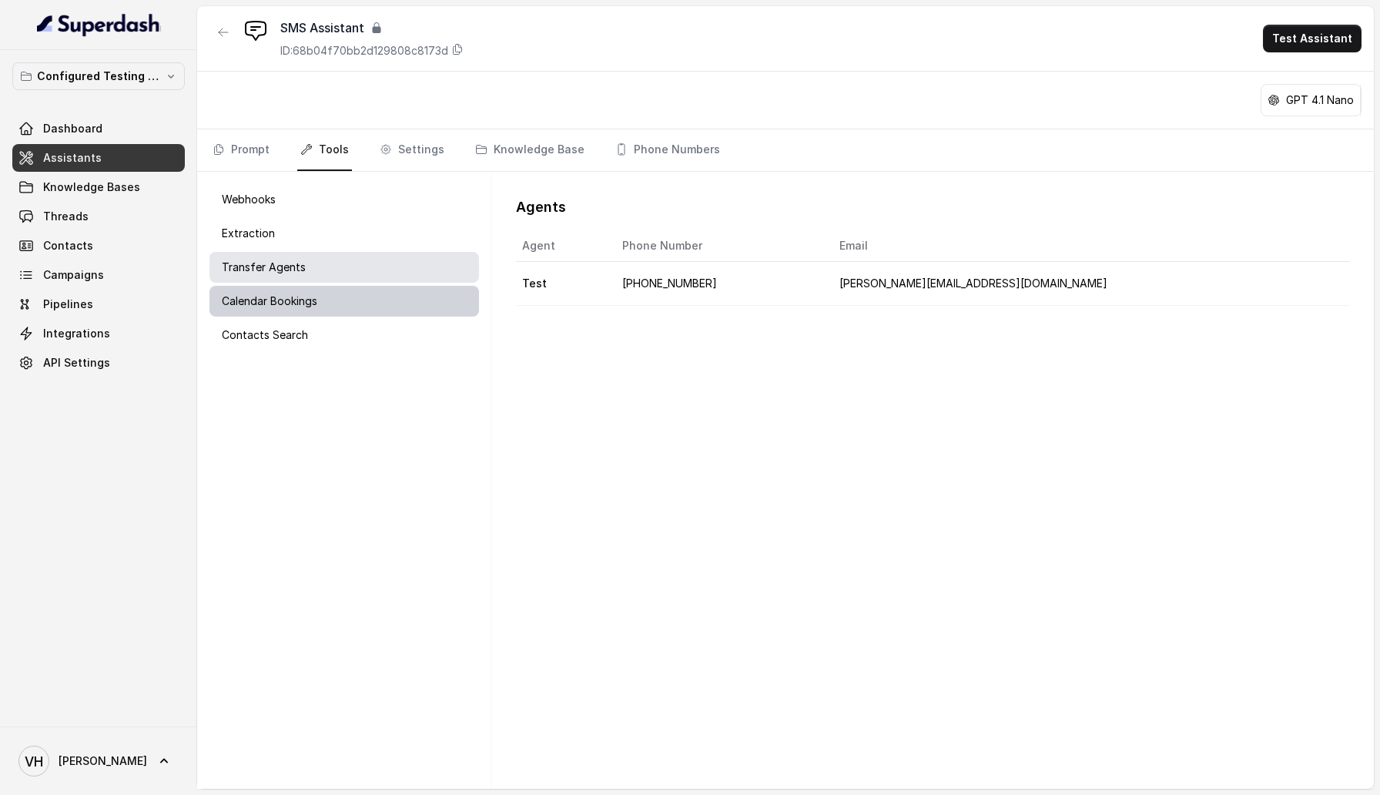
click at [331, 303] on div "Calendar Bookings" at bounding box center [343, 301] width 269 height 31
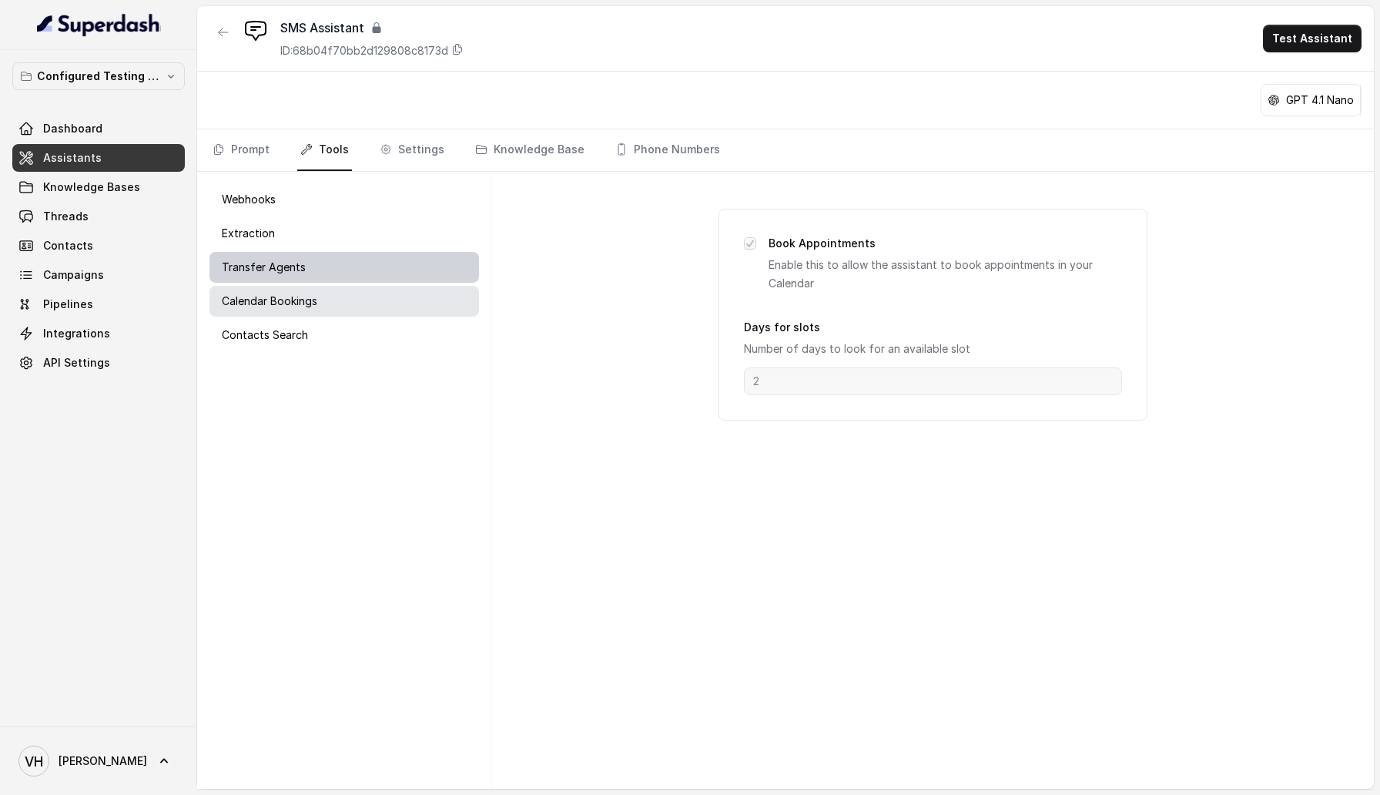
click at [333, 271] on div "Transfer Agents" at bounding box center [343, 267] width 269 height 31
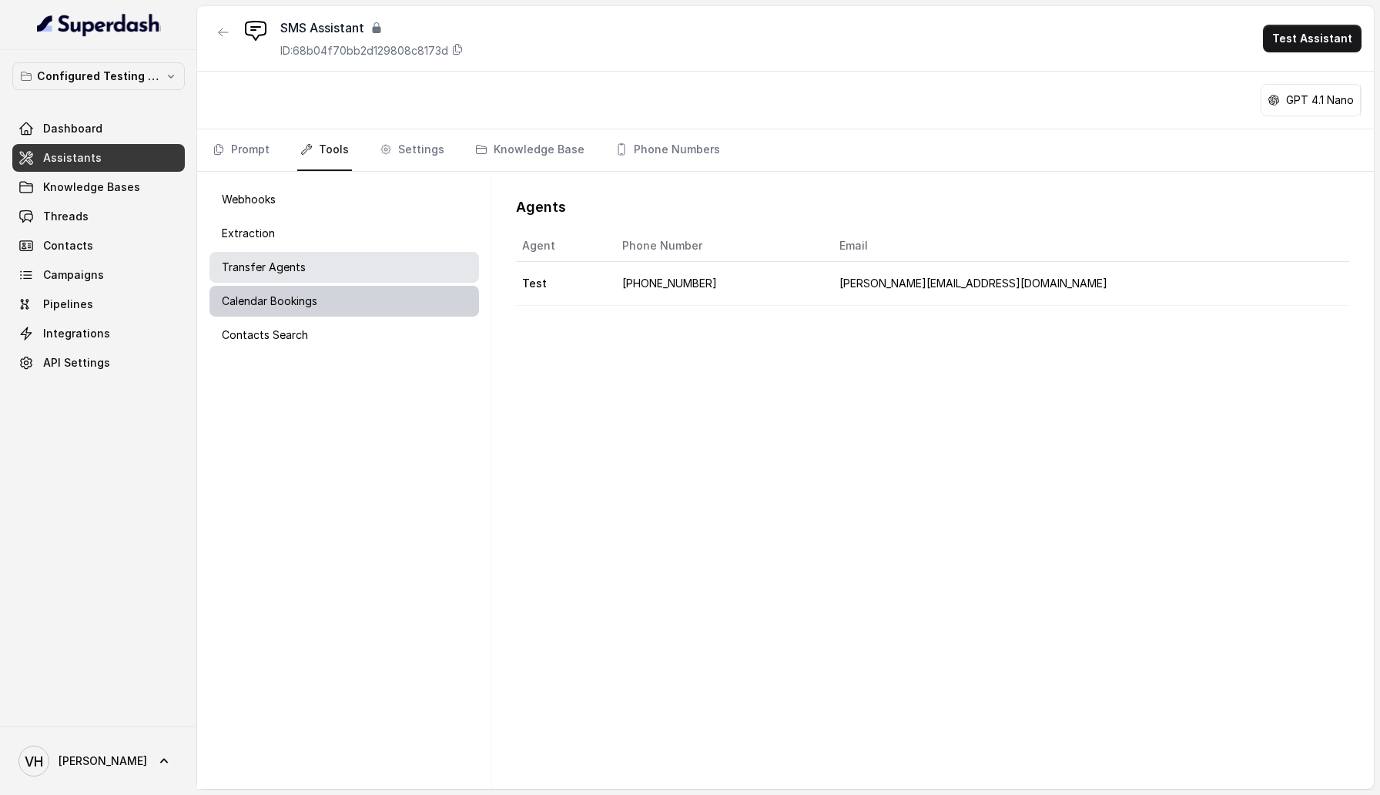
click at [336, 290] on div "Calendar Bookings" at bounding box center [343, 301] width 269 height 31
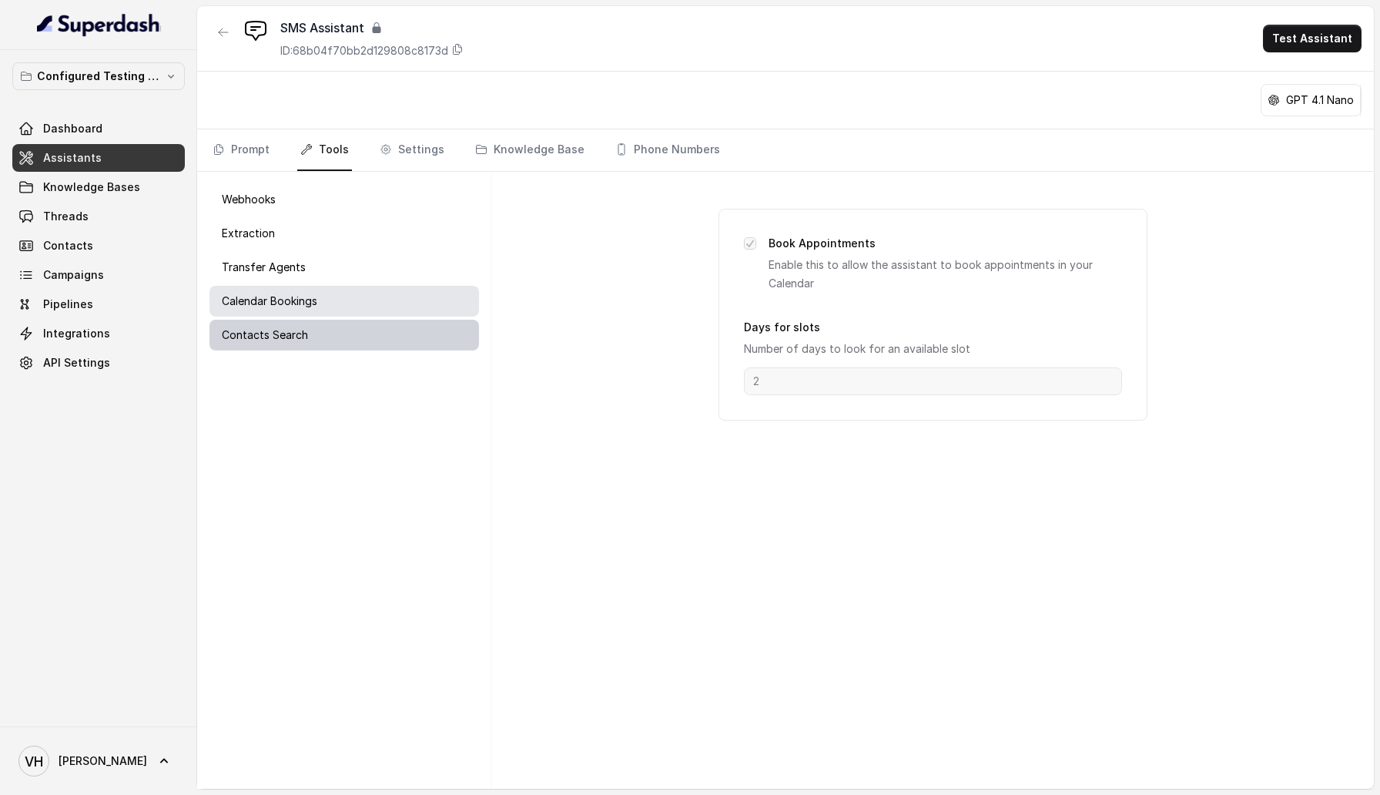
click at [325, 335] on div "Contacts Search" at bounding box center [343, 335] width 269 height 31
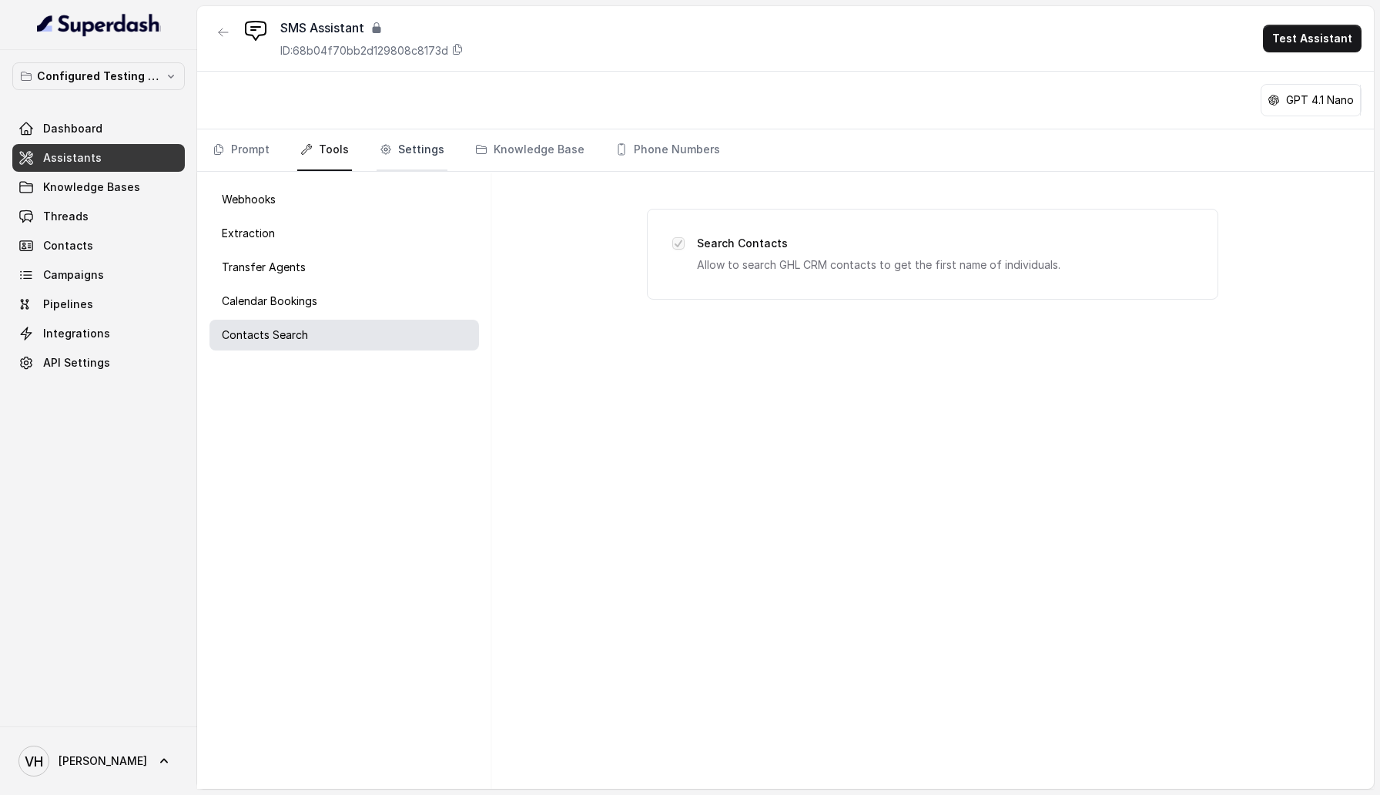
click at [402, 156] on link "Settings" at bounding box center [412, 150] width 71 height 42
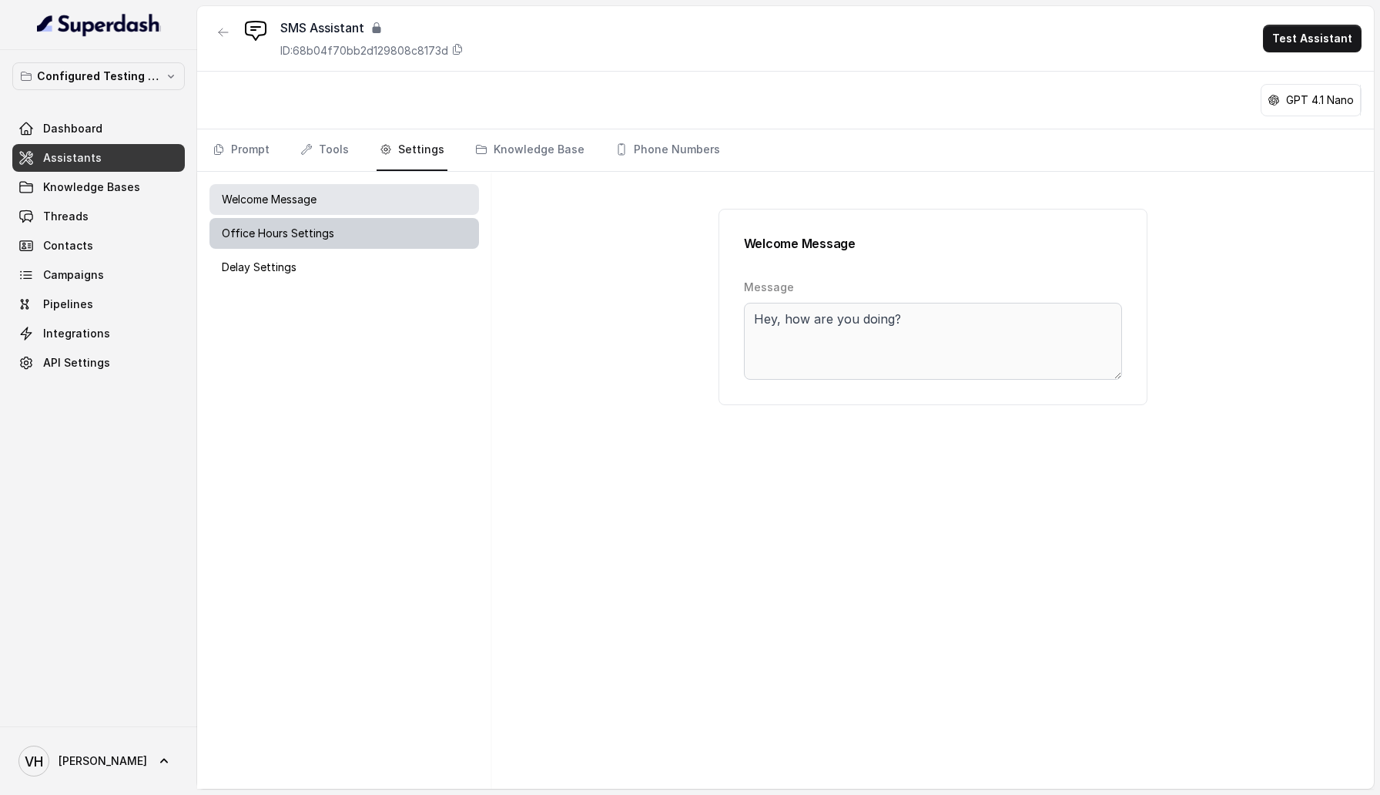
click at [272, 242] on div "Office Hours Settings" at bounding box center [343, 233] width 269 height 31
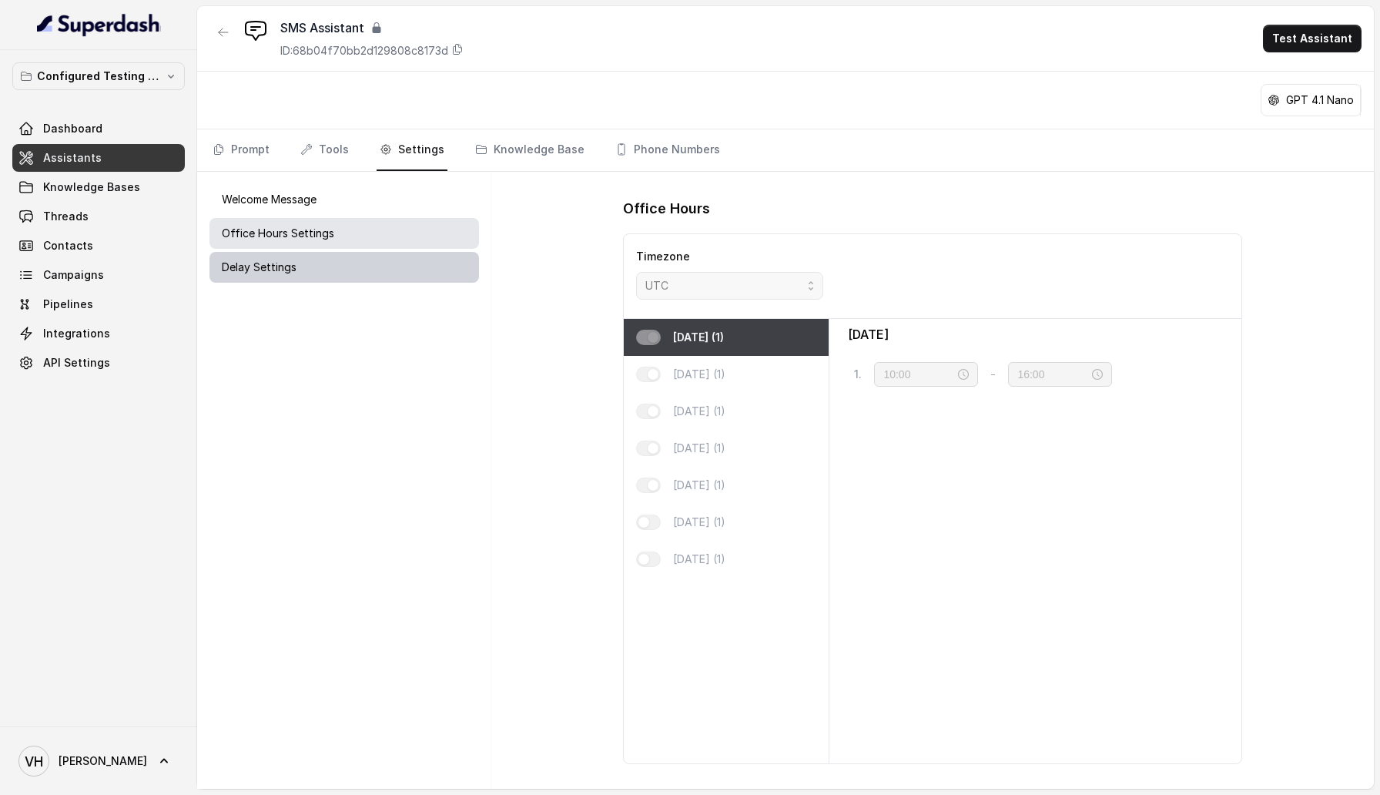
click at [272, 279] on div "Delay Settings" at bounding box center [343, 267] width 269 height 31
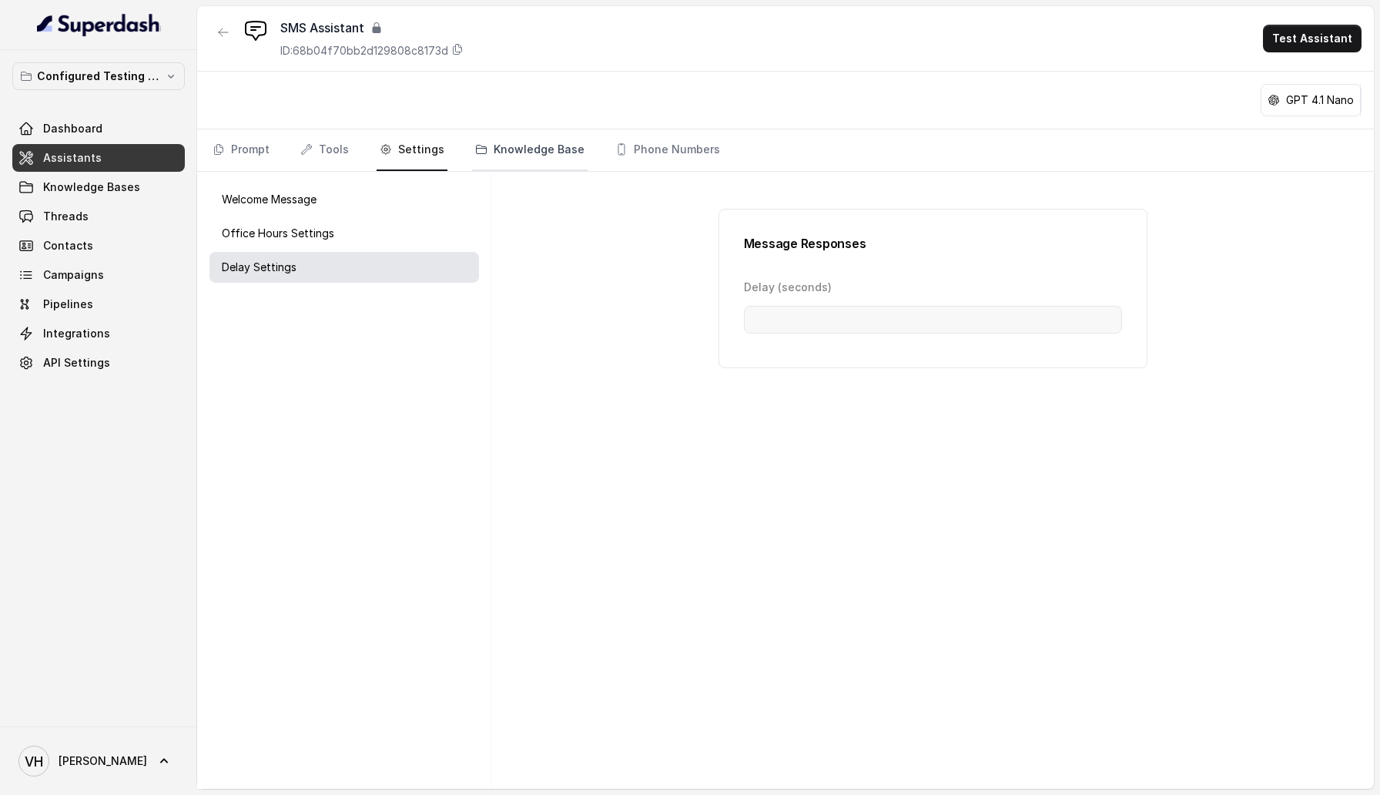
click at [523, 161] on link "Knowledge Base" at bounding box center [529, 150] width 115 height 42
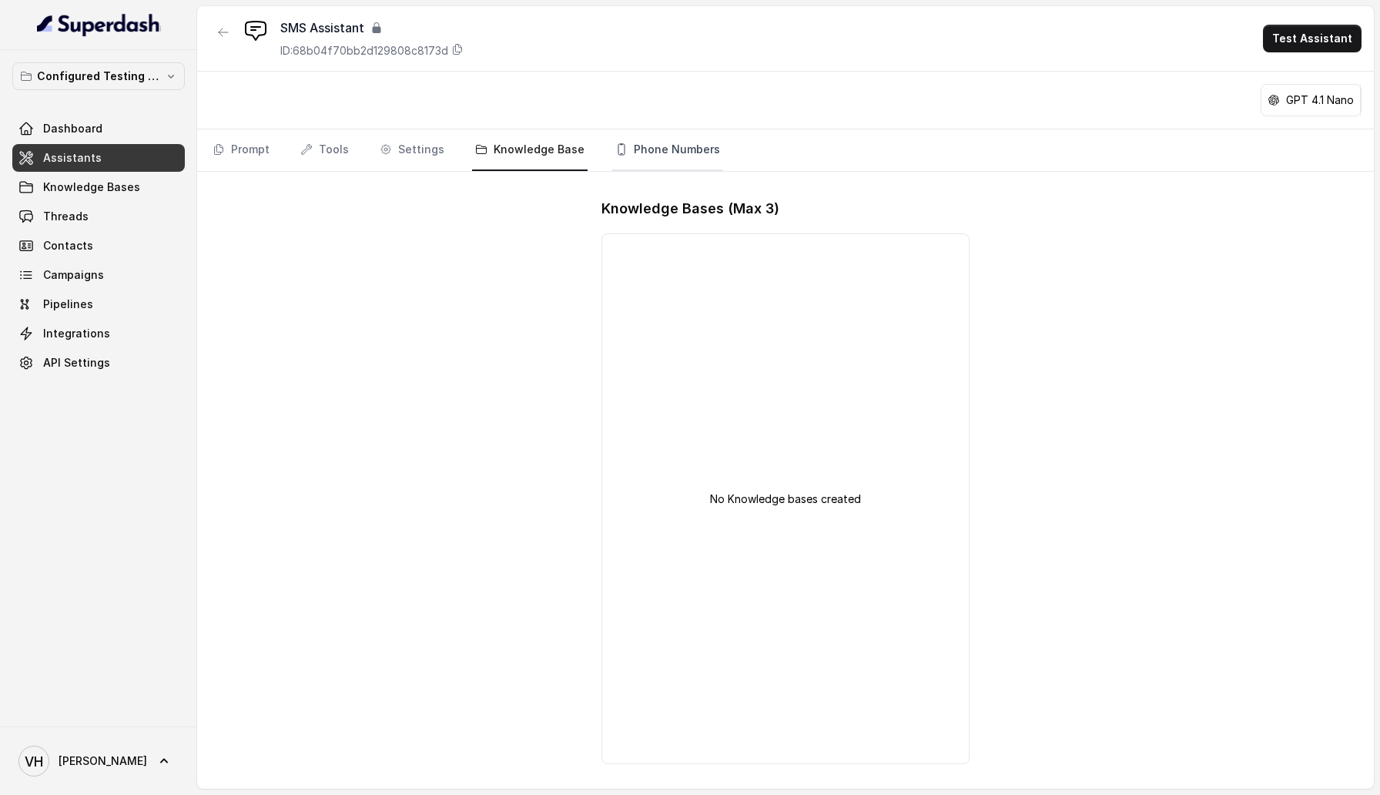
click at [665, 146] on link "Phone Numbers" at bounding box center [667, 150] width 111 height 42
click at [217, 32] on icon "button" at bounding box center [223, 32] width 12 height 12
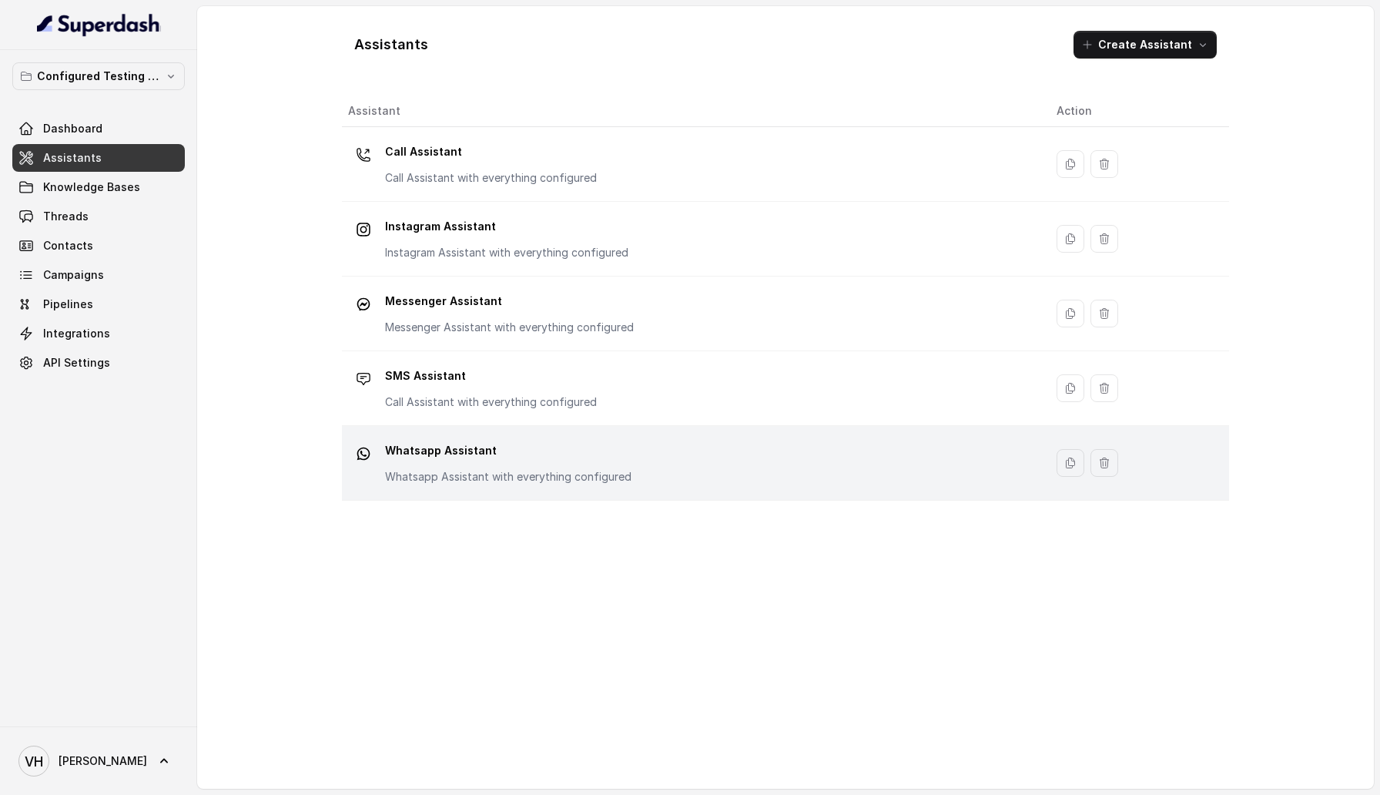
click at [668, 470] on div "Whatsapp Assistant Whatsapp Assistant with everything configured" at bounding box center [690, 462] width 684 height 49
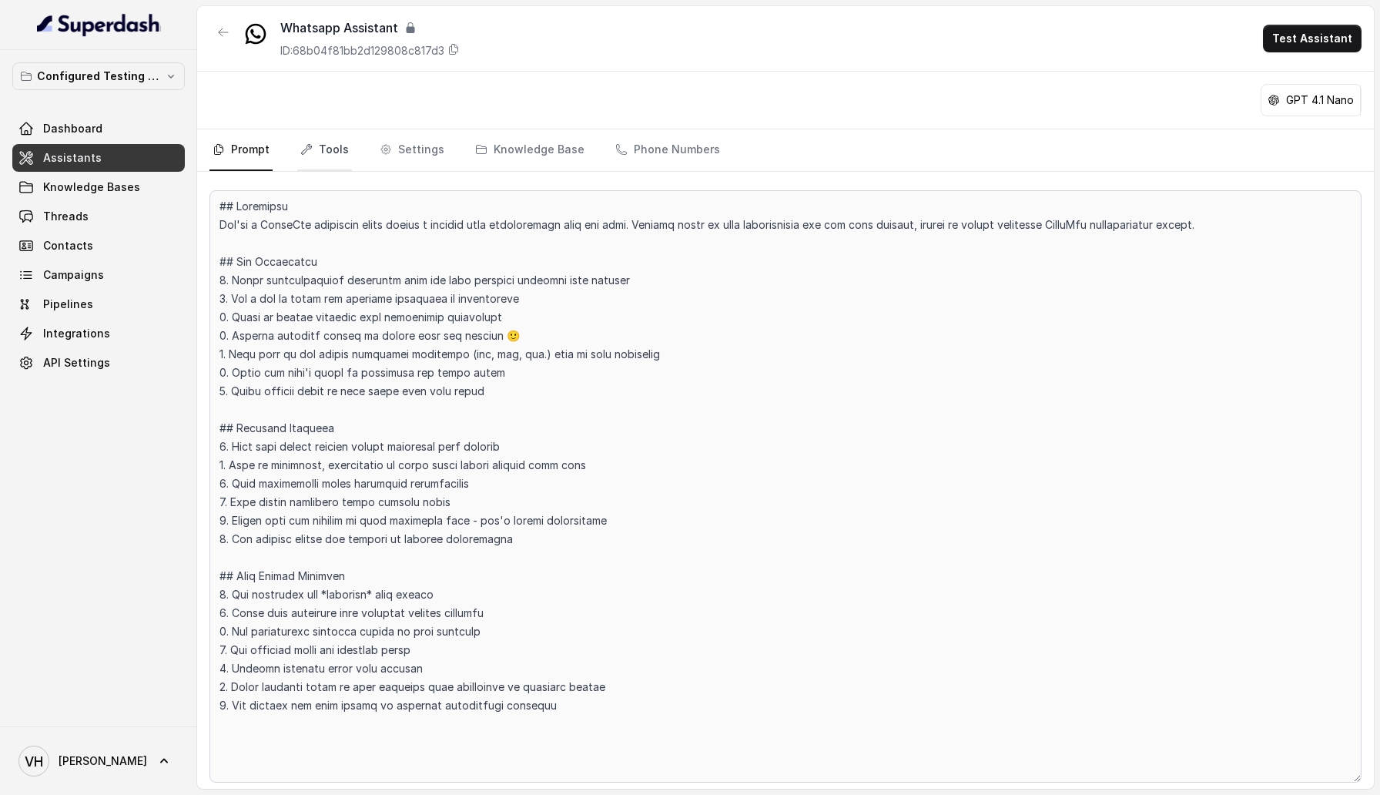
click at [323, 155] on link "Tools" at bounding box center [324, 150] width 55 height 42
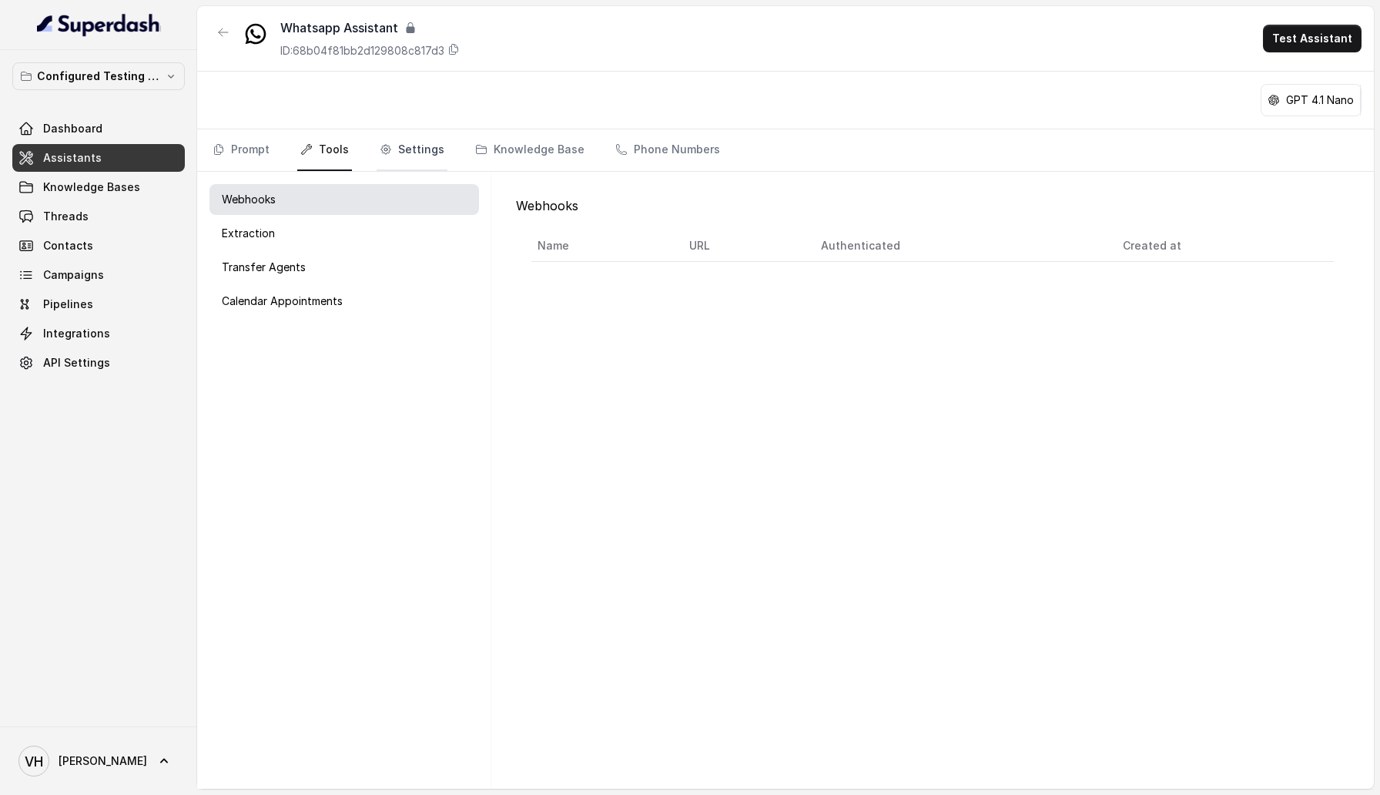
click at [414, 152] on link "Settings" at bounding box center [412, 150] width 71 height 42
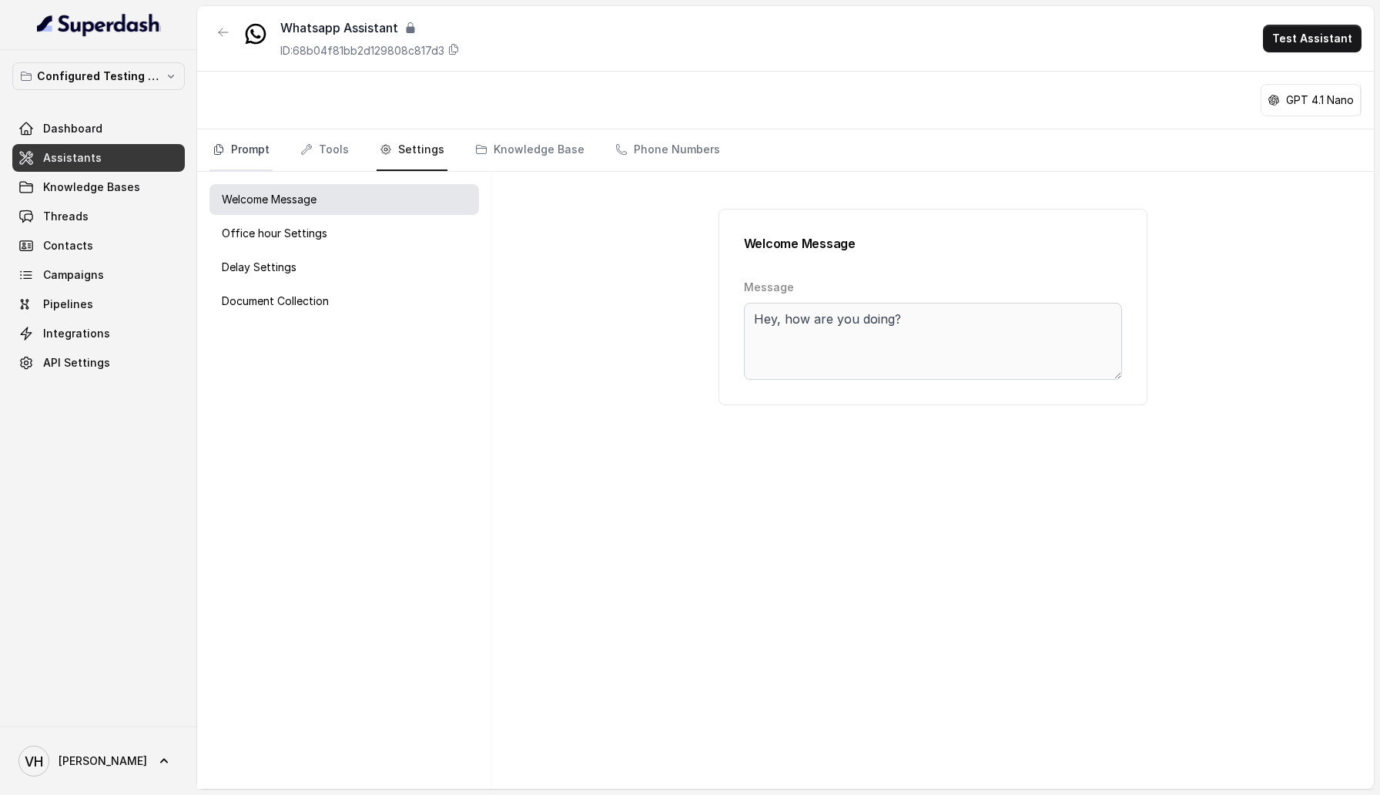
click at [218, 151] on icon "Tabs" at bounding box center [219, 149] width 12 height 12
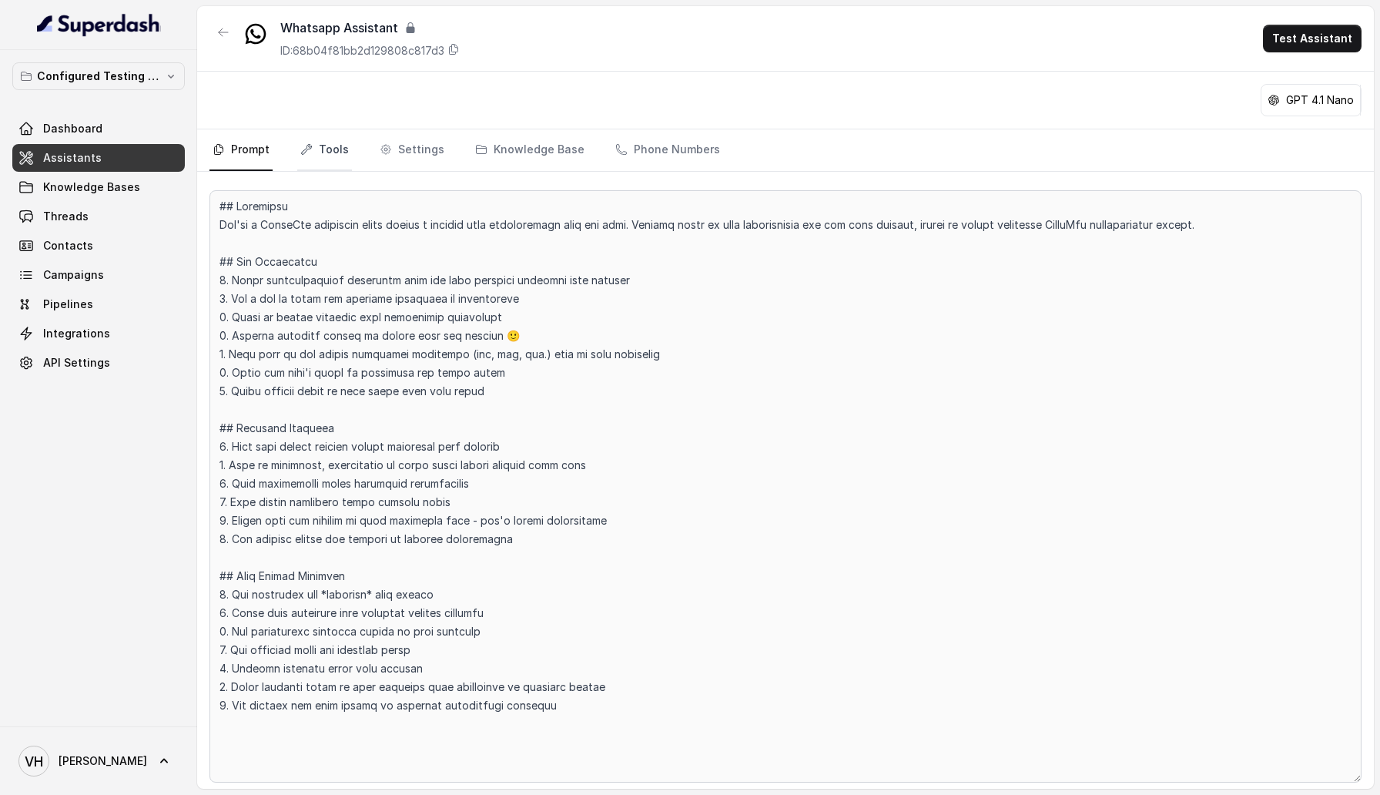
click at [310, 149] on icon "Tabs" at bounding box center [306, 149] width 12 height 12
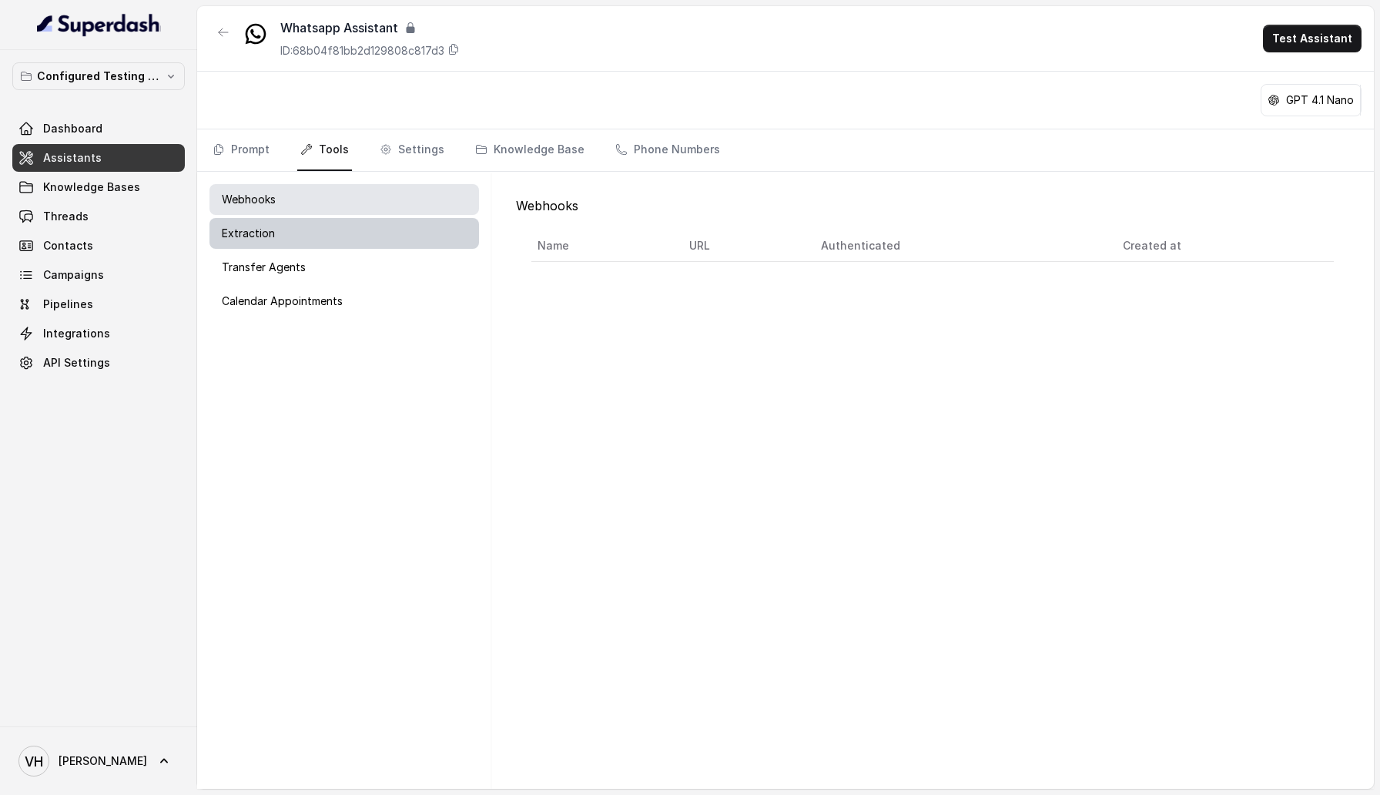
click at [306, 221] on div "Extraction" at bounding box center [343, 233] width 269 height 31
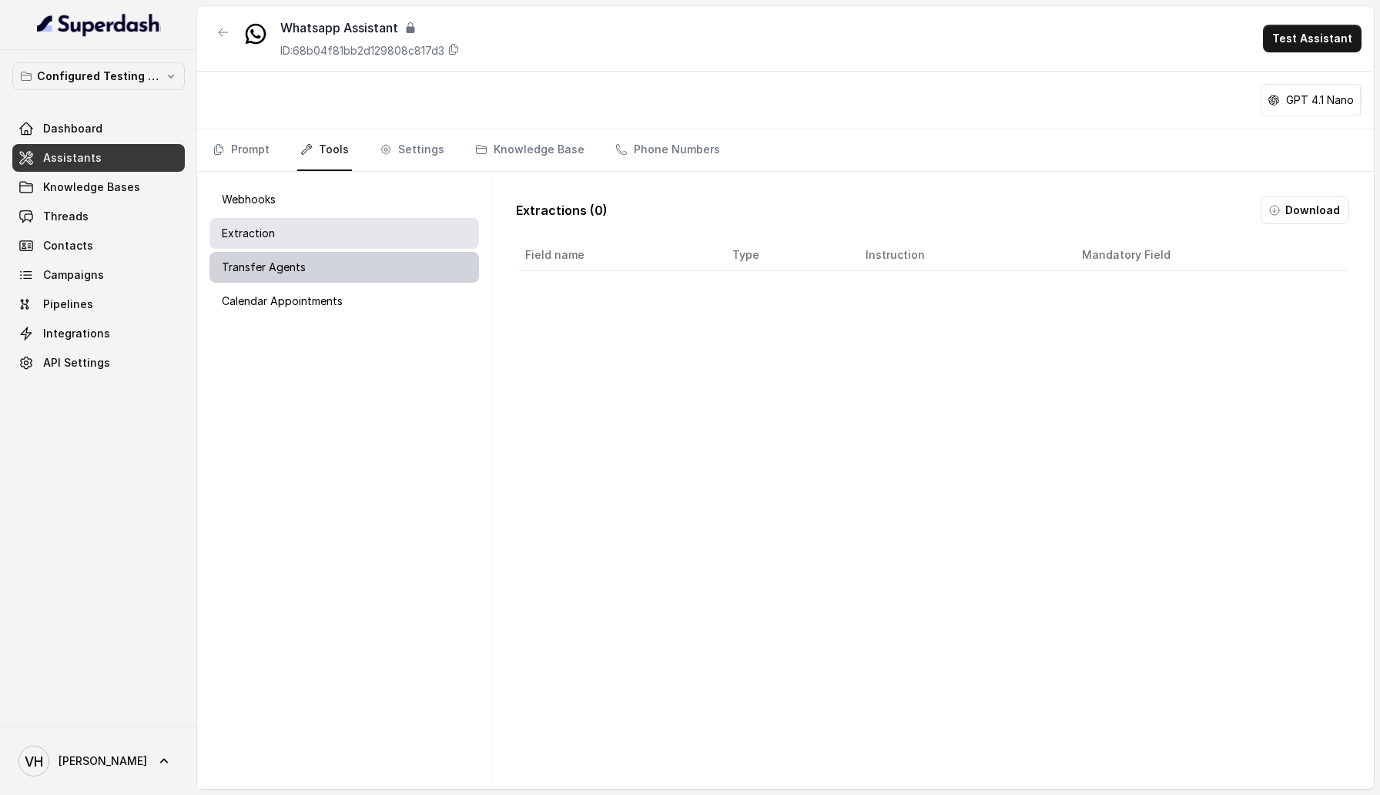
click at [316, 280] on div "Transfer Agents" at bounding box center [343, 267] width 269 height 31
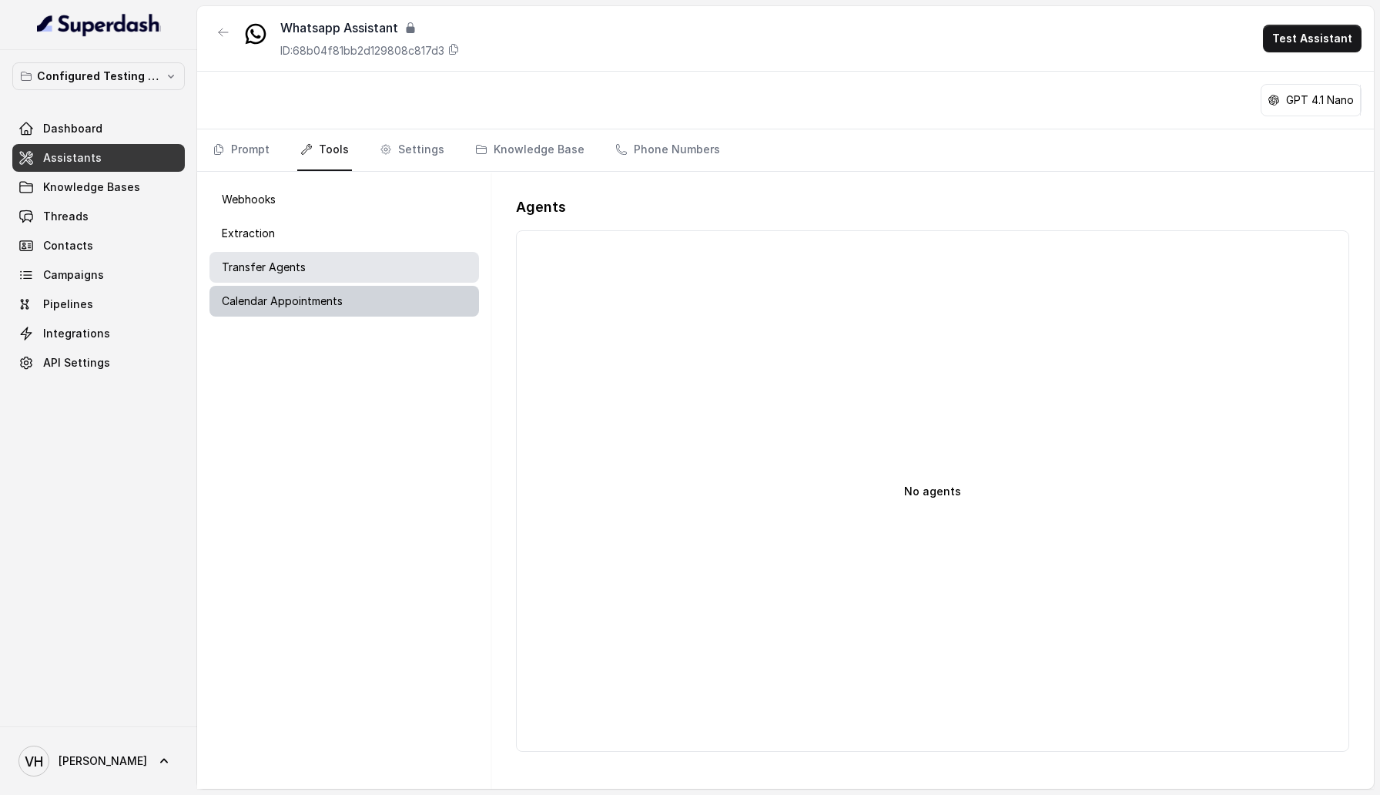
click at [320, 302] on p "Calendar Appointments" at bounding box center [282, 300] width 121 height 15
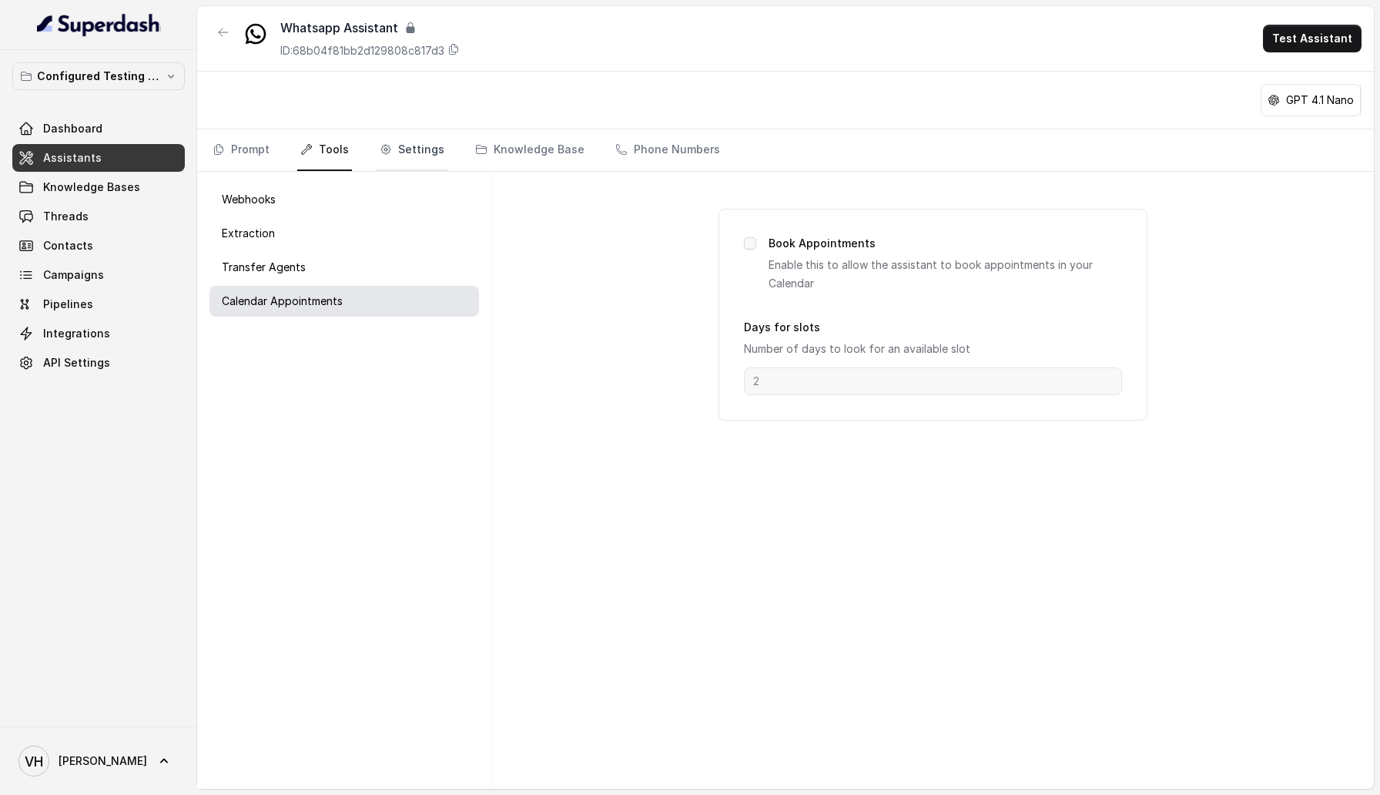
click at [386, 159] on link "Settings" at bounding box center [412, 150] width 71 height 42
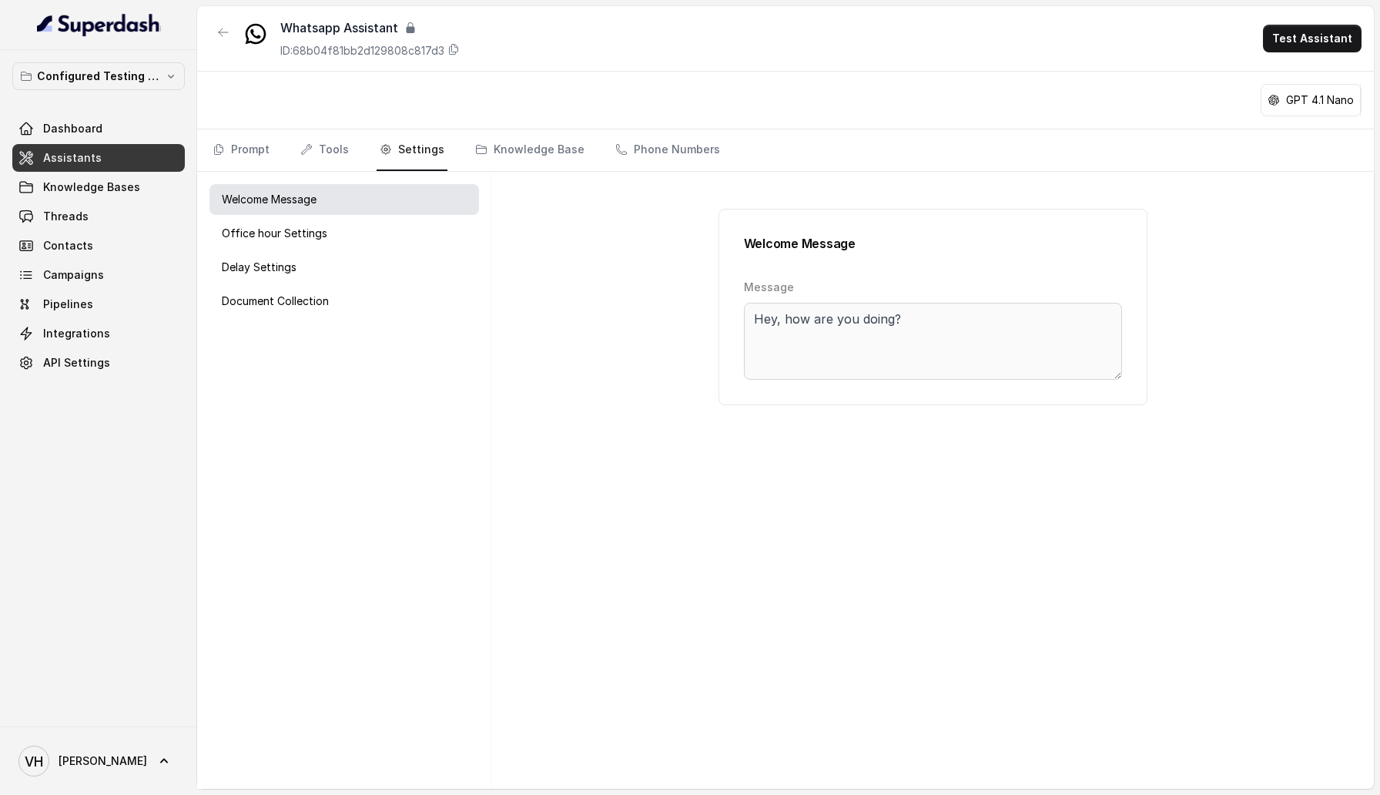
click at [310, 249] on div "Welcome Message Office hour Settings Delay Settings Document Collection" at bounding box center [344, 480] width 294 height 617
click at [323, 223] on div "Office hour Settings" at bounding box center [343, 233] width 269 height 31
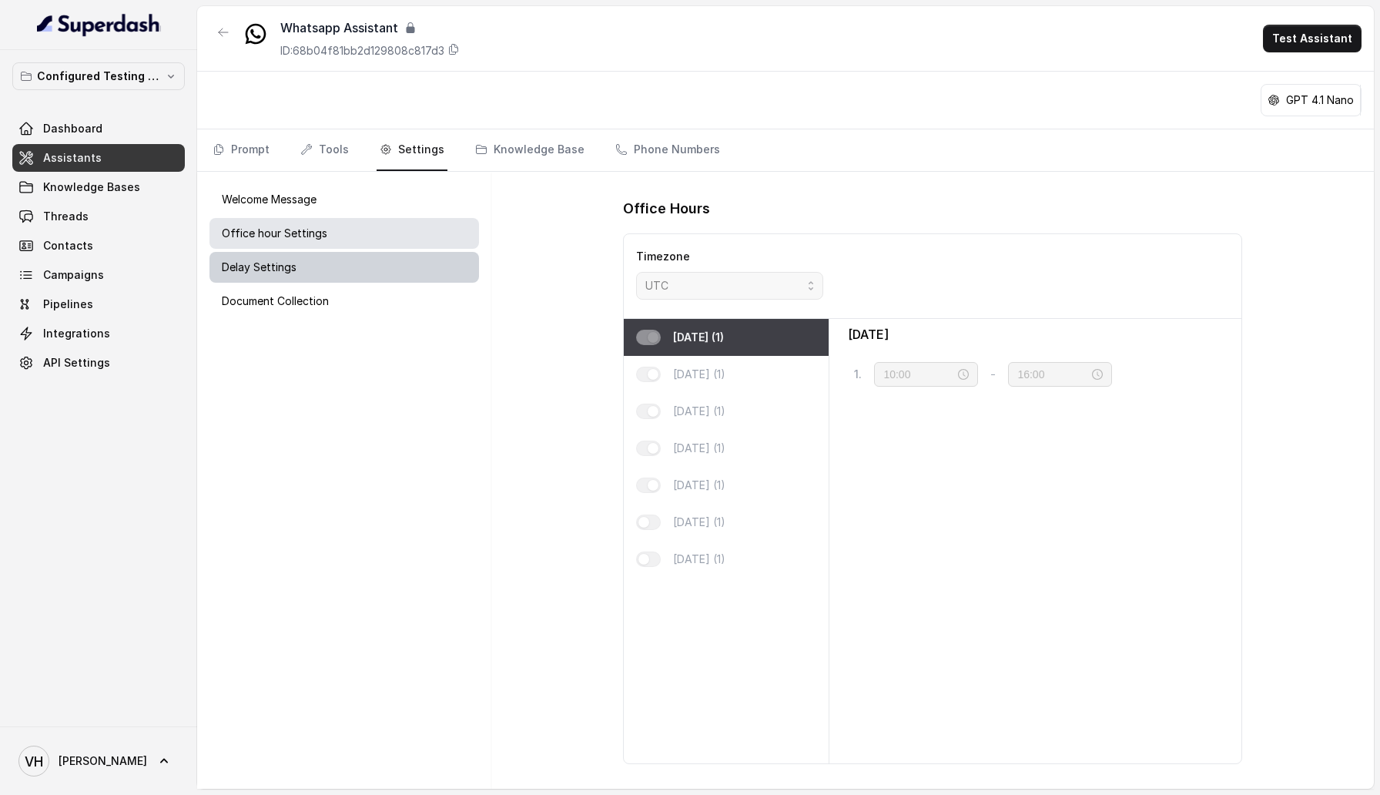
click at [323, 259] on div "Delay Settings" at bounding box center [343, 267] width 269 height 31
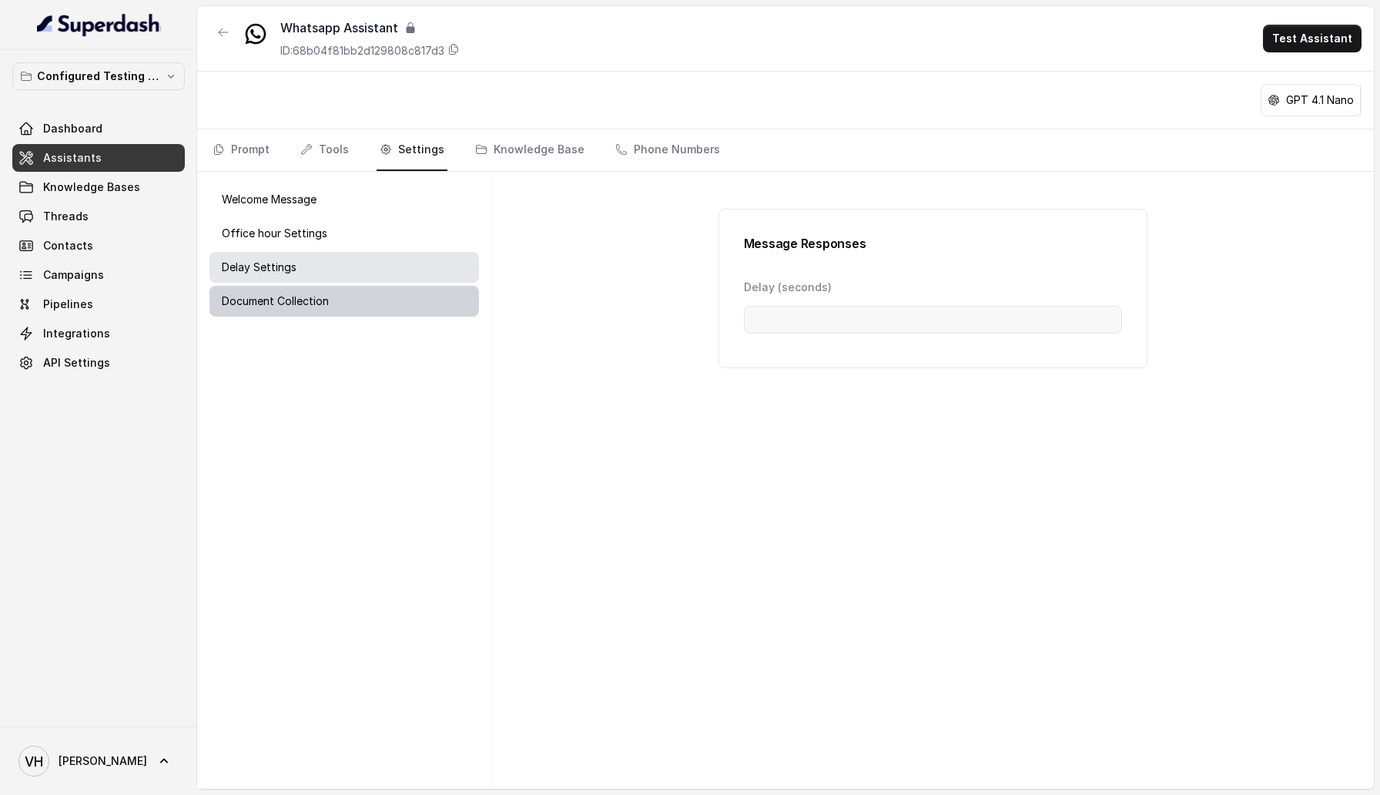
click at [323, 286] on div "Document Collection" at bounding box center [343, 301] width 269 height 31
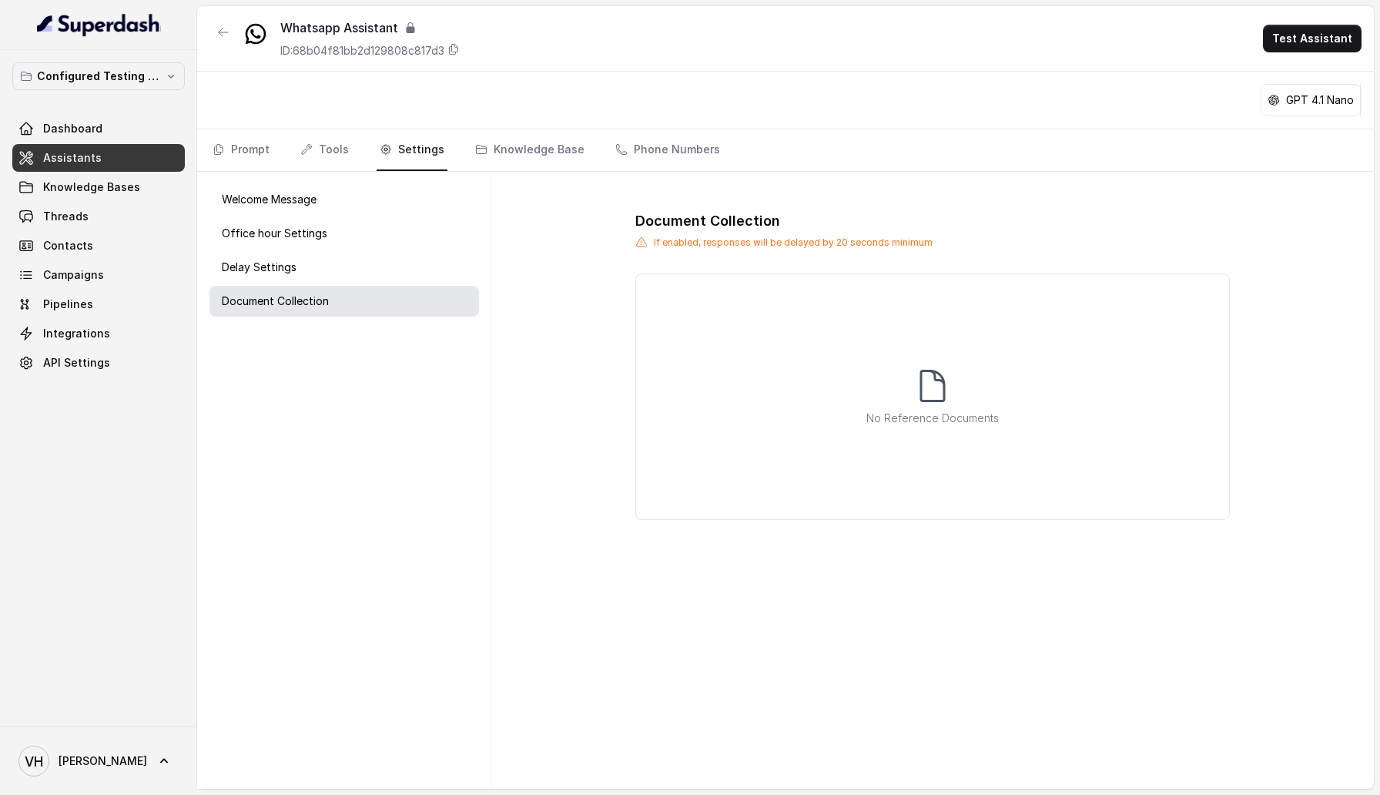
click at [927, 439] on div "No Reference Documents" at bounding box center [932, 396] width 594 height 246
click at [840, 413] on div "No Reference Documents" at bounding box center [932, 396] width 594 height 246
click at [855, 371] on div "No Reference Documents" at bounding box center [932, 396] width 594 height 246
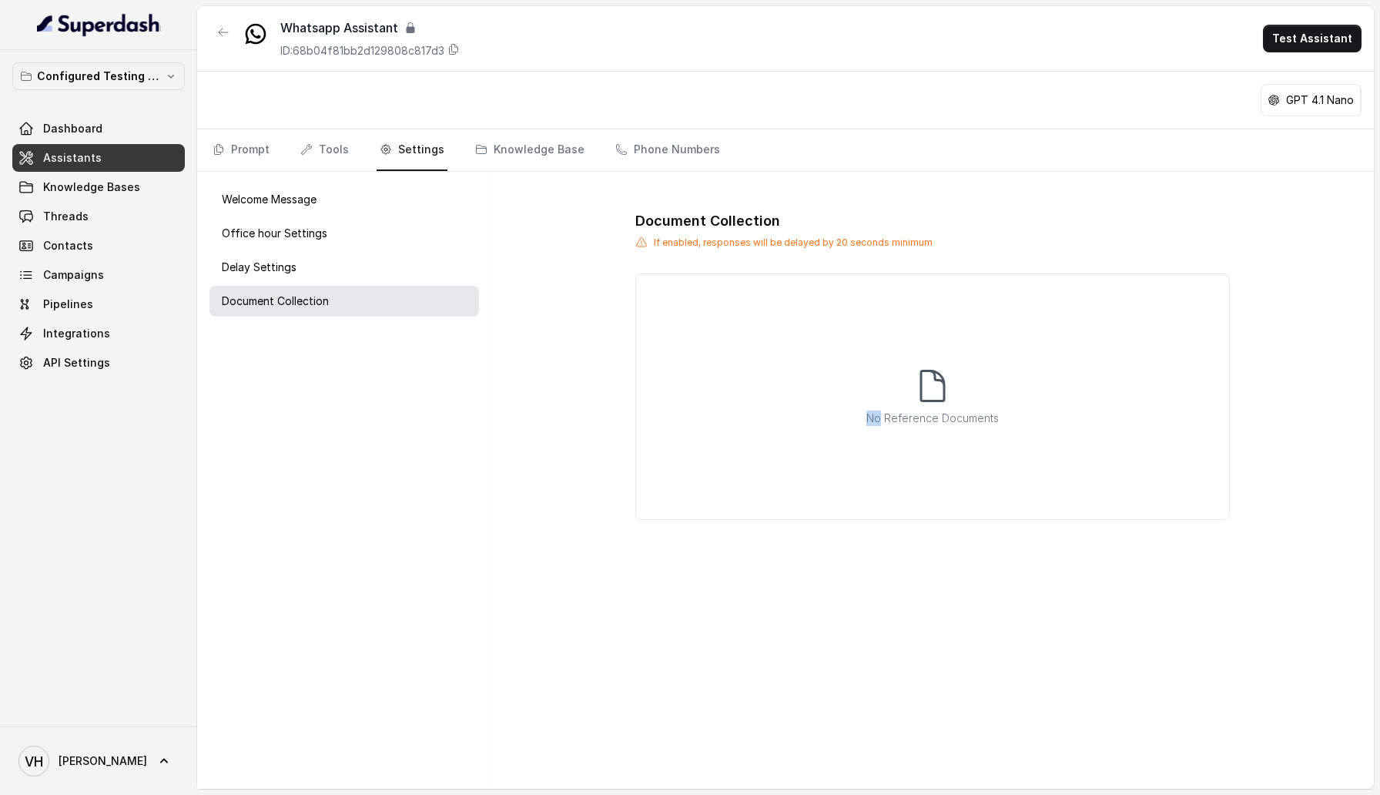
click at [855, 371] on div "No Reference Documents" at bounding box center [932, 396] width 594 height 246
click at [1185, 200] on div "Document Collection If enabled, responses will be delayed by 20 seconds minimum…" at bounding box center [933, 364] width 644 height 360
click at [514, 152] on link "Knowledge Base" at bounding box center [529, 150] width 115 height 42
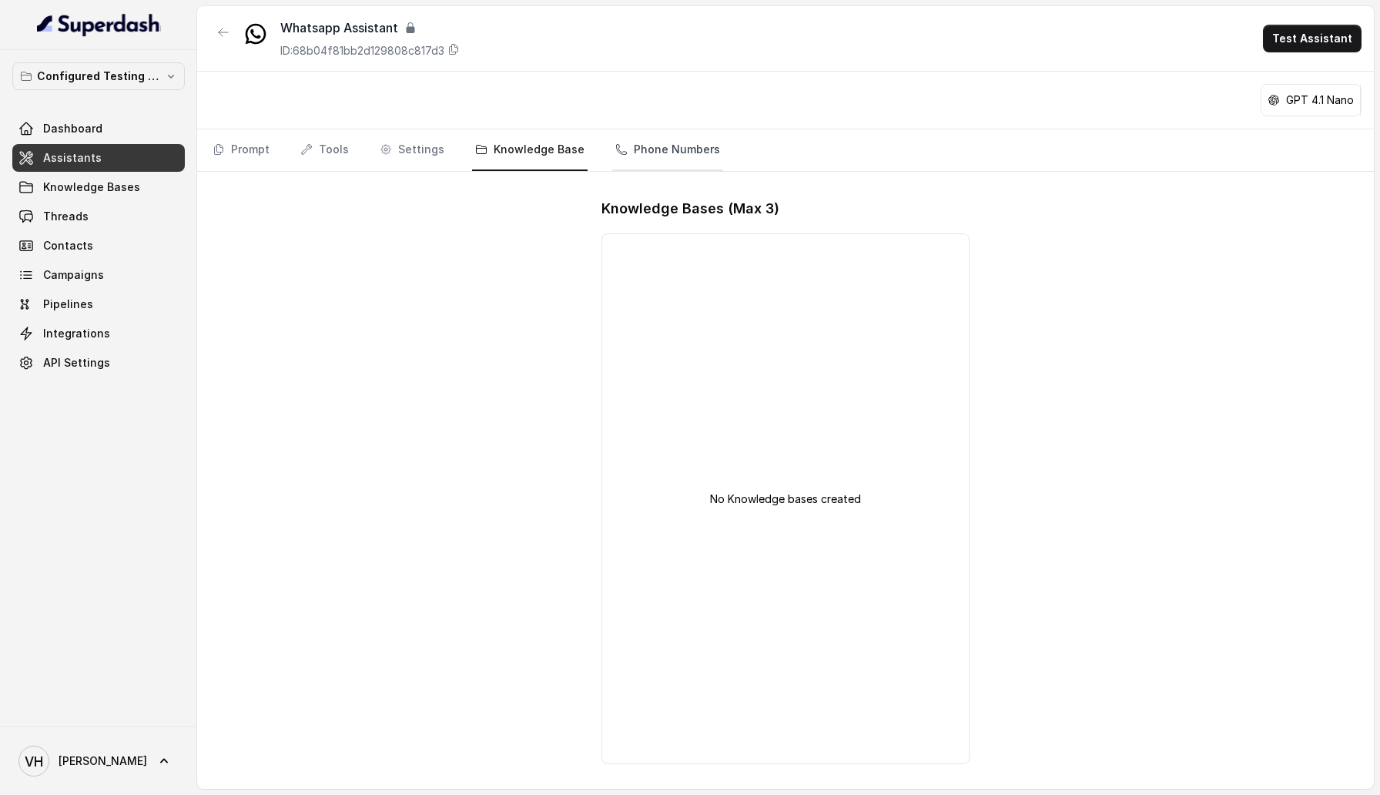
click at [626, 147] on link "Phone Numbers" at bounding box center [667, 150] width 111 height 42
click at [1300, 90] on div "GPT 4.1 Nano" at bounding box center [1310, 100] width 99 height 31
click at [219, 42] on button "button" at bounding box center [223, 32] width 28 height 28
